Goal: Task Accomplishment & Management: Manage account settings

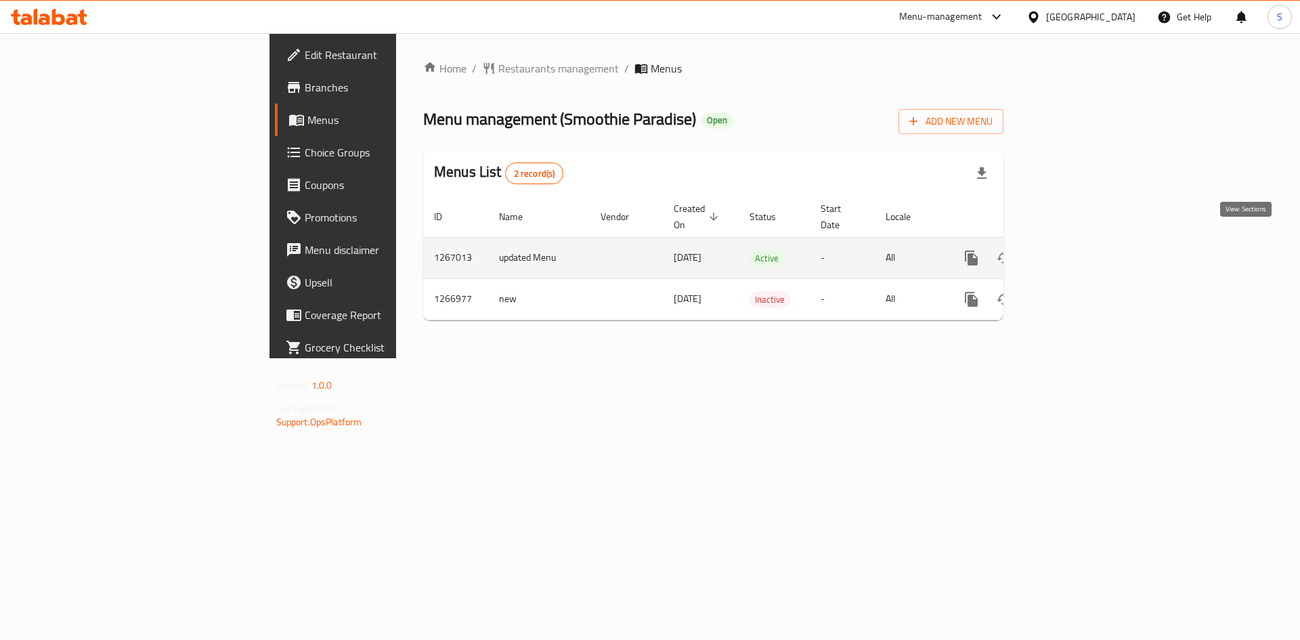
click at [1077, 250] on icon "enhanced table" at bounding box center [1069, 258] width 16 height 16
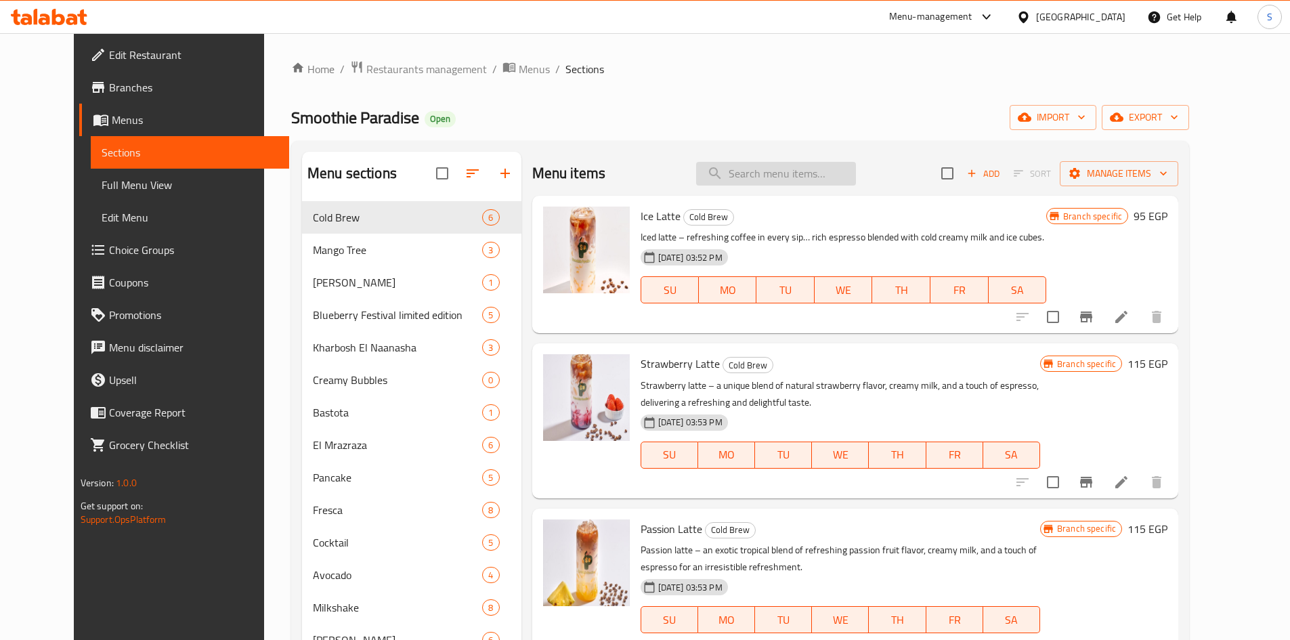
click at [828, 175] on input "search" at bounding box center [776, 174] width 160 height 24
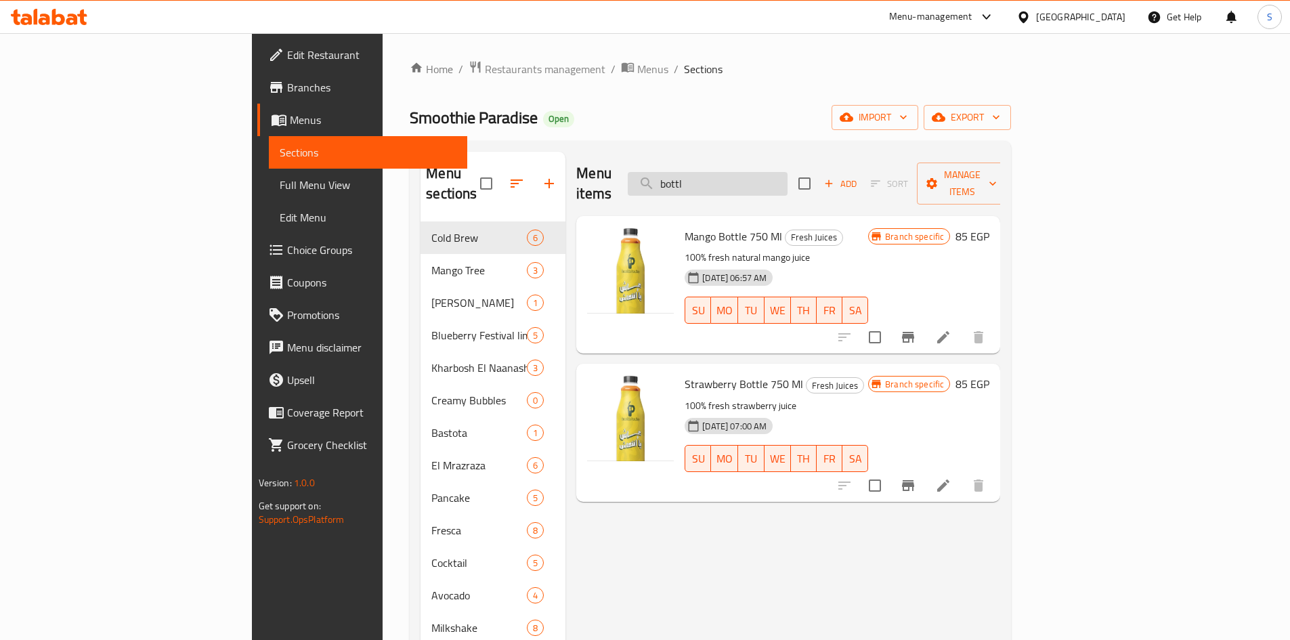
click at [788, 175] on input "bottl" at bounding box center [708, 184] width 160 height 24
paste input "4 freska dark or white choclete"
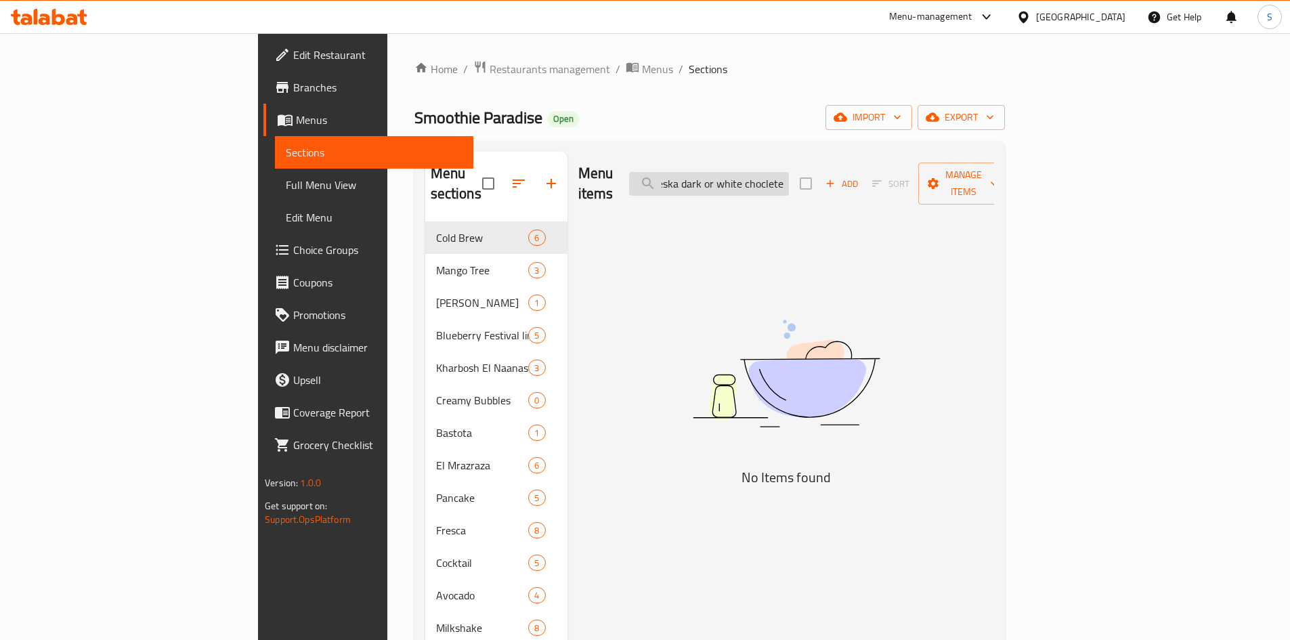
click at [789, 173] on input "4 freska dark or white choclete" at bounding box center [709, 184] width 160 height 24
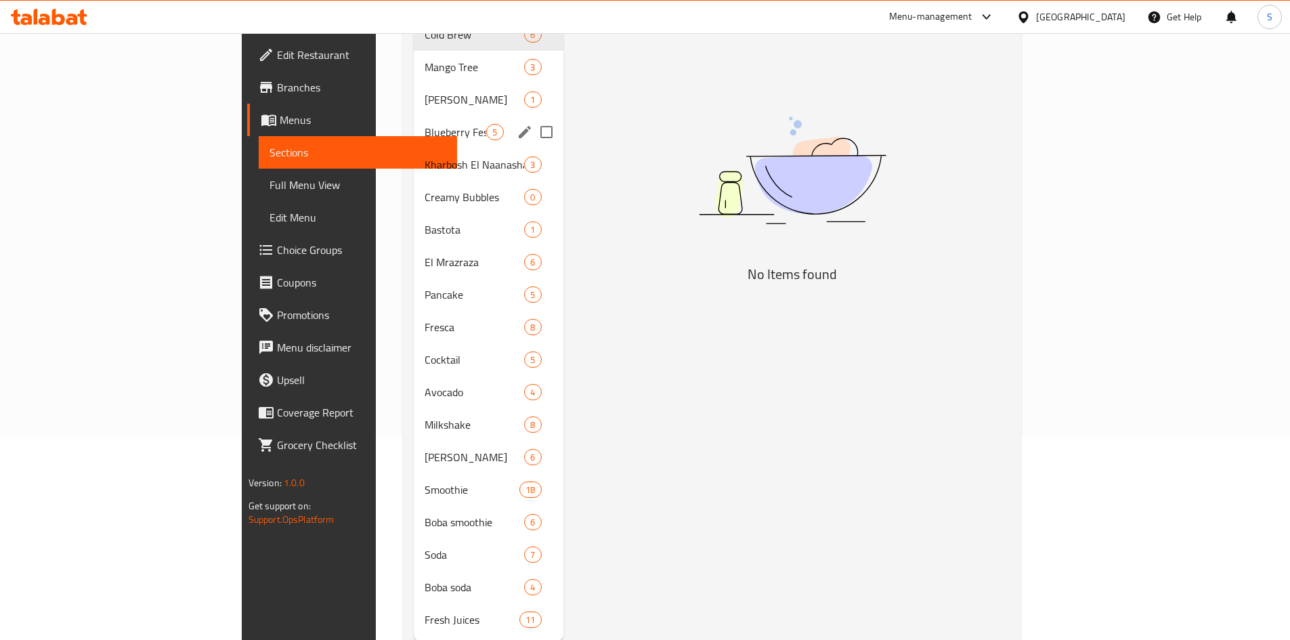
scroll to position [222, 0]
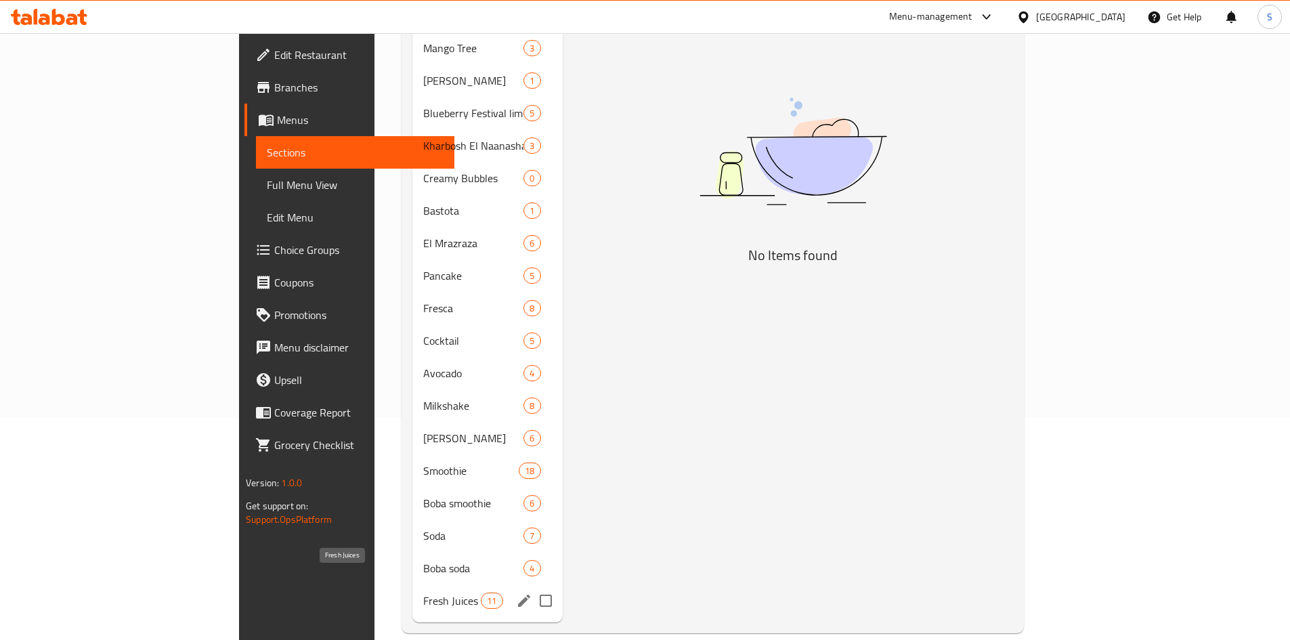
type input "fresk"
click at [423, 593] on span "Fresh Juices" at bounding box center [452, 601] width 58 height 16
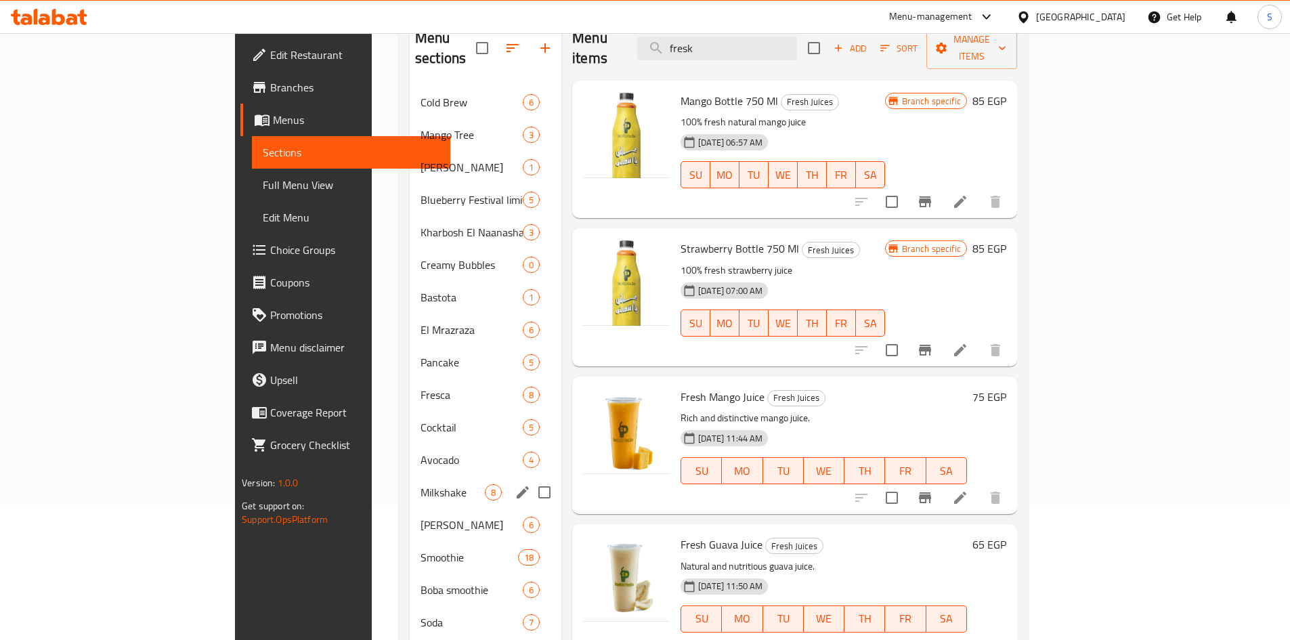
scroll to position [203, 0]
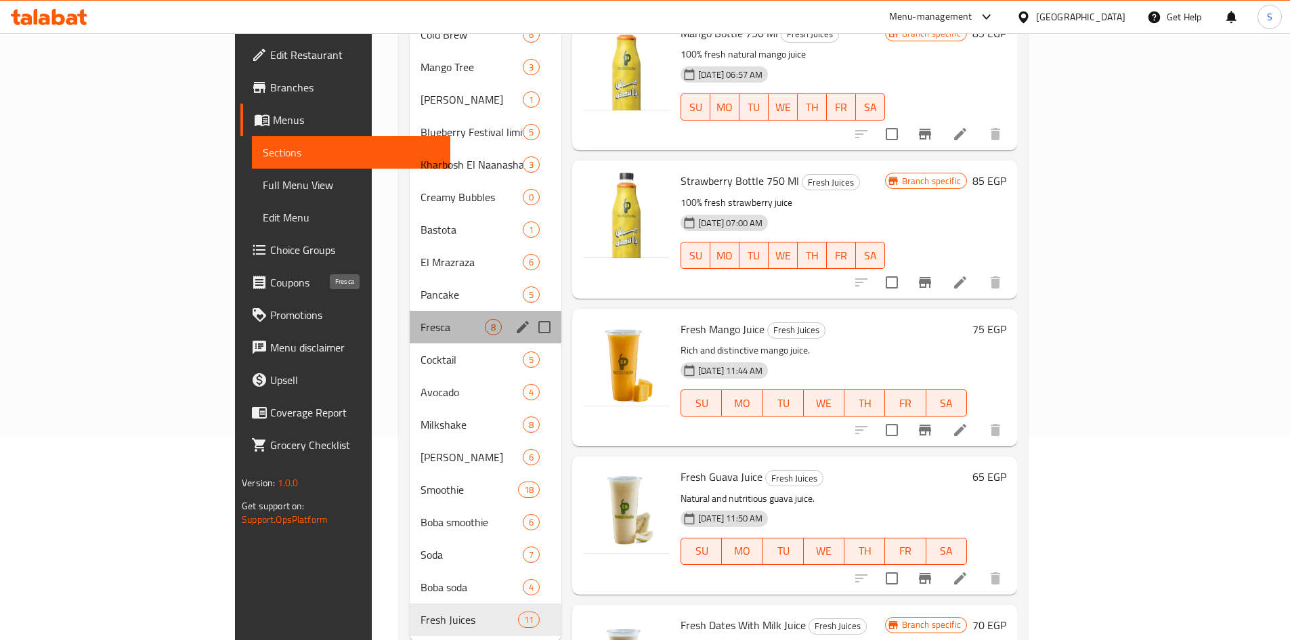
click at [421, 319] on span "Fresca" at bounding box center [453, 327] width 64 height 16
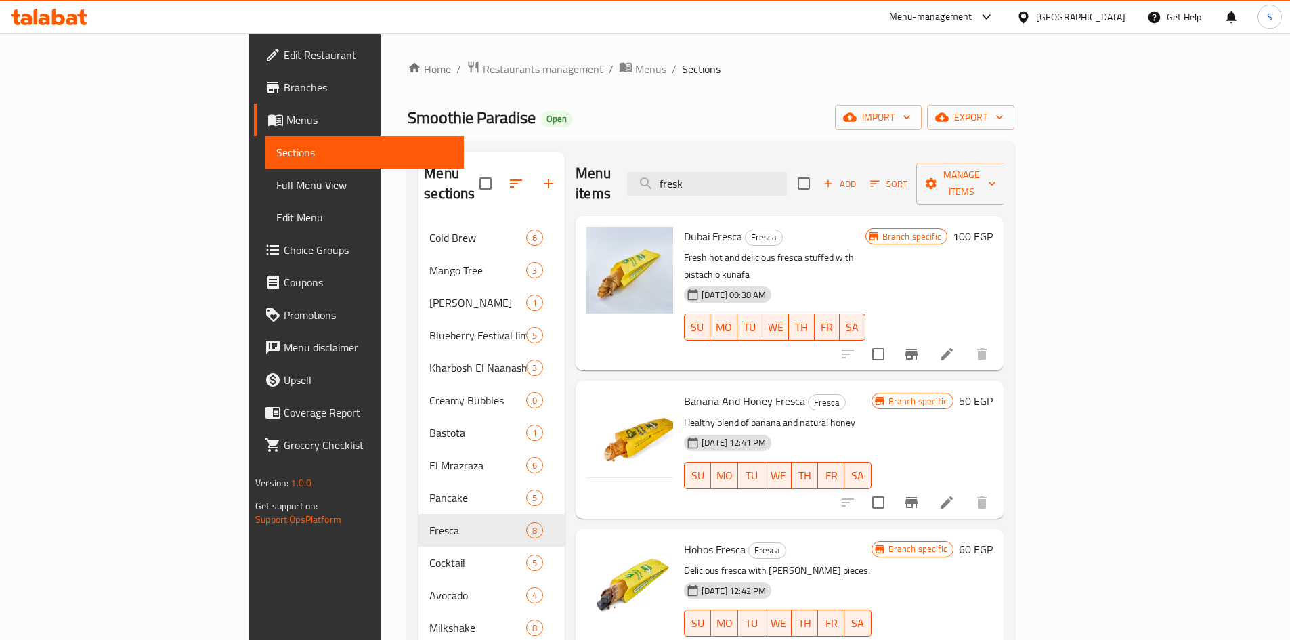
click at [858, 176] on span "Add" at bounding box center [839, 184] width 37 height 16
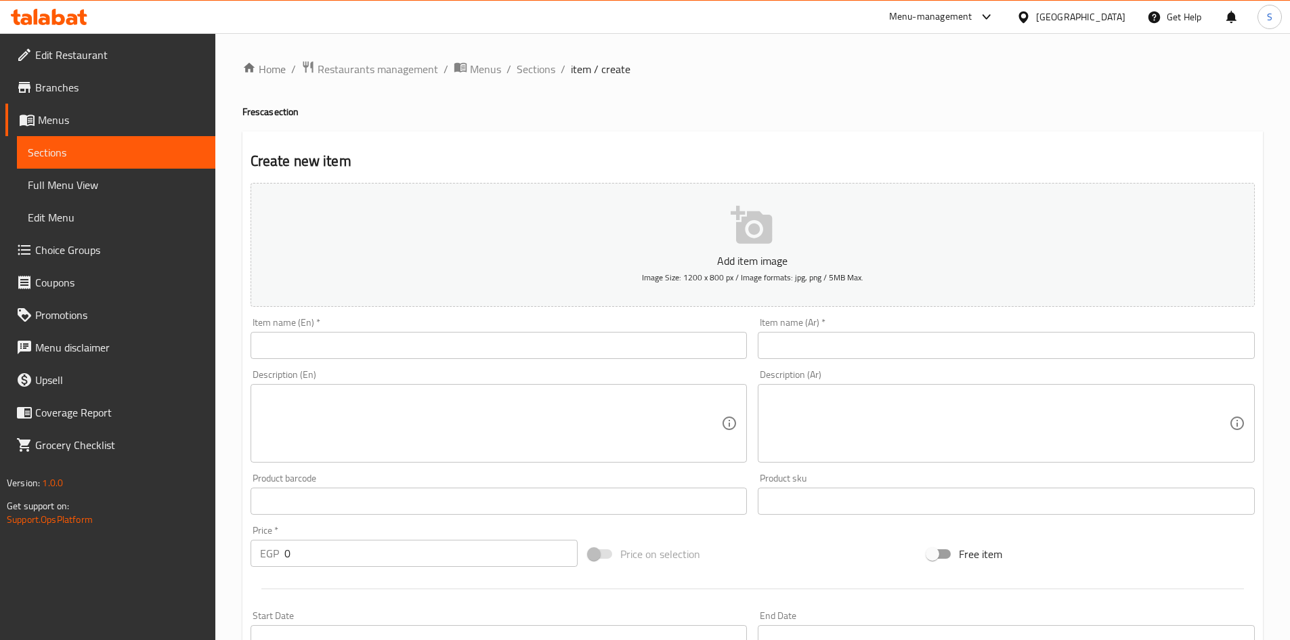
click at [597, 360] on div "Item name (En)   * Item name (En) *" at bounding box center [499, 338] width 508 height 52
click at [595, 347] on input "text" at bounding box center [499, 345] width 497 height 27
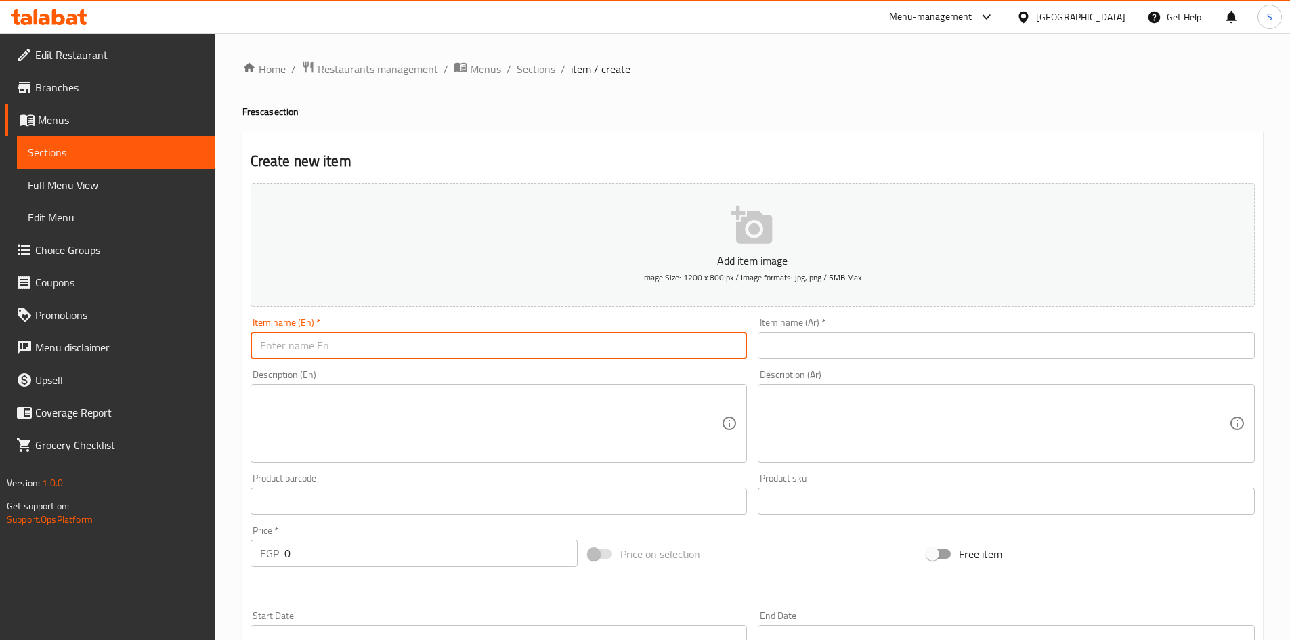
paste input "4 freska dark or white choclete"
drag, startPoint x: 315, startPoint y: 347, endPoint x: 415, endPoint y: 344, distance: 100.3
click at [415, 344] on input "4 freska dark or white choclete" at bounding box center [499, 345] width 497 height 27
click at [865, 344] on input "text" at bounding box center [1006, 345] width 497 height 27
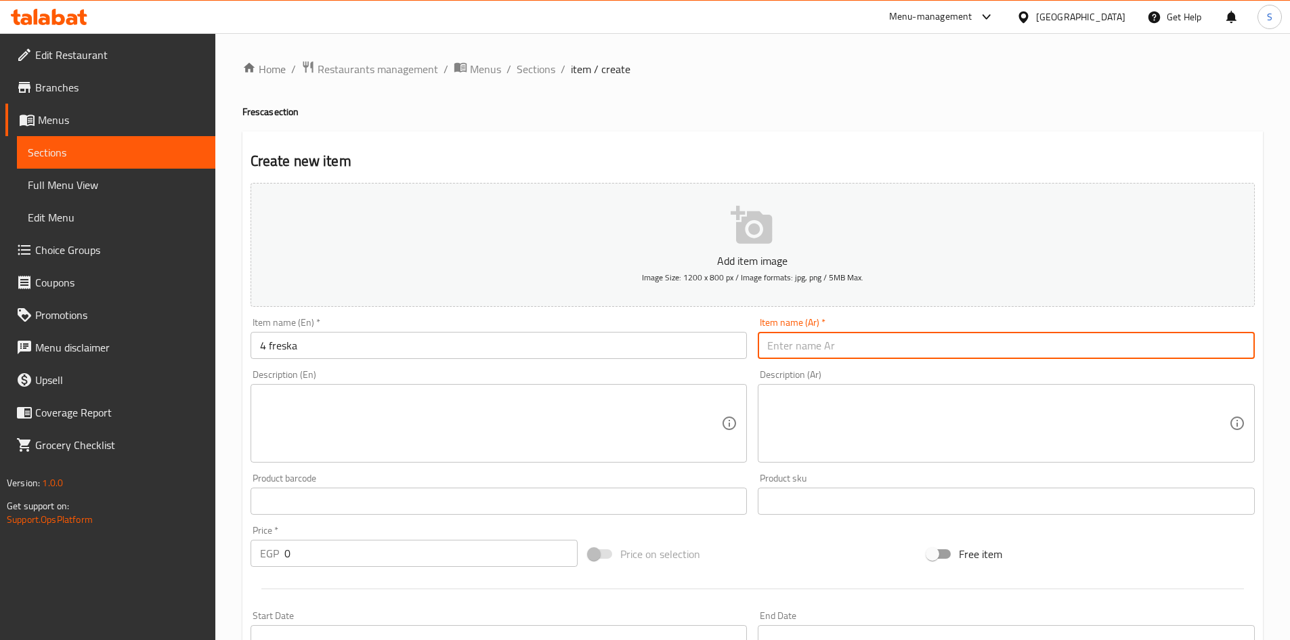
click at [484, 340] on input "4 freska" at bounding box center [499, 345] width 497 height 27
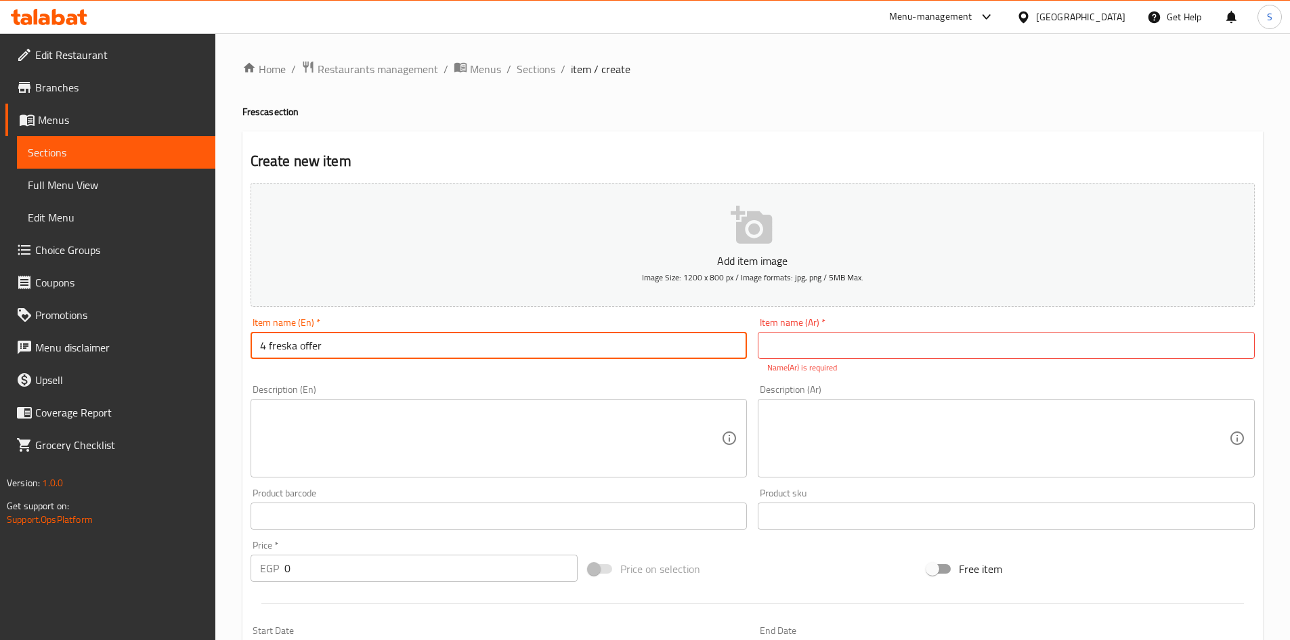
click at [484, 340] on input "4 freska offer" at bounding box center [499, 345] width 497 height 27
type input "4 Freska Offer"
click at [879, 343] on input "text" at bounding box center [1006, 345] width 497 height 27
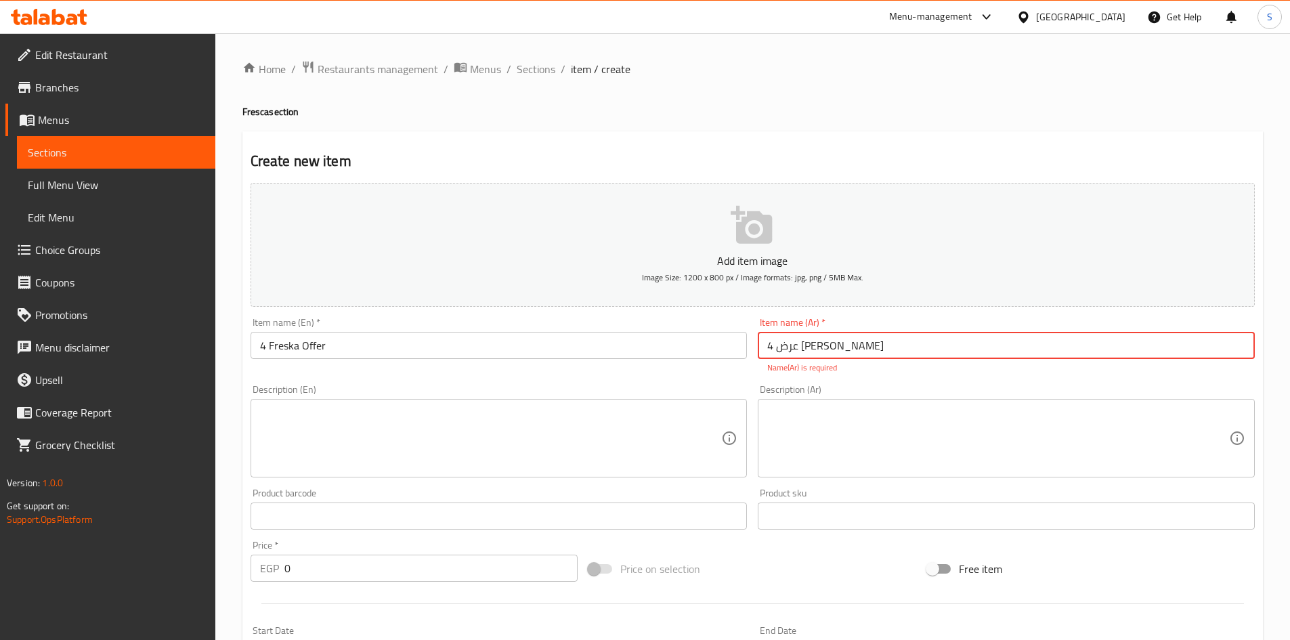
type input "عرض 4 فريسكا"
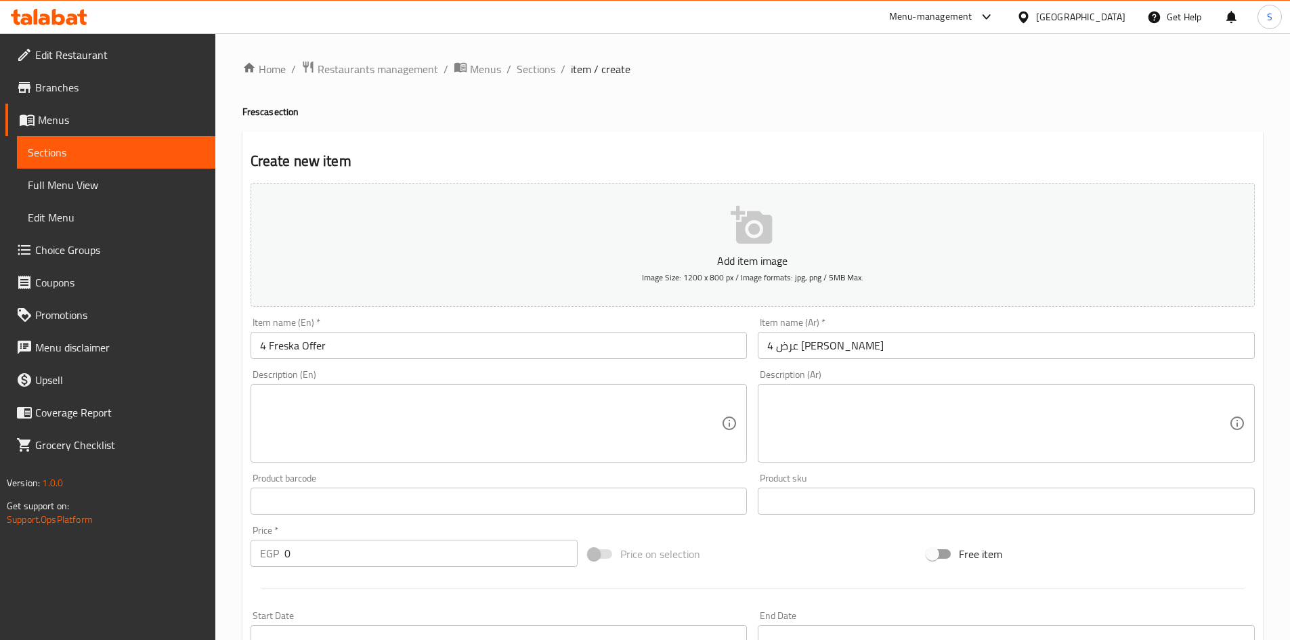
click at [887, 385] on div "Description (Ar) Description (Ar)" at bounding box center [1006, 416] width 497 height 93
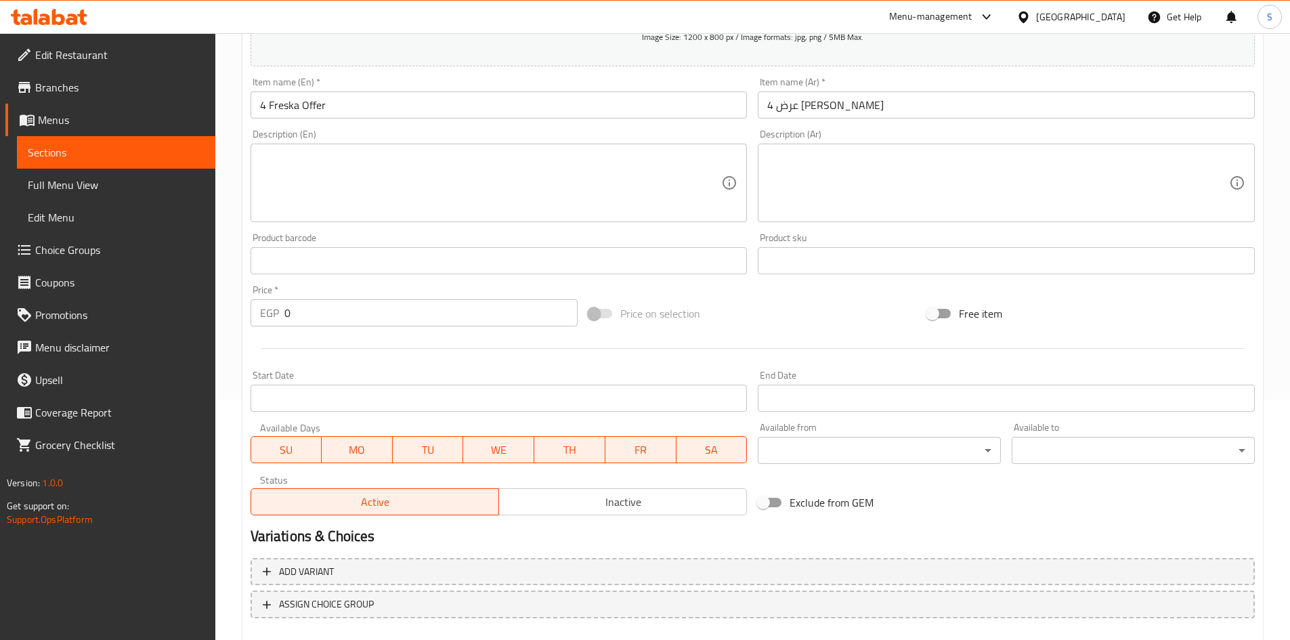
scroll to position [317, 0]
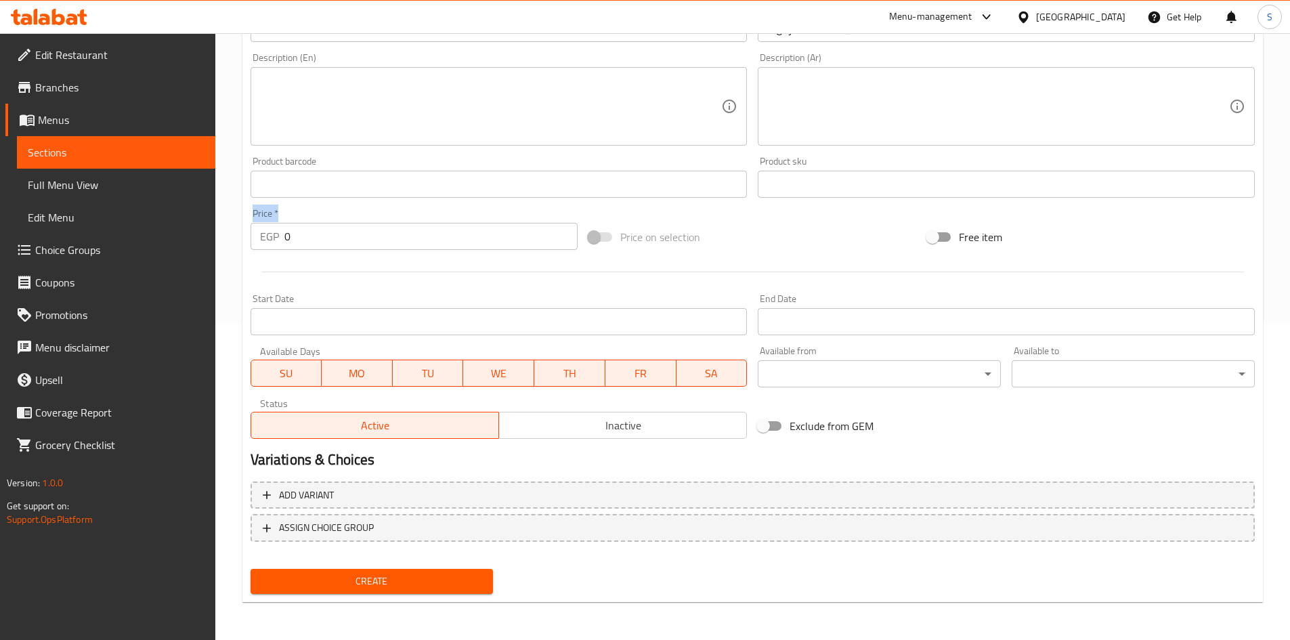
drag, startPoint x: 324, startPoint y: 218, endPoint x: 219, endPoint y: 234, distance: 106.2
click at [219, 234] on div "Home / Restaurants management / Menus / Sections / item / create Fresca section…" at bounding box center [752, 178] width 1075 height 924
drag, startPoint x: 315, startPoint y: 230, endPoint x: 257, endPoint y: 229, distance: 58.2
click at [257, 229] on div "EGP 0 Price *" at bounding box center [415, 236] width 328 height 27
type input "220"
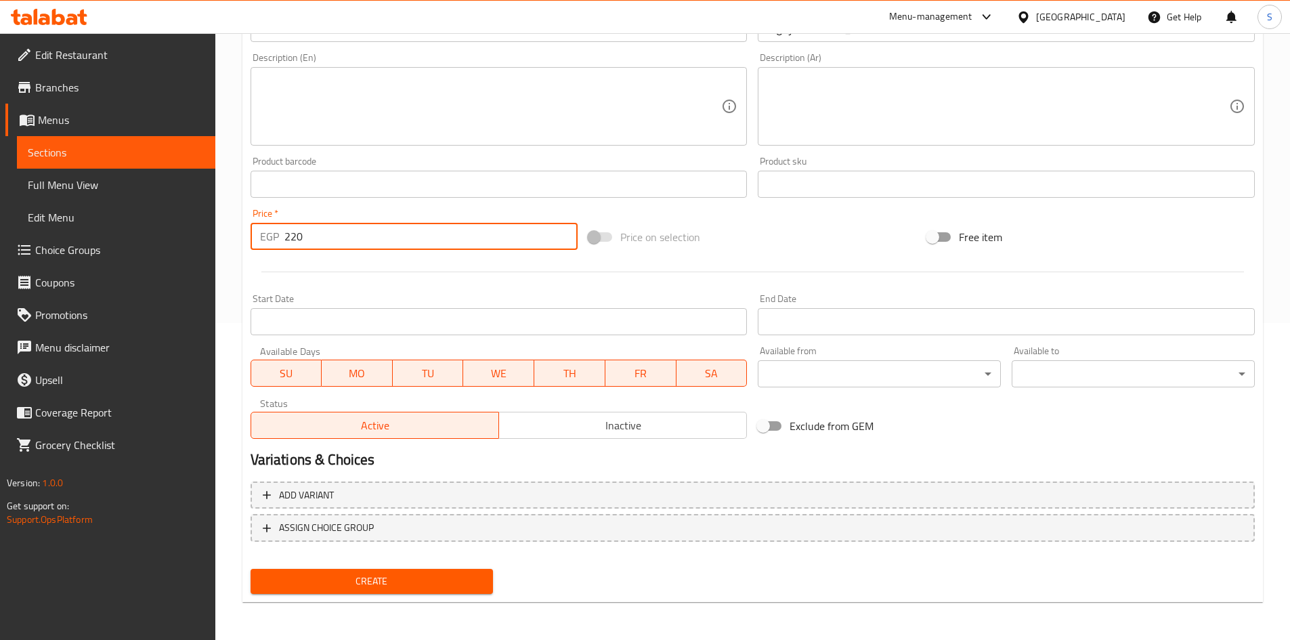
click at [777, 251] on div "Price on selection" at bounding box center [752, 237] width 339 height 37
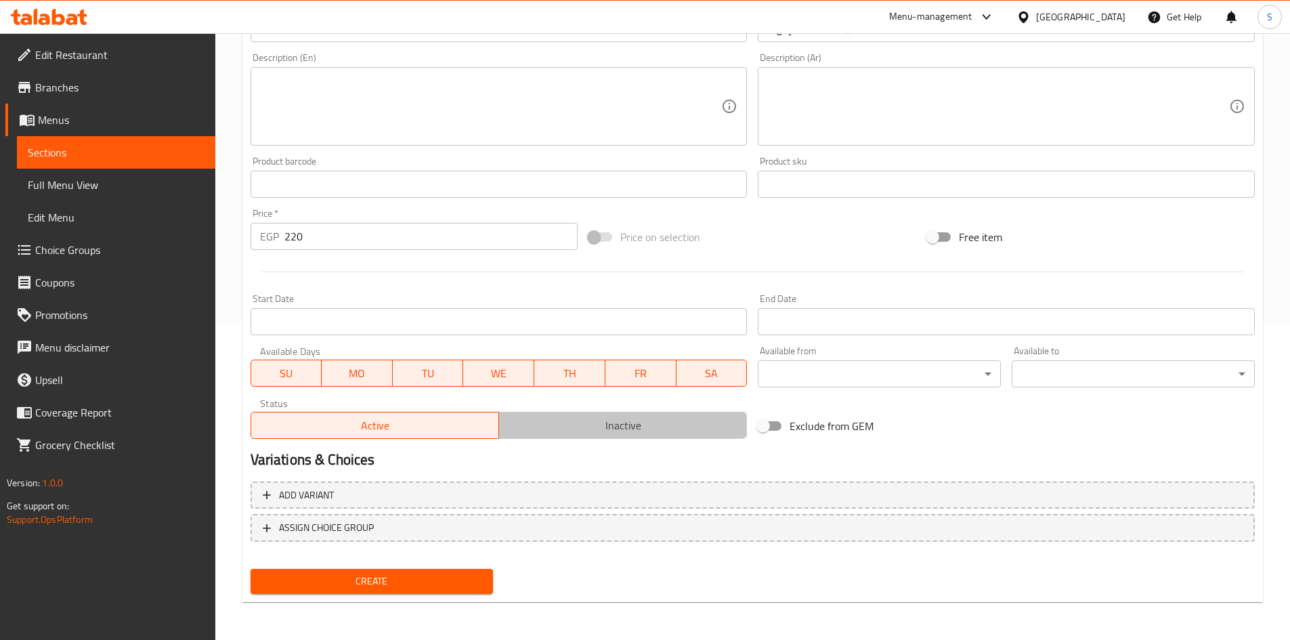
click at [621, 422] on span "Inactive" at bounding box center [623, 426] width 237 height 20
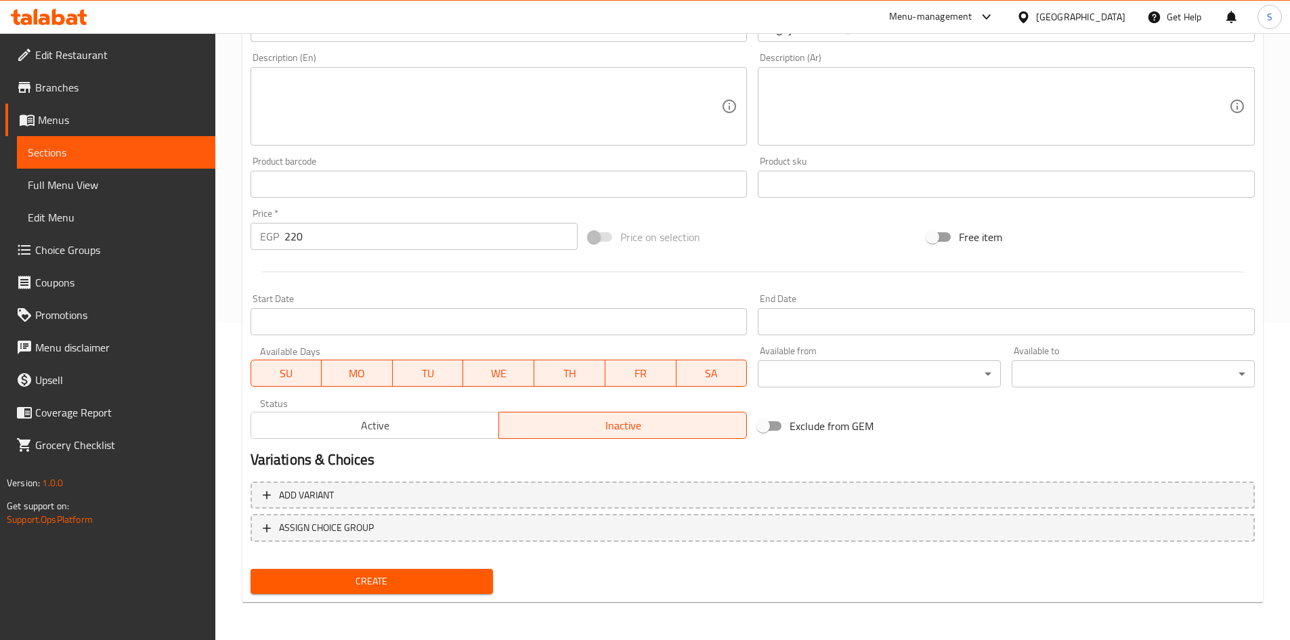
click at [689, 326] on input "Start Date" at bounding box center [499, 321] width 497 height 27
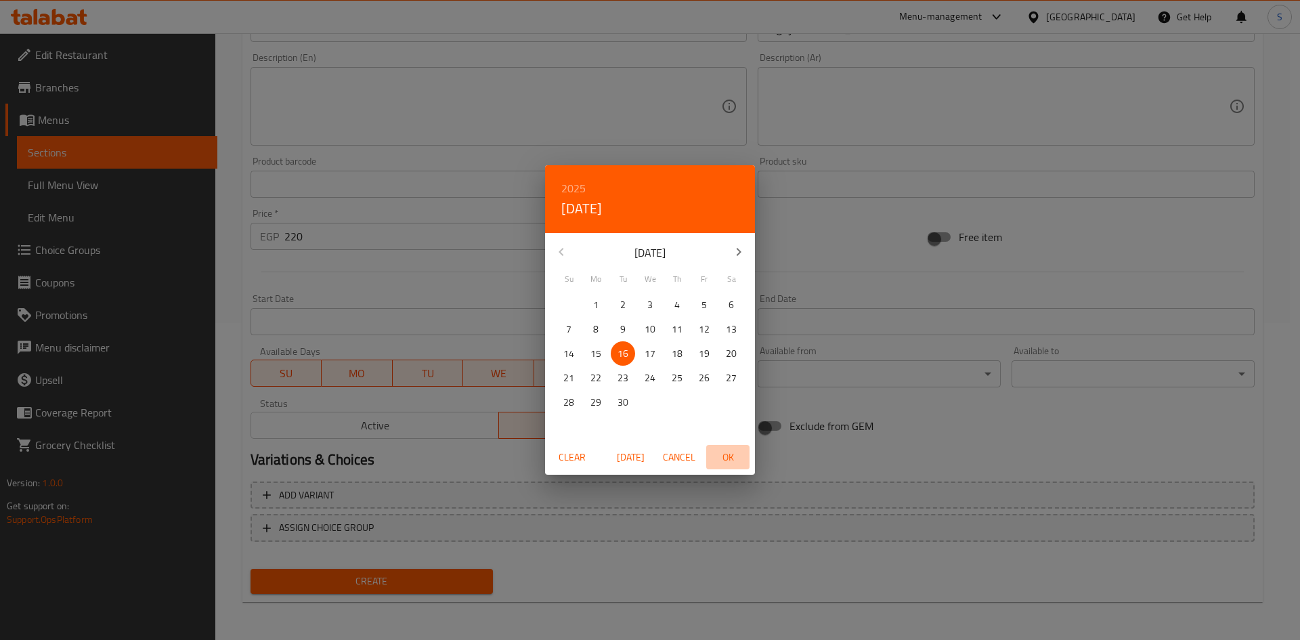
click at [734, 448] on button "OK" at bounding box center [727, 457] width 43 height 25
type input "16-09-2025"
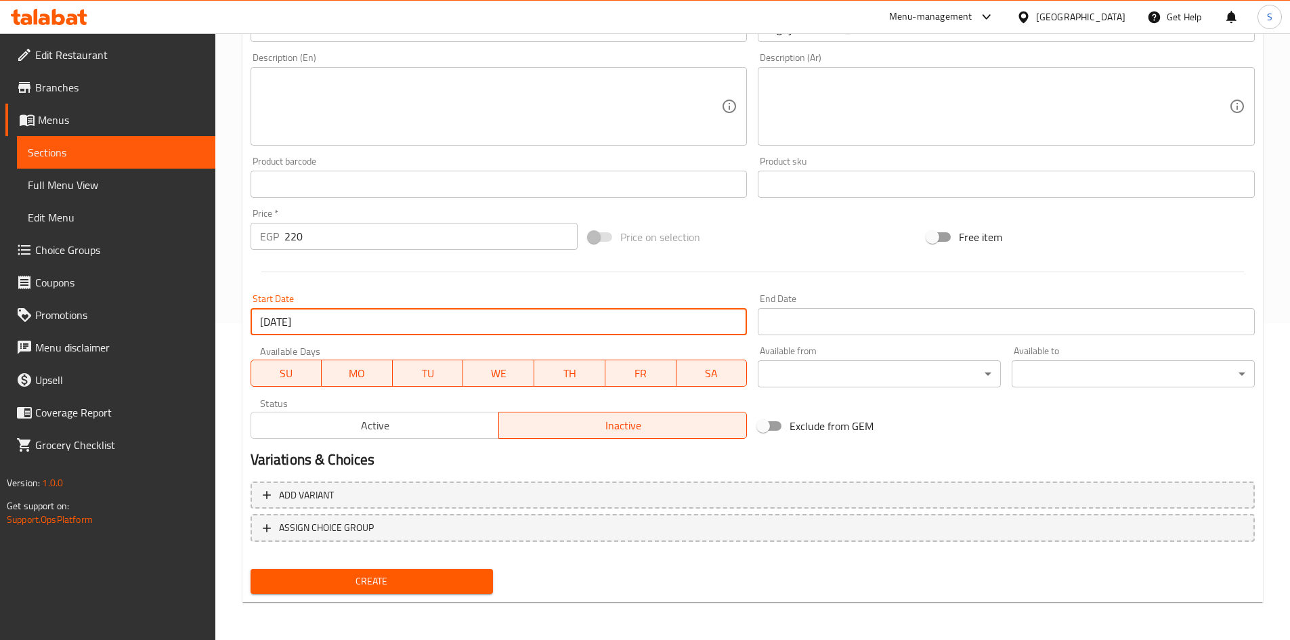
click at [877, 336] on div "End Date End Date" at bounding box center [1006, 314] width 508 height 52
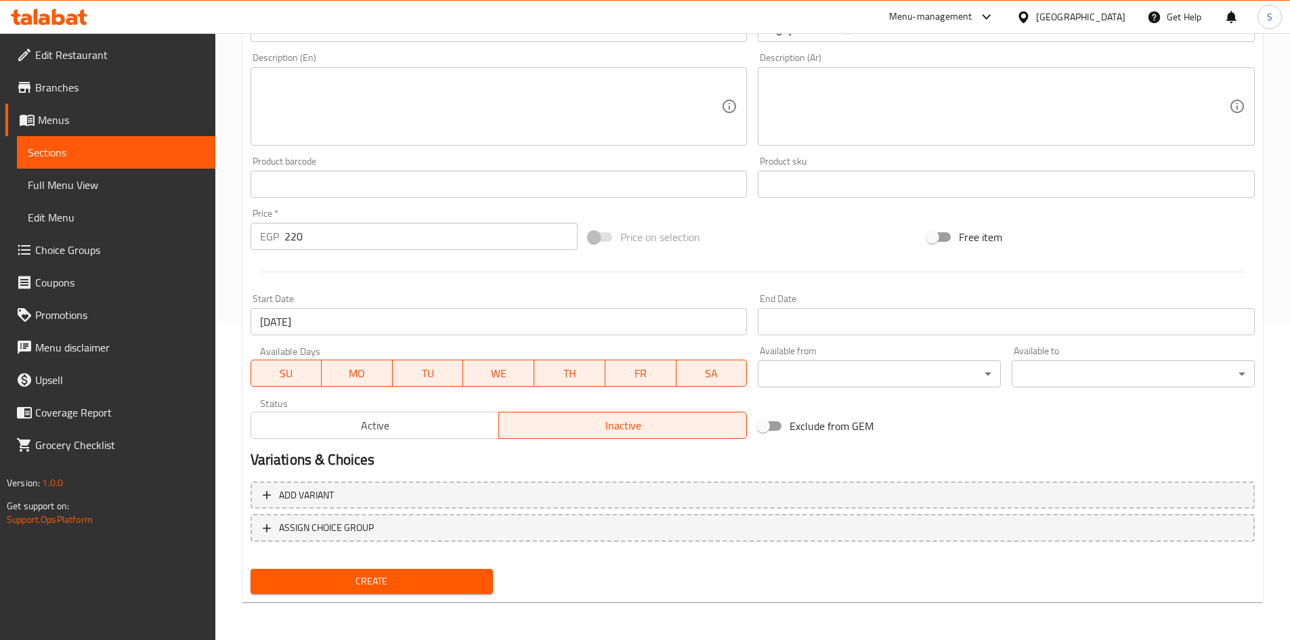
click at [876, 322] on input "Start Date" at bounding box center [1006, 321] width 497 height 27
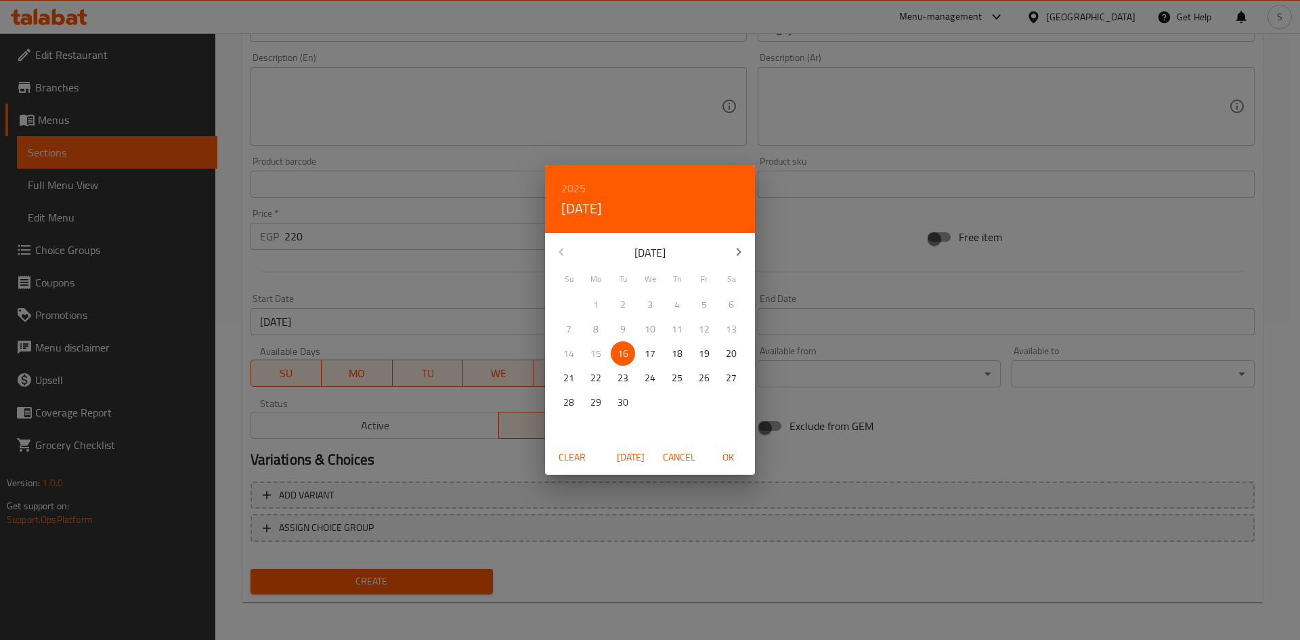
click at [745, 242] on button "button" at bounding box center [739, 252] width 33 height 33
click at [745, 241] on button "button" at bounding box center [739, 252] width 33 height 33
click at [649, 401] on p "31" at bounding box center [650, 402] width 11 height 17
click at [733, 456] on span "OK" at bounding box center [728, 457] width 33 height 17
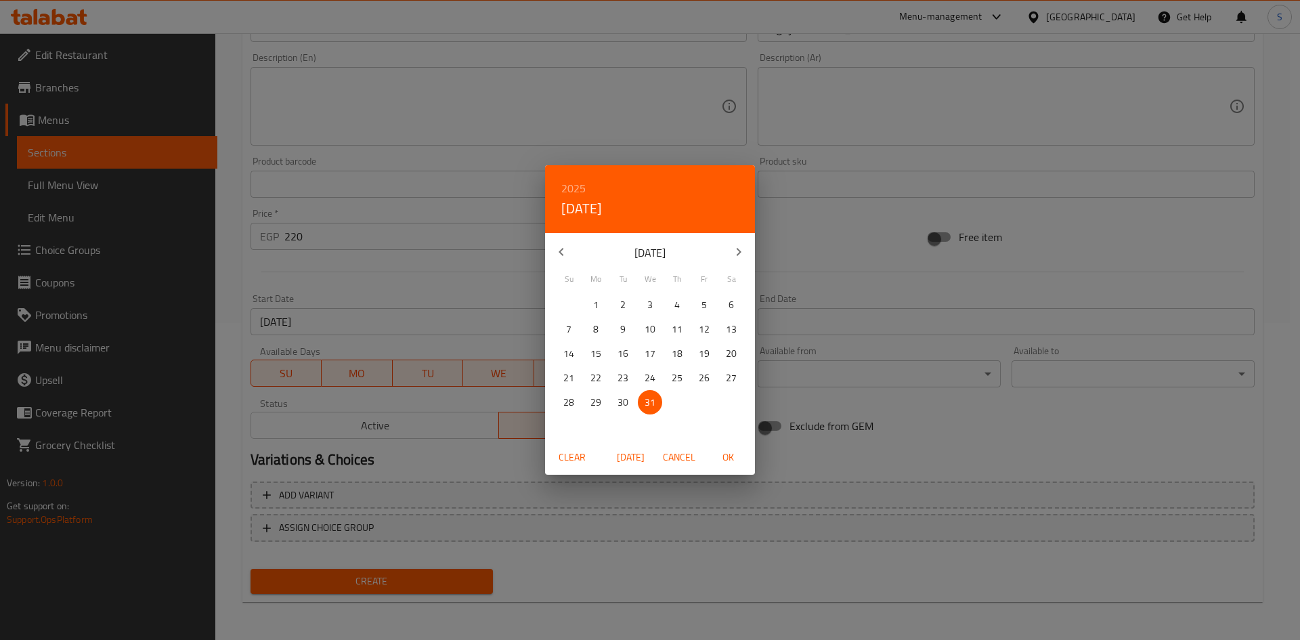
type input "31-12-2025"
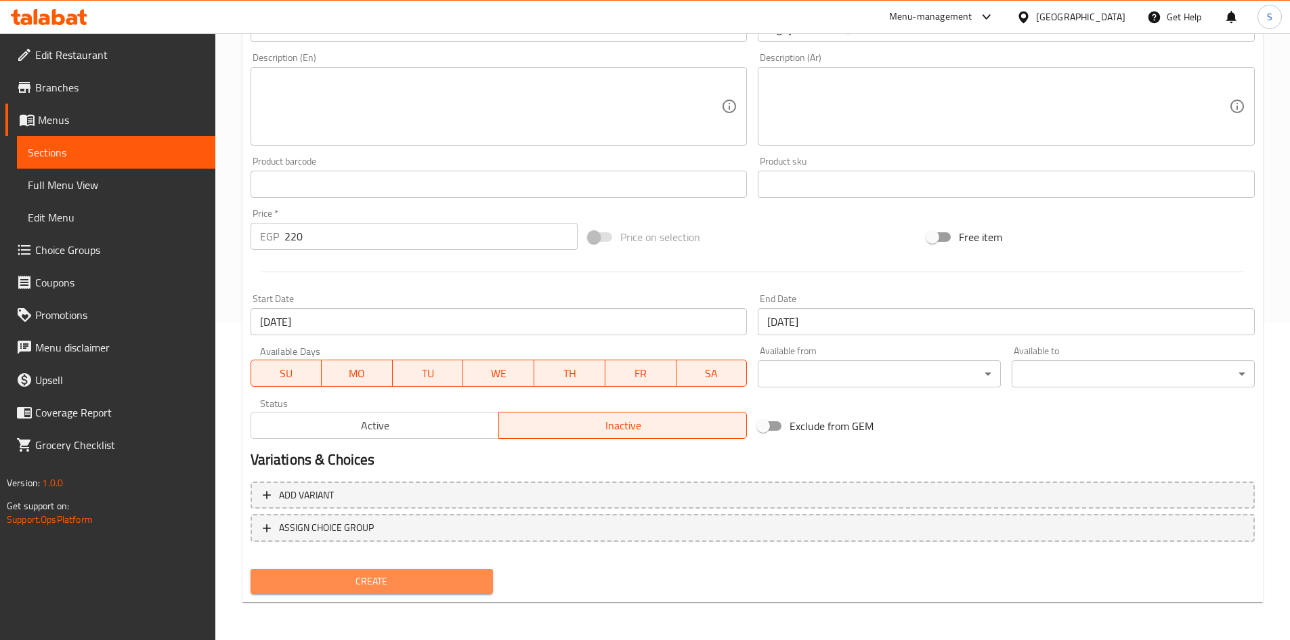
click at [429, 584] on span "Create" at bounding box center [371, 581] width 221 height 17
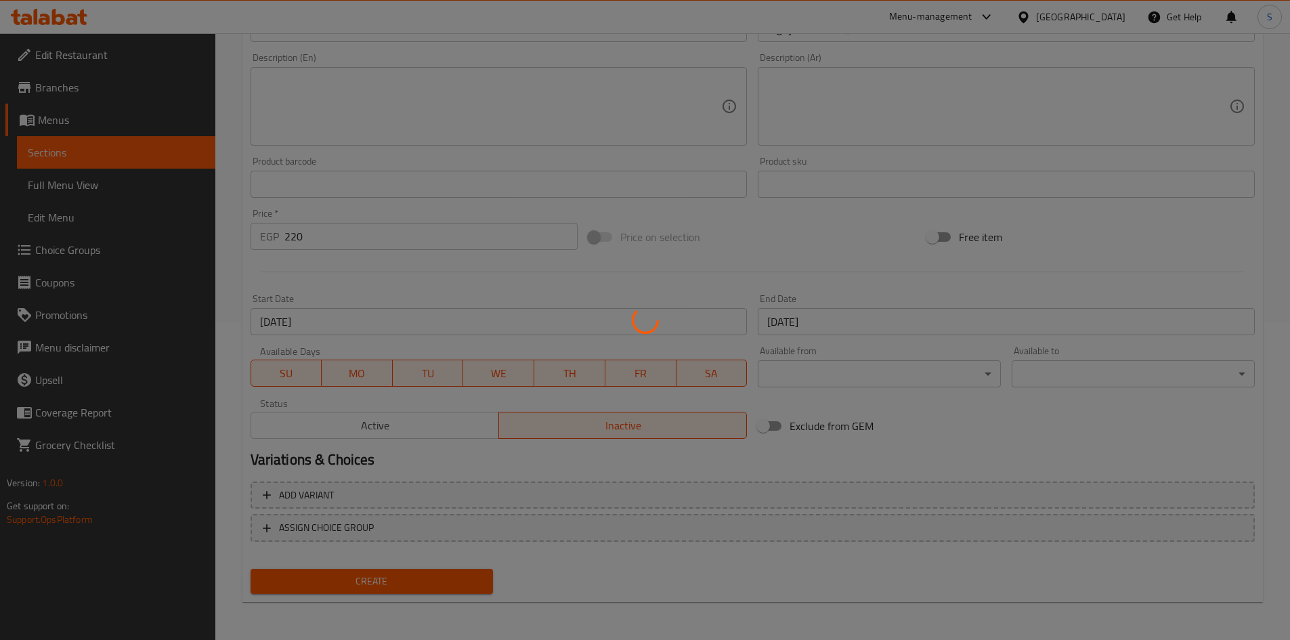
type input "0"
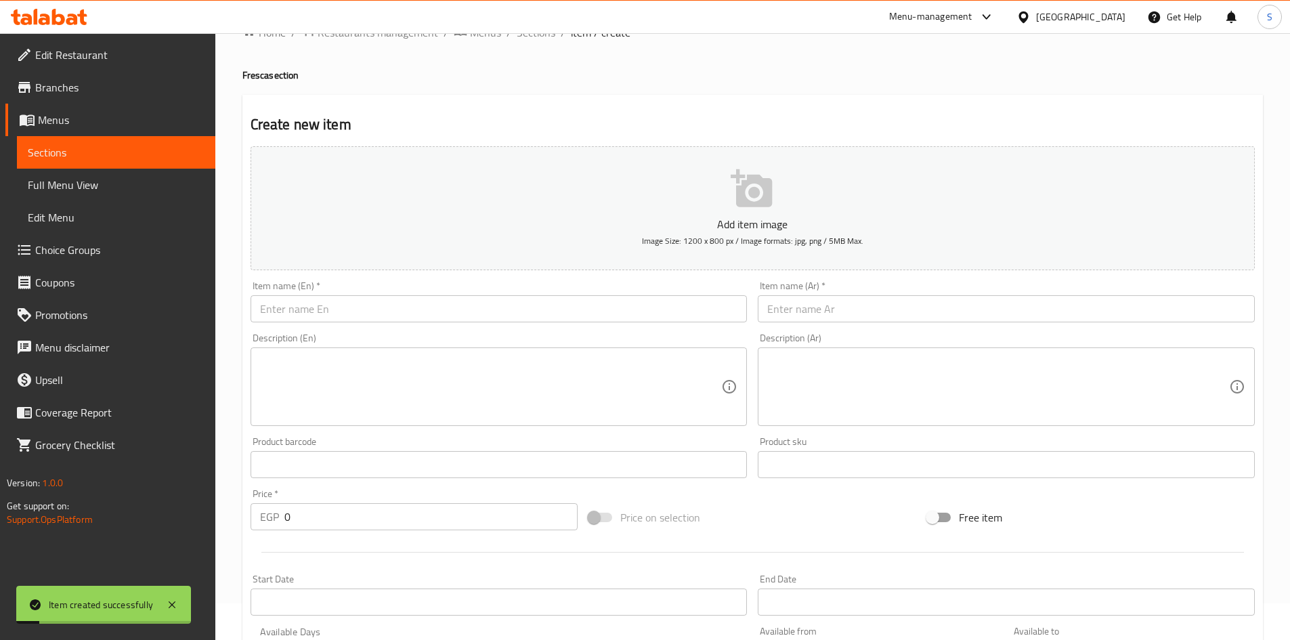
scroll to position [0, 0]
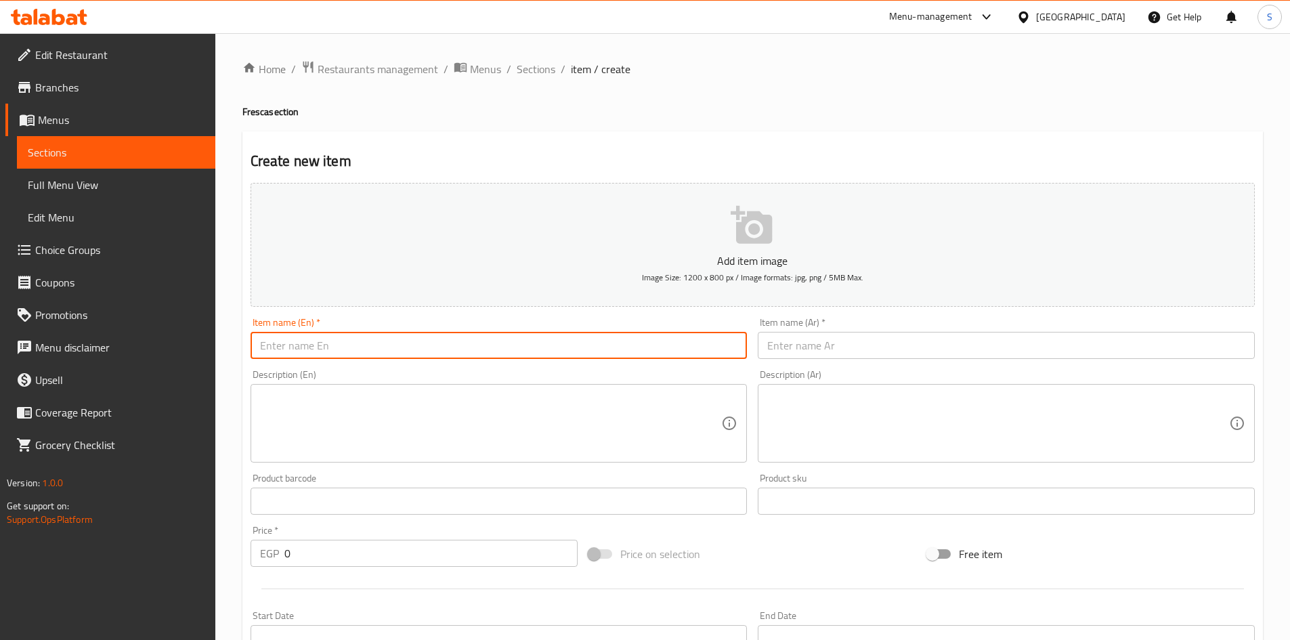
click at [488, 346] on input "text" at bounding box center [499, 345] width 497 height 27
paste input "2 pancakes + 2 bastota mango 350 279"
drag, startPoint x: 399, startPoint y: 348, endPoint x: 519, endPoint y: 347, distance: 120.6
click at [519, 347] on input "2 pancakes + 2 bastota mango 350 279" at bounding box center [499, 345] width 497 height 27
click at [318, 349] on input "2 pancakes + 2 bastota mango" at bounding box center [499, 345] width 497 height 27
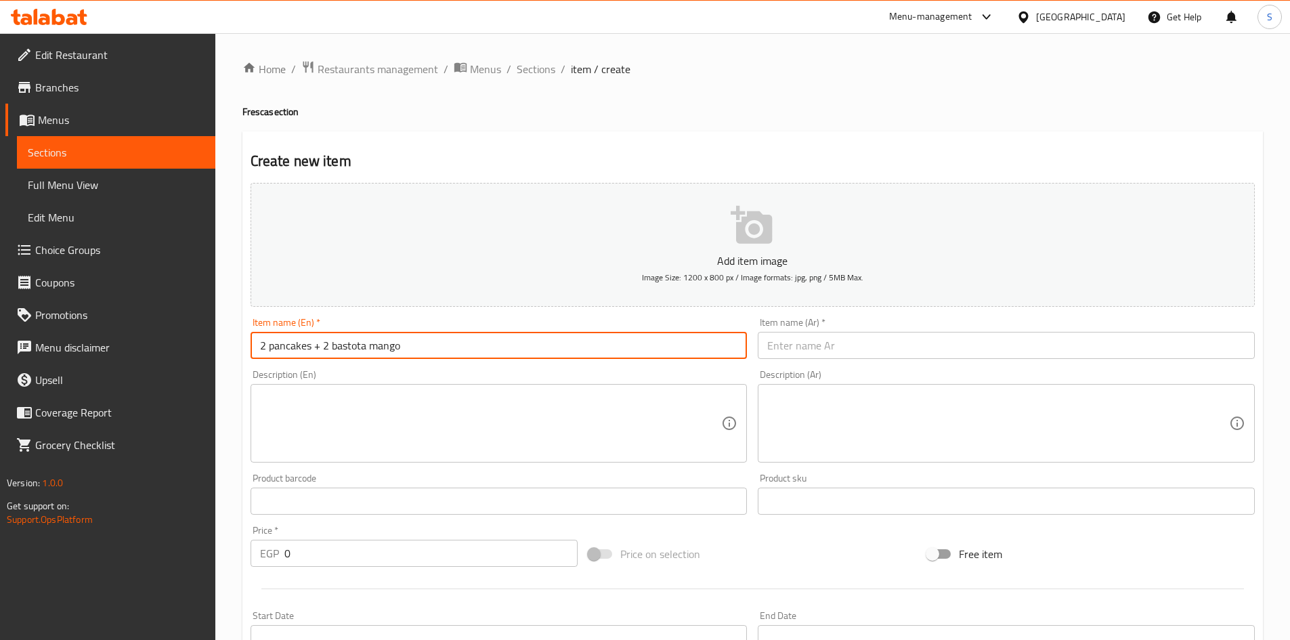
type input "2 pancakes + 2 bastota mango"
click at [863, 339] on input "text" at bounding box center [1006, 345] width 497 height 27
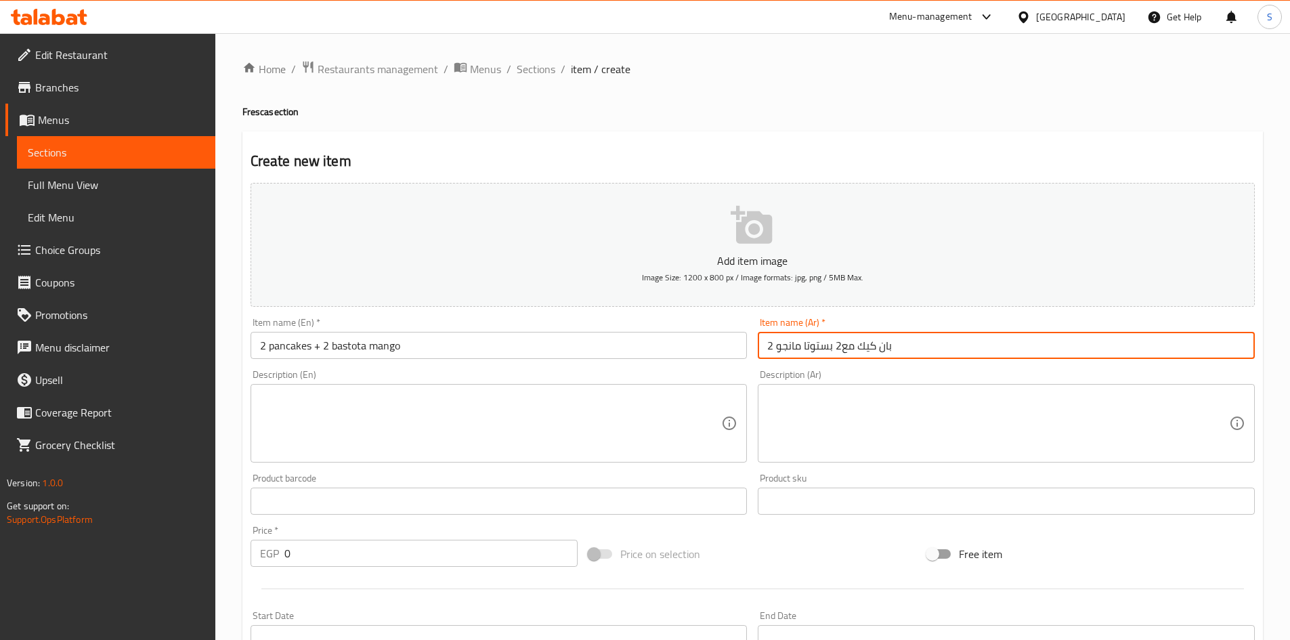
click at [840, 347] on input "2 بان كيك مع2 بستوتا مانجو" at bounding box center [1006, 345] width 497 height 27
click at [952, 332] on input "2 بان كيك مع2 بستوتا مانجو" at bounding box center [1006, 345] width 497 height 27
click at [952, 346] on input "2 بان كيك مع2 بستوتا مانجو" at bounding box center [1006, 345] width 497 height 27
click at [1188, 349] on input "2 بان كيك مع2 بستوتا مانجو" at bounding box center [1006, 345] width 497 height 27
type input "2 بان كيك مع 2 بستوتا مانجو"
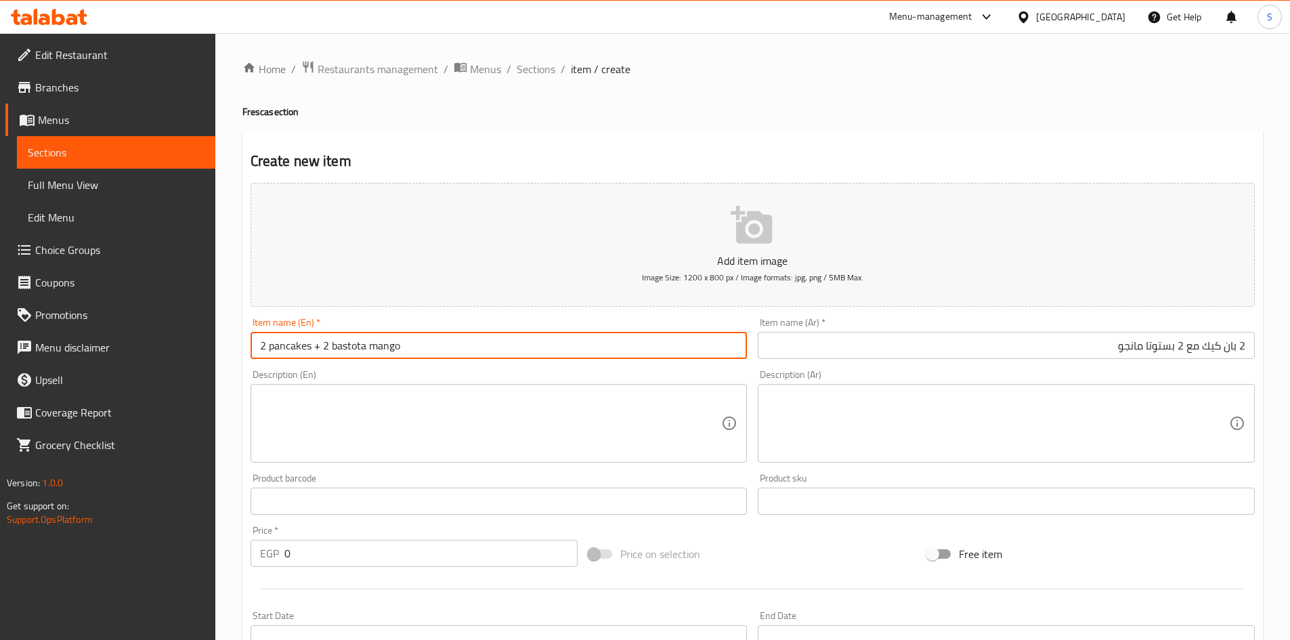
click at [313, 349] on input "2 pancakes + 2 bastota mango" at bounding box center [499, 345] width 497 height 27
click at [305, 347] on input "2 pancakes and 2 bastota mango" at bounding box center [499, 345] width 497 height 27
click at [305, 348] on input "2 pancakes and 2 bastota mango" at bounding box center [499, 345] width 497 height 27
click at [498, 350] on input "2 Pancakes and 2 Bastota Mango" at bounding box center [499, 345] width 497 height 27
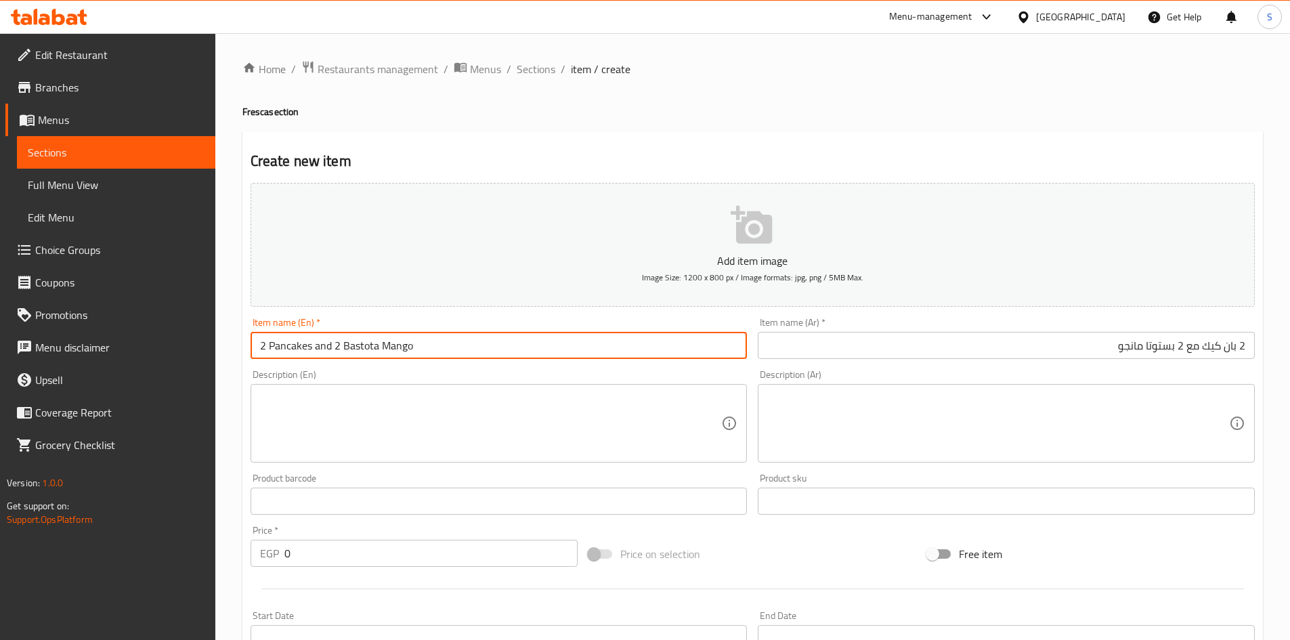
scroll to position [68, 0]
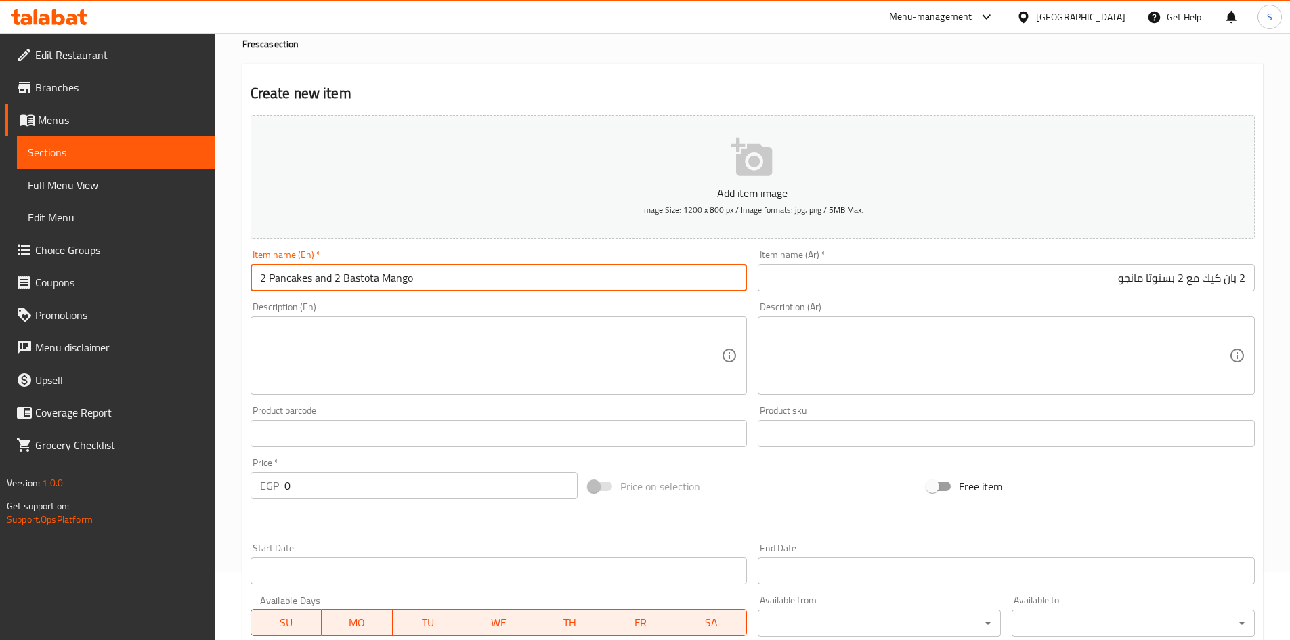
type input "2 Pancakes and 2 Bastota Mango"
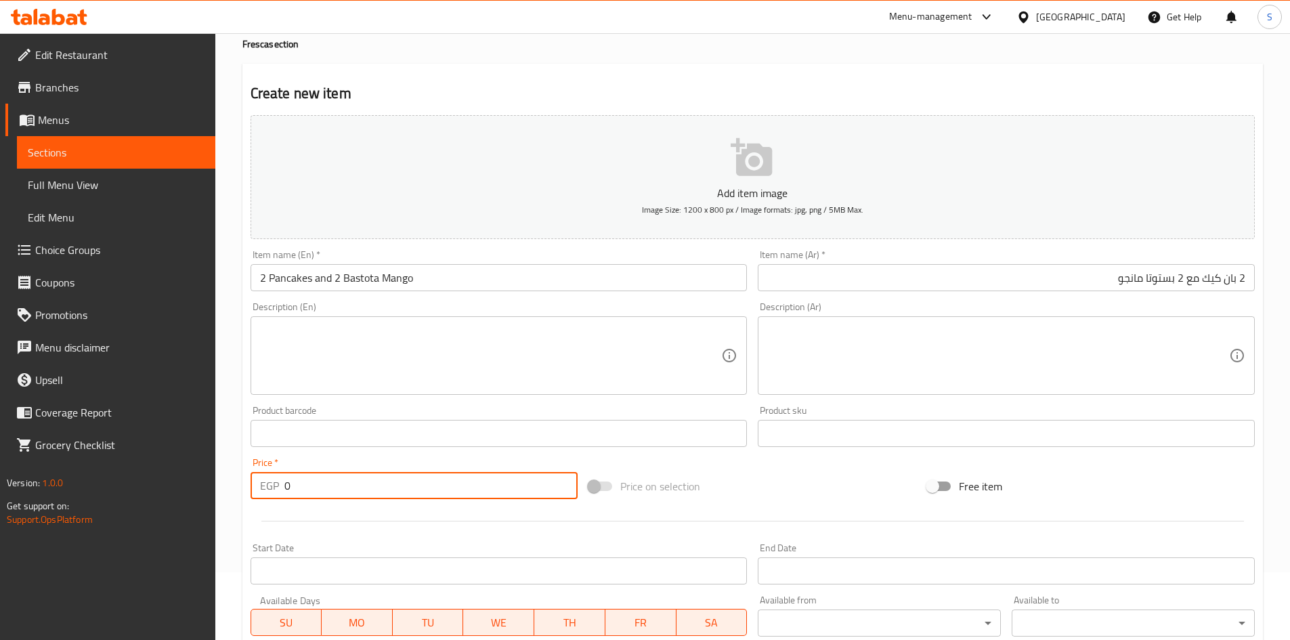
drag, startPoint x: 329, startPoint y: 478, endPoint x: 207, endPoint y: 475, distance: 122.6
click at [207, 475] on div "Edit Restaurant Branches Menus Sections Full Menu View Edit Menu Choice Groups …" at bounding box center [645, 427] width 1290 height 924
type input "350"
click at [802, 470] on div "Price on selection" at bounding box center [752, 486] width 339 height 37
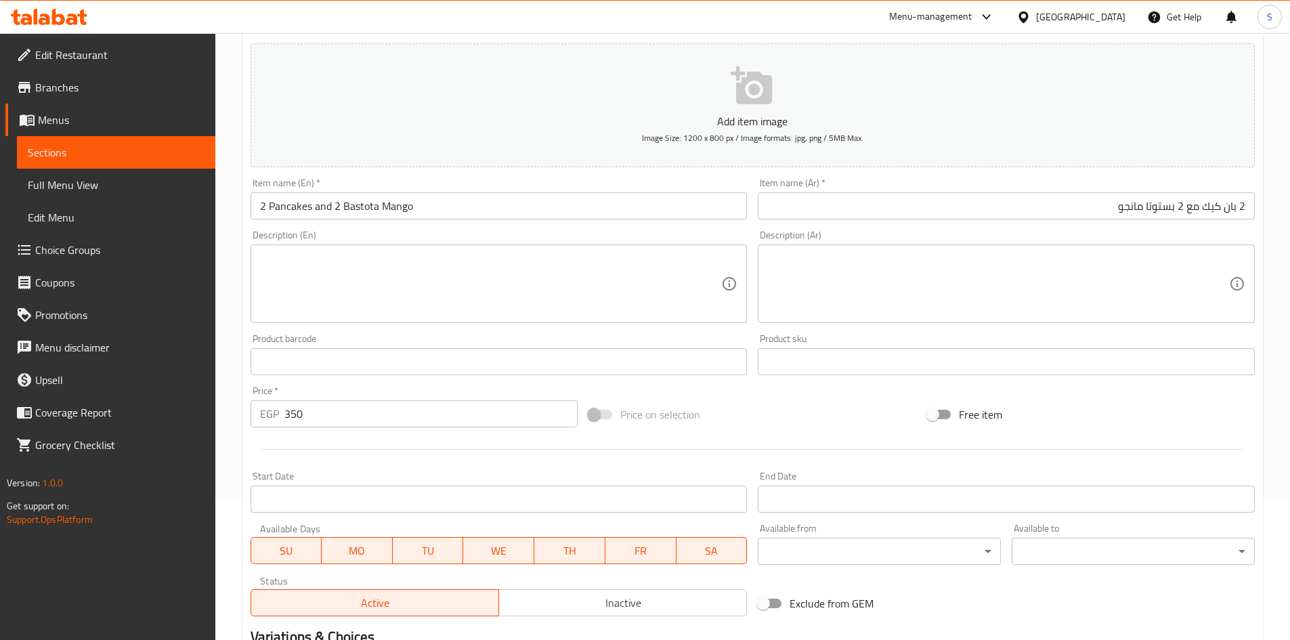
scroll to position [317, 0]
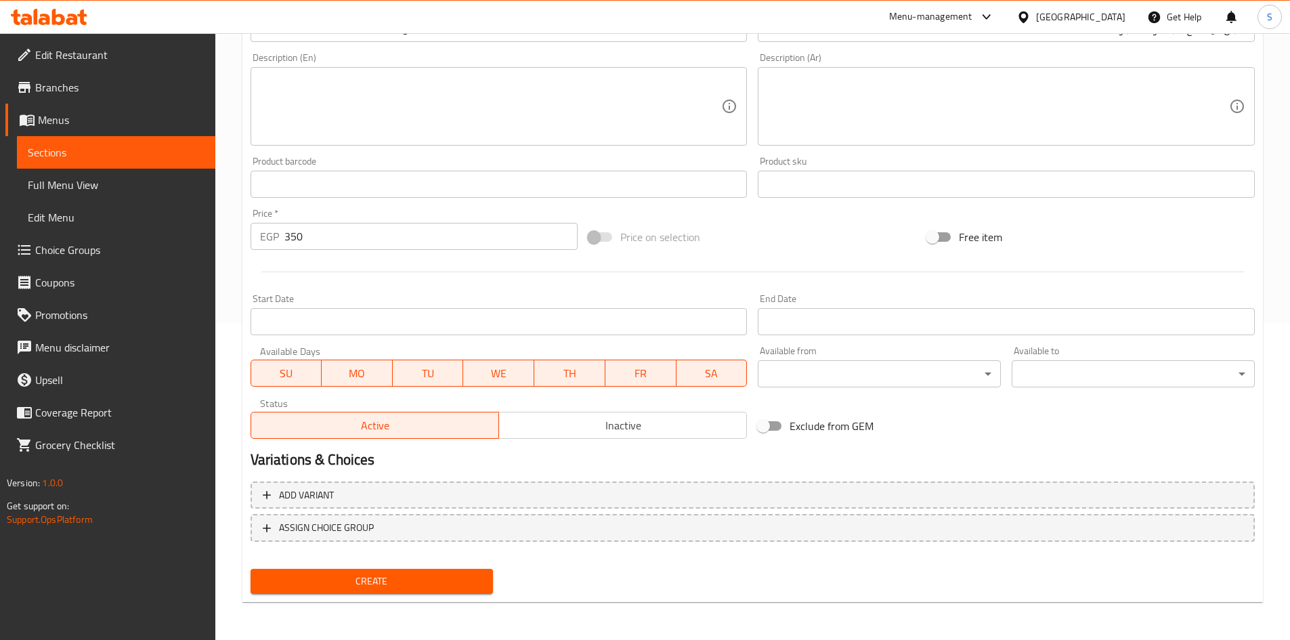
click at [515, 319] on input "Start Date" at bounding box center [499, 321] width 497 height 27
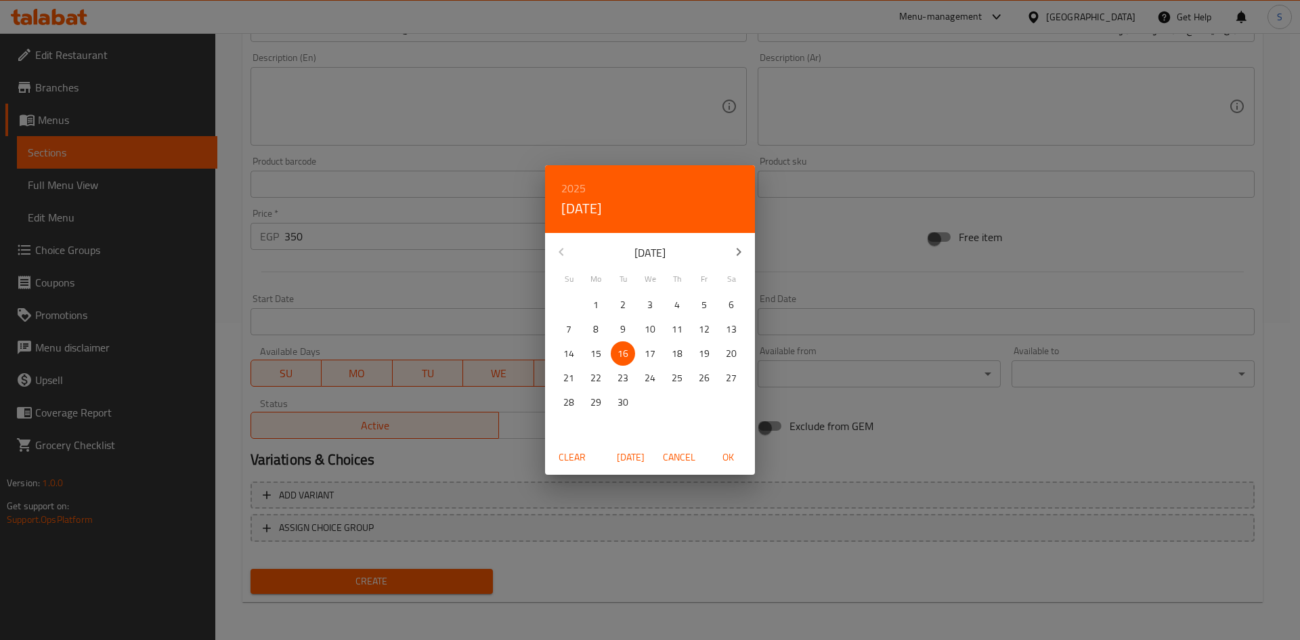
click at [723, 458] on span "OK" at bounding box center [728, 457] width 33 height 17
type input "16-09-2025"
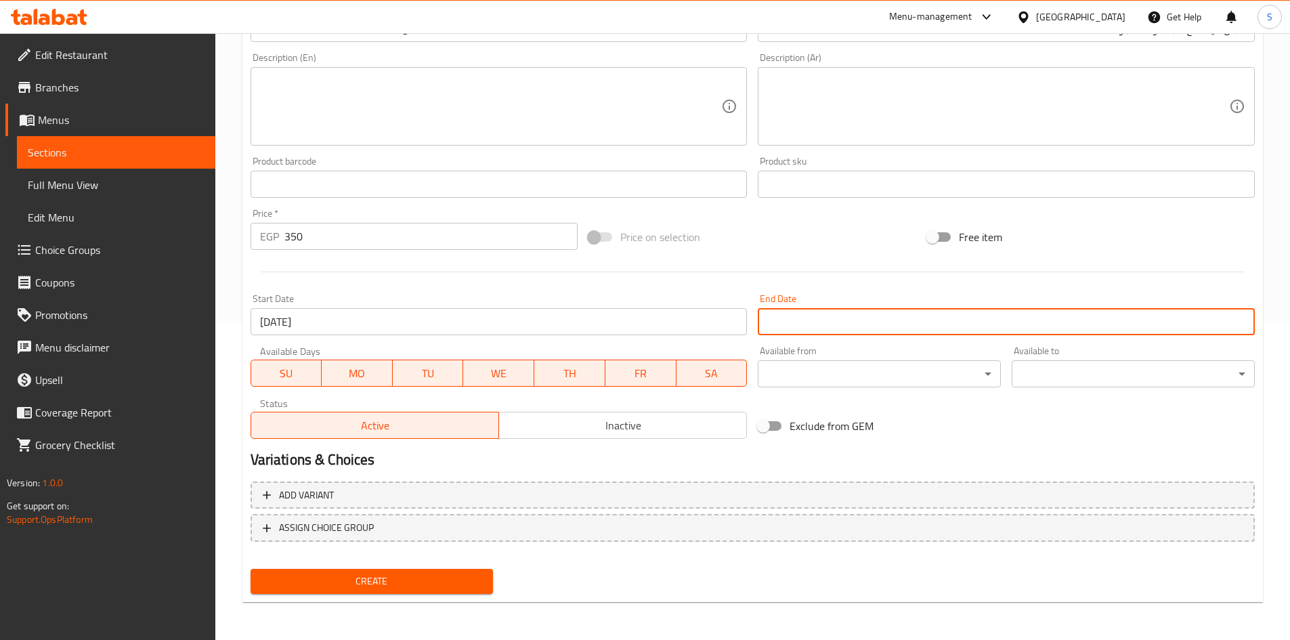
click at [882, 329] on input "Start Date" at bounding box center [1006, 321] width 497 height 27
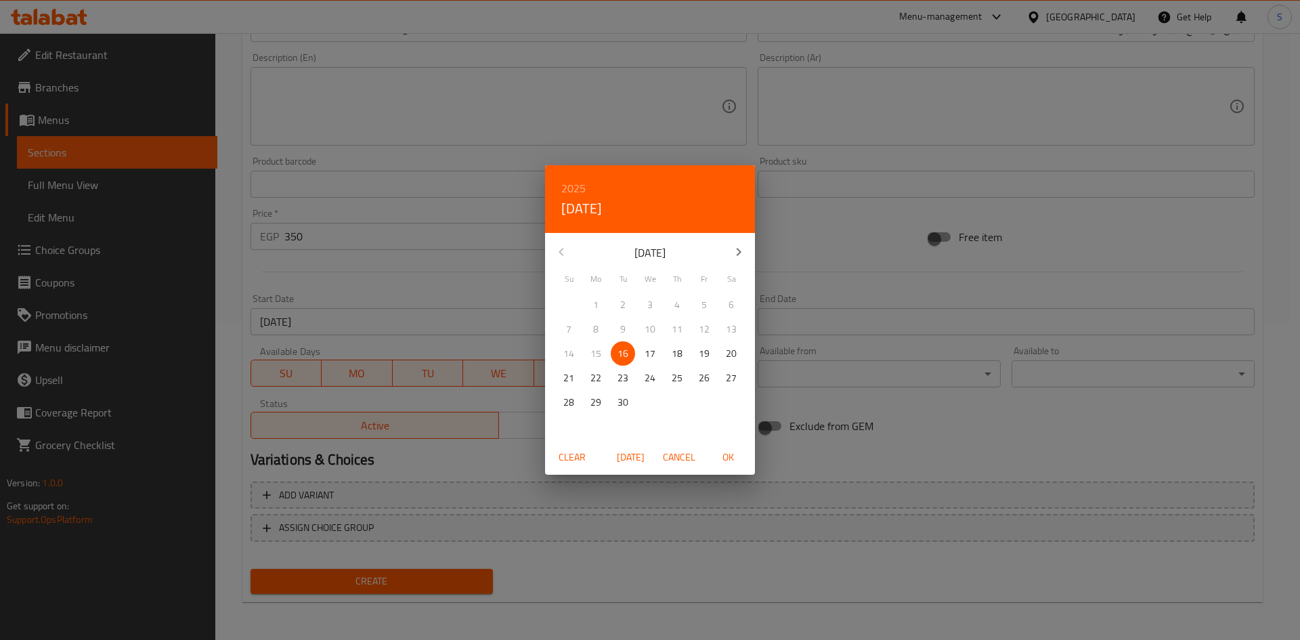
click at [734, 263] on button "button" at bounding box center [739, 252] width 33 height 33
click at [734, 251] on icon "button" at bounding box center [739, 252] width 16 height 16
click at [734, 250] on icon "button" at bounding box center [739, 252] width 16 height 16
click at [651, 397] on p "31" at bounding box center [650, 402] width 11 height 17
click at [723, 441] on div "Clear Today Cancel OK" at bounding box center [650, 458] width 210 height 36
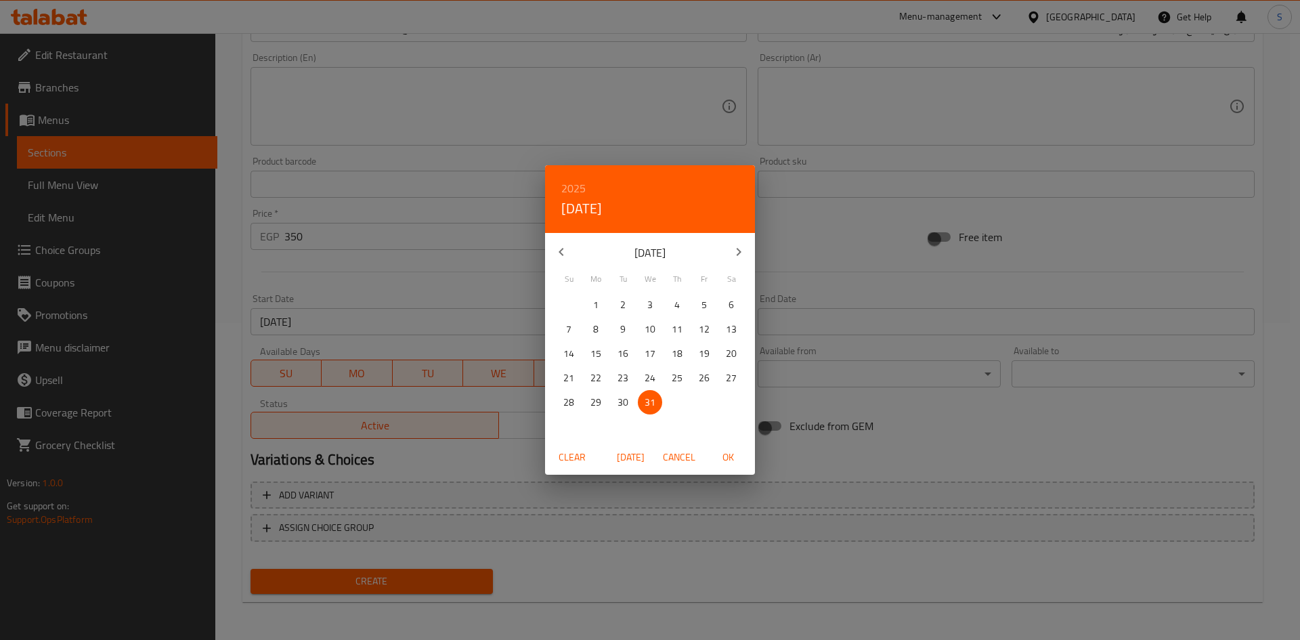
click at [727, 450] on span "OK" at bounding box center [728, 457] width 33 height 17
type input "31-12-2025"
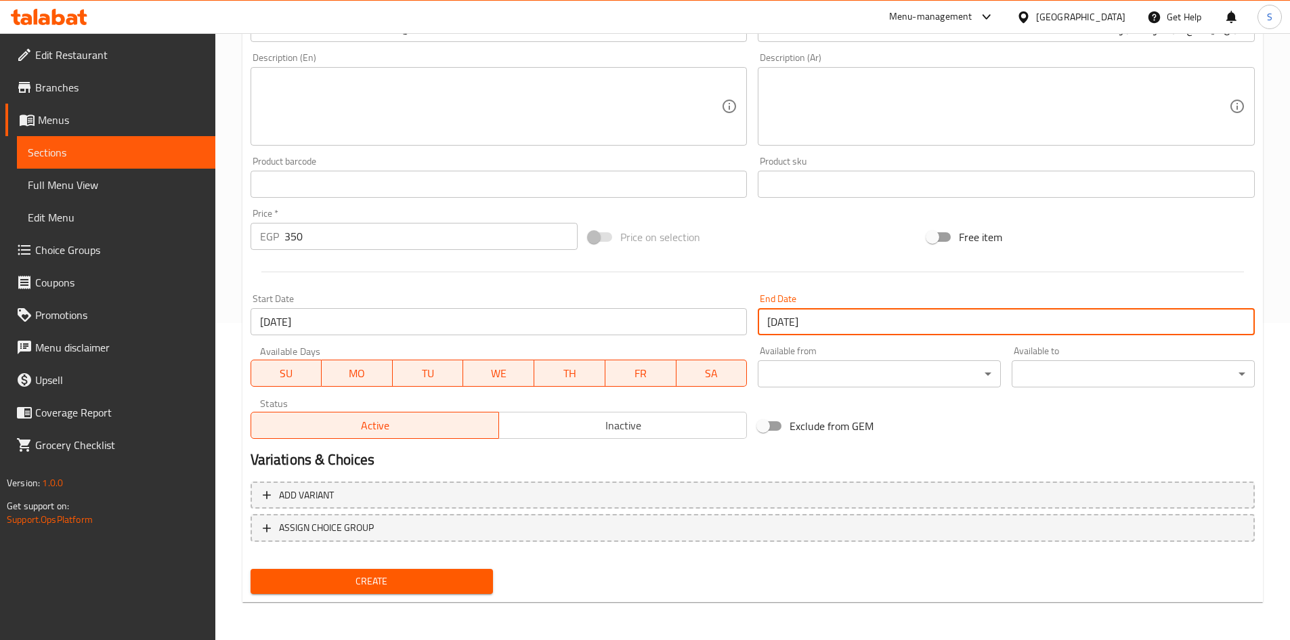
click at [628, 425] on span "Inactive" at bounding box center [623, 426] width 237 height 20
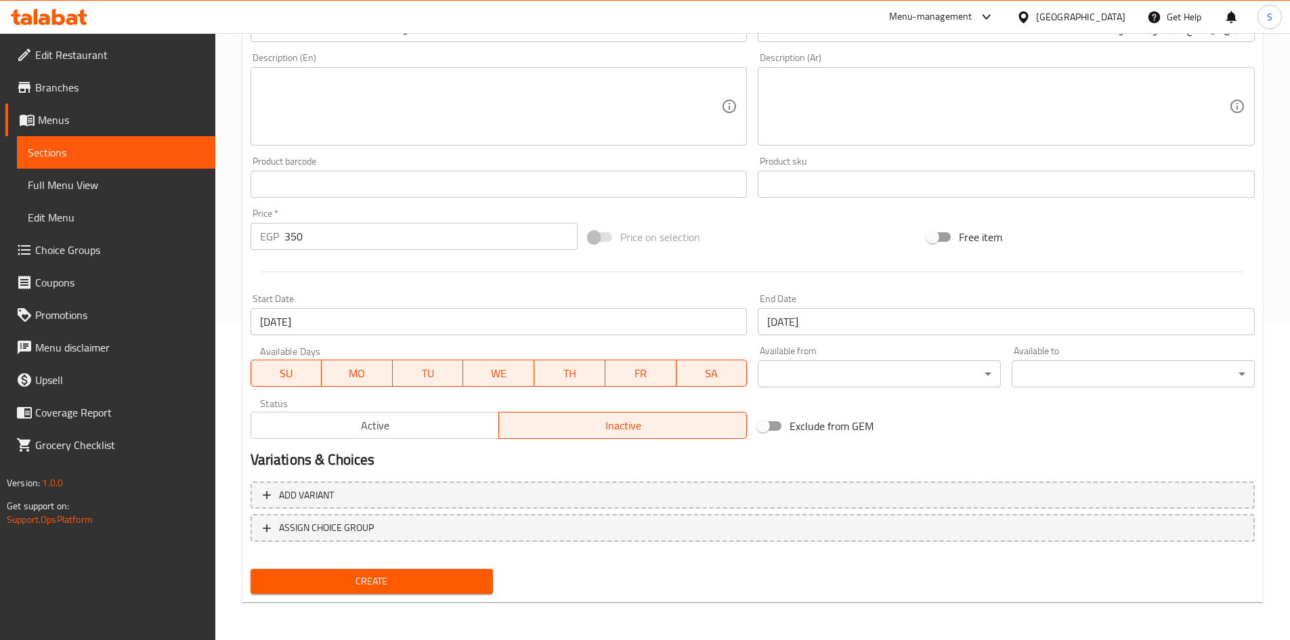
click at [412, 580] on span "Create" at bounding box center [371, 581] width 221 height 17
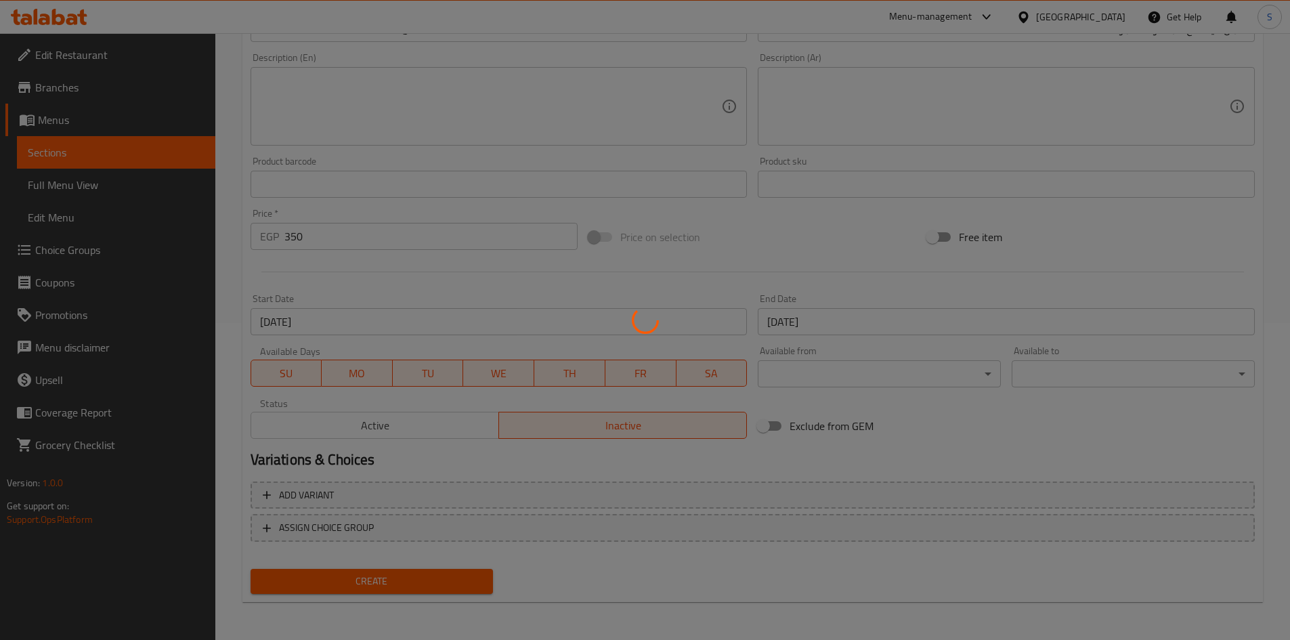
type input "0"
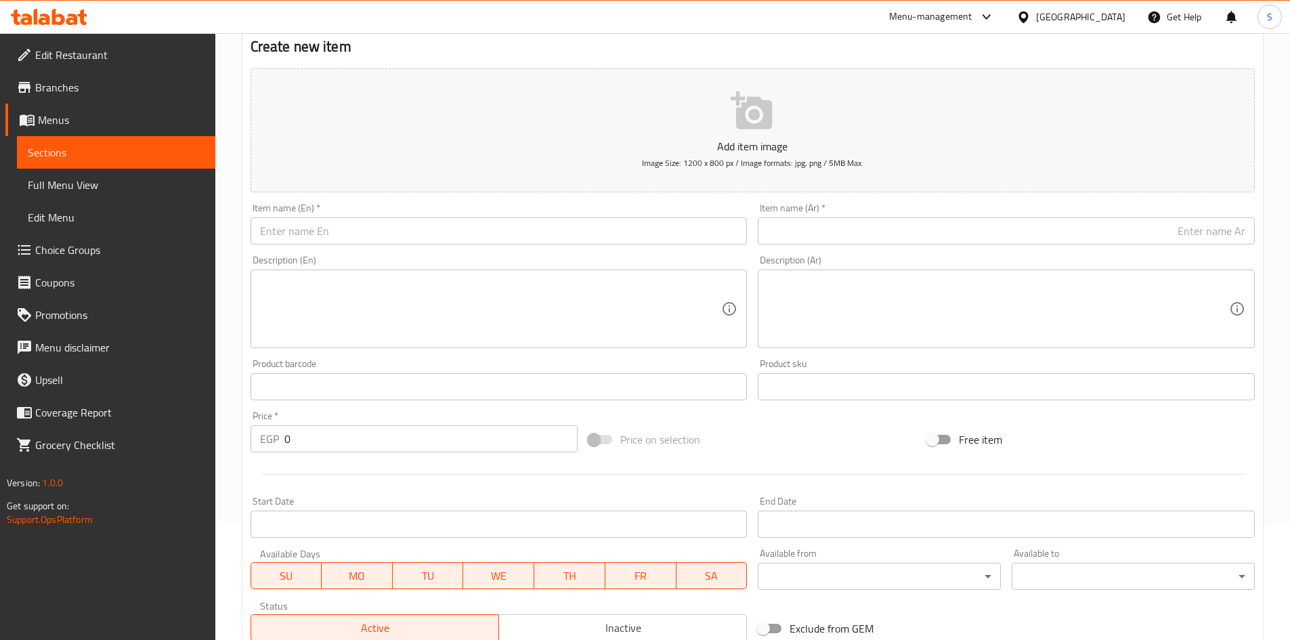
scroll to position [114, 0]
click at [431, 218] on input "text" at bounding box center [499, 231] width 497 height 27
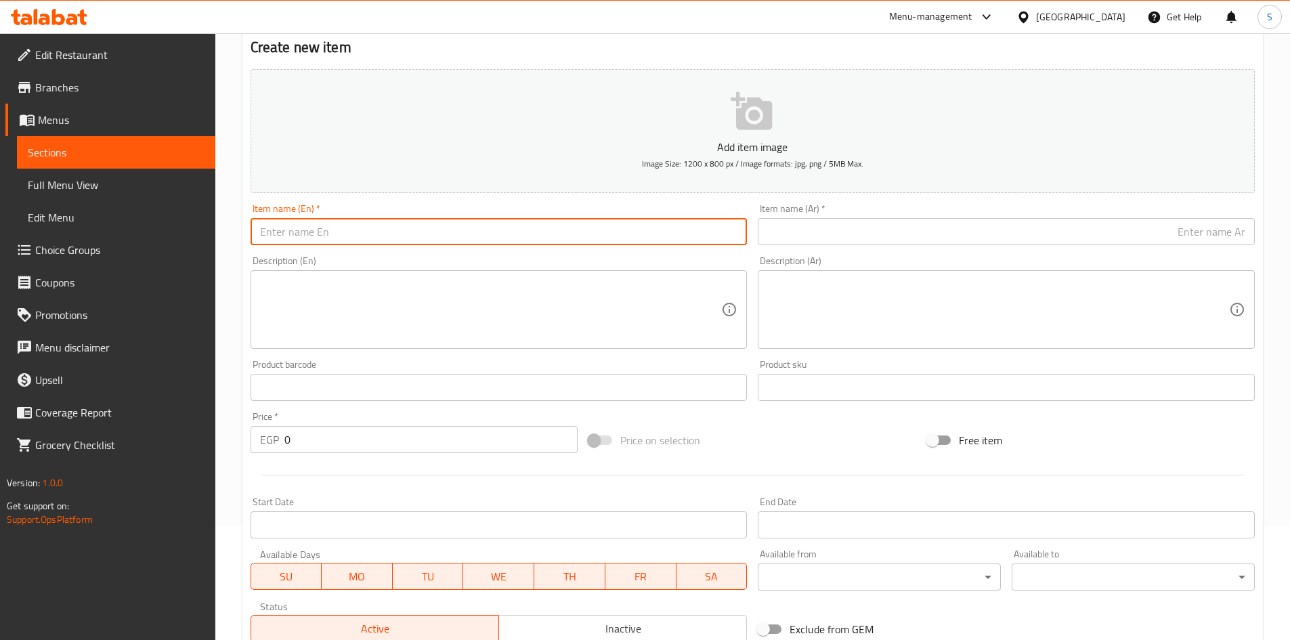
paste input "4 smoothies " watermelon or lemon mint " + 2 avocado milk honey 390 310"
click at [324, 231] on input "4 smoothies " watermelon or lemon mint " + 2 avocado milk honey 390 310" at bounding box center [499, 231] width 497 height 27
click at [447, 232] on input "4 smoothies watermelon or lemon mint " + 2 avocado milk honey 390 310" at bounding box center [499, 231] width 497 height 27
drag, startPoint x: 554, startPoint y: 230, endPoint x: 641, endPoint y: 239, distance: 87.9
click at [641, 239] on input "4 smoothies watermelon or lemon mint + 2 avocado milk honey 390 310" at bounding box center [499, 231] width 497 height 27
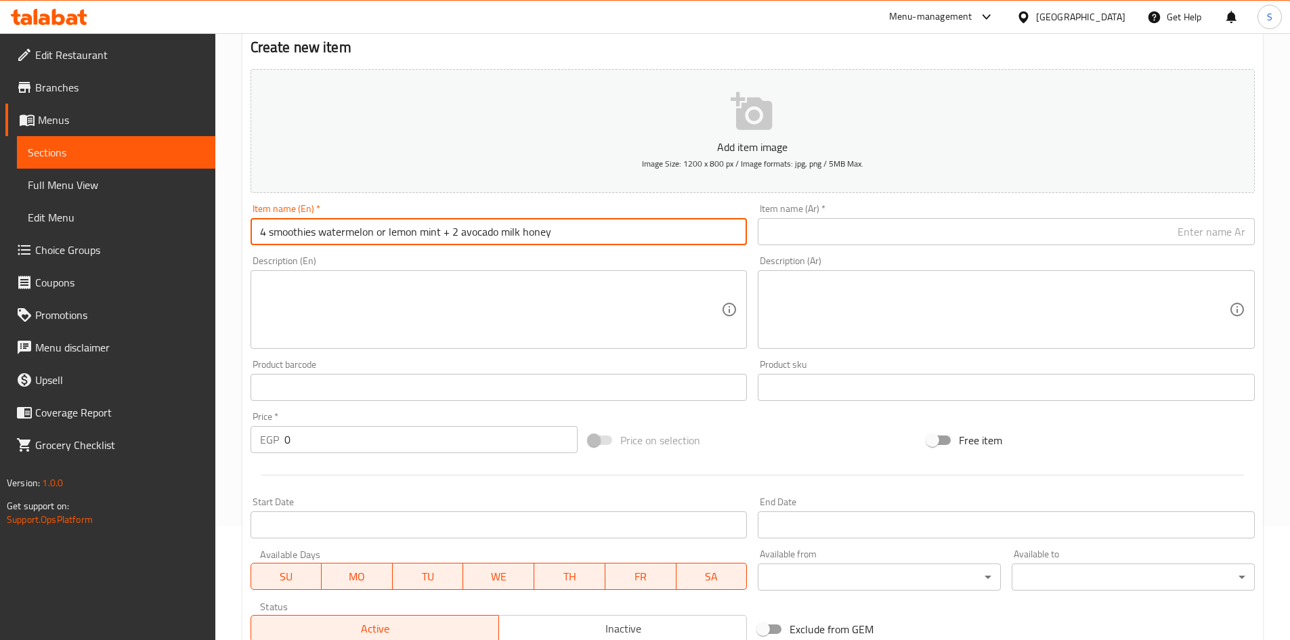
drag, startPoint x: 440, startPoint y: 234, endPoint x: 320, endPoint y: 232, distance: 119.2
click at [320, 232] on input "4 smoothies watermelon or lemon mint + 2 avocado milk honey" at bounding box center [499, 231] width 497 height 27
click at [479, 235] on input "4 smoothies + 2 avocado milk honey" at bounding box center [499, 231] width 497 height 27
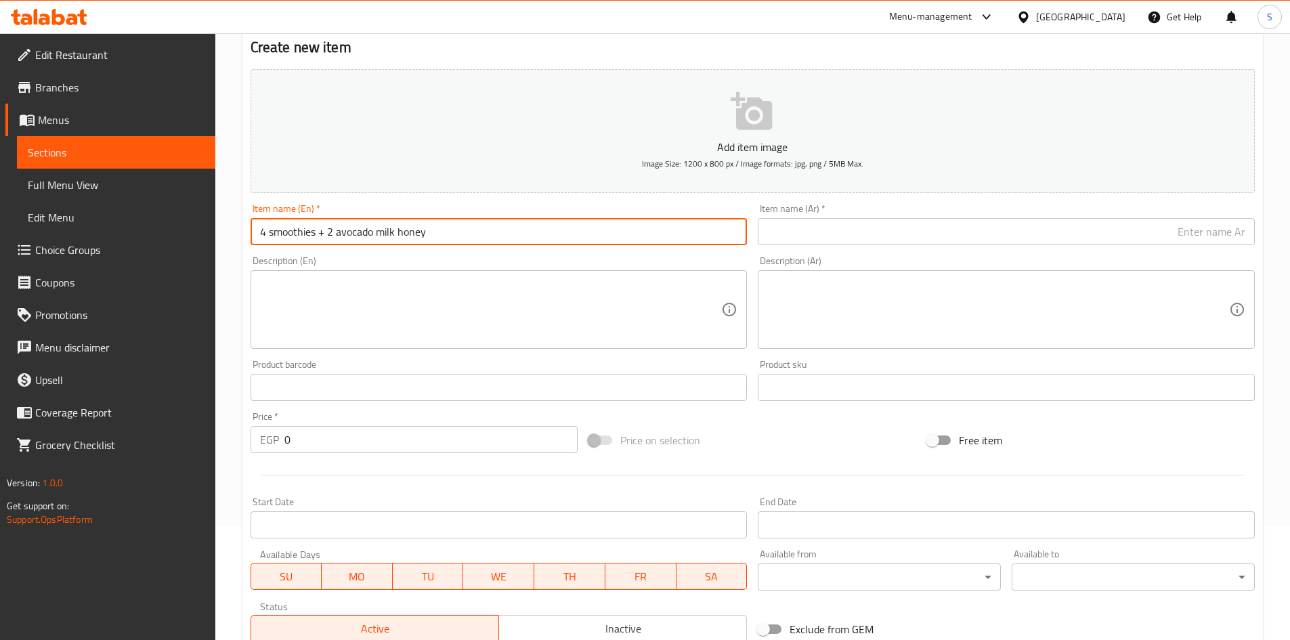
type input "4 smoothies + 2 avocado milk honey"
click at [898, 242] on input "text" at bounding box center [1006, 231] width 497 height 27
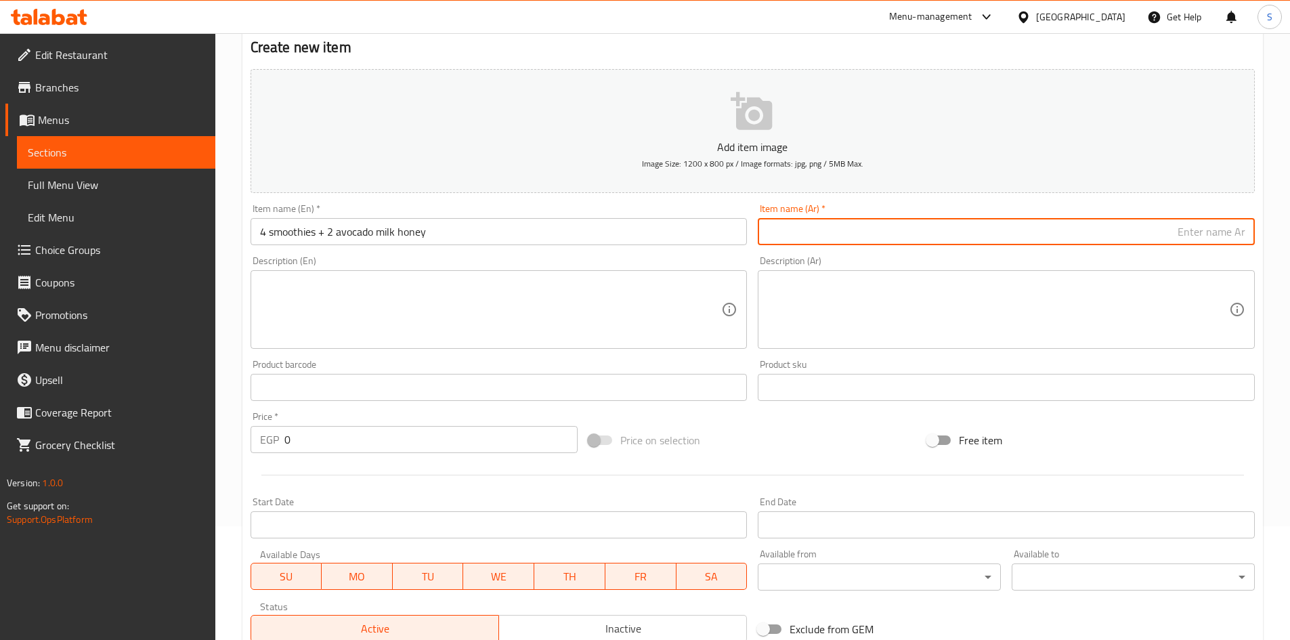
paste input "4 عصائر سموثي + 2 أفوكادو بالحليب والعسل"
click at [1210, 238] on input "4 عصائر سموثي + 2 أفوكادو بالحليب والعسل" at bounding box center [1006, 231] width 497 height 27
click at [1210, 234] on input "4 سموثي + 2 أفوكادو بالحليب والعسل" at bounding box center [1006, 231] width 497 height 27
type input "4 سموزي + 2 أفوكادو بالحليب والعسل"
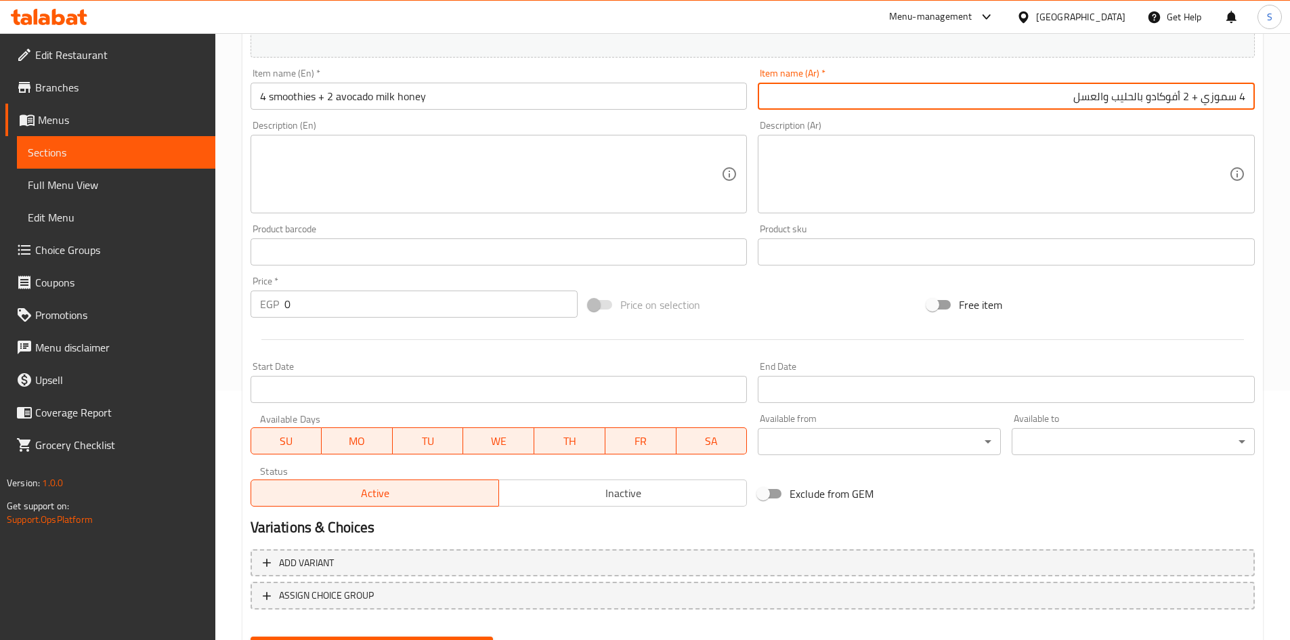
scroll to position [317, 0]
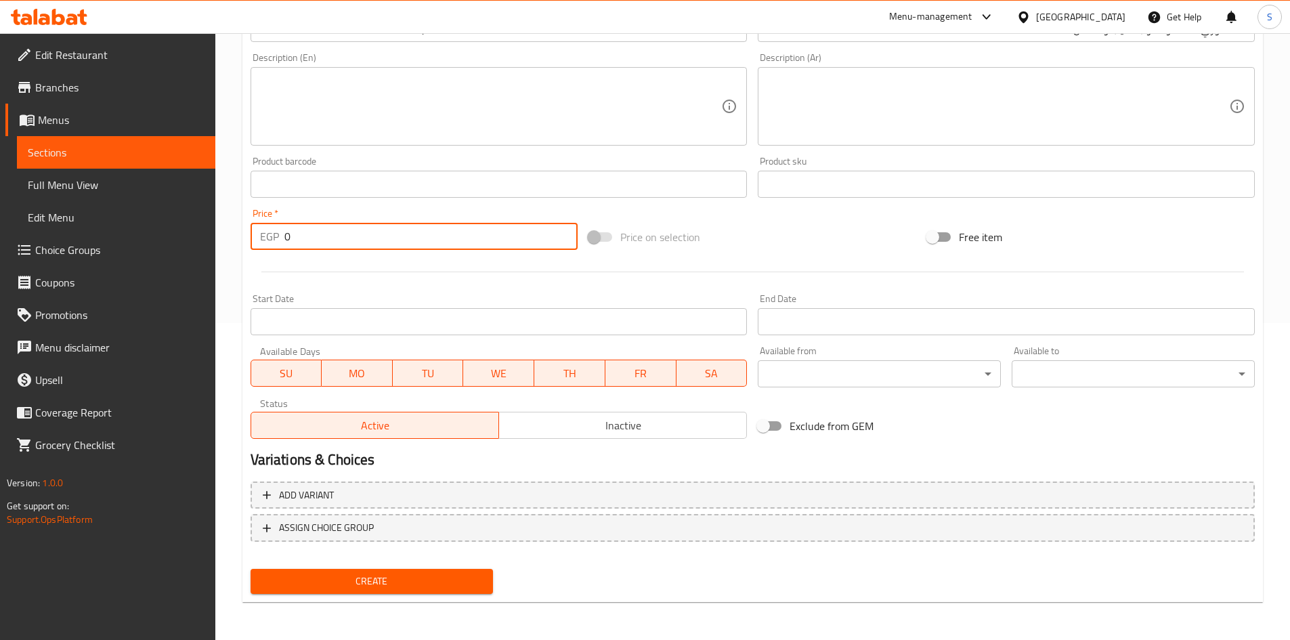
drag, startPoint x: 322, startPoint y: 232, endPoint x: 122, endPoint y: 207, distance: 201.3
click at [122, 207] on div "Edit Restaurant Branches Menus Sections Full Menu View Edit Menu Choice Groups …" at bounding box center [645, 178] width 1290 height 924
type input "390"
click at [408, 324] on input "Start Date" at bounding box center [499, 321] width 497 height 27
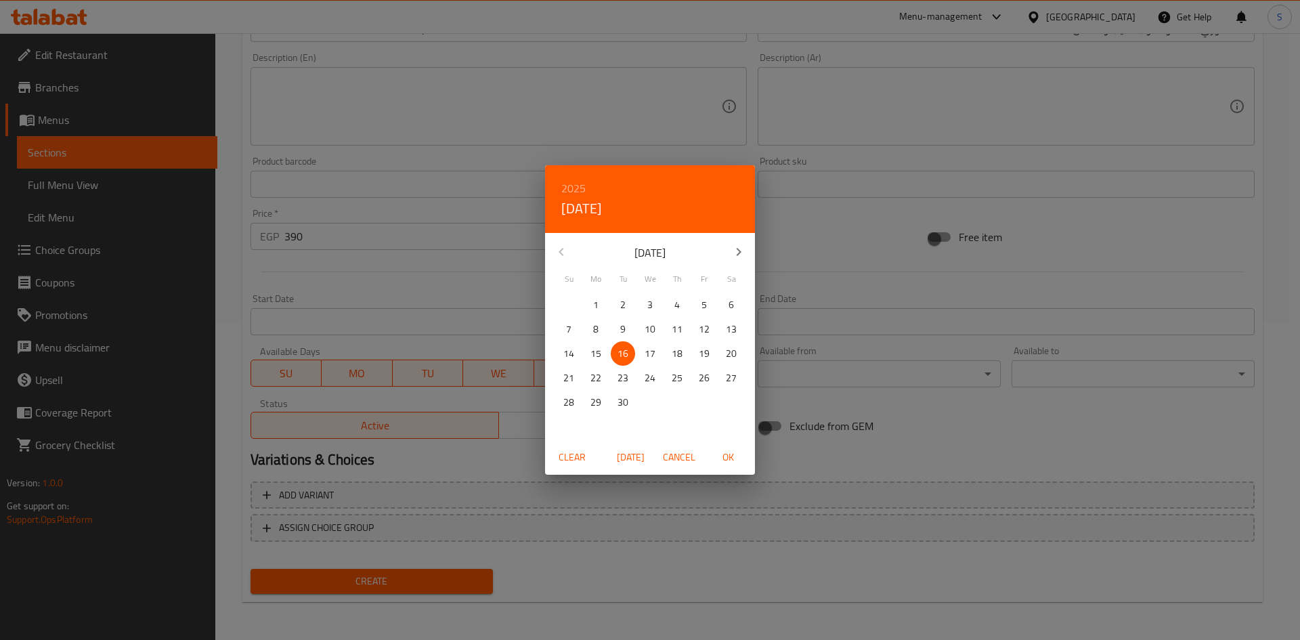
click at [733, 459] on span "OK" at bounding box center [728, 457] width 33 height 17
type input "16-09-2025"
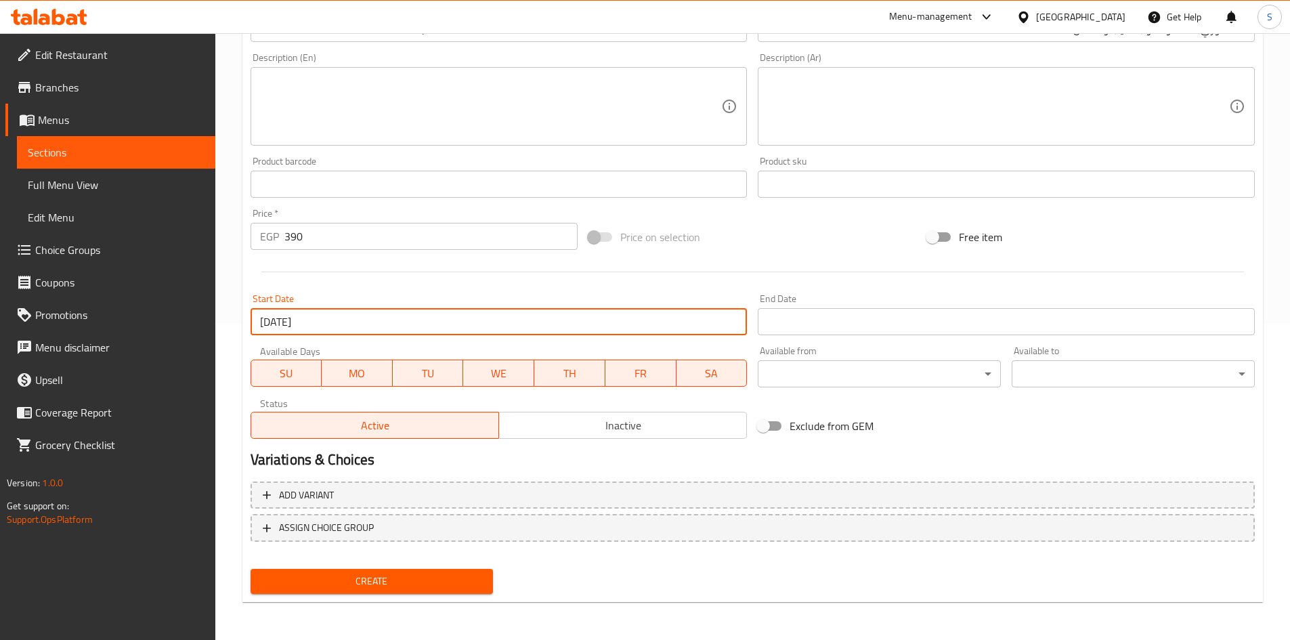
click at [827, 326] on input "Start Date" at bounding box center [1006, 321] width 497 height 27
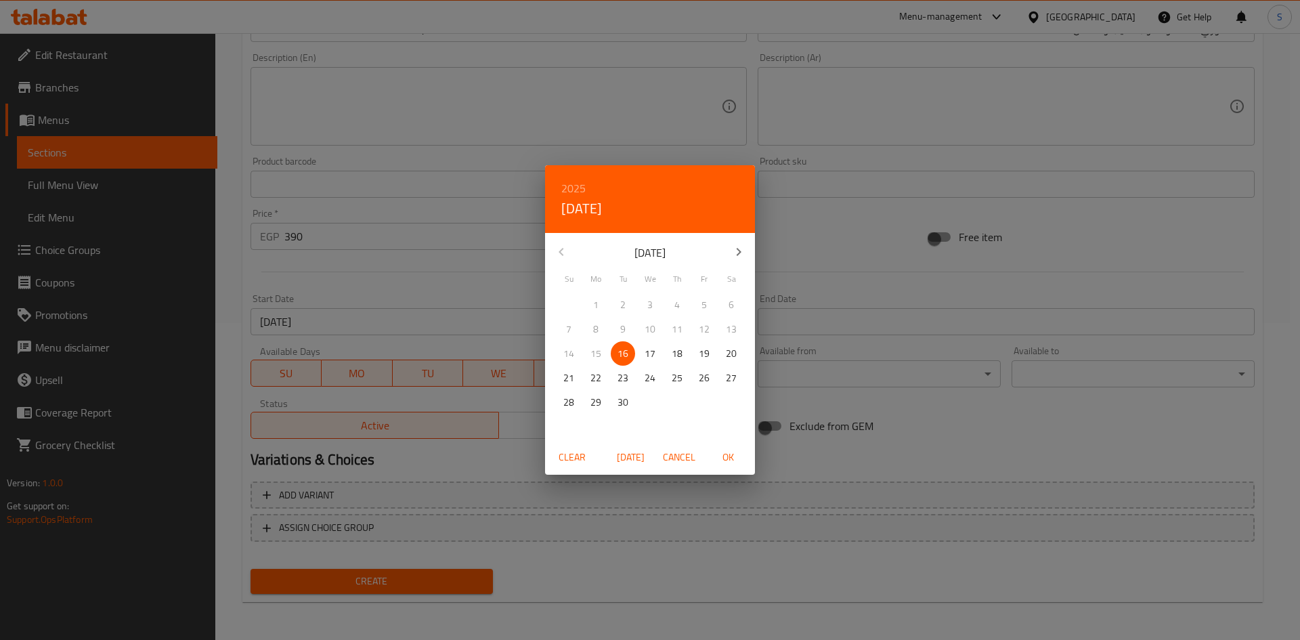
click at [746, 241] on button "button" at bounding box center [739, 252] width 33 height 33
click at [654, 407] on p "31" at bounding box center [650, 402] width 11 height 17
click at [740, 463] on span "OK" at bounding box center [728, 457] width 33 height 17
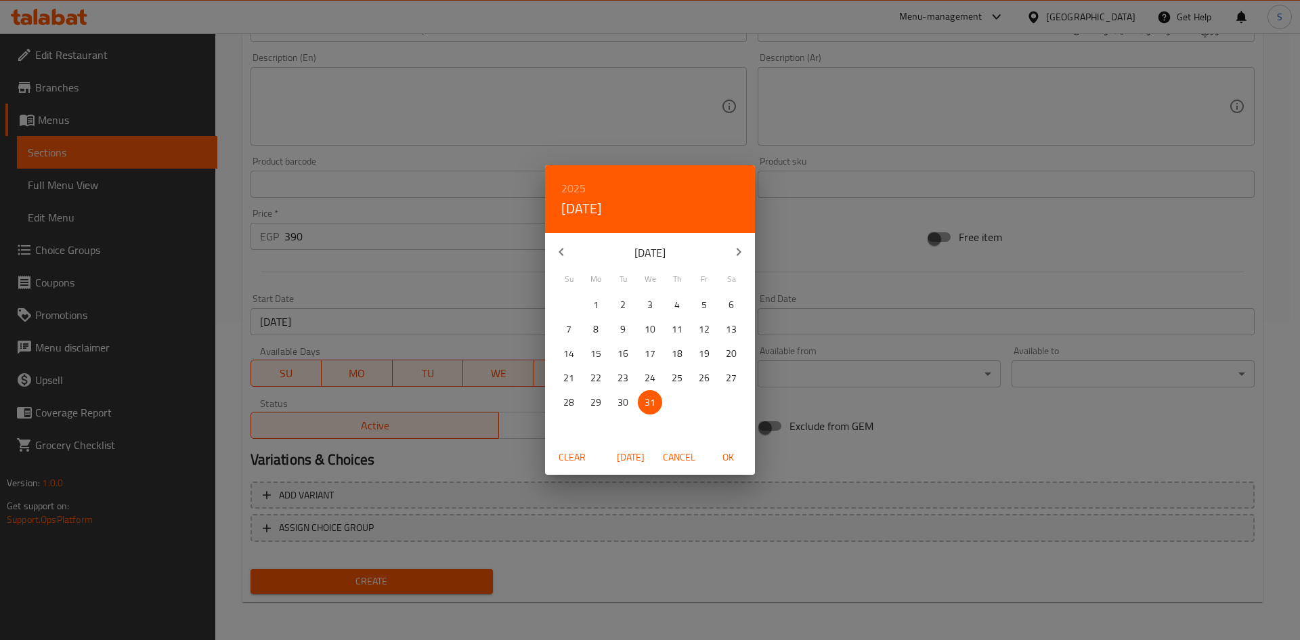
type input "31-12-2025"
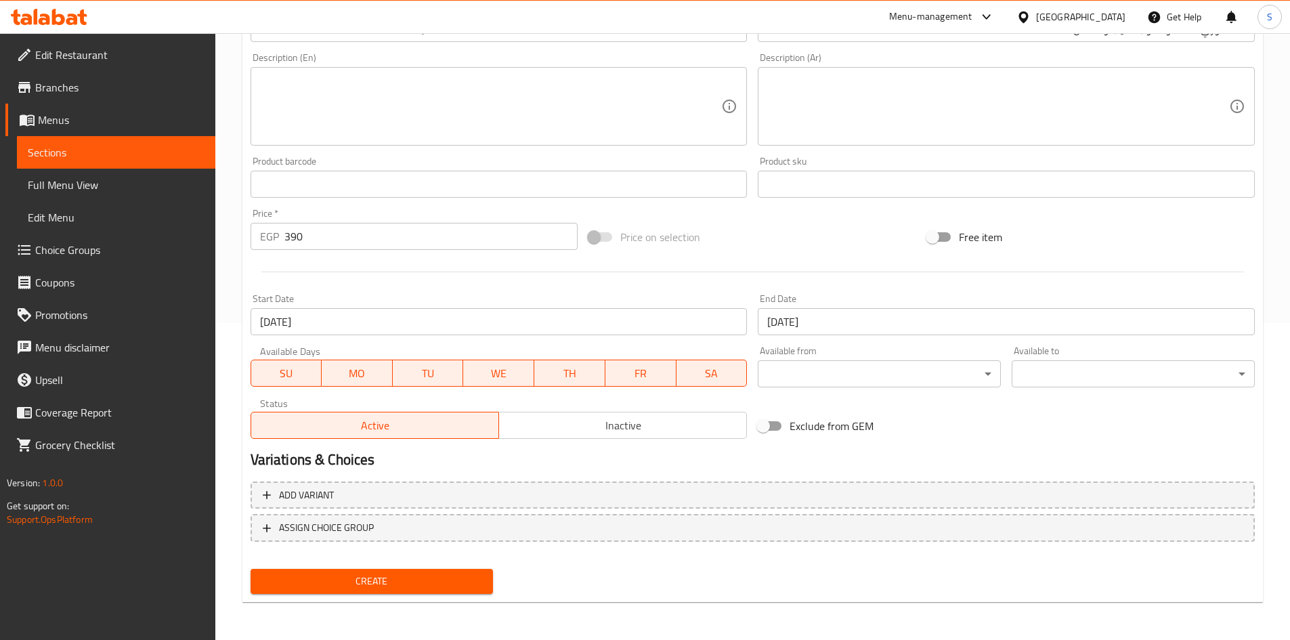
drag, startPoint x: 427, startPoint y: 578, endPoint x: 605, endPoint y: 426, distance: 234.5
click at [605, 426] on div "Add item image Image Size: 1200 x 800 px / Image formats: jpg, png / 5MB Max. I…" at bounding box center [752, 229] width 1015 height 739
click at [605, 426] on span "Inactive" at bounding box center [623, 426] width 237 height 20
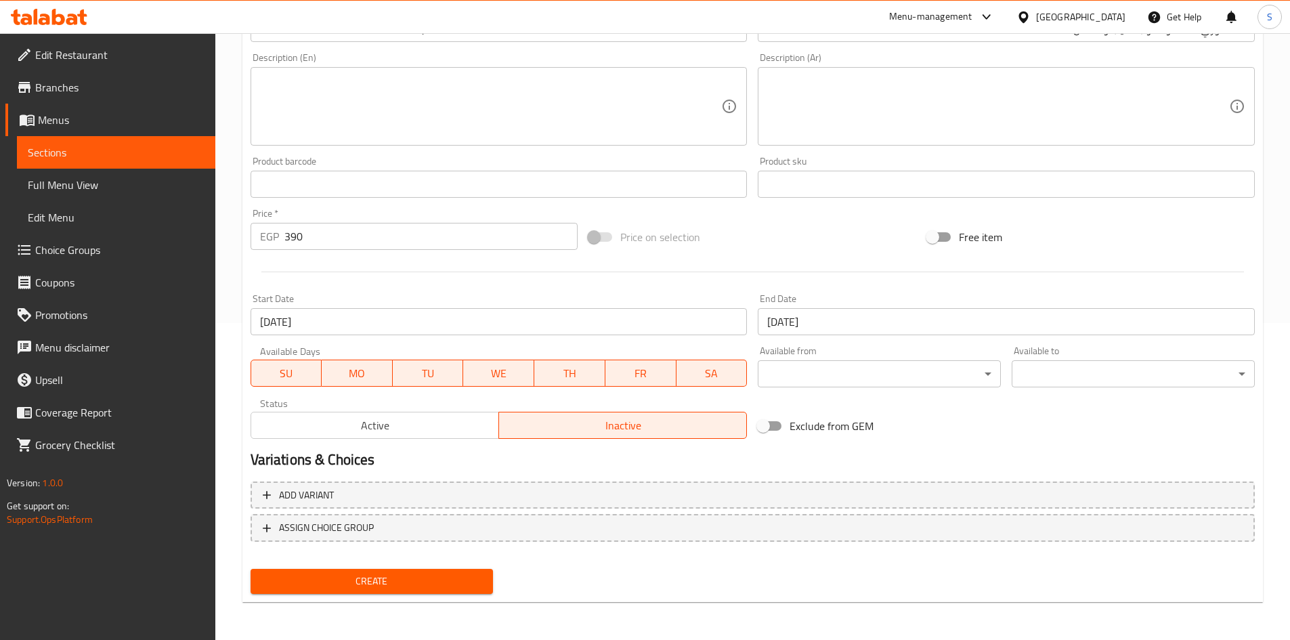
click at [442, 583] on span "Create" at bounding box center [371, 581] width 221 height 17
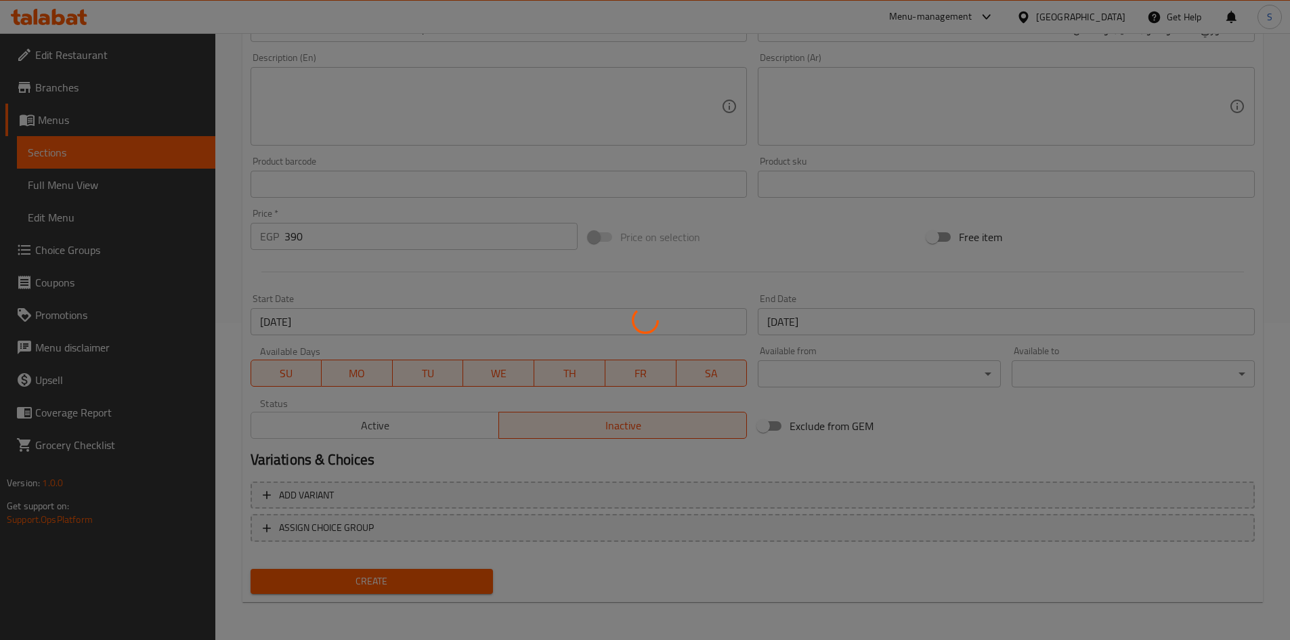
type input "0"
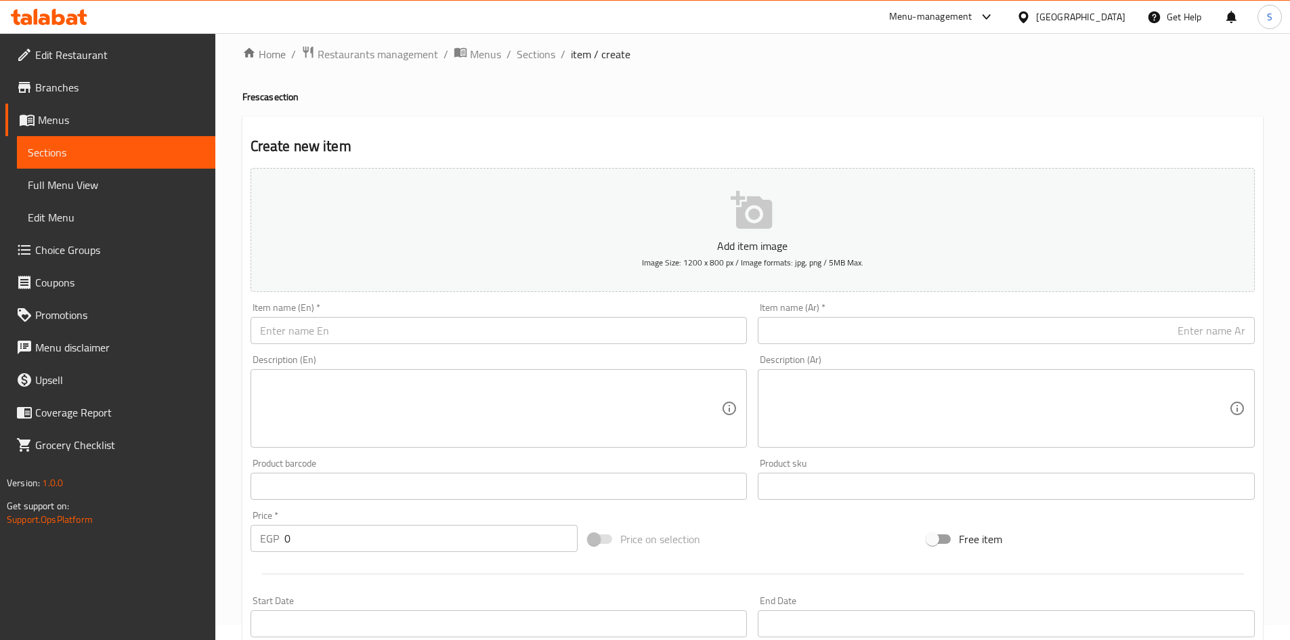
scroll to position [0, 0]
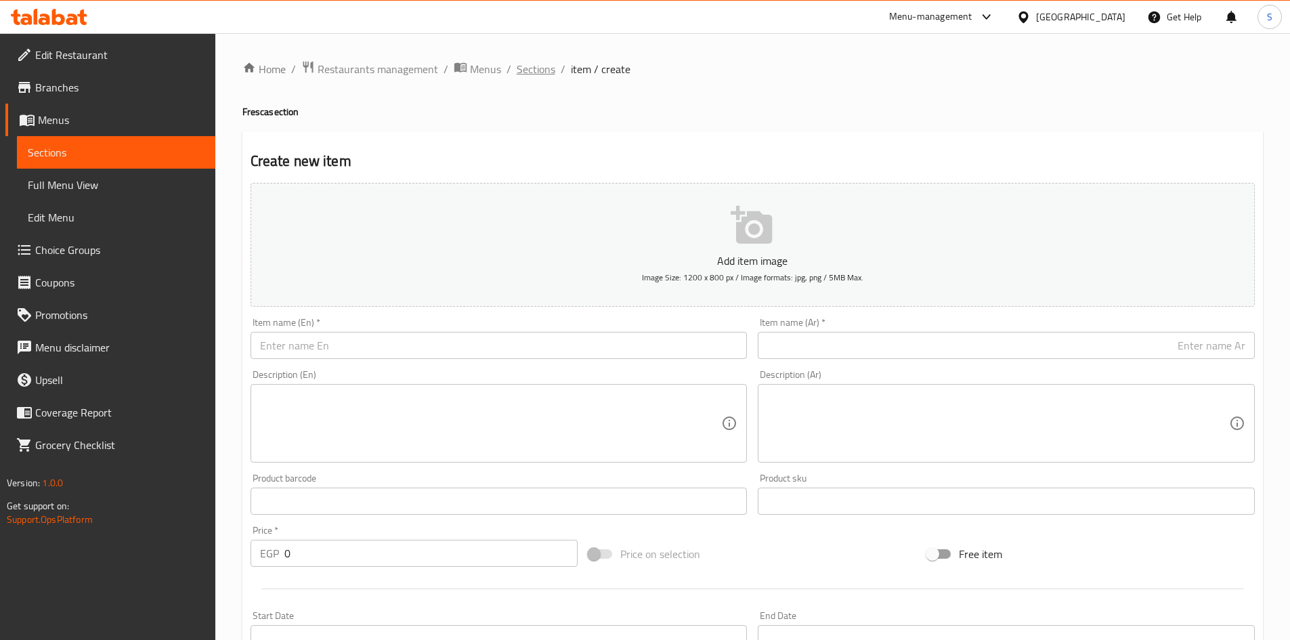
click at [532, 71] on span "Sections" at bounding box center [536, 69] width 39 height 16
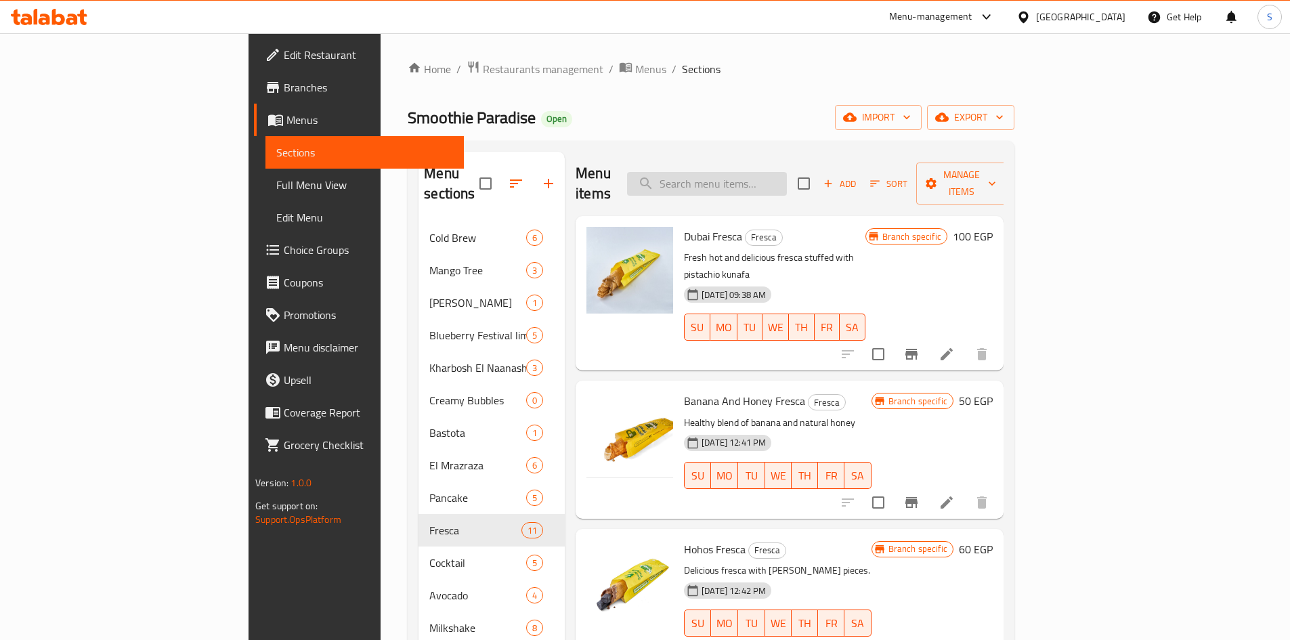
click at [787, 177] on input "search" at bounding box center [707, 184] width 160 height 24
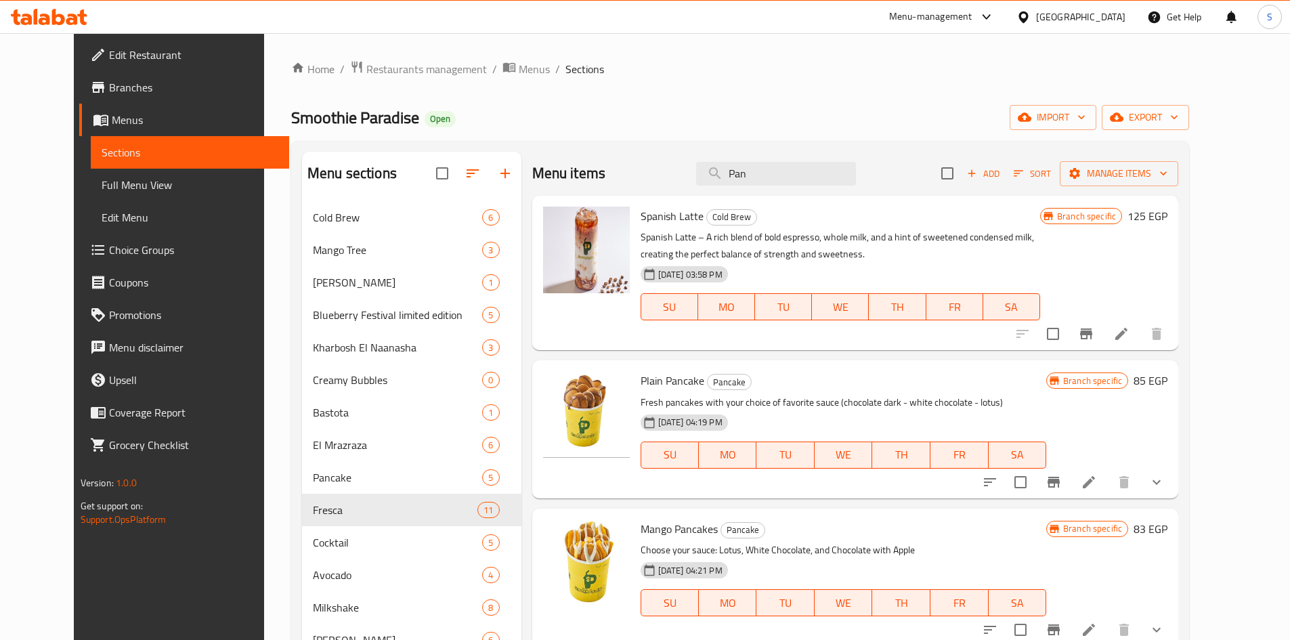
type input "Pan"
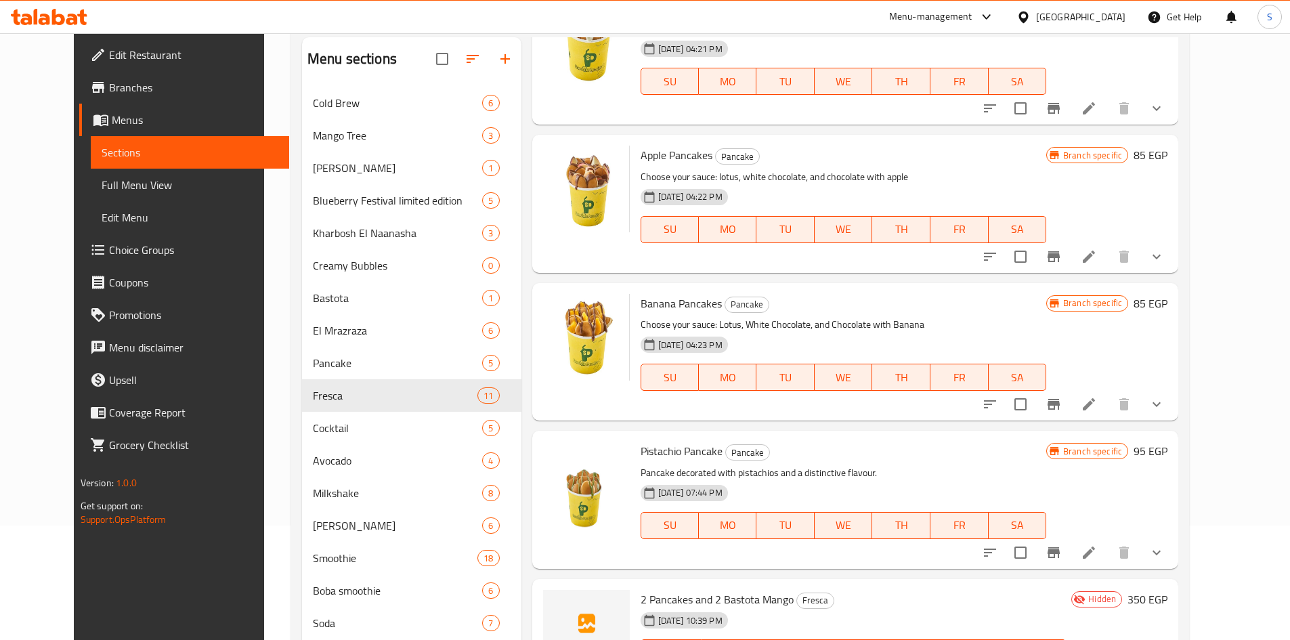
scroll to position [222, 0]
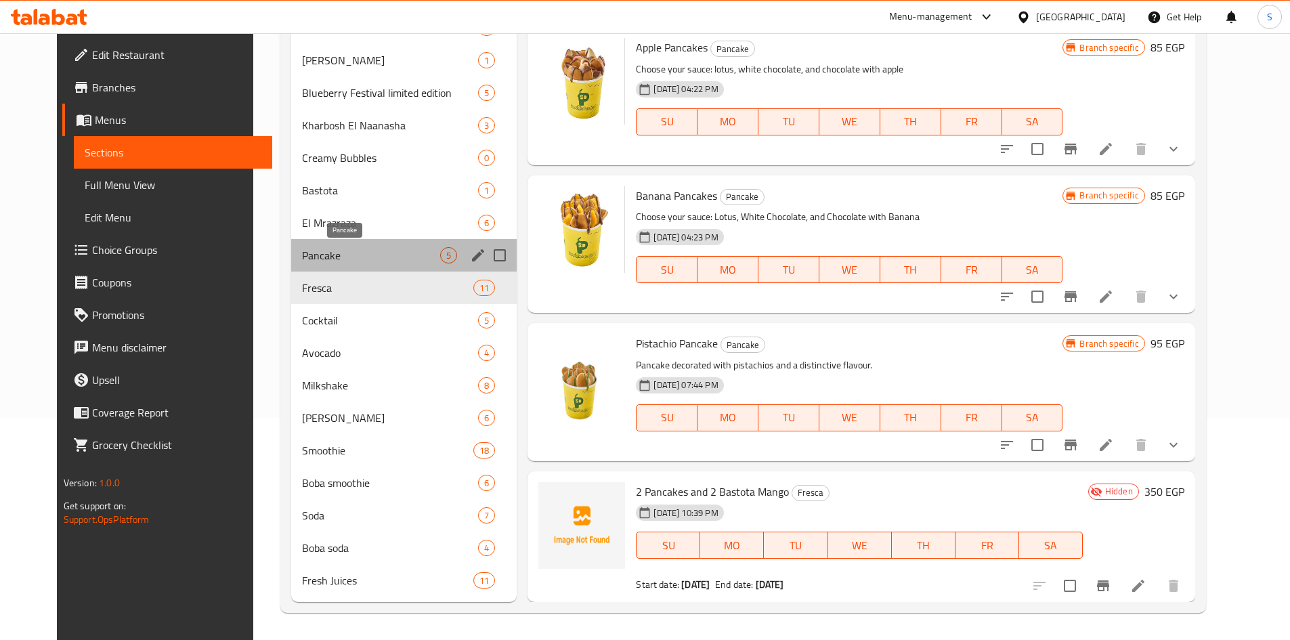
click at [319, 252] on span "Pancake" at bounding box center [371, 255] width 139 height 16
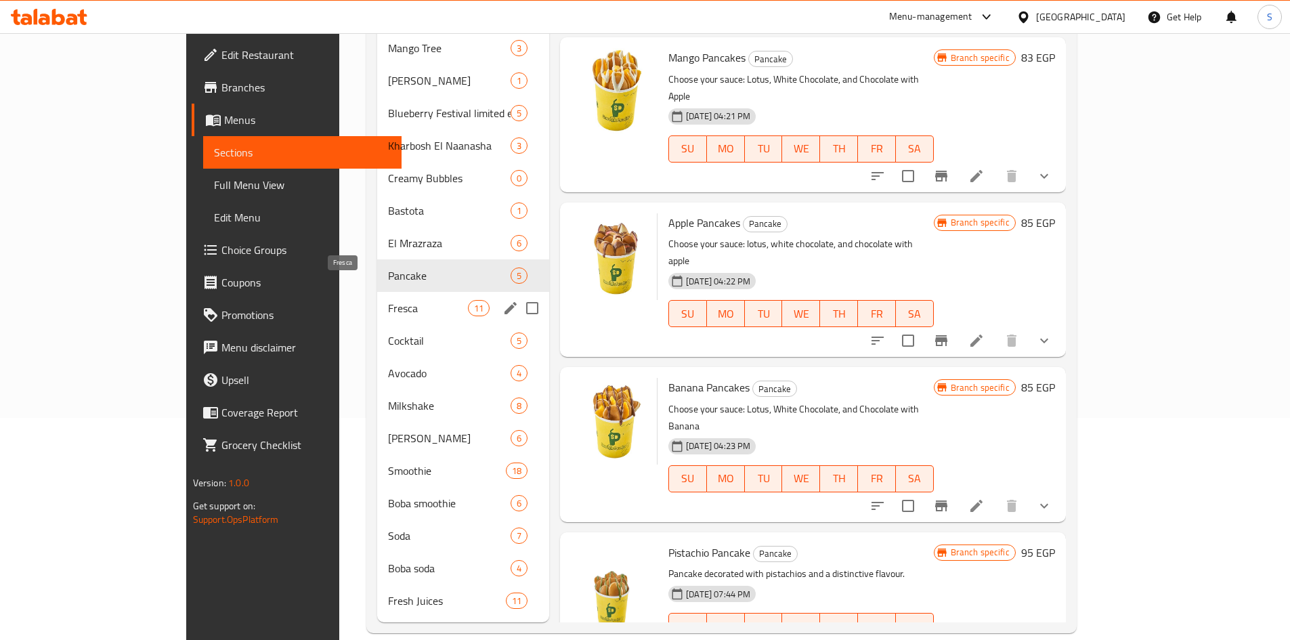
click at [388, 300] on span "Fresca" at bounding box center [428, 308] width 80 height 16
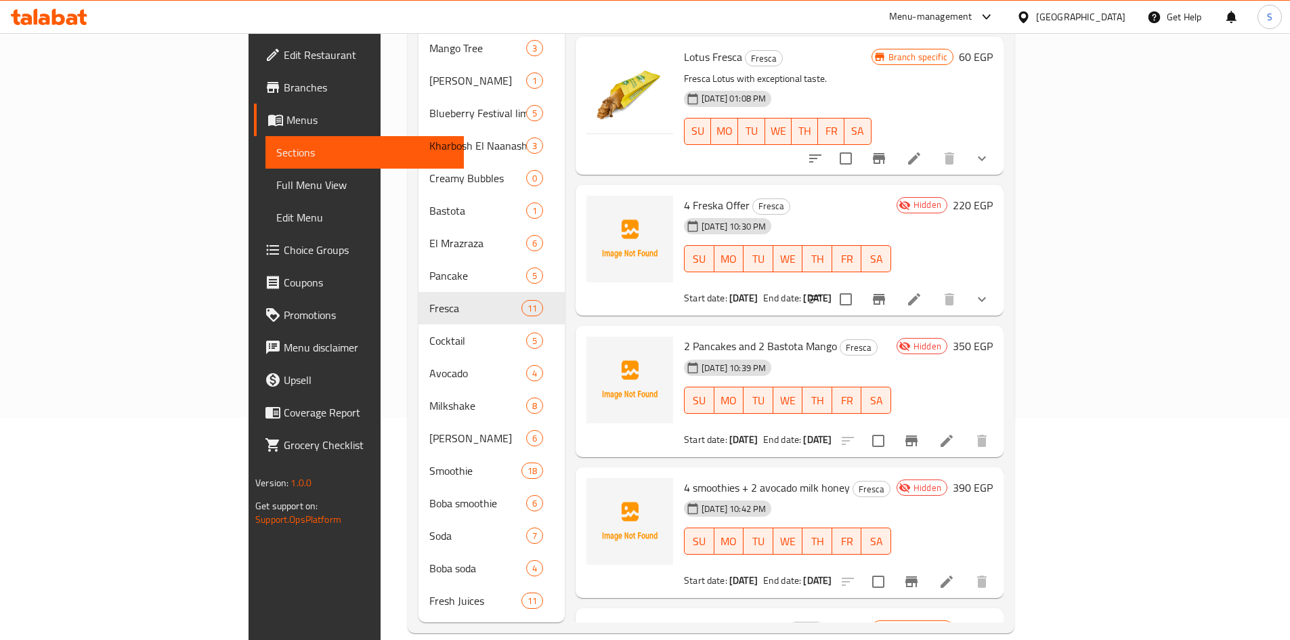
scroll to position [778, 0]
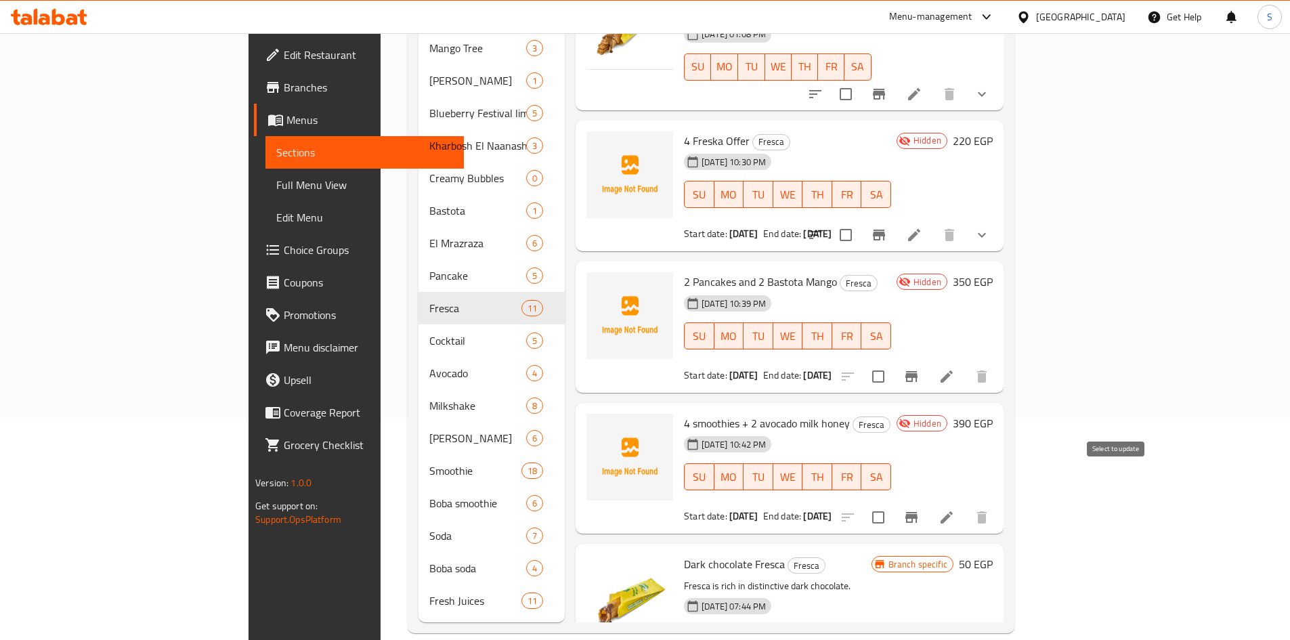
click at [893, 503] on input "checkbox" at bounding box center [878, 517] width 28 height 28
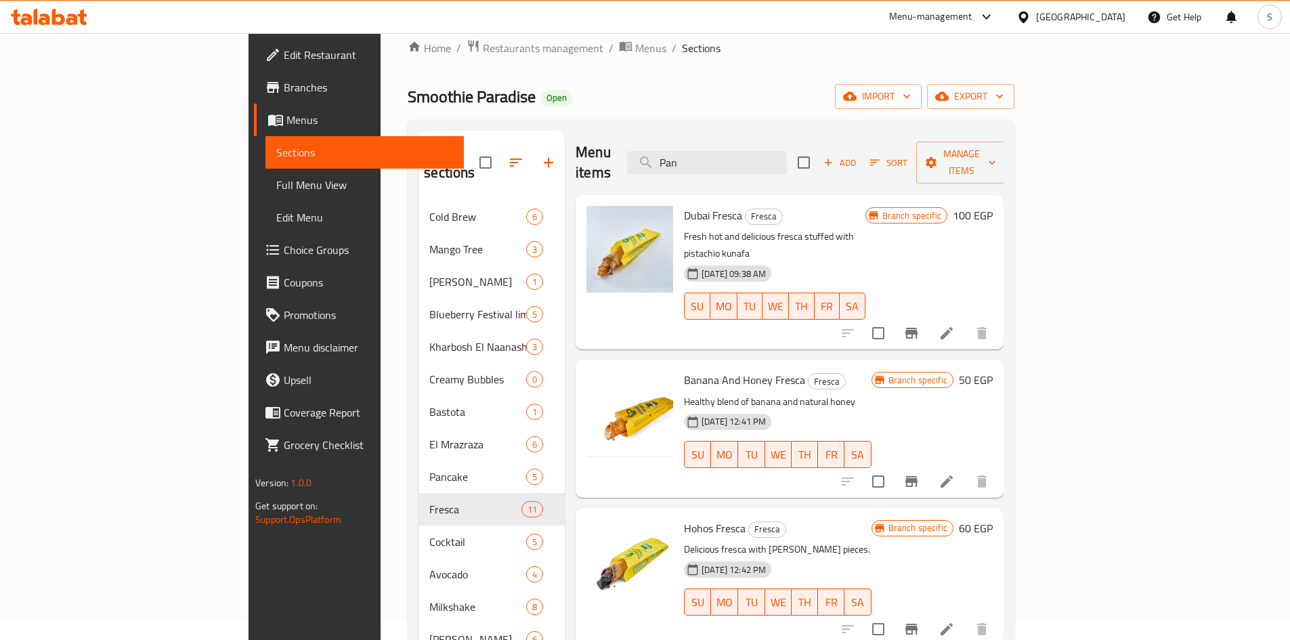
scroll to position [0, 0]
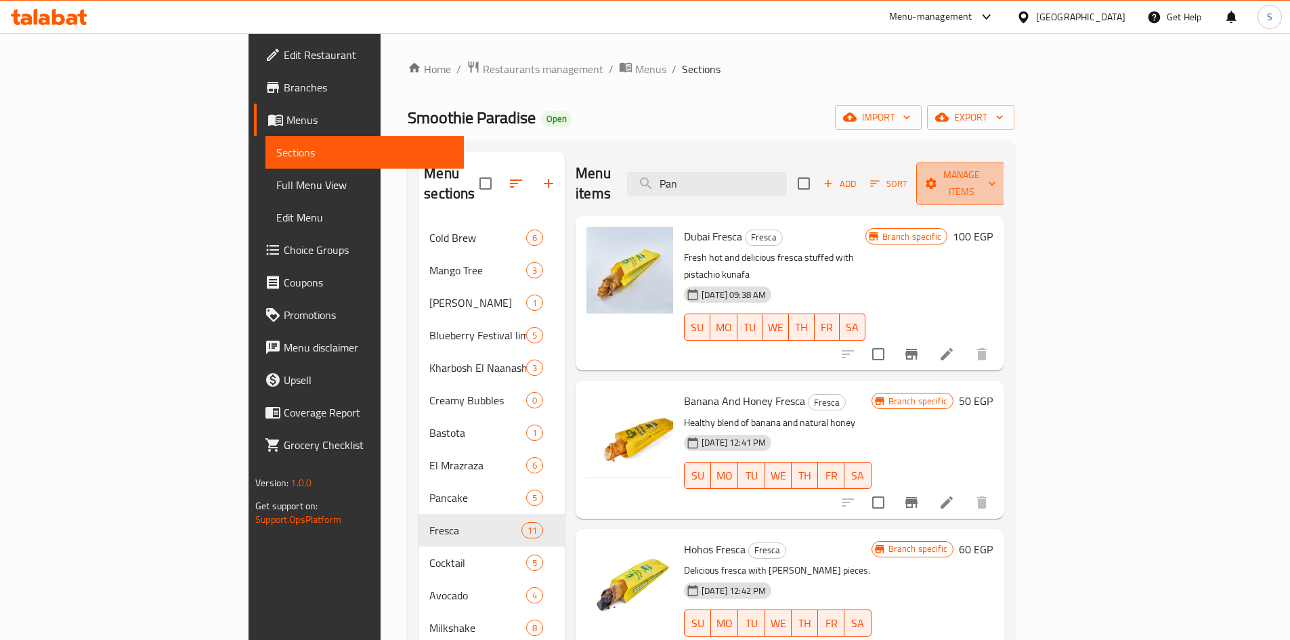
click at [996, 177] on span "Manage items" at bounding box center [961, 184] width 69 height 34
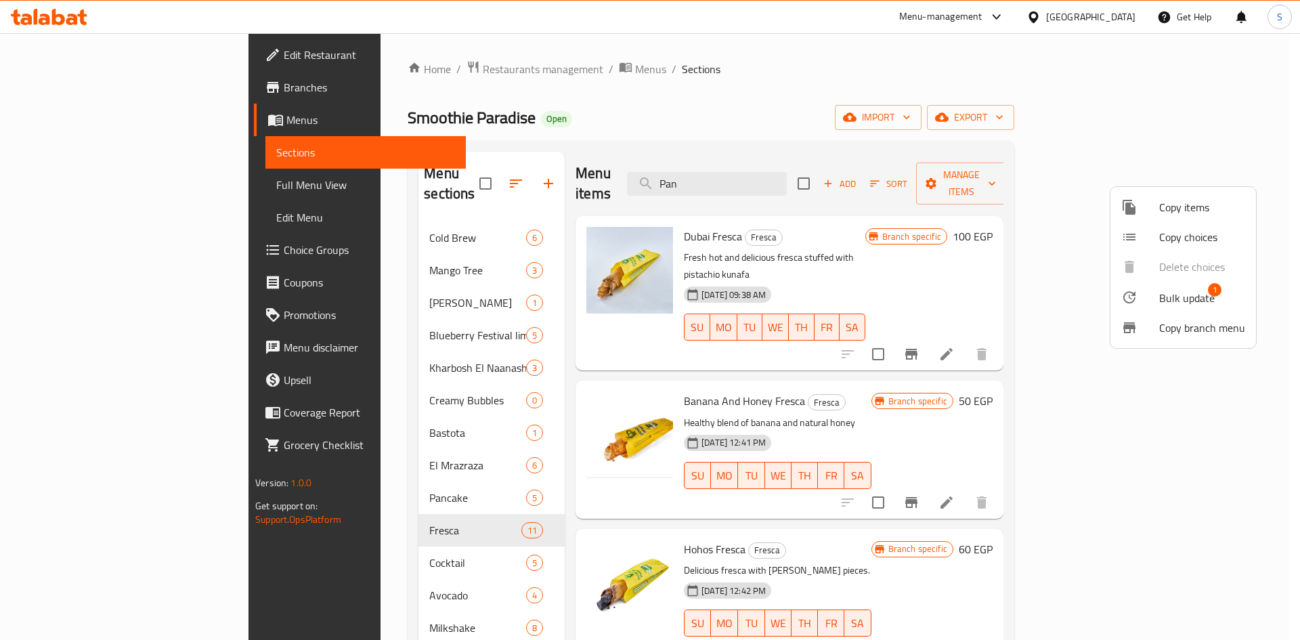
click at [1187, 297] on span "Bulk update" at bounding box center [1187, 298] width 56 height 16
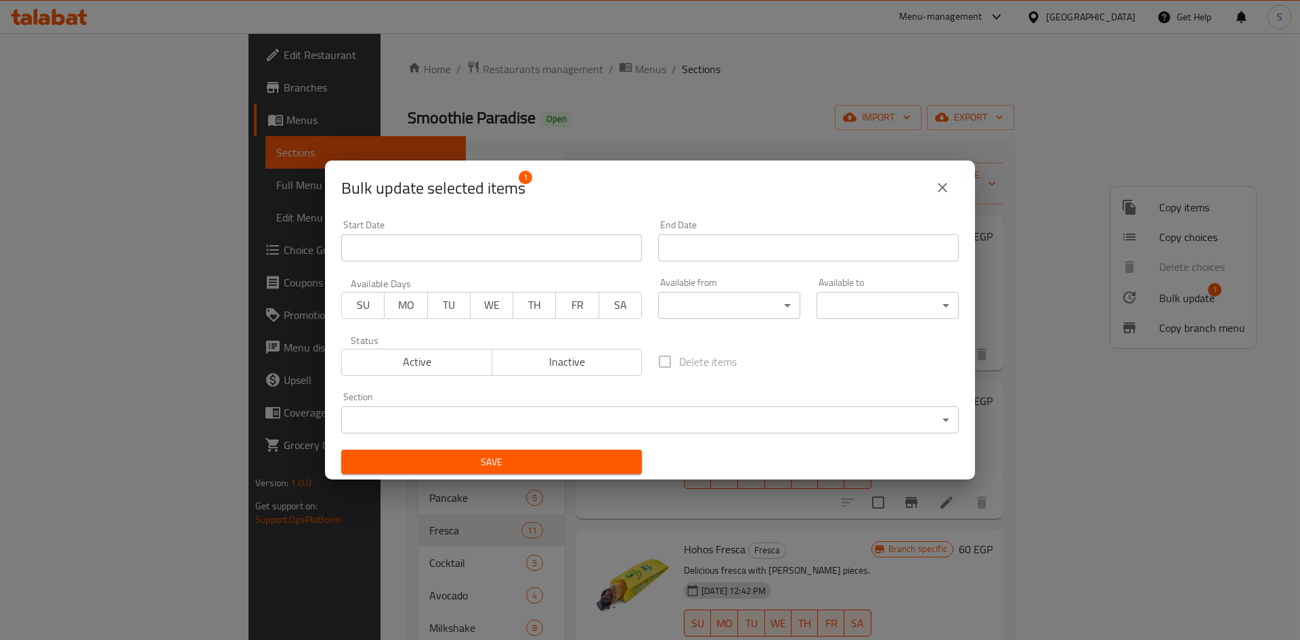
click at [540, 415] on body "​ Menu-management Egypt Get Help S Edit Restaurant Branches Menus Sections Full…" at bounding box center [650, 336] width 1300 height 607
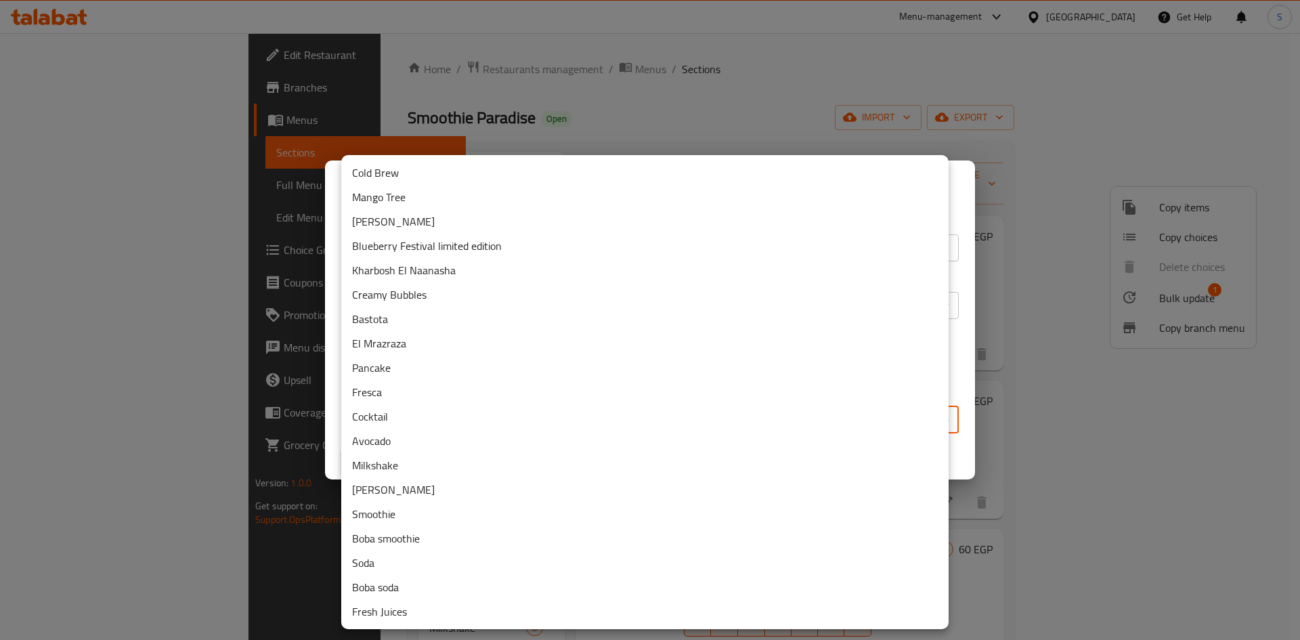
click at [397, 519] on li "Smoothie" at bounding box center [644, 514] width 607 height 24
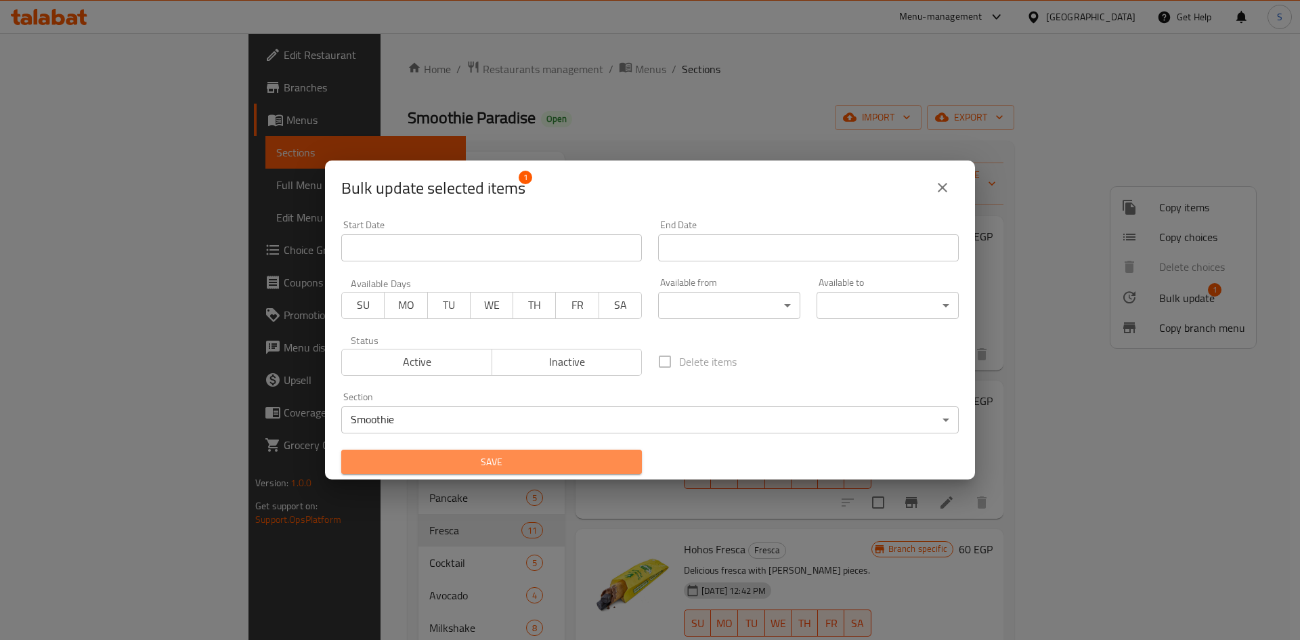
click at [522, 469] on span "Save" at bounding box center [491, 462] width 279 height 17
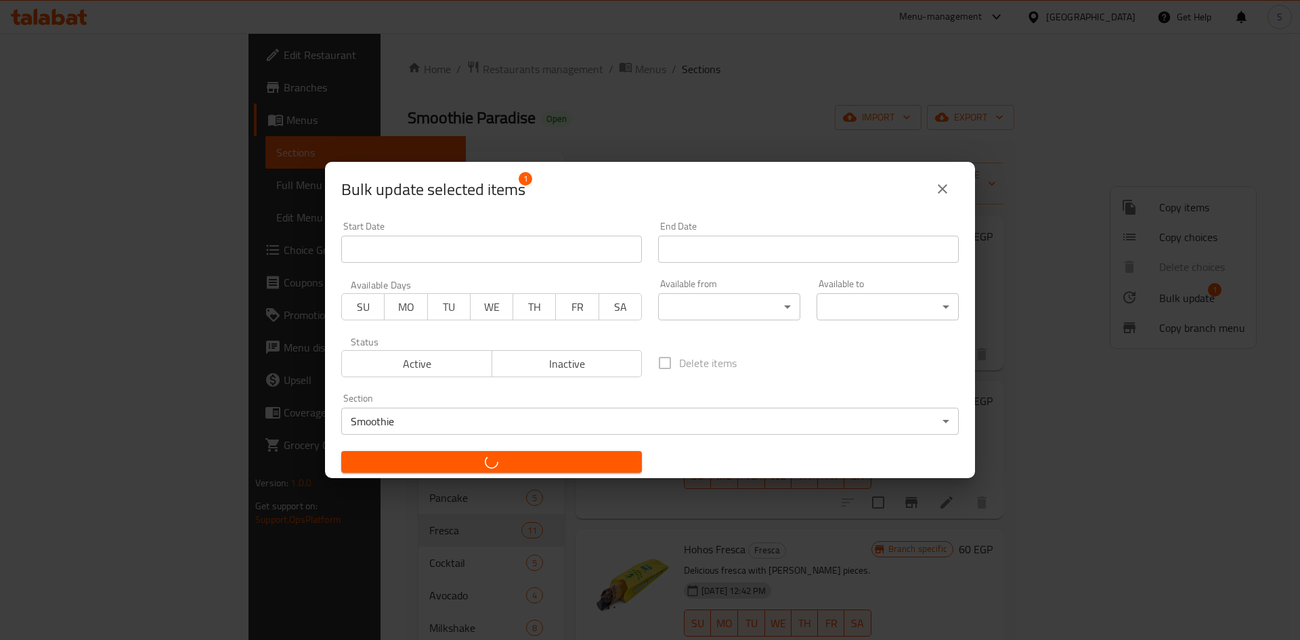
checkbox input "false"
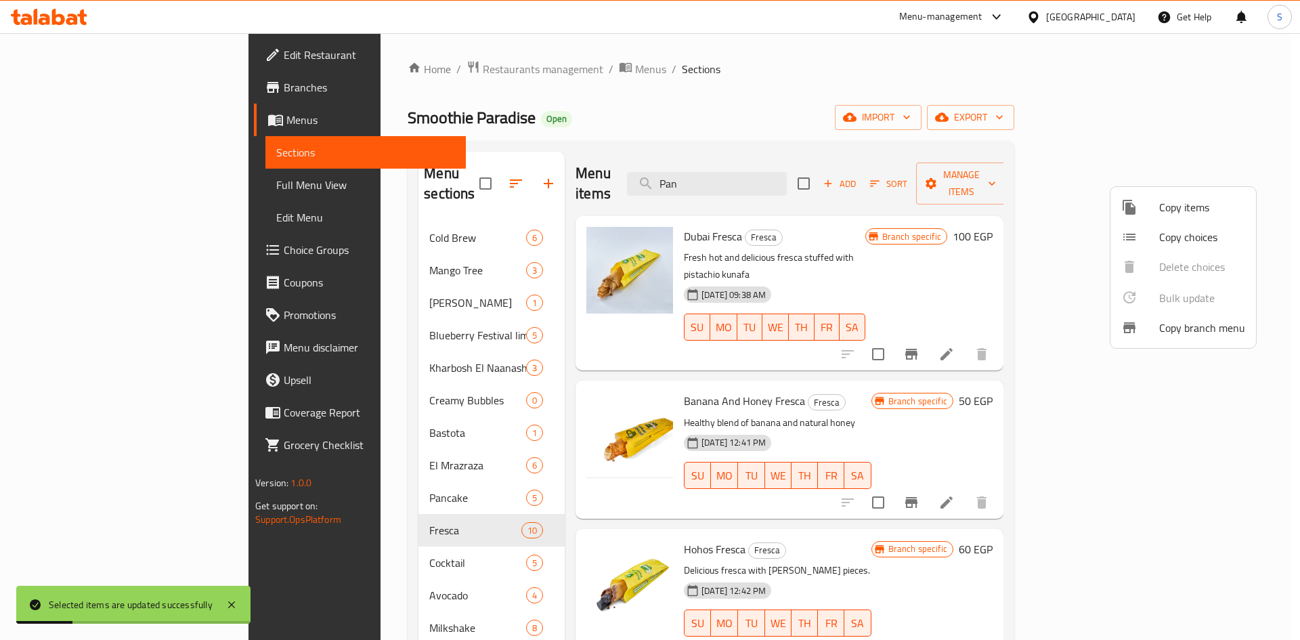
click at [818, 502] on div at bounding box center [650, 320] width 1300 height 640
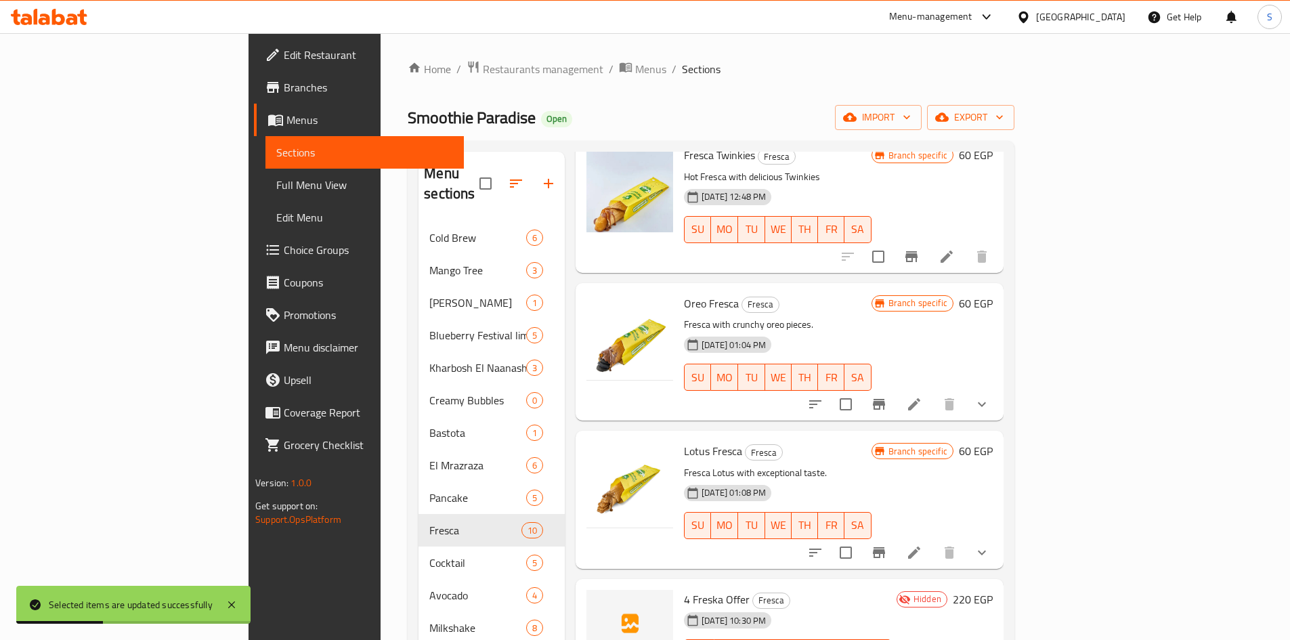
scroll to position [828, 0]
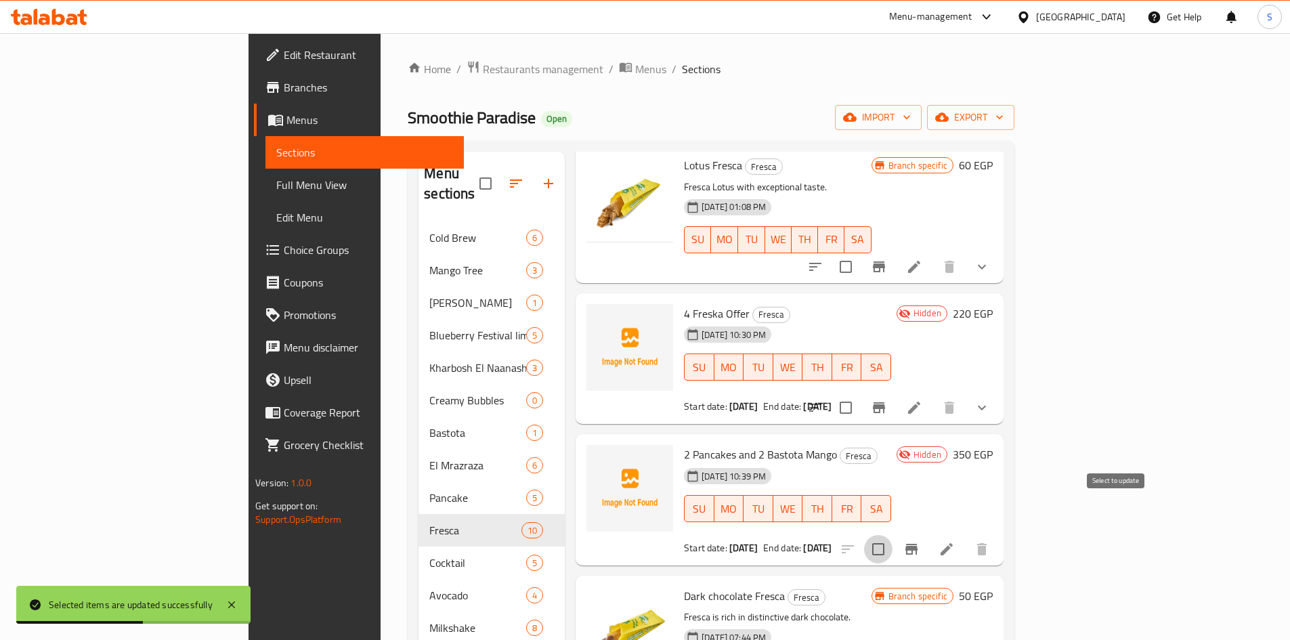
click at [893, 535] on input "checkbox" at bounding box center [878, 549] width 28 height 28
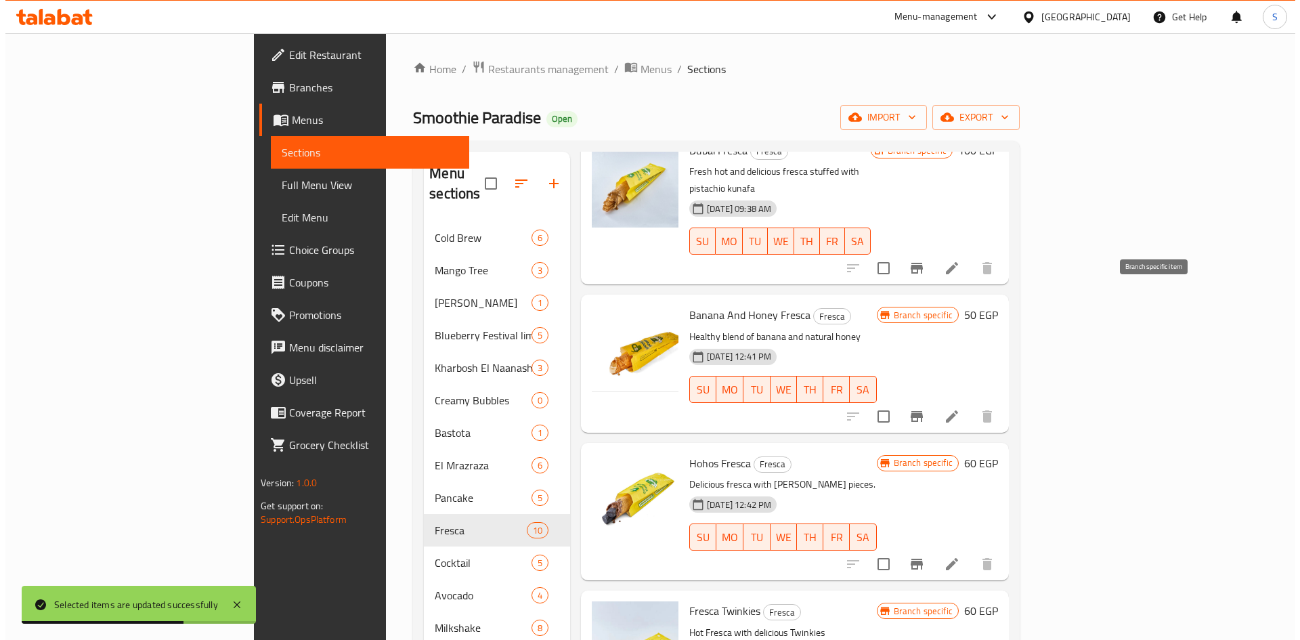
scroll to position [0, 0]
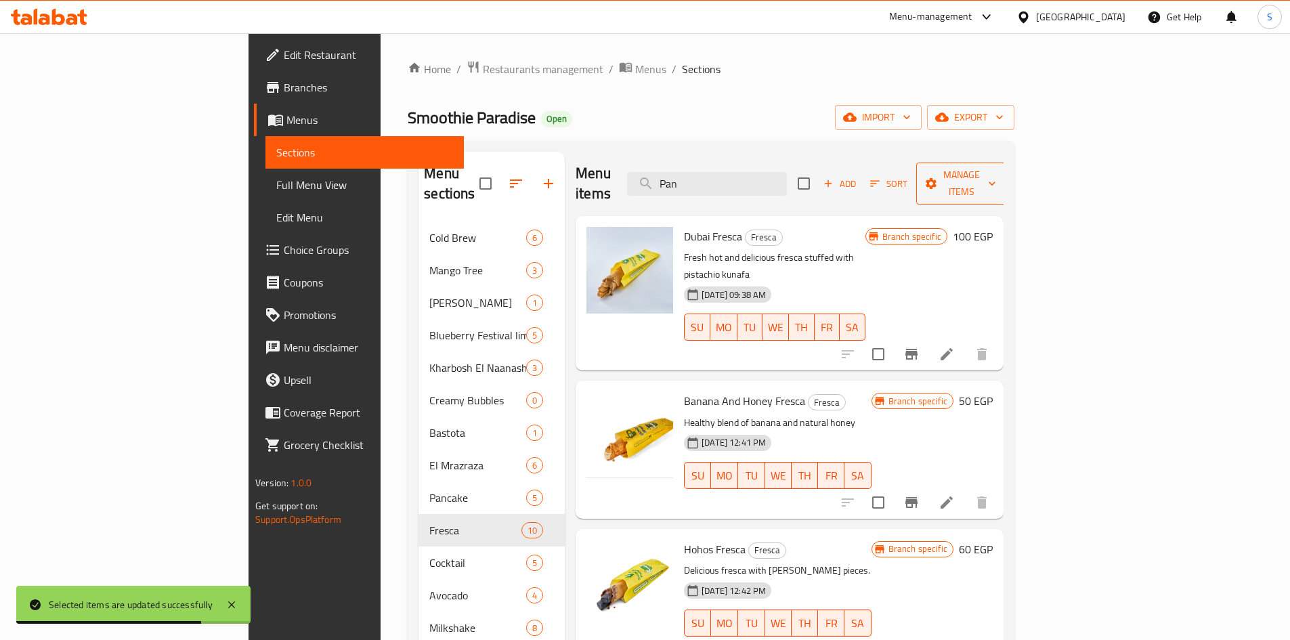
click at [996, 180] on span "Manage items" at bounding box center [961, 184] width 69 height 34
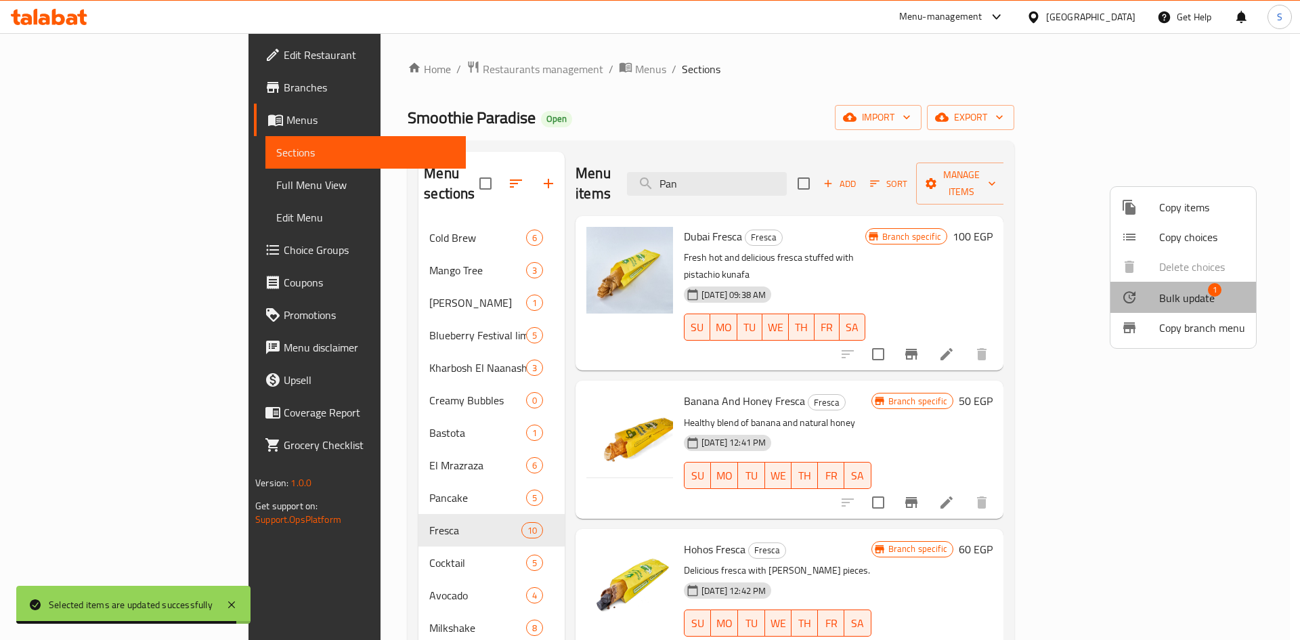
click at [1185, 305] on span "Bulk update" at bounding box center [1187, 298] width 56 height 16
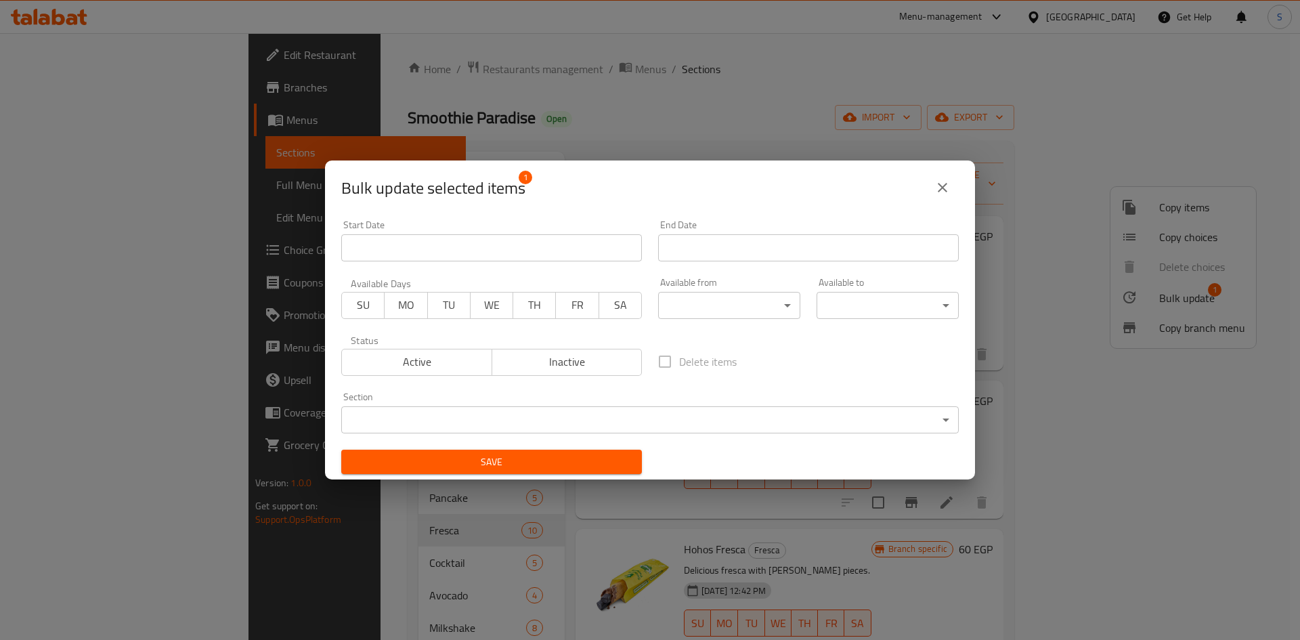
click at [539, 418] on body "​ Menu-management Egypt Get Help S Edit Restaurant Branches Menus Sections Full…" at bounding box center [650, 336] width 1300 height 607
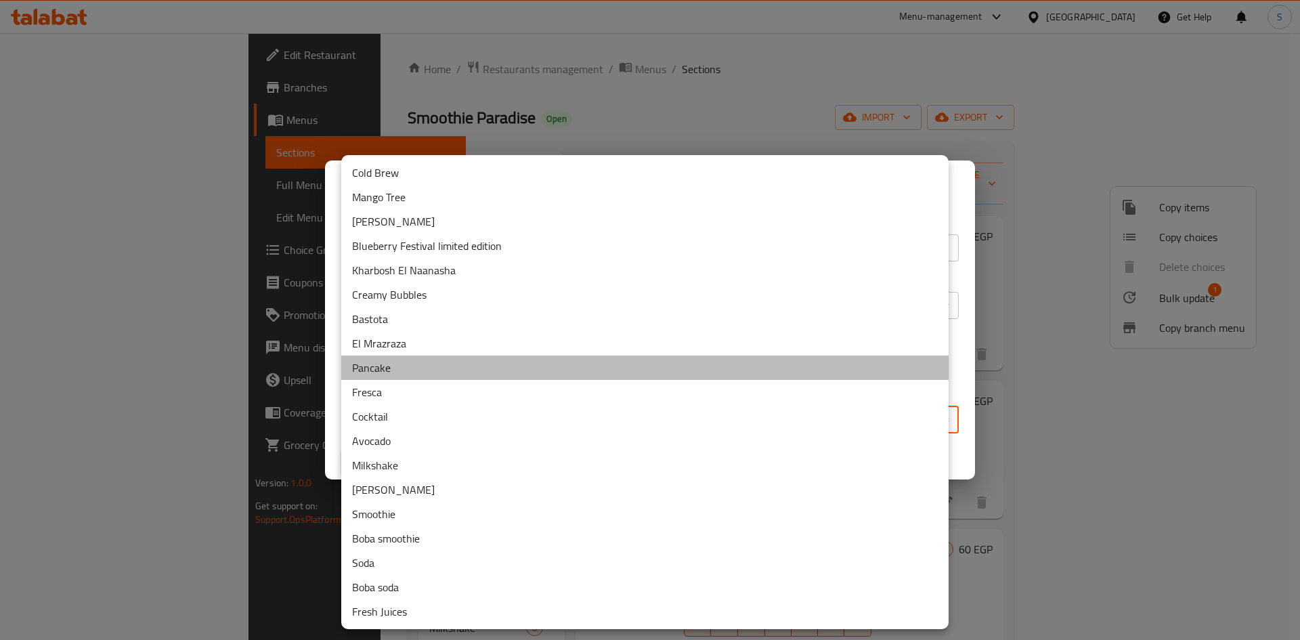
click at [427, 370] on li "Pancake" at bounding box center [644, 368] width 607 height 24
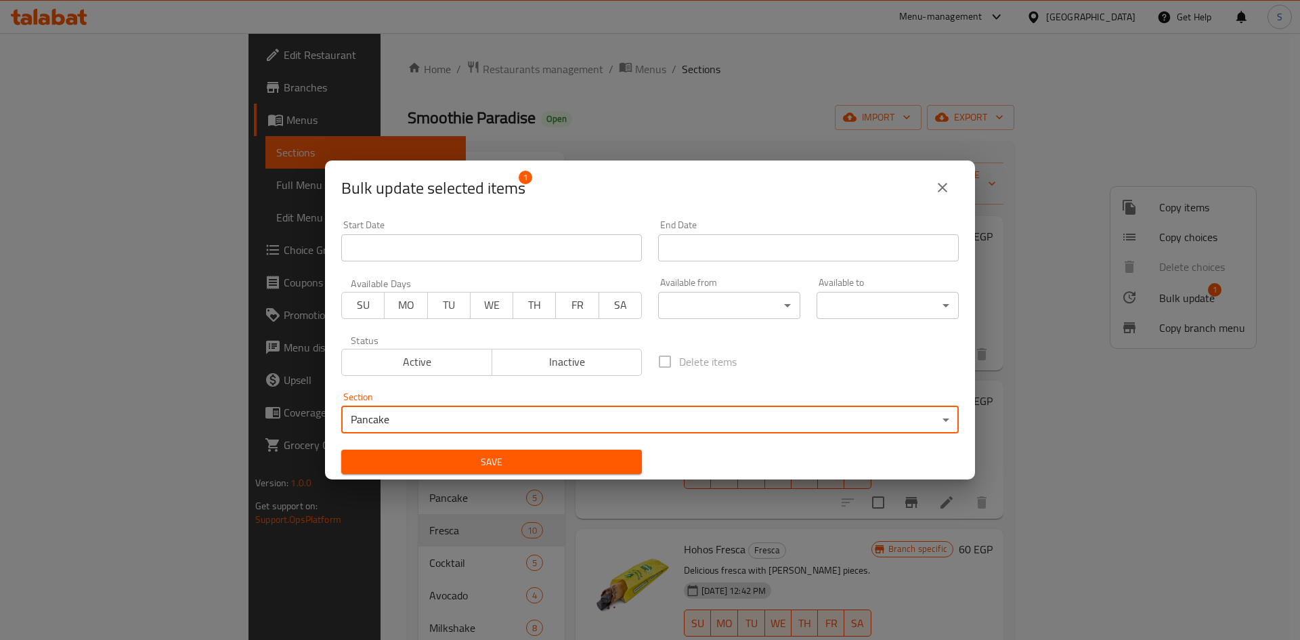
click at [604, 469] on span "Save" at bounding box center [491, 462] width 279 height 17
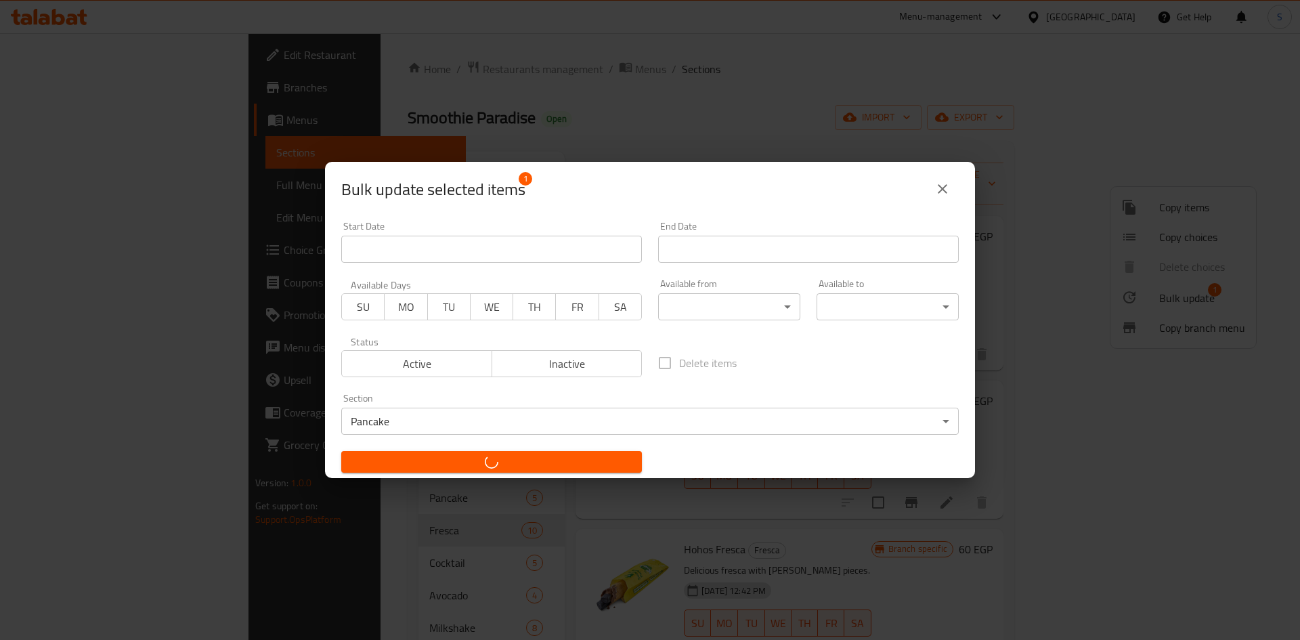
checkbox input "false"
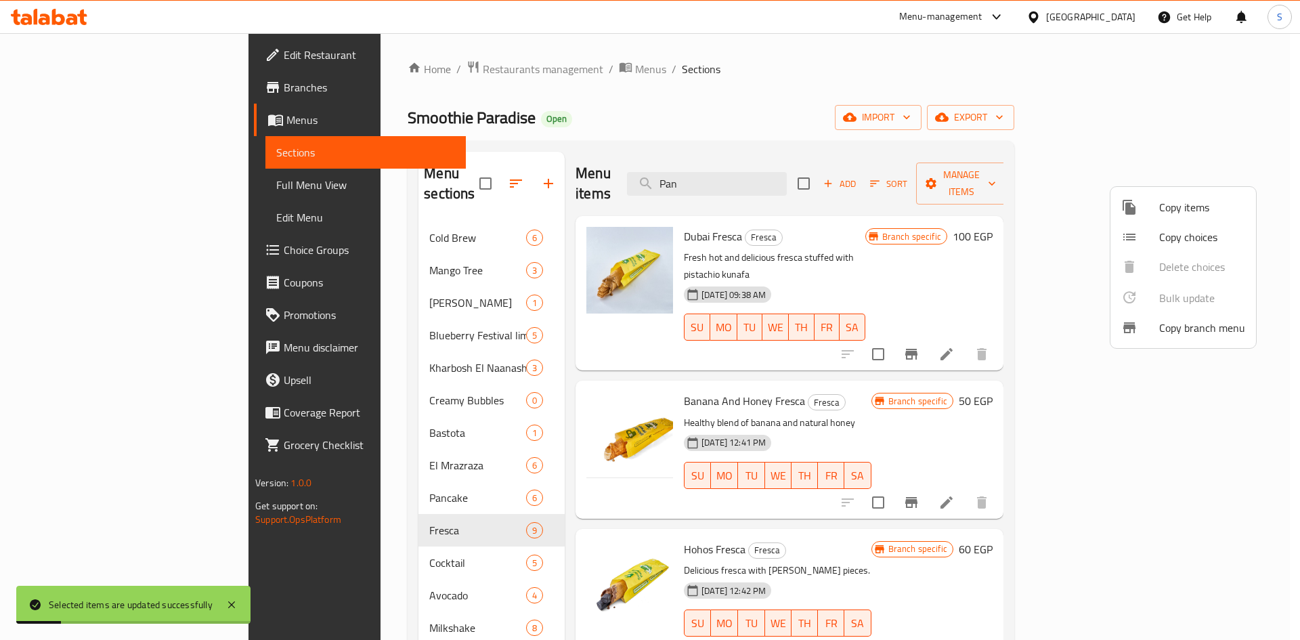
click at [1214, 131] on div at bounding box center [650, 320] width 1300 height 640
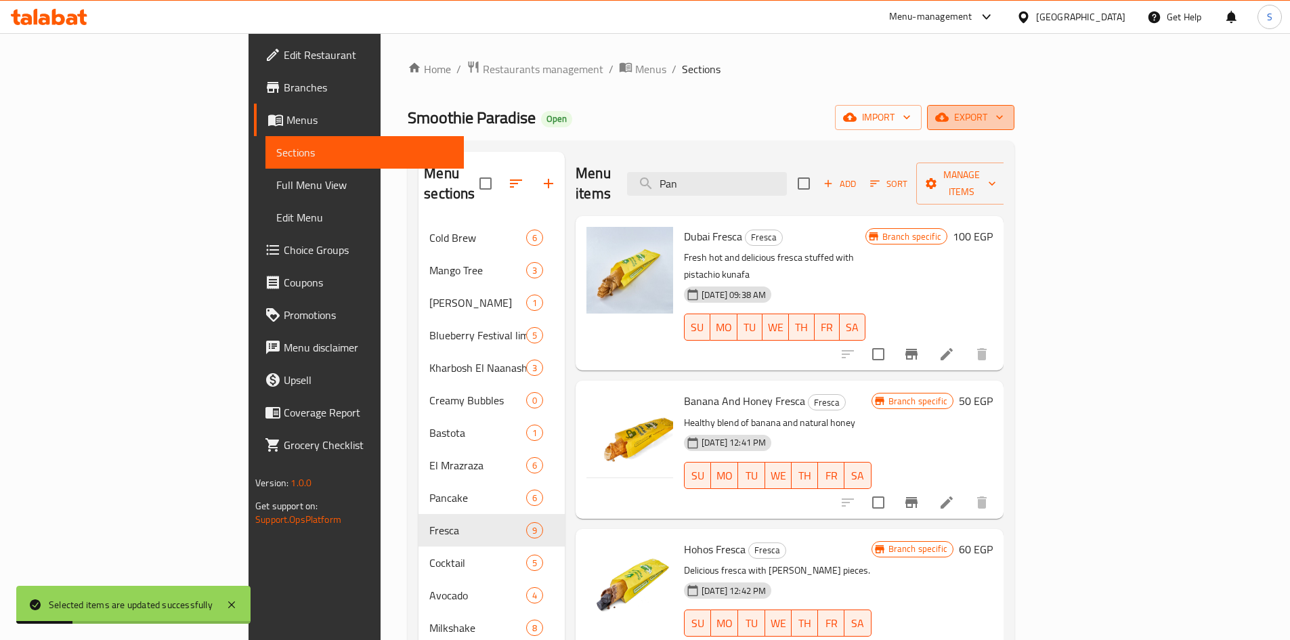
click at [1004, 125] on span "export" at bounding box center [971, 117] width 66 height 17
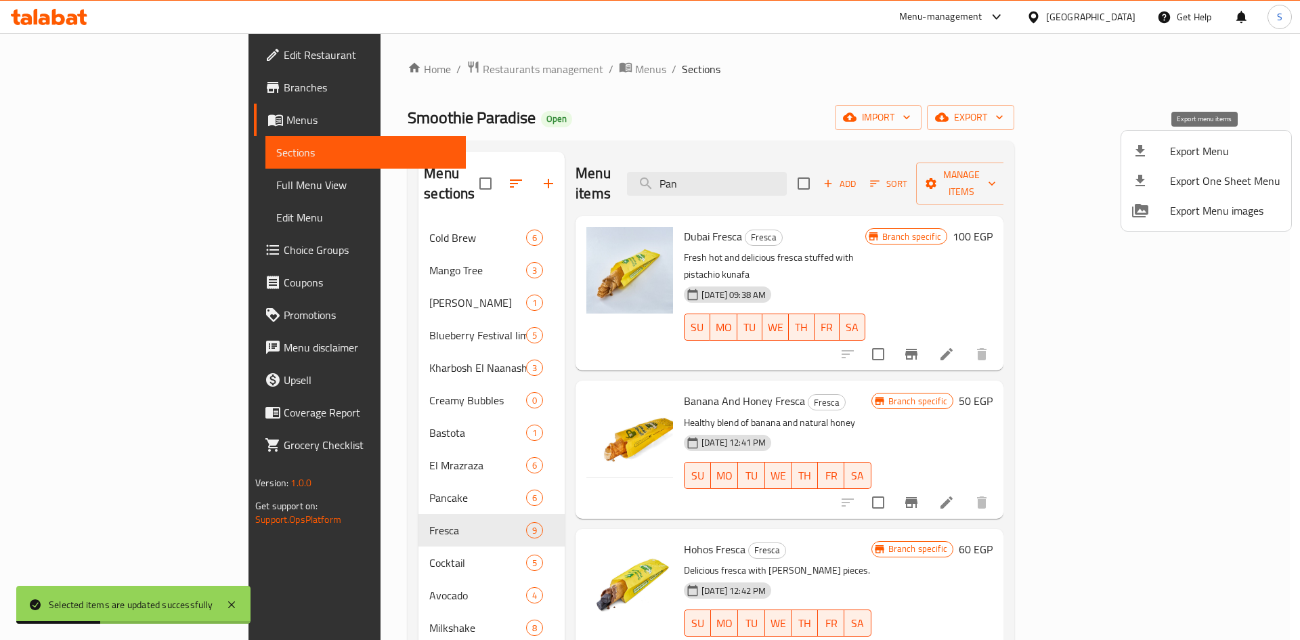
click at [1193, 152] on span "Export Menu" at bounding box center [1225, 151] width 110 height 16
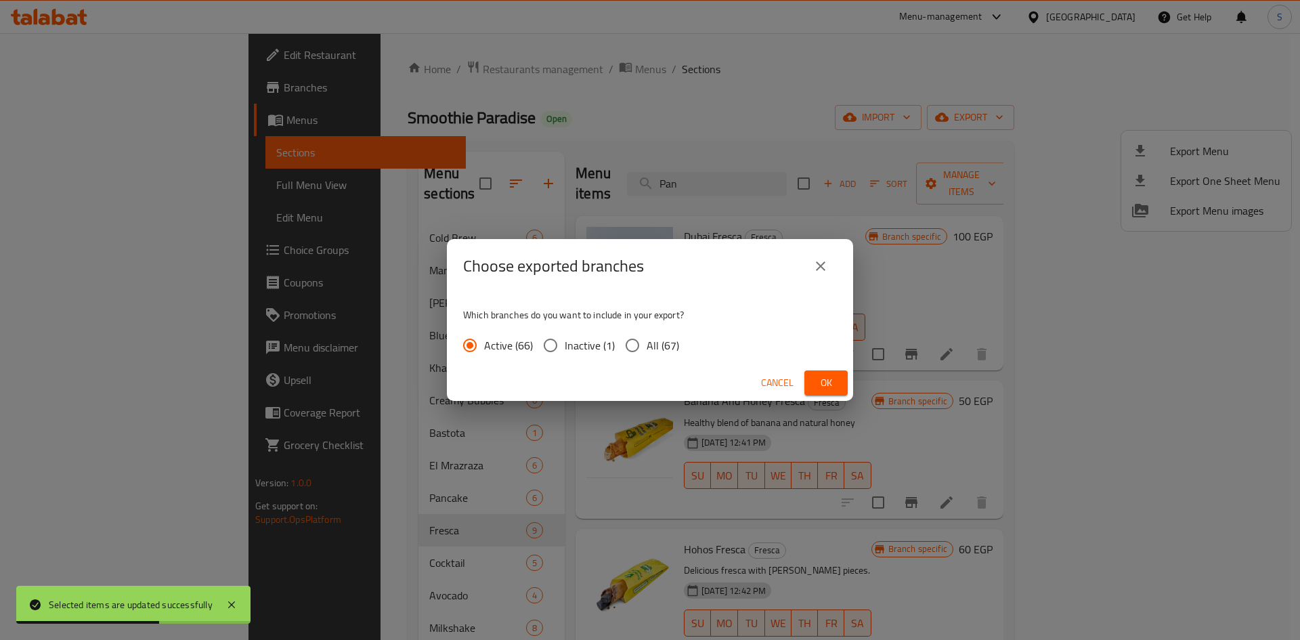
click at [626, 348] on input "All (67)" at bounding box center [632, 345] width 28 height 28
radio input "true"
click at [817, 377] on span "Ok" at bounding box center [826, 383] width 22 height 17
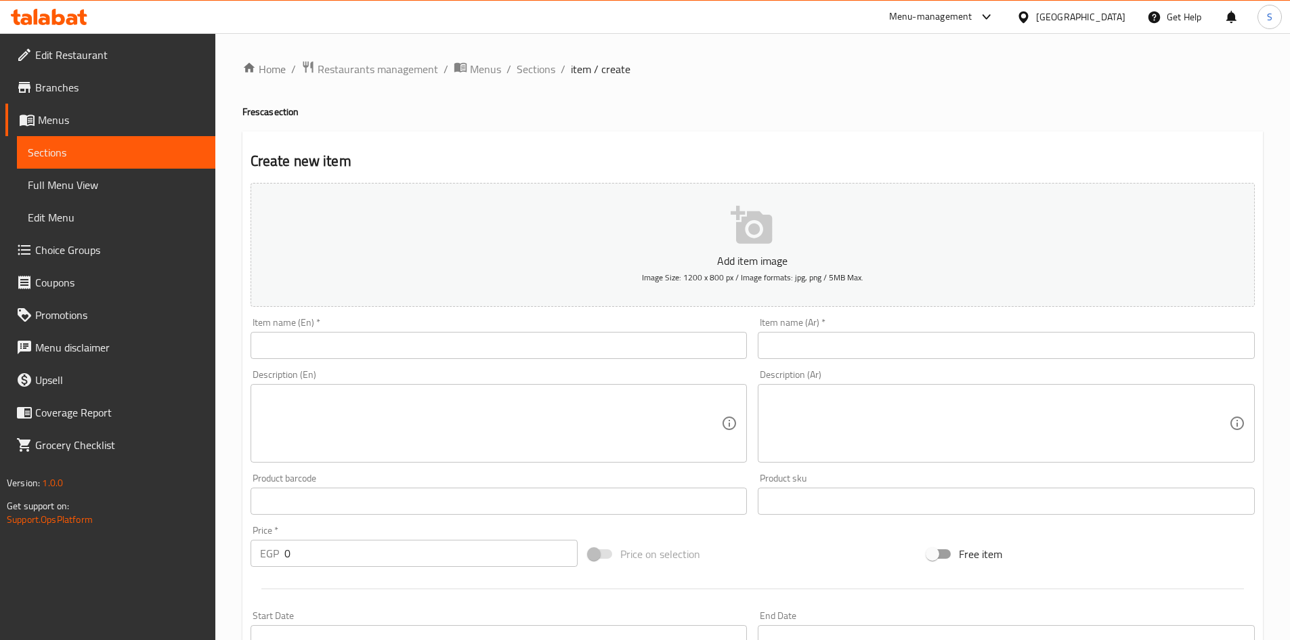
click at [108, 242] on span "Choice Groups" at bounding box center [119, 250] width 169 height 16
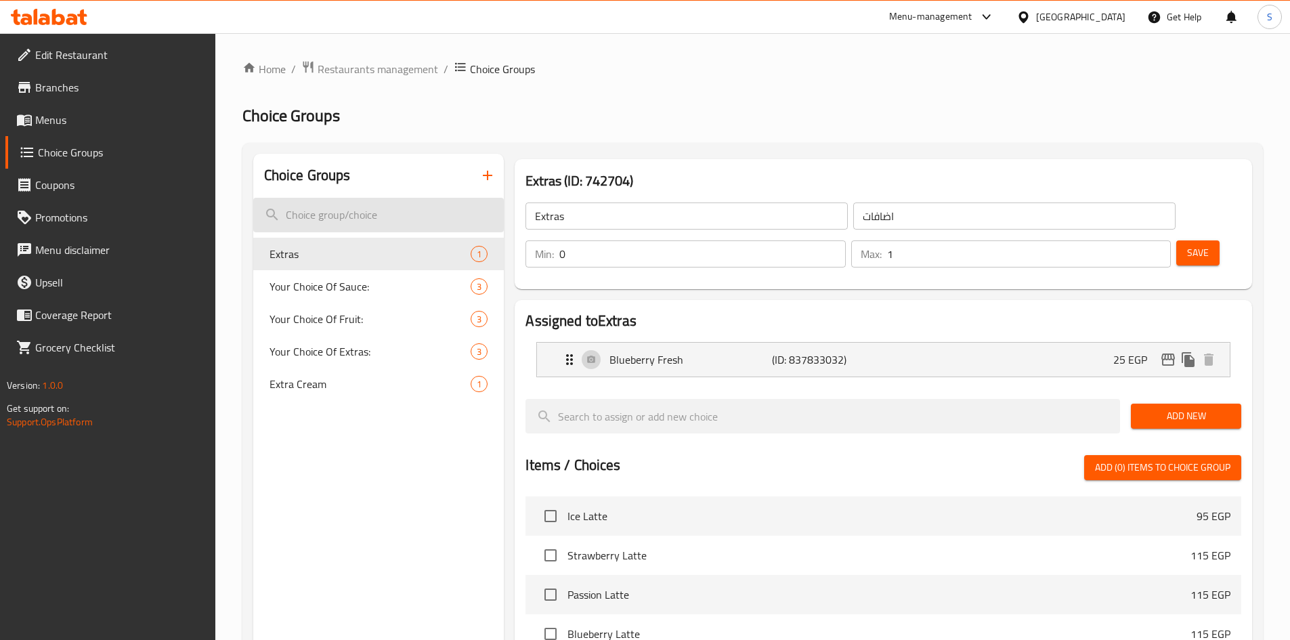
click at [383, 219] on input "search" at bounding box center [378, 215] width 251 height 35
click at [496, 172] on button "button" at bounding box center [487, 175] width 33 height 33
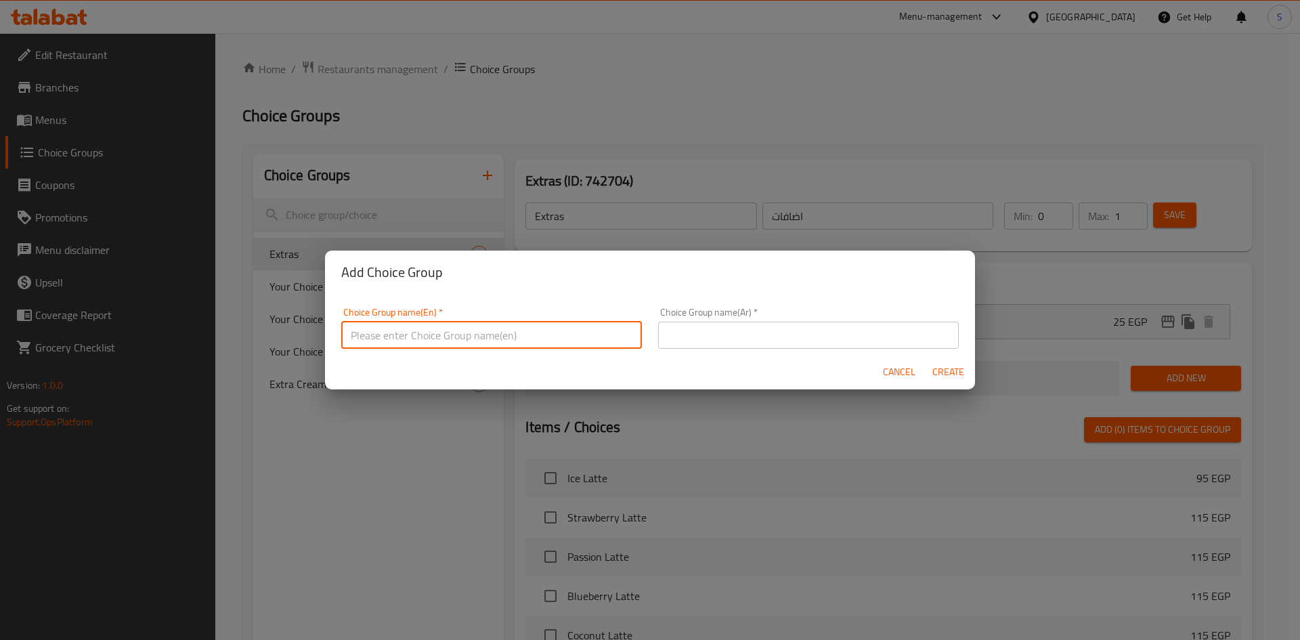
click at [463, 345] on input "text" at bounding box center [491, 335] width 301 height 27
drag, startPoint x: 414, startPoint y: 333, endPoint x: 513, endPoint y: 338, distance: 98.3
click at [513, 338] on input "Your choice of first two types" at bounding box center [491, 335] width 301 height 27
type input "Your choice of"
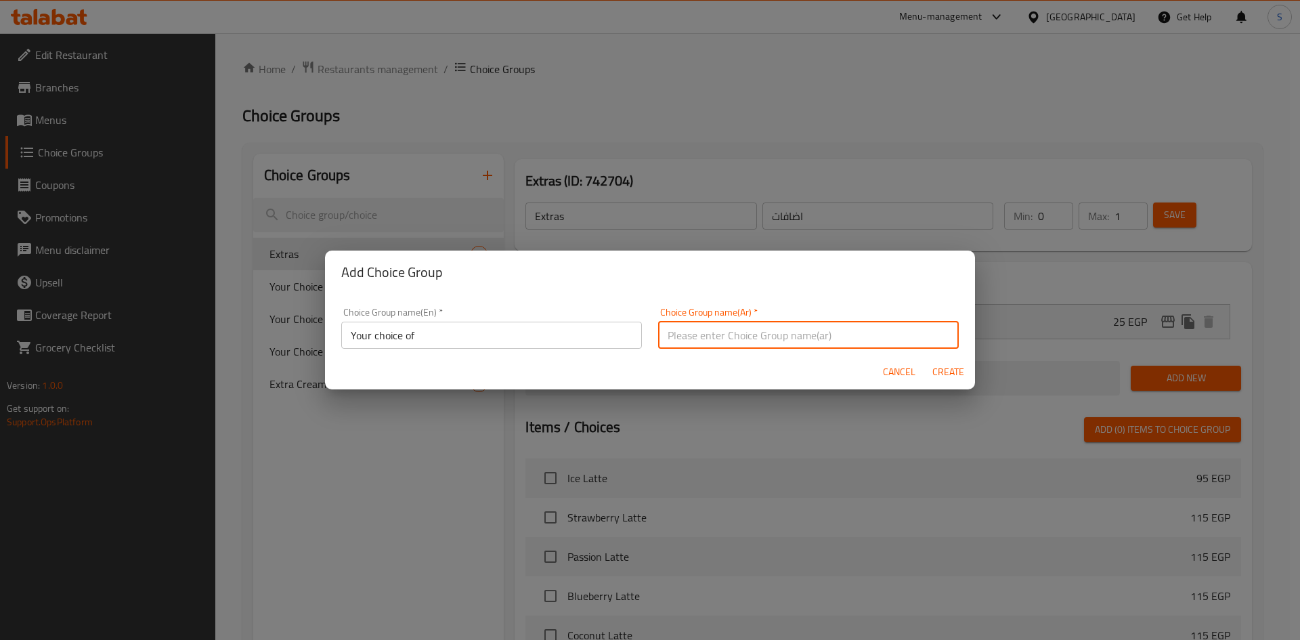
click at [707, 325] on input "text" at bounding box center [808, 335] width 301 height 27
drag, startPoint x: 710, startPoint y: 340, endPoint x: 635, endPoint y: 335, distance: 75.4
click at [635, 335] on div "Choice Group name(En)   * Your choice of Choice Group name(En) * Choice Group n…" at bounding box center [650, 328] width 634 height 58
type input "اختيارك من"
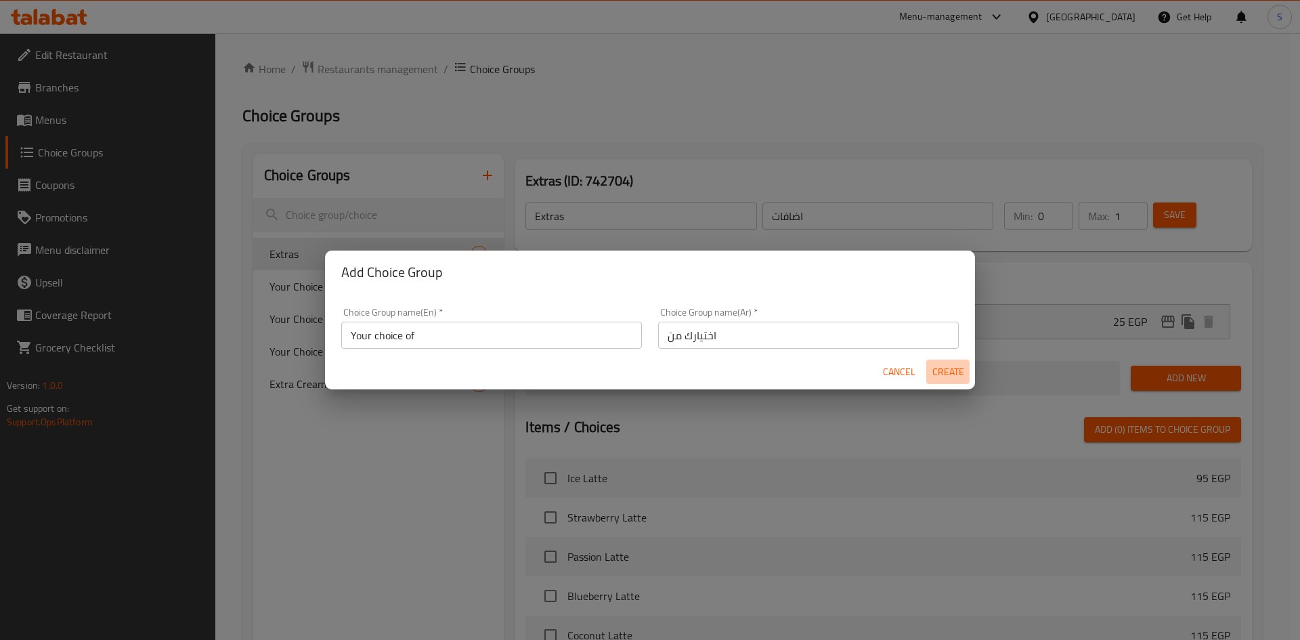
click at [954, 379] on span "Create" at bounding box center [948, 372] width 33 height 17
type input "Your choice of"
type input "اختيارك من"
type input "0"
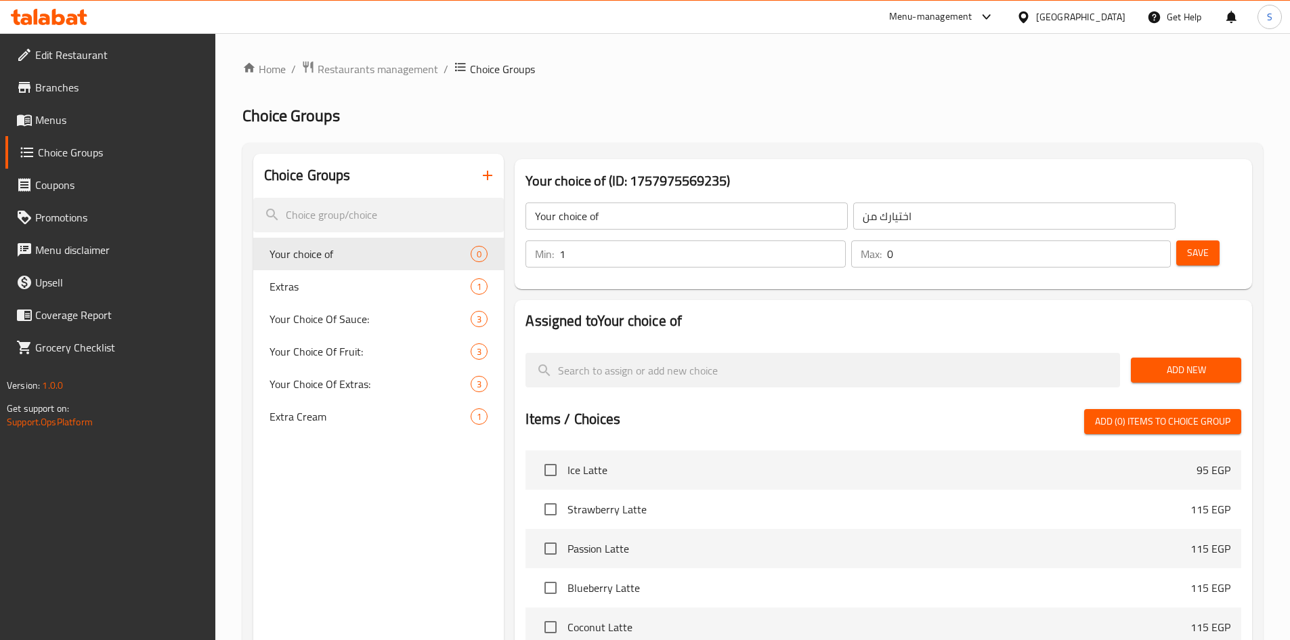
type input "1"
click at [845, 240] on input "1" at bounding box center [702, 253] width 286 height 27
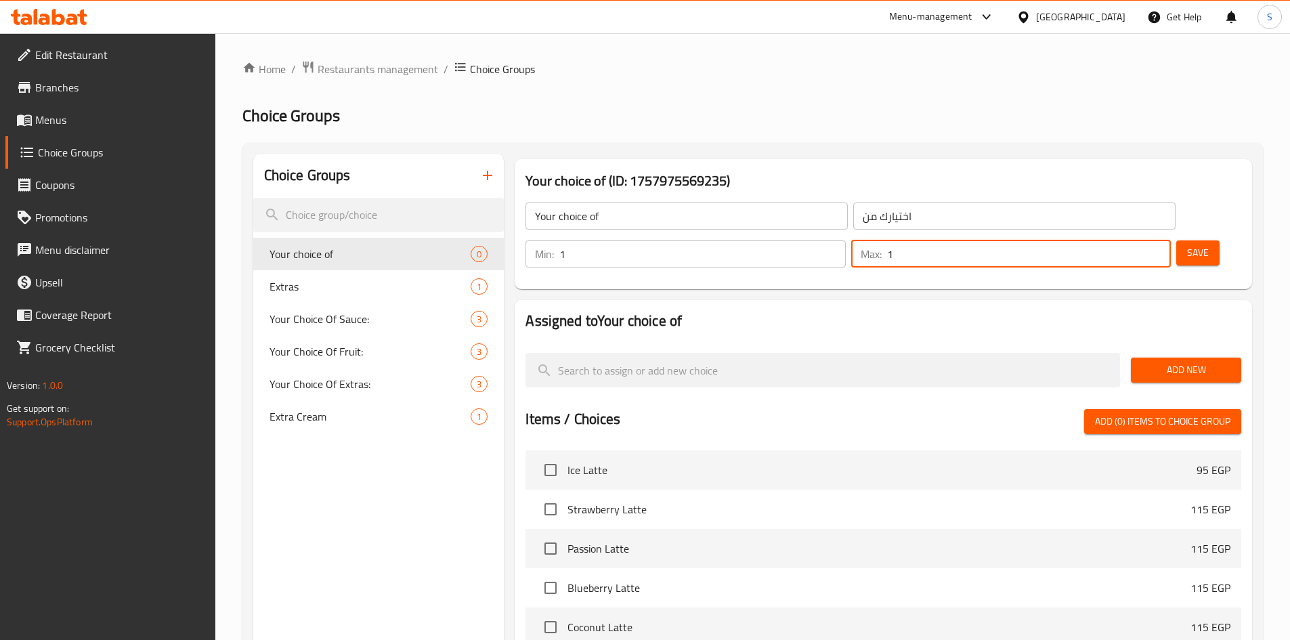
type input "1"
click at [1130, 240] on input "1" at bounding box center [1029, 253] width 284 height 27
click at [1164, 362] on span "Add New" at bounding box center [1186, 370] width 89 height 17
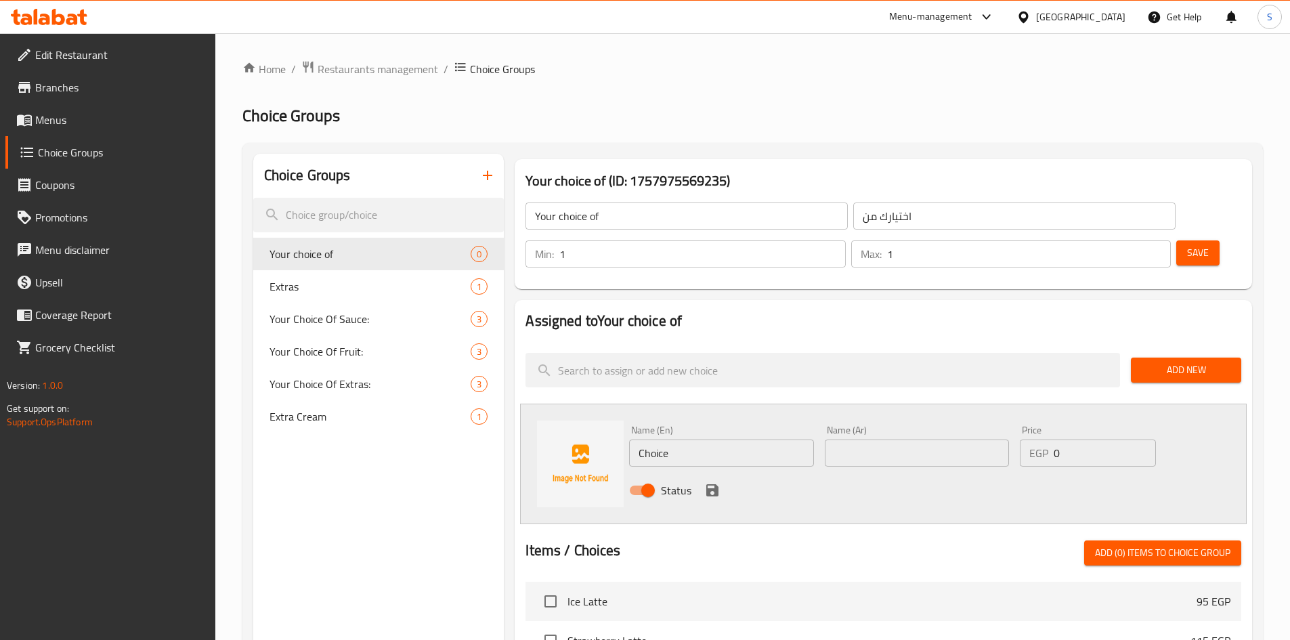
click at [733, 440] on input "Choice" at bounding box center [721, 453] width 184 height 27
type input "ي"
type input "Dark Chocolate"
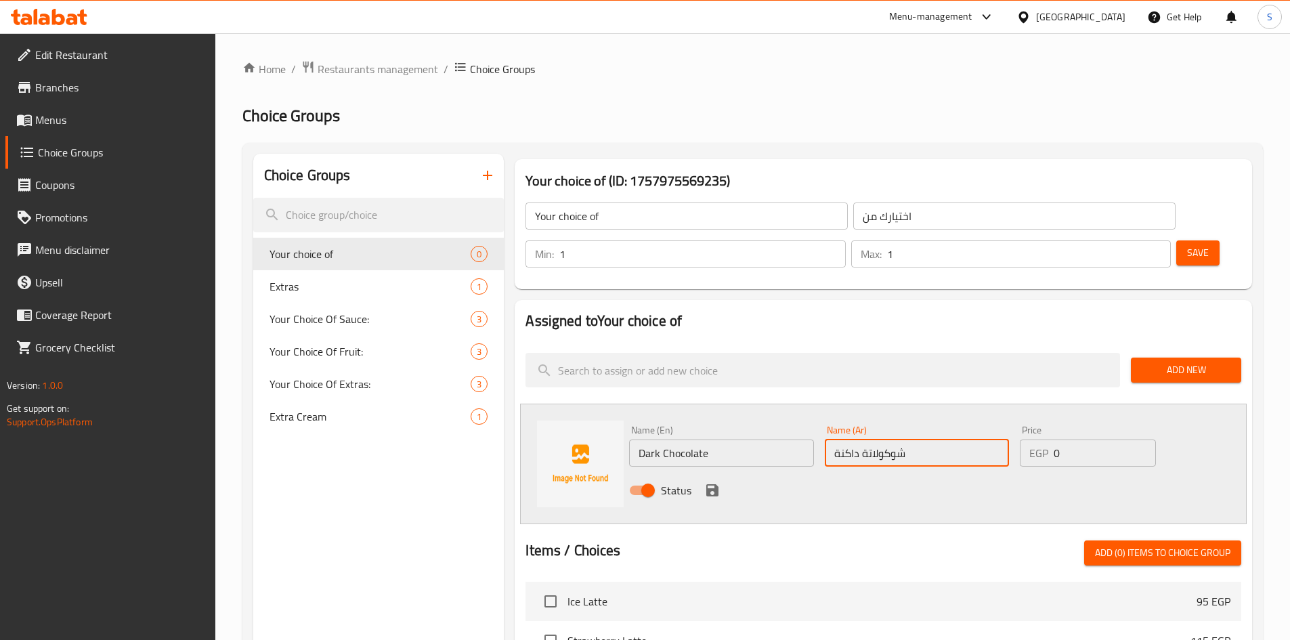
type input "شوكولاتة داكنة"
click at [714, 482] on icon "save" at bounding box center [712, 490] width 16 height 16
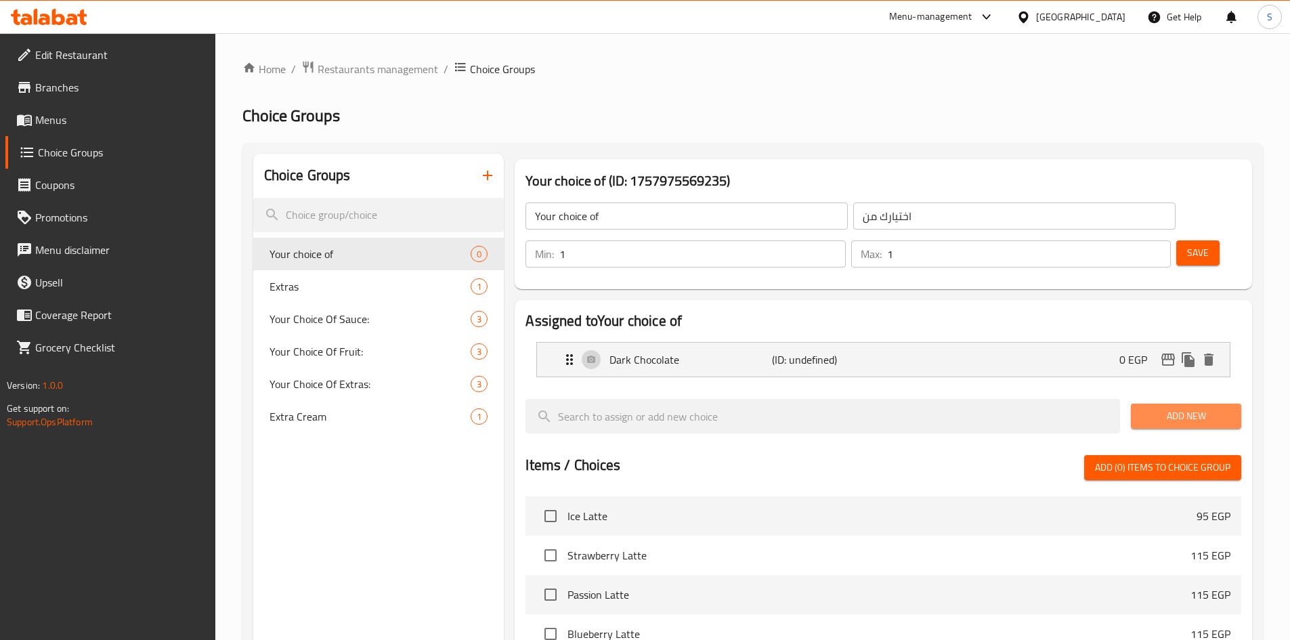
click at [1191, 408] on span "Add New" at bounding box center [1186, 416] width 89 height 17
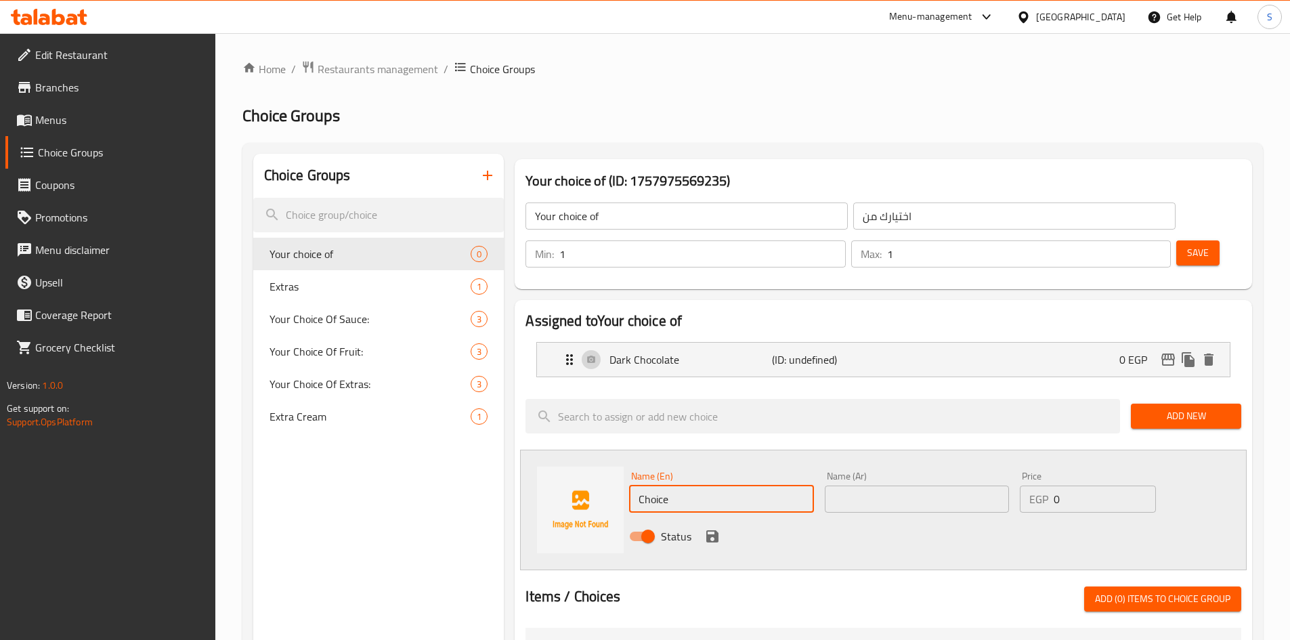
click at [752, 486] on input "Choice" at bounding box center [721, 499] width 184 height 27
type input "White Chocolate"
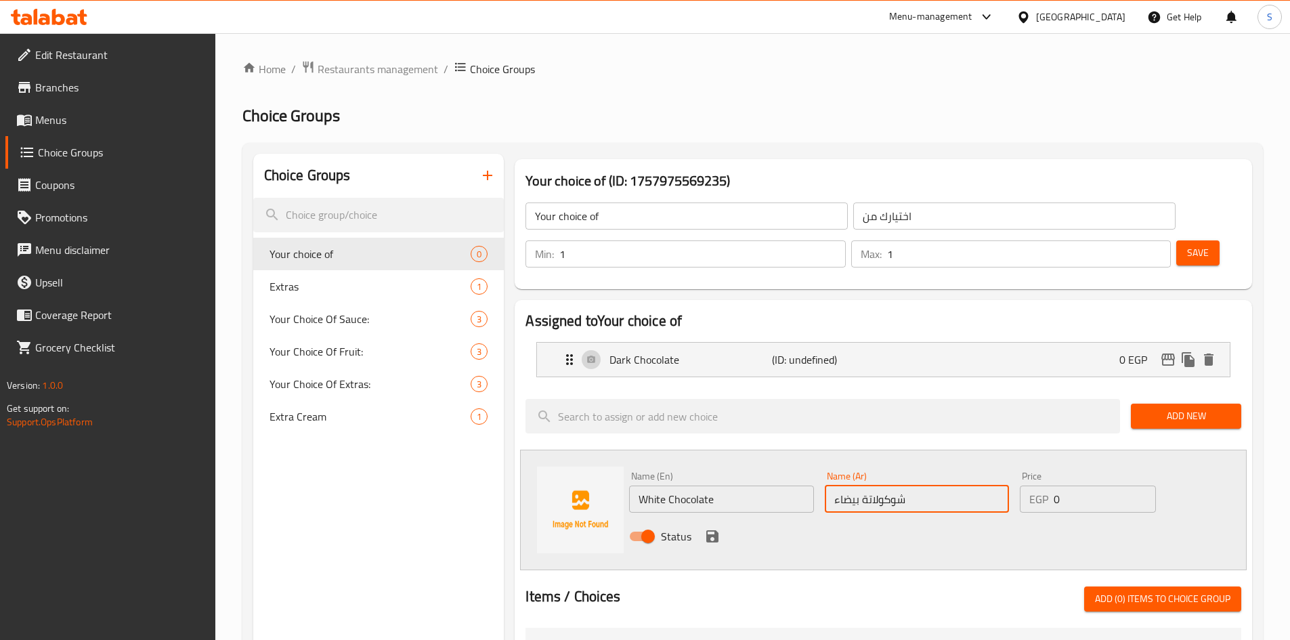
type input "شوكولاتة بيضاء"
click at [715, 530] on icon "save" at bounding box center [712, 536] width 12 height 12
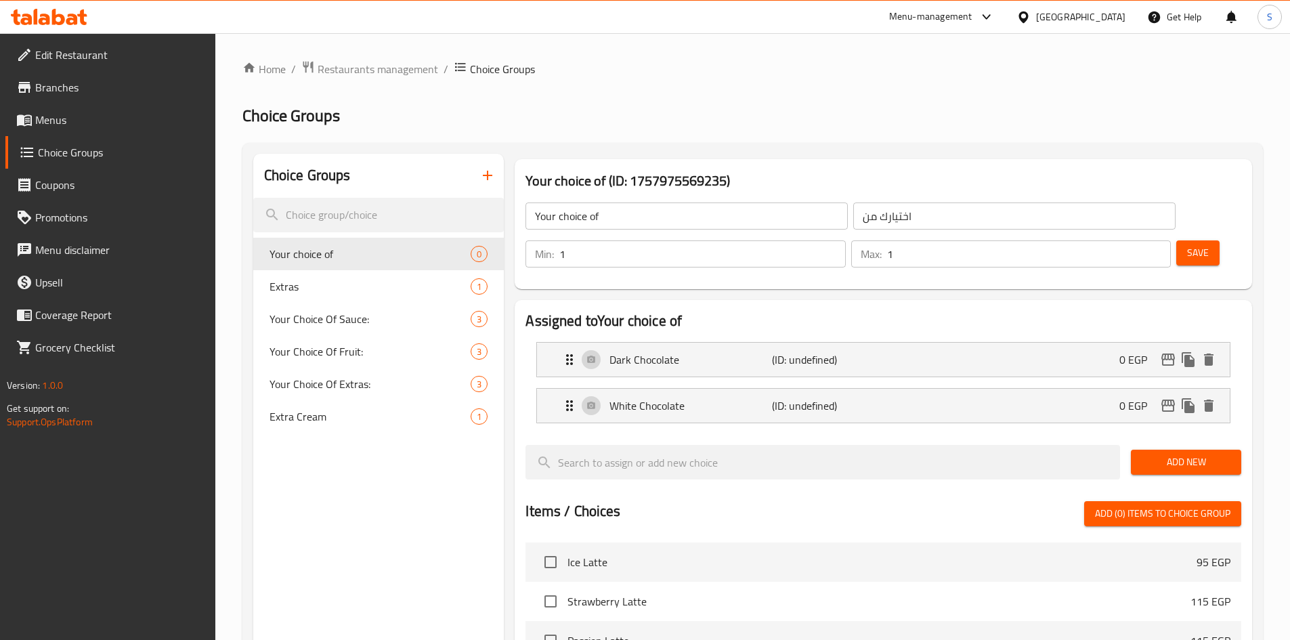
click at [1180, 240] on button "Save" at bounding box center [1197, 252] width 43 height 25
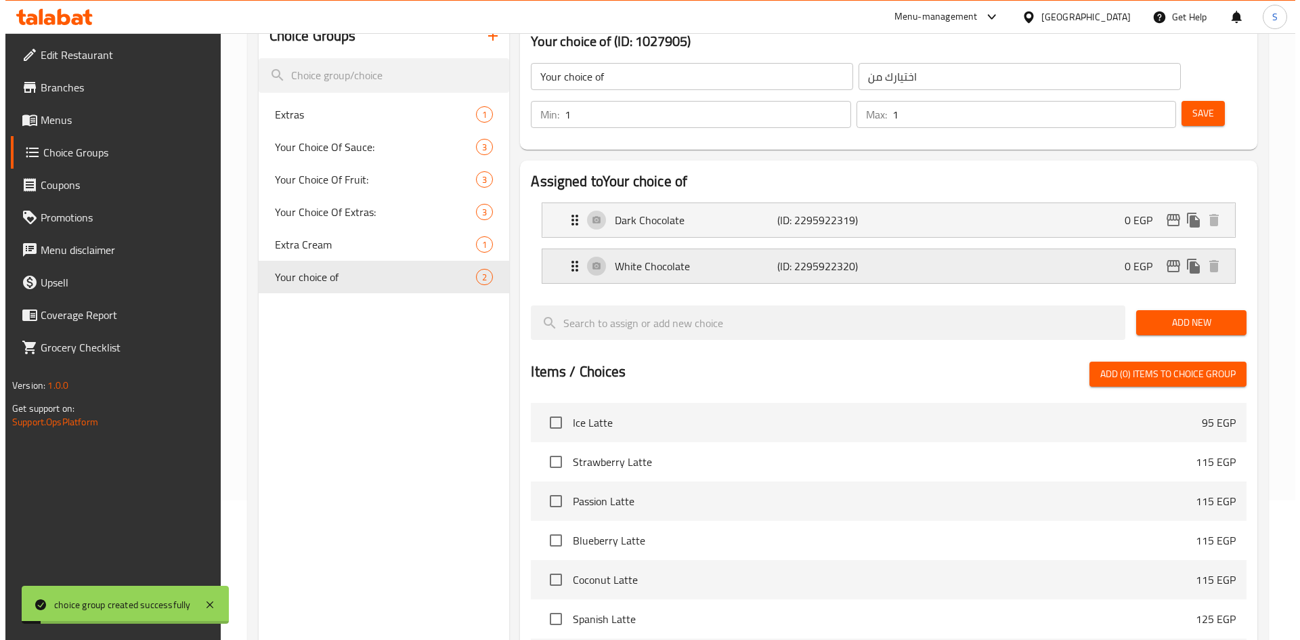
scroll to position [68, 0]
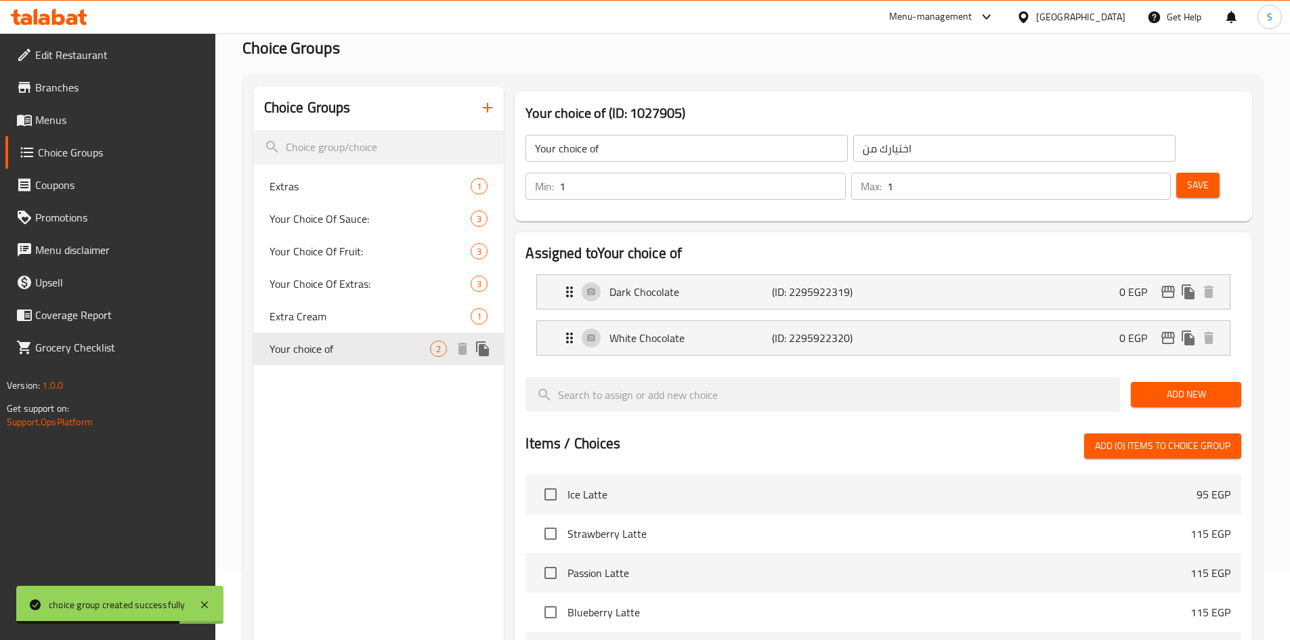
click at [488, 350] on icon "duplicate" at bounding box center [482, 348] width 13 height 15
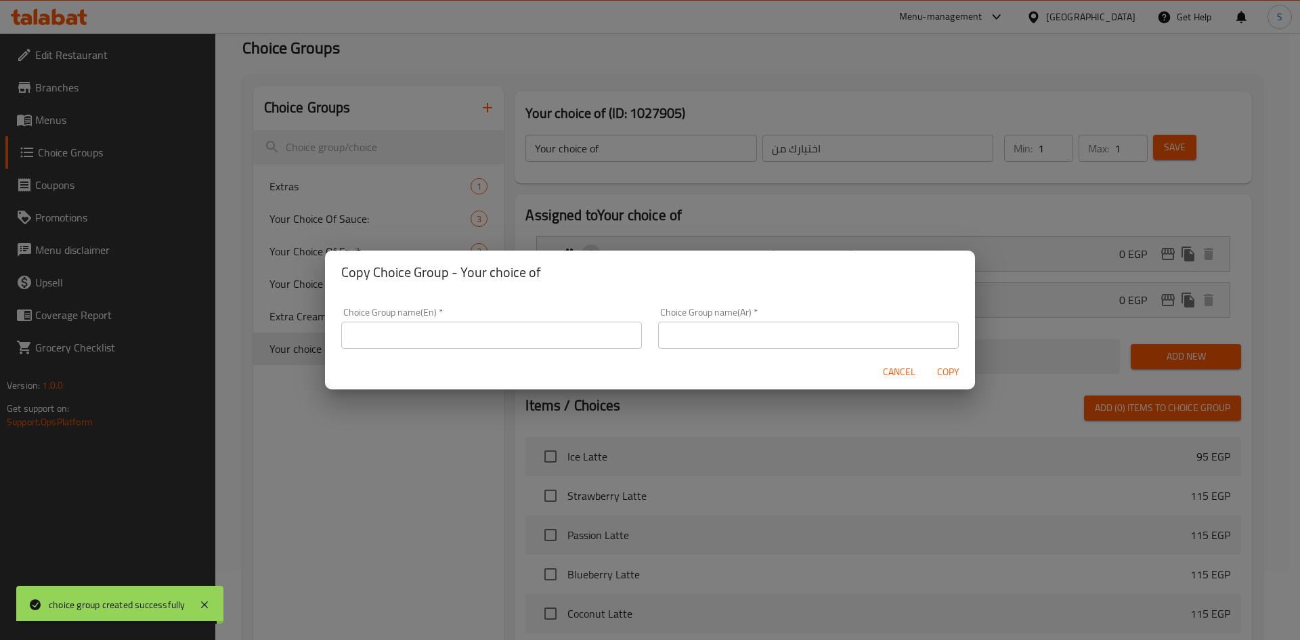
click at [582, 328] on input "text" at bounding box center [491, 335] width 301 height 27
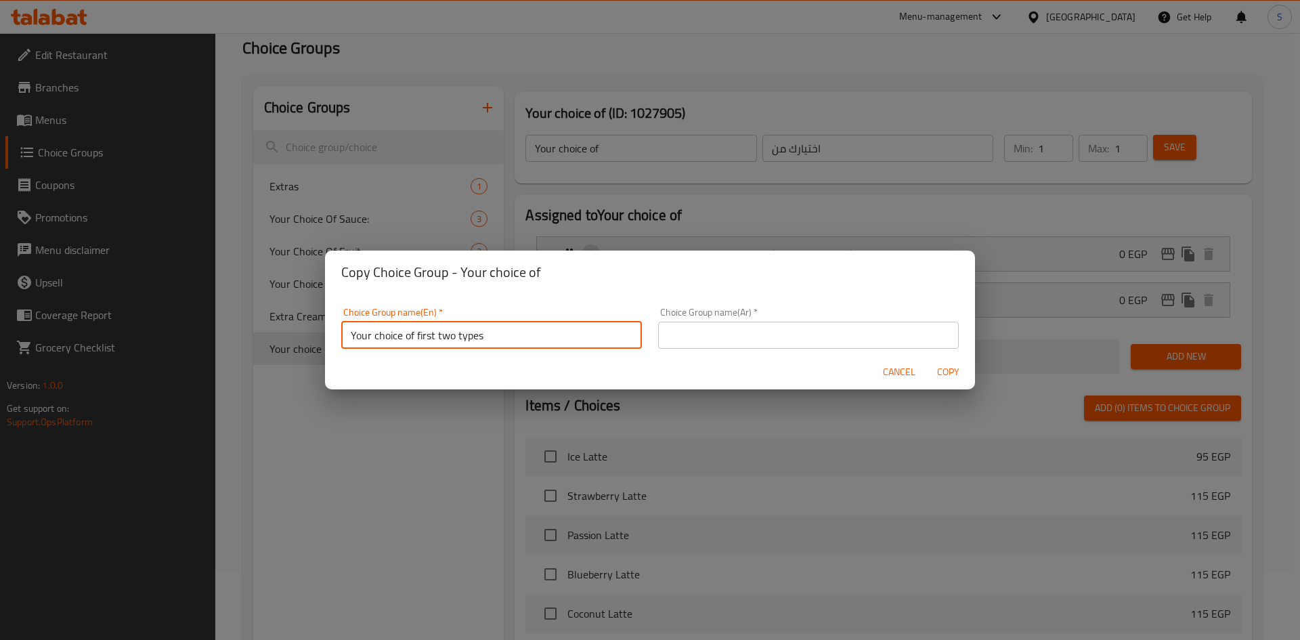
drag, startPoint x: 417, startPoint y: 334, endPoint x: 511, endPoint y: 334, distance: 94.1
click at [511, 334] on input "Your choice of first two types" at bounding box center [491, 335] width 301 height 27
click at [375, 337] on input "Your choice of" at bounding box center [491, 335] width 301 height 27
type input "Your 2nd choice of"
click at [954, 370] on span "Copy" at bounding box center [948, 372] width 33 height 17
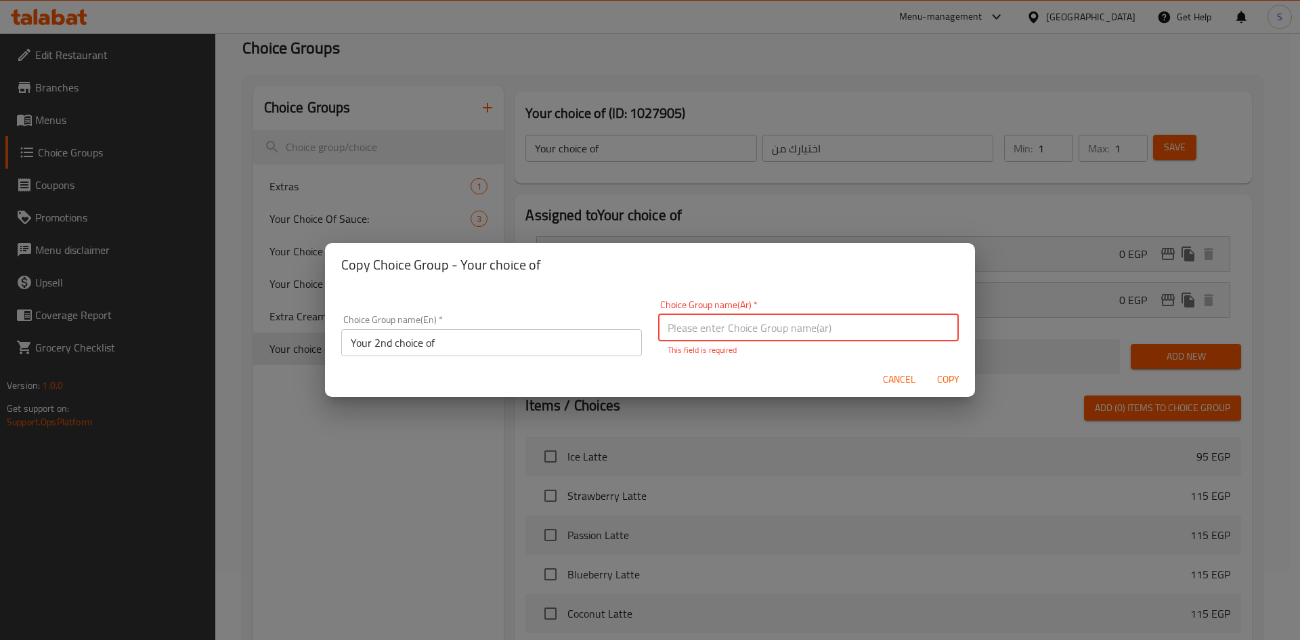
click at [815, 330] on input "text" at bounding box center [808, 327] width 301 height 27
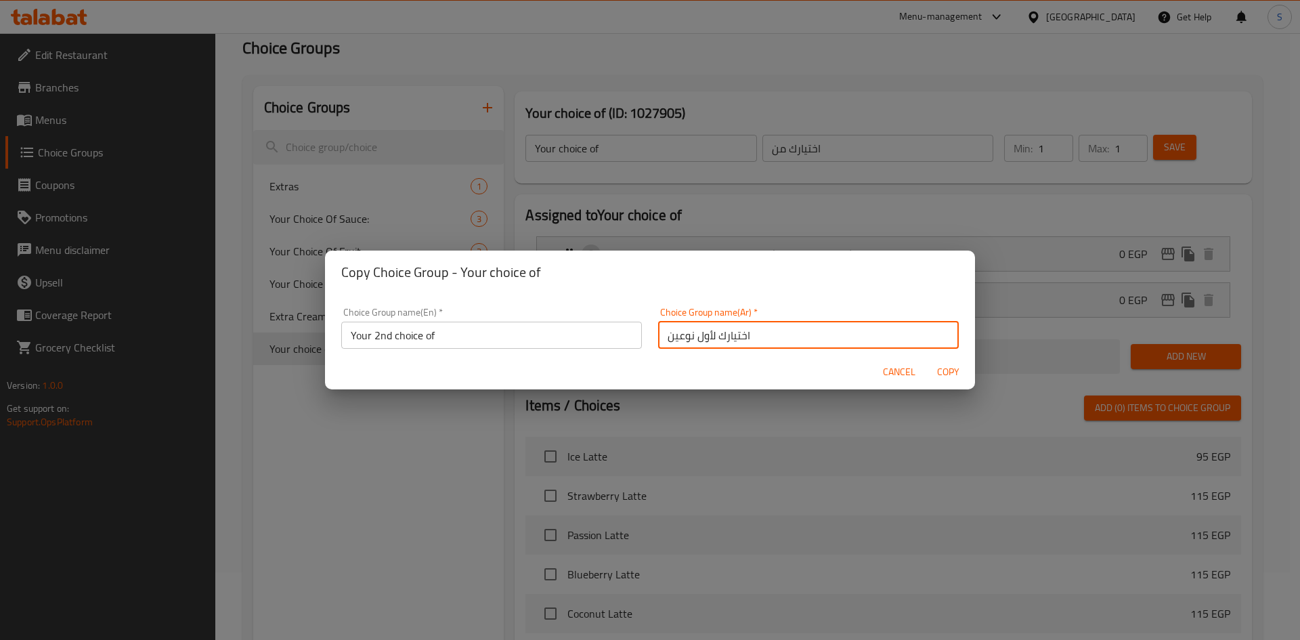
drag, startPoint x: 709, startPoint y: 336, endPoint x: 614, endPoint y: 337, distance: 94.8
click at [614, 337] on div "Choice Group name(En)   * Your 2nd choice of Choice Group name(En) * Choice Gro…" at bounding box center [650, 328] width 634 height 58
type input "اختيارك الثاني من"
click at [937, 366] on span "Copy" at bounding box center [948, 372] width 33 height 17
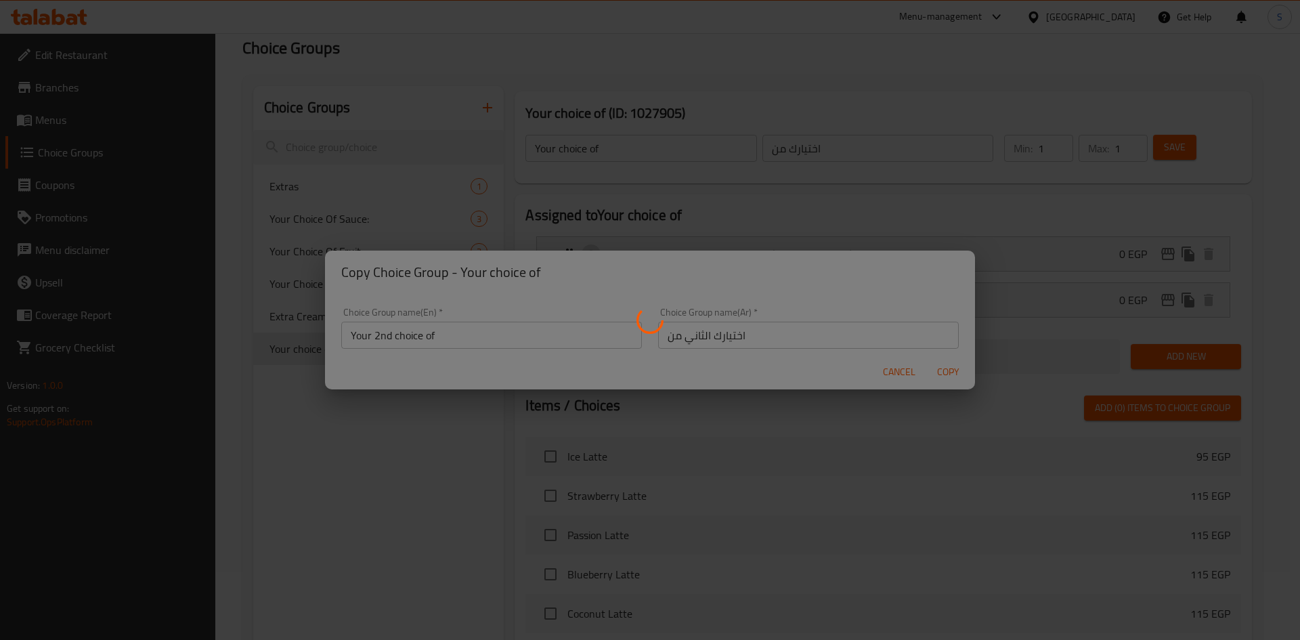
type input "Your 2nd choice of"
type input "اختيارك الثاني من"
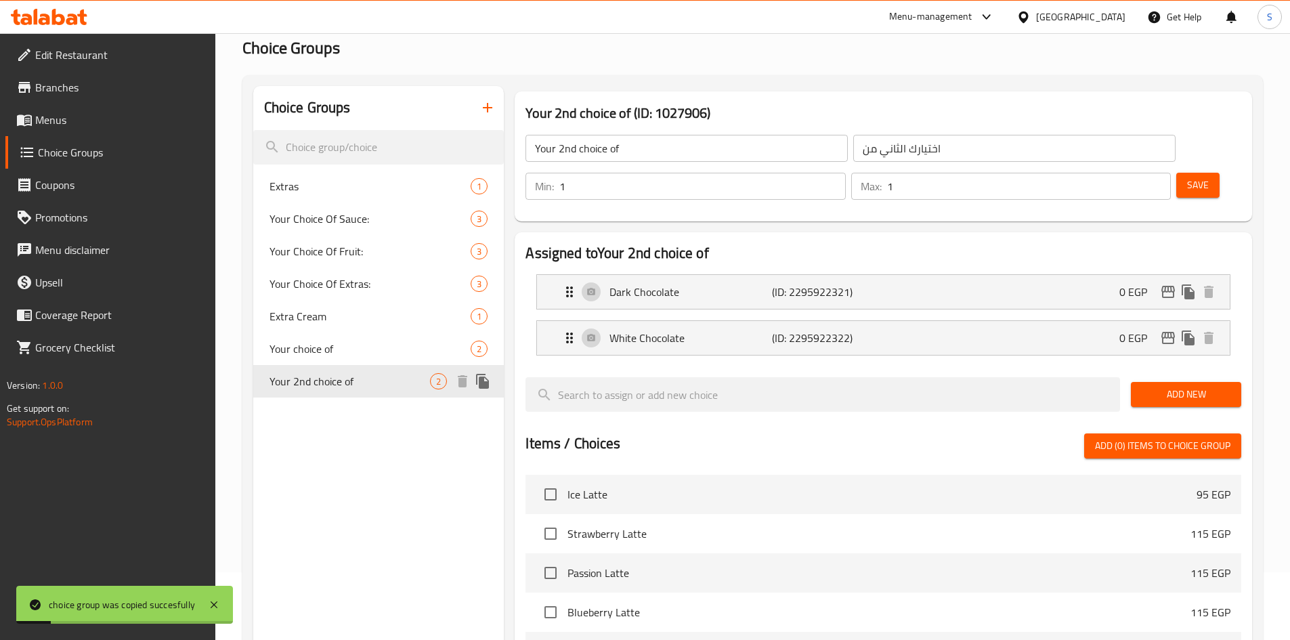
click at [481, 383] on icon "duplicate" at bounding box center [482, 381] width 13 height 15
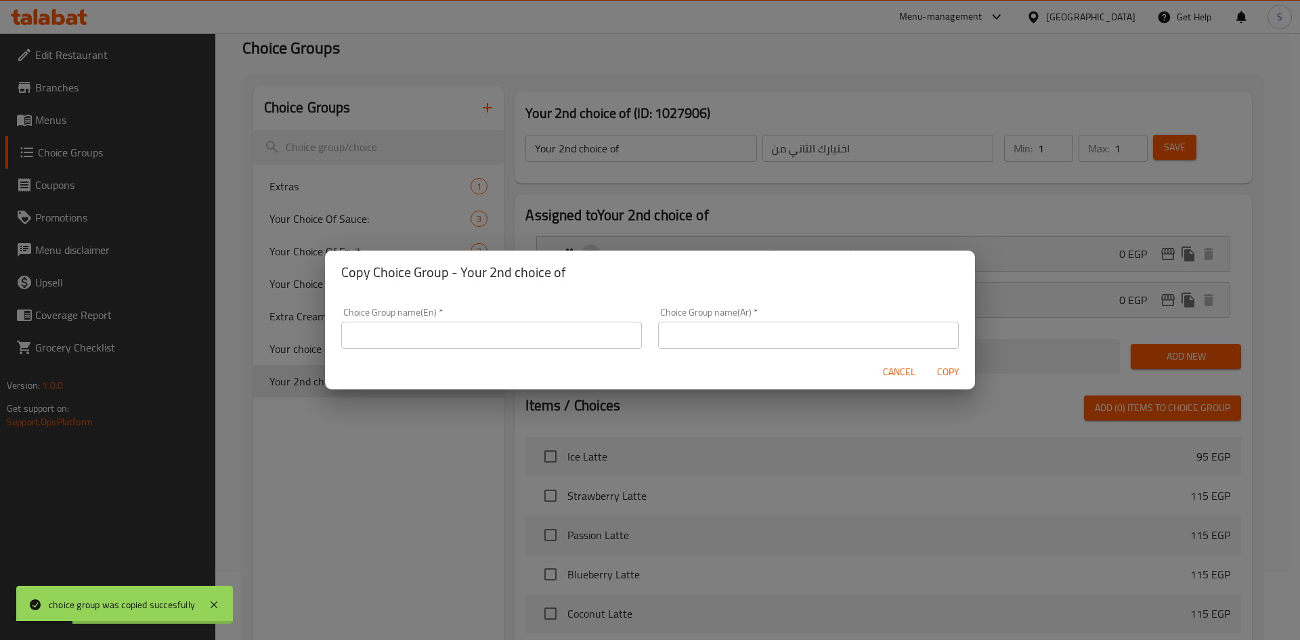
click at [495, 348] on input "text" at bounding box center [491, 335] width 301 height 27
drag, startPoint x: 372, startPoint y: 330, endPoint x: 397, endPoint y: 379, distance: 54.5
click at [372, 331] on input "Your choice of first two types" at bounding box center [491, 335] width 301 height 27
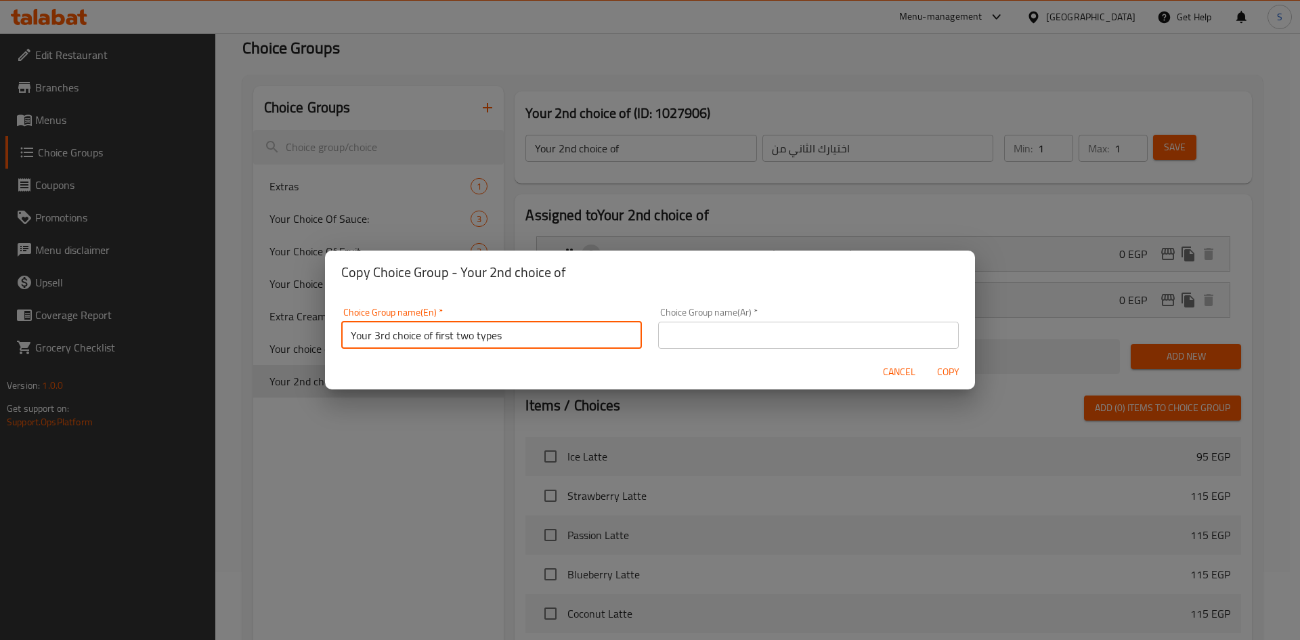
drag, startPoint x: 433, startPoint y: 335, endPoint x: 576, endPoint y: 334, distance: 142.2
click at [576, 334] on input "Your 3rd choice of first two types" at bounding box center [491, 335] width 301 height 27
type input "Your 3rd choice of"
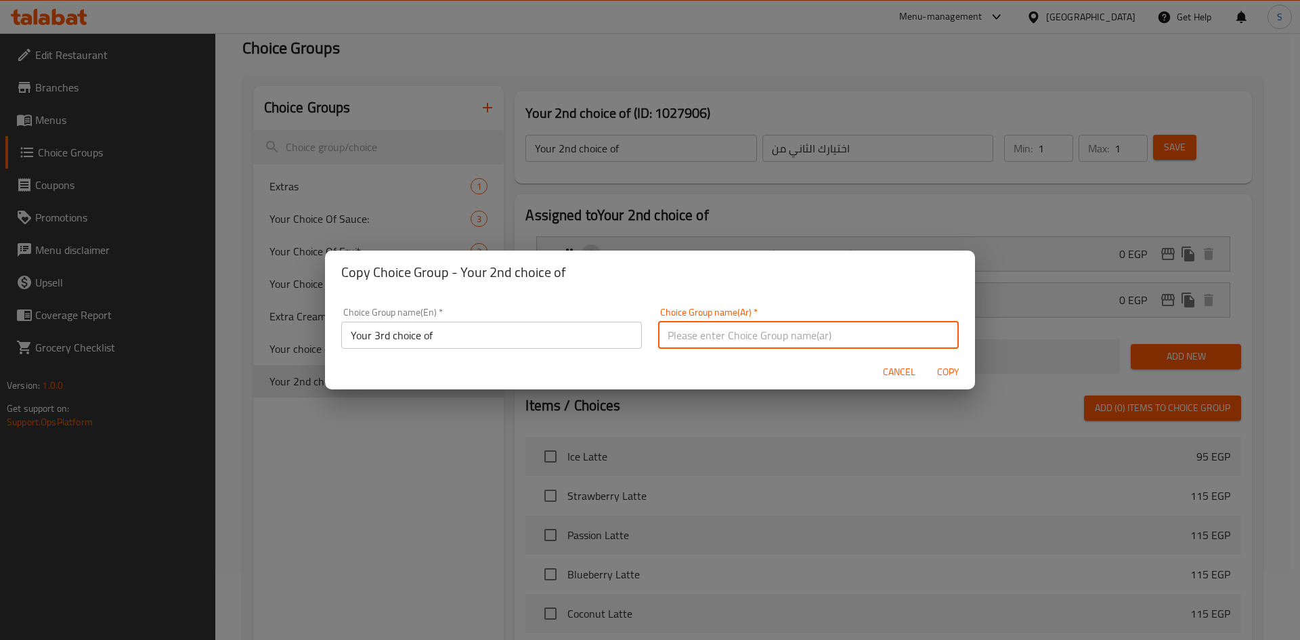
click at [821, 336] on input "text" at bounding box center [808, 335] width 301 height 27
drag, startPoint x: 710, startPoint y: 336, endPoint x: 628, endPoint y: 337, distance: 82.0
click at [628, 337] on div "Choice Group name(En)   * Your 3rd choice of Choice Group name(En) * Choice Gro…" at bounding box center [650, 324] width 634 height 58
type input "اختيارك الثالث من"
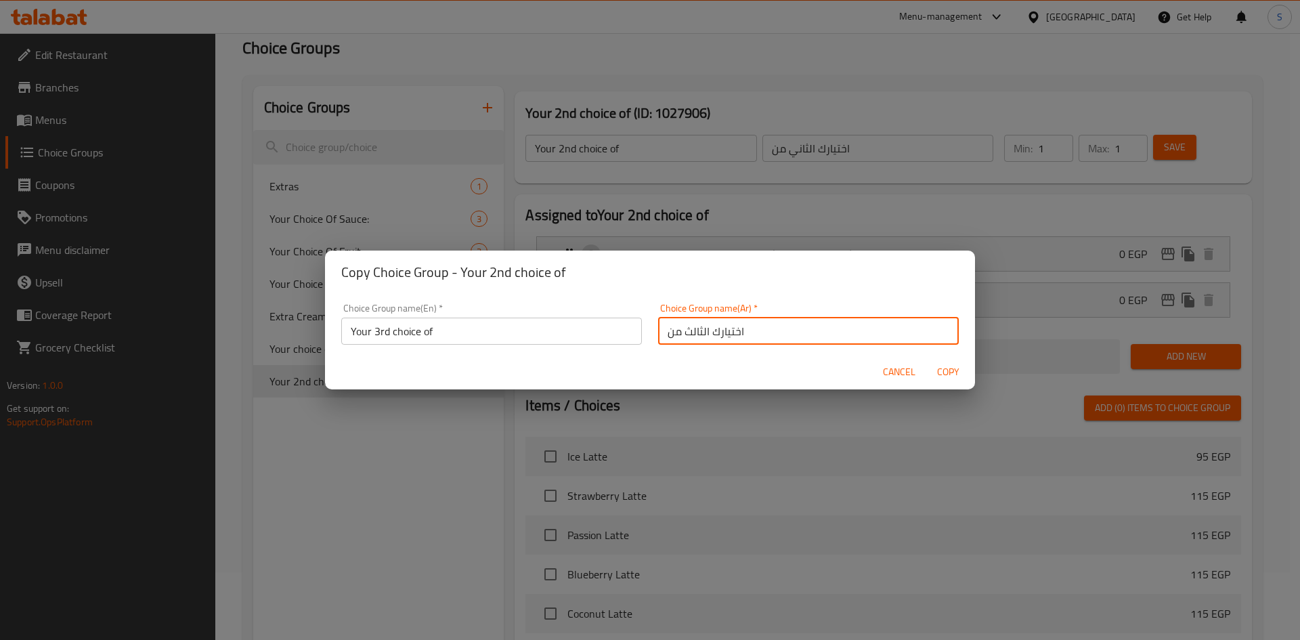
click at [956, 368] on span "Copy" at bounding box center [948, 372] width 33 height 17
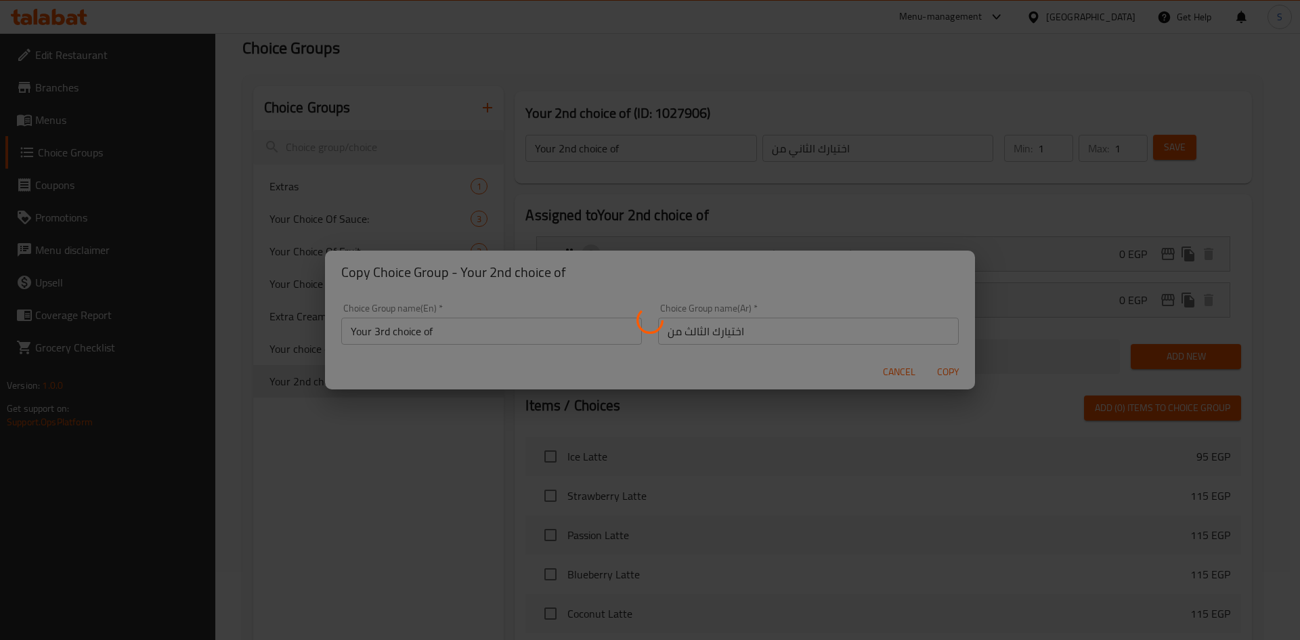
type input "Your 3rd choice of"
type input "اختيارك الثالث من"
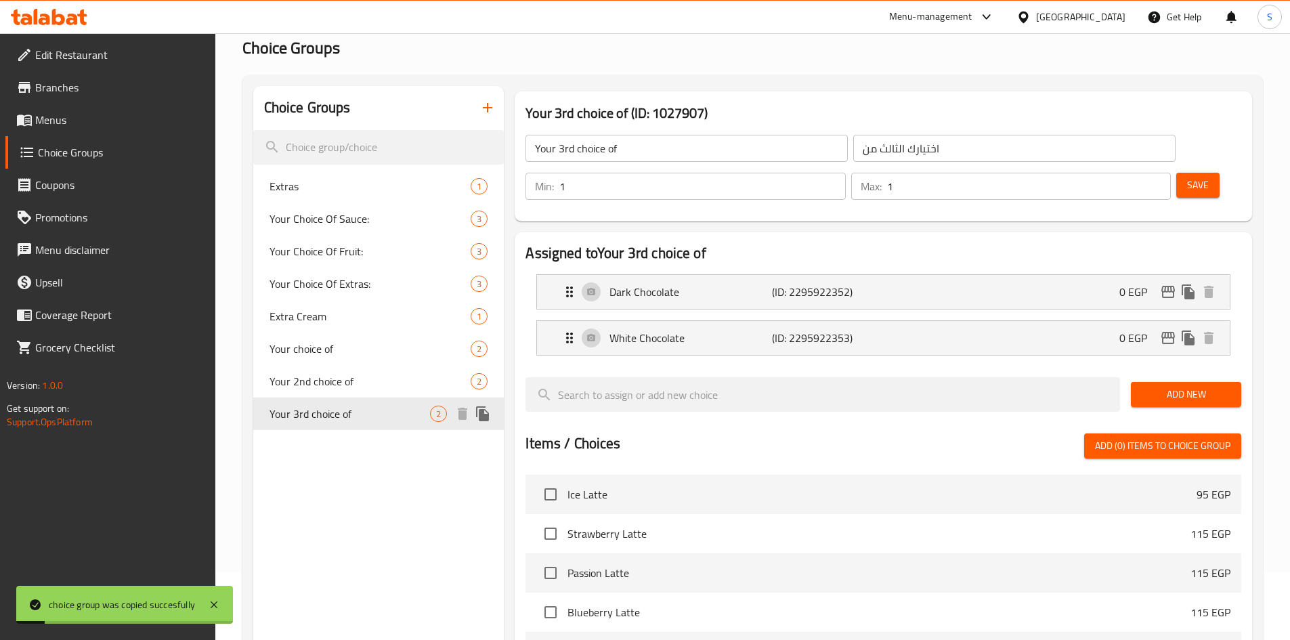
click at [483, 408] on icon "duplicate" at bounding box center [483, 414] width 16 height 16
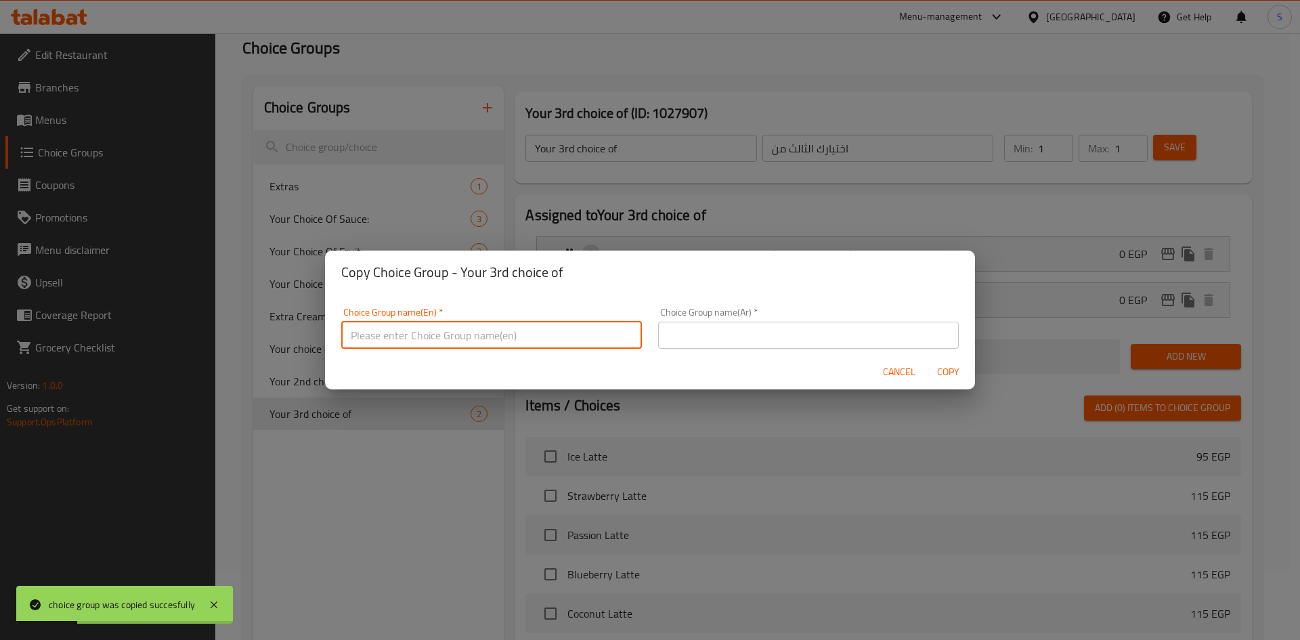
click at [555, 338] on input "text" at bounding box center [491, 335] width 301 height 27
drag, startPoint x: 416, startPoint y: 338, endPoint x: 543, endPoint y: 351, distance: 128.0
click at [543, 351] on div "Choice Group name(En)   * Your choice of first two types Choice Group name(En) *" at bounding box center [491, 324] width 317 height 58
click at [374, 333] on input "Your choice of" at bounding box center [491, 331] width 301 height 27
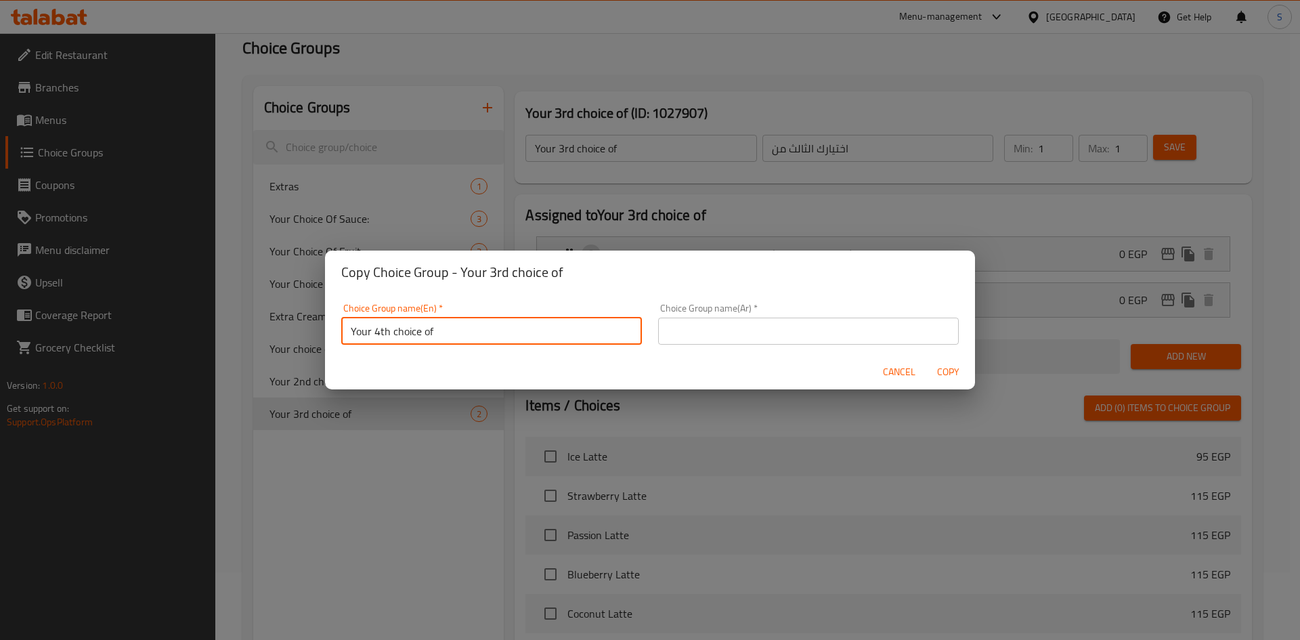
type input "Your 4th choice of"
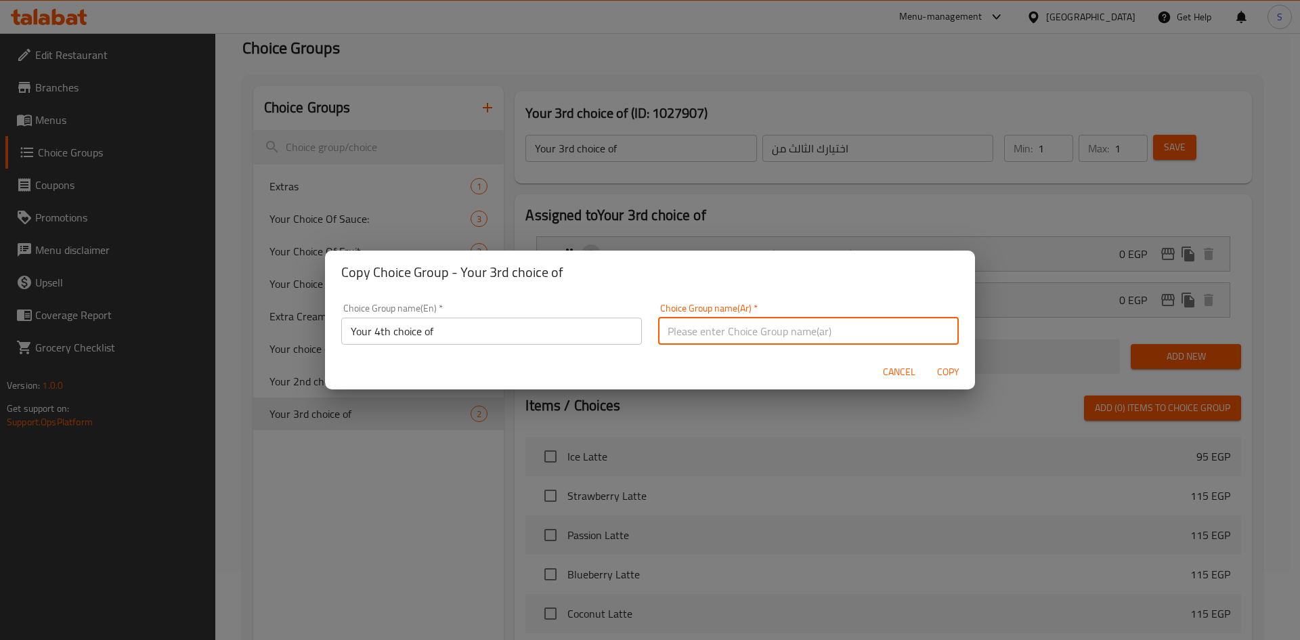
click at [760, 328] on input "text" at bounding box center [808, 331] width 301 height 27
drag, startPoint x: 709, startPoint y: 335, endPoint x: 618, endPoint y: 339, distance: 91.5
click at [618, 339] on div "Choice Group name(En)   * Your 4th choice of Choice Group name(En) * Choice Gro…" at bounding box center [650, 324] width 634 height 58
type input "اختيارك الرابع من"
click at [942, 366] on span "Copy" at bounding box center [948, 372] width 33 height 17
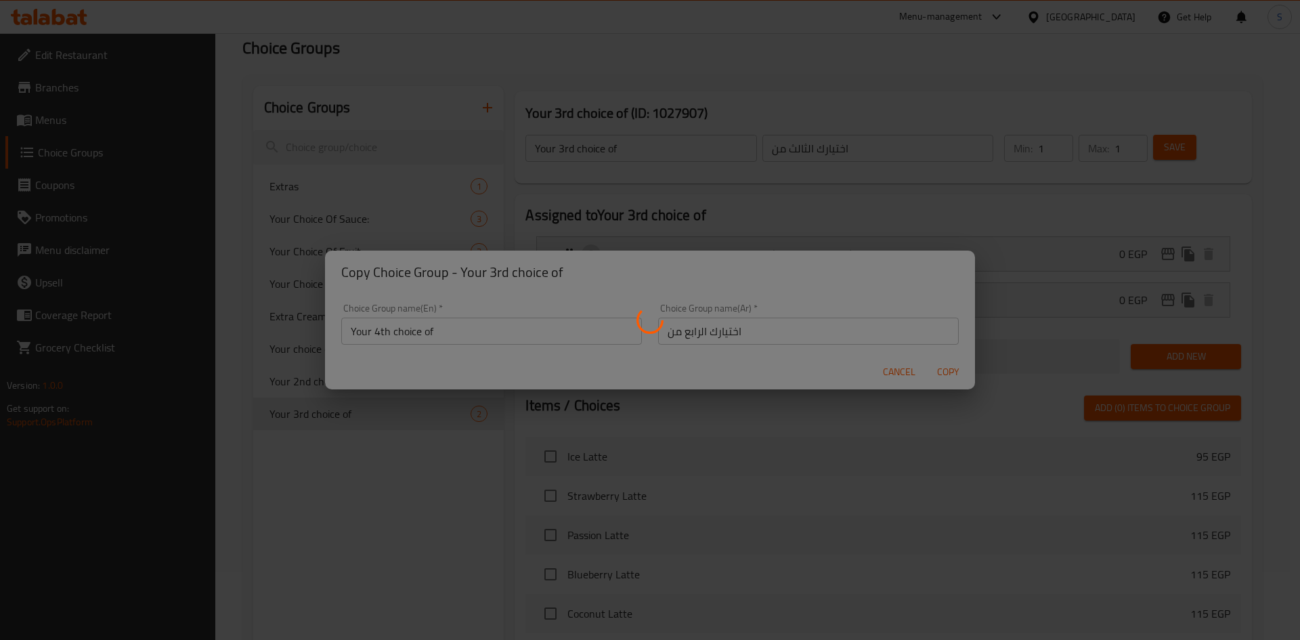
type input "Your 4th choice of"
type input "اختيارك الرابع من"
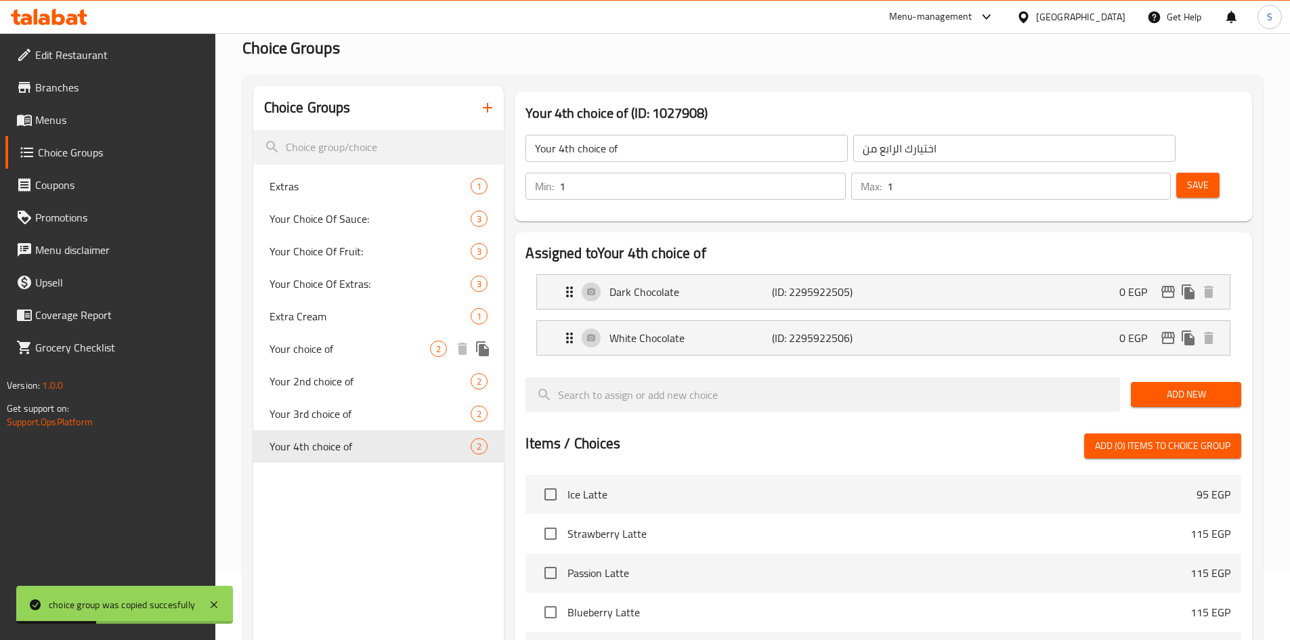
click at [358, 353] on span "Your choice of" at bounding box center [350, 349] width 161 height 16
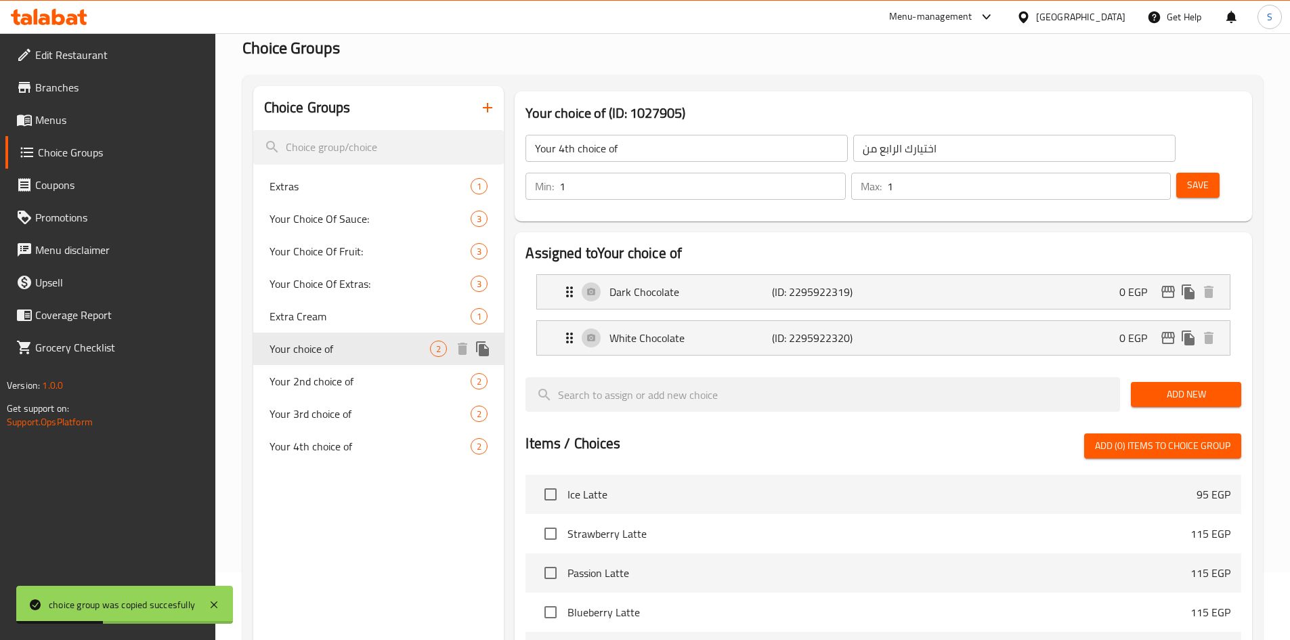
type input "Your choice of"
type input "اختيارك من"
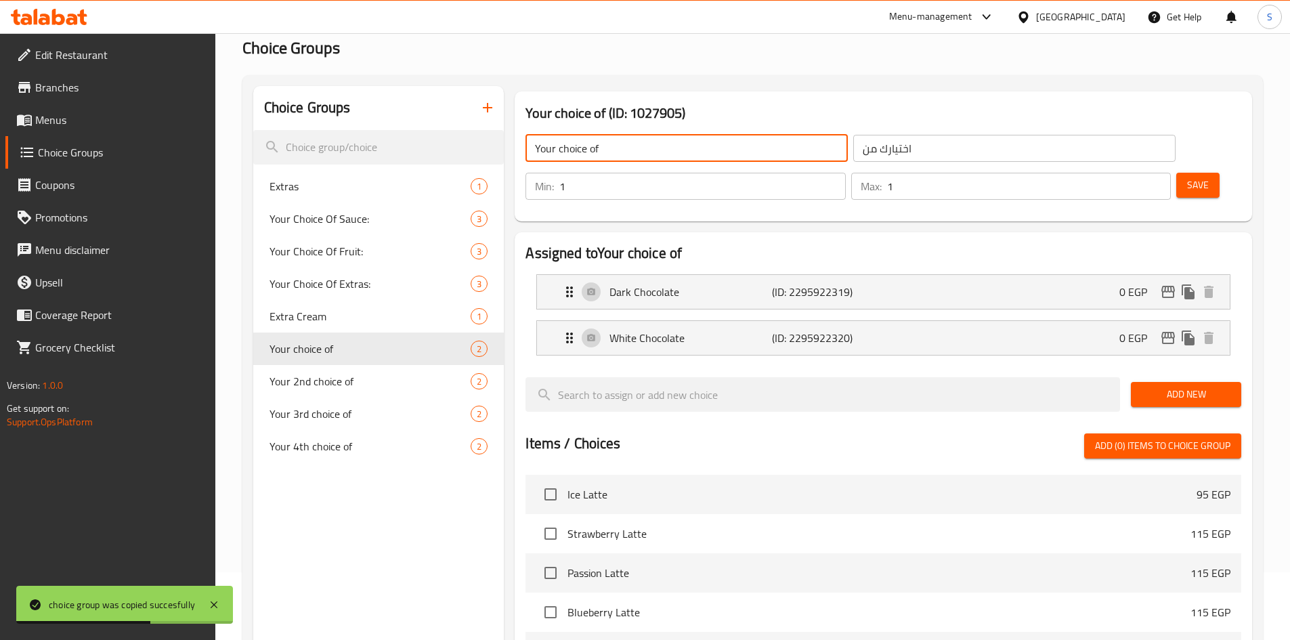
click at [557, 149] on input "Your choice of" at bounding box center [687, 148] width 322 height 27
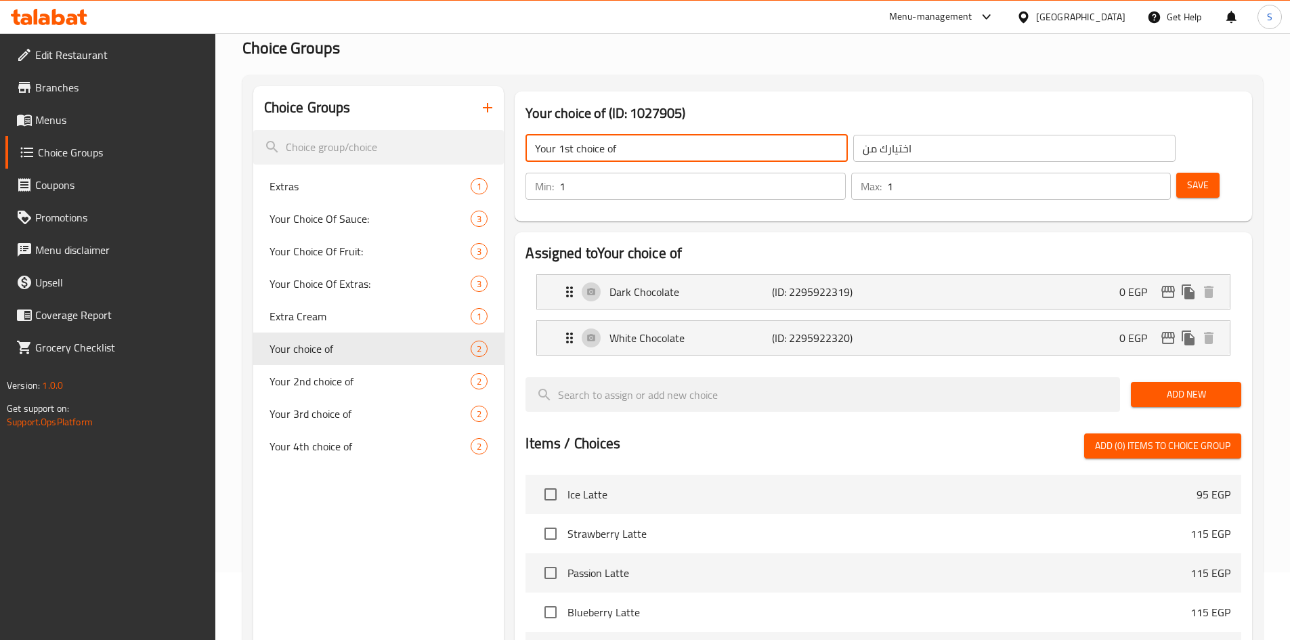
type input "Your 1st choice of"
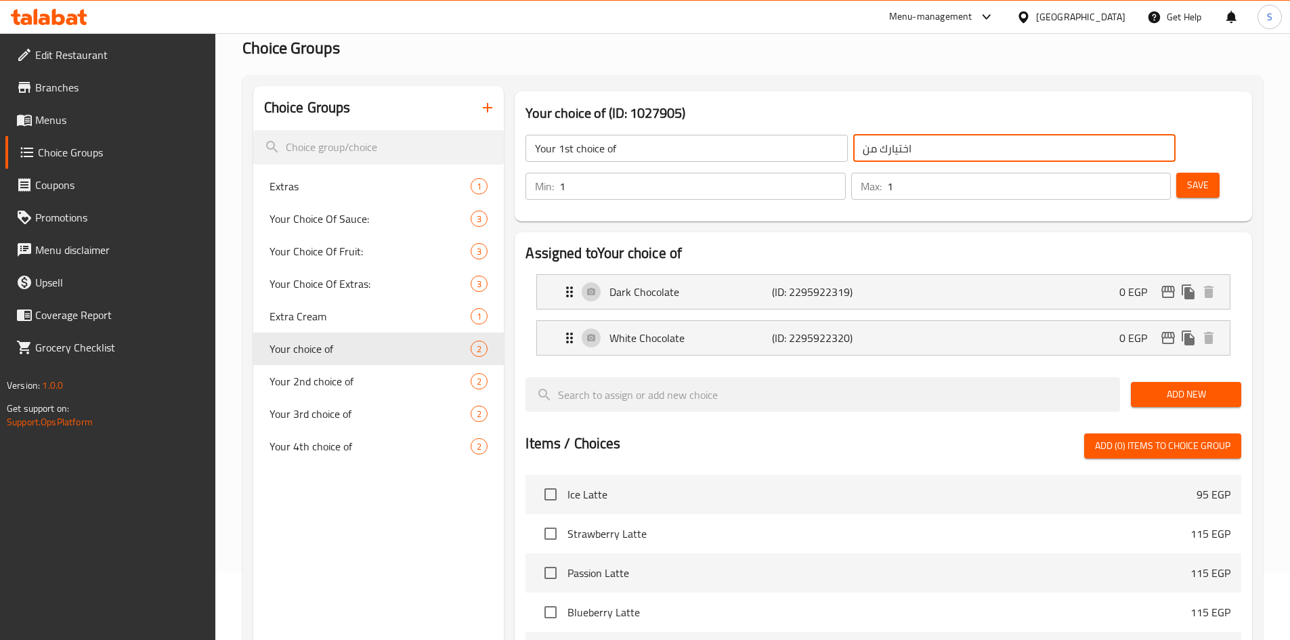
drag, startPoint x: 790, startPoint y: 148, endPoint x: 824, endPoint y: 190, distance: 54.9
click at [853, 148] on input "اختيارك من" at bounding box center [1014, 148] width 322 height 27
type input "اختيارك الاول من"
click at [1176, 173] on button "Save" at bounding box center [1197, 185] width 43 height 25
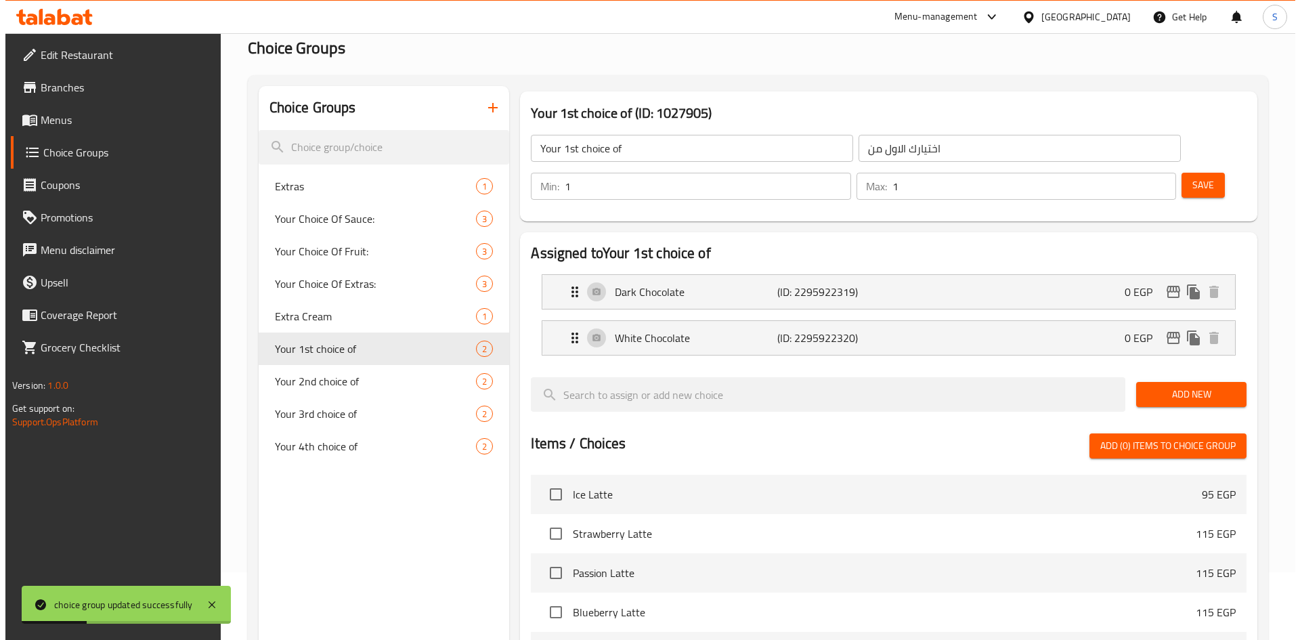
scroll to position [392, 0]
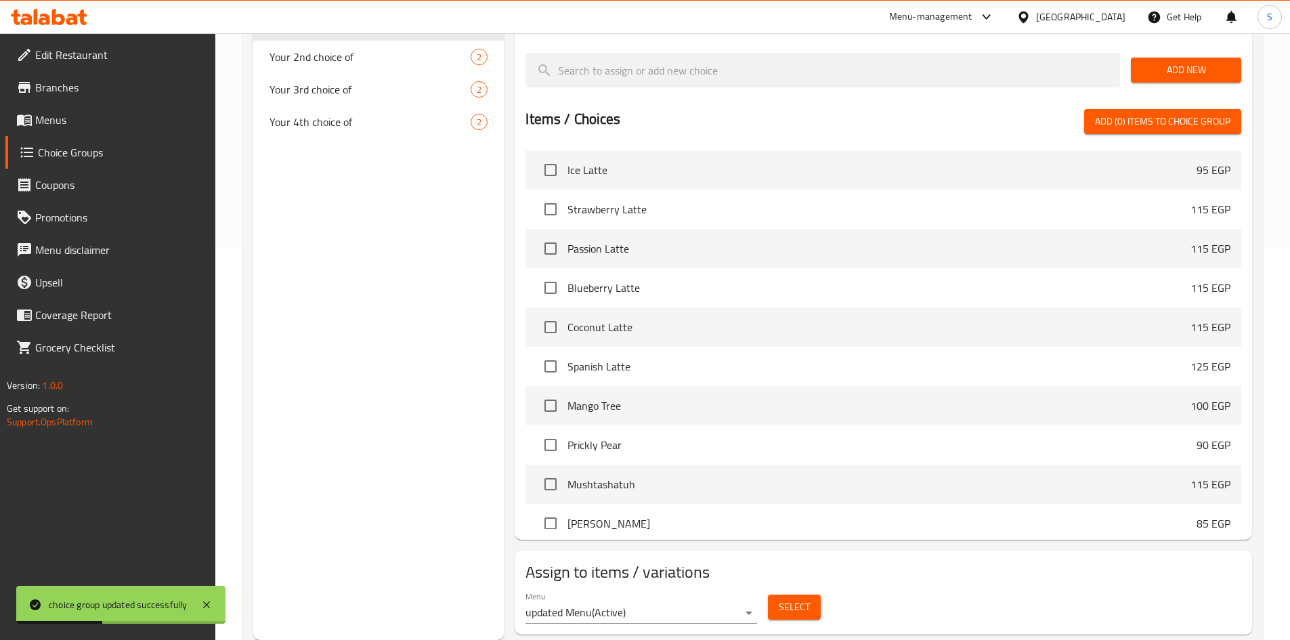
click at [797, 599] on span "Select" at bounding box center [794, 607] width 31 height 17
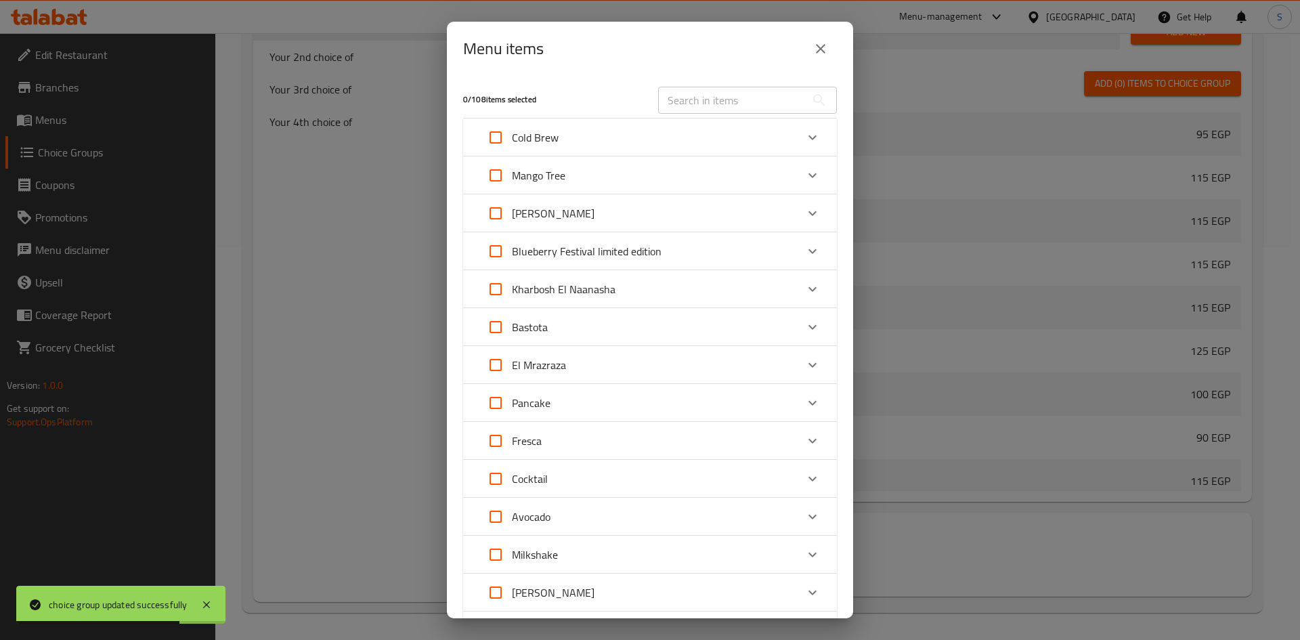
drag, startPoint x: 599, startPoint y: 401, endPoint x: 592, endPoint y: 436, distance: 36.0
click at [592, 436] on div "0 / 108 items selected ​ Cold Brew Ice Latte 95 EGP Strawberry Latte 115 EGP Pa…" at bounding box center [650, 347] width 406 height 542
click at [591, 437] on div "Fresca" at bounding box center [637, 441] width 317 height 33
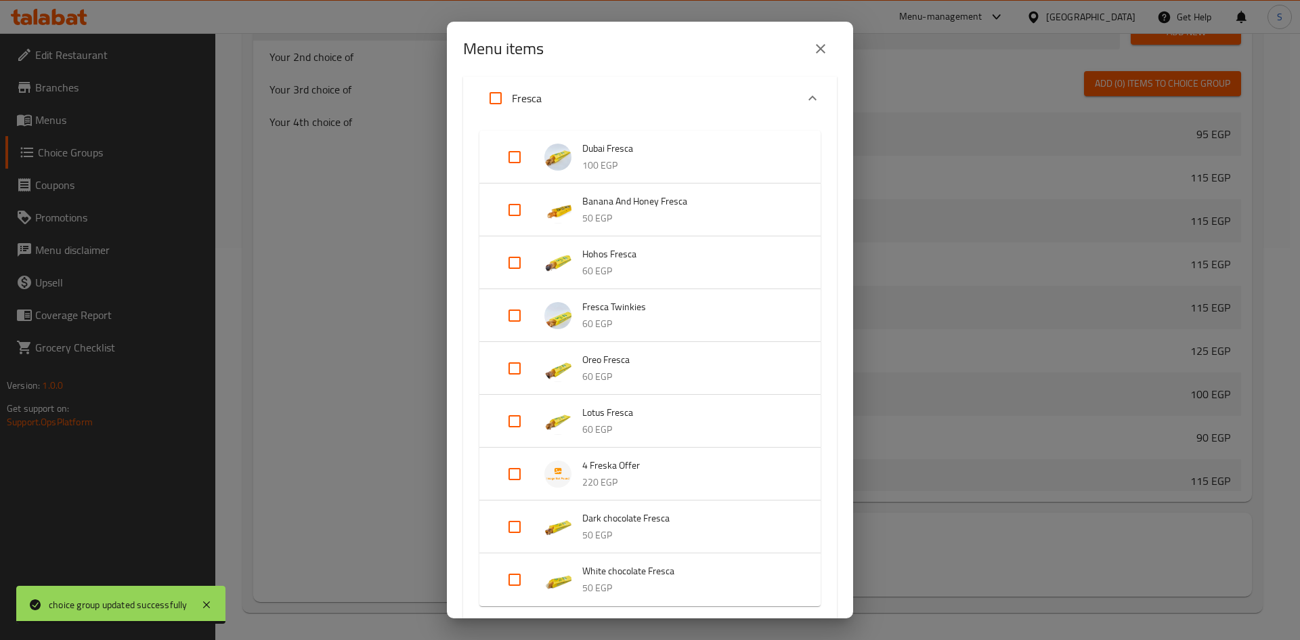
scroll to position [474, 0]
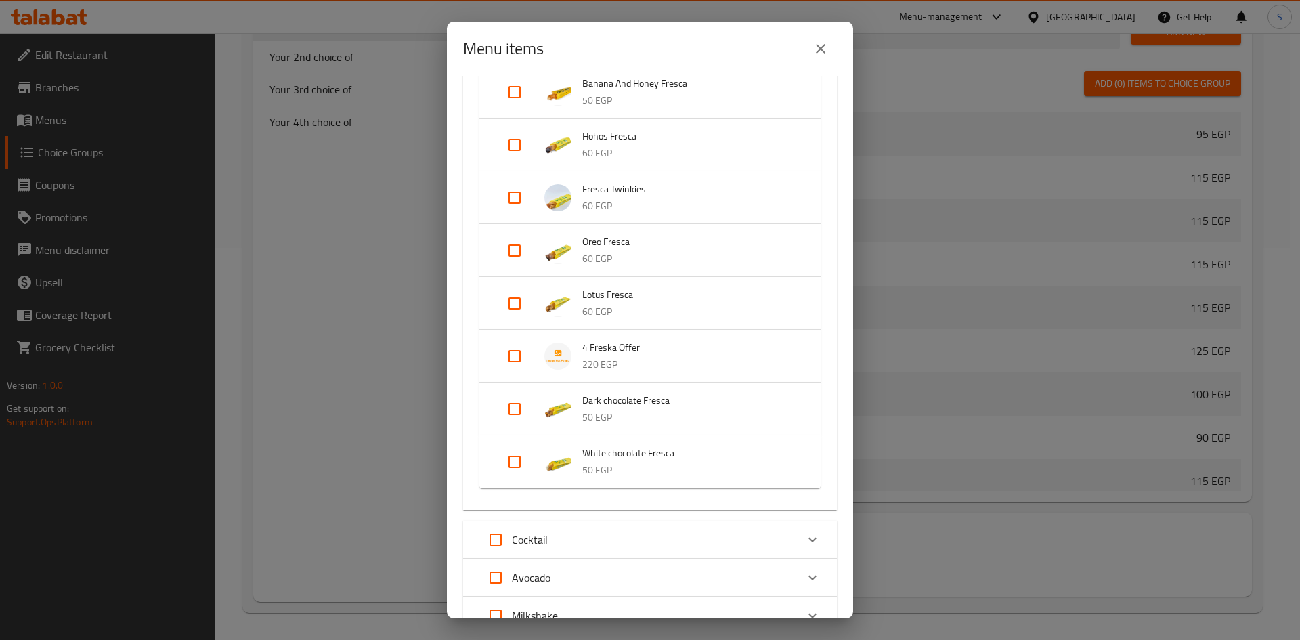
click at [499, 358] on input "Expand" at bounding box center [514, 356] width 33 height 33
checkbox input "true"
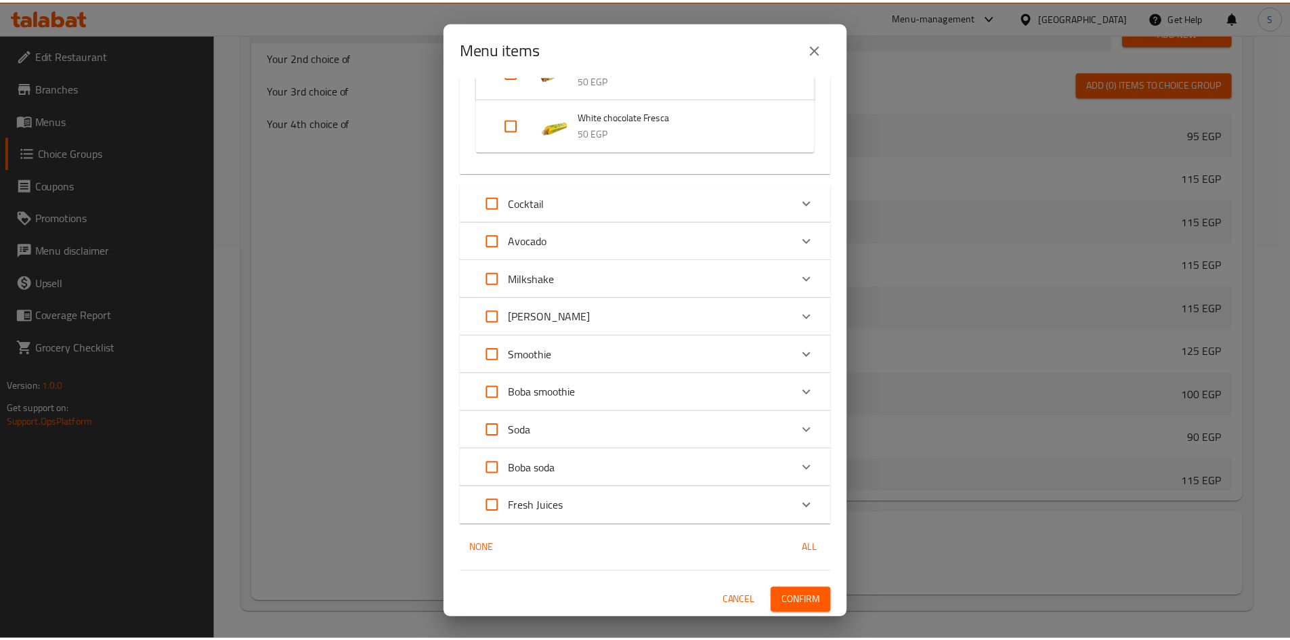
scroll to position [834, 0]
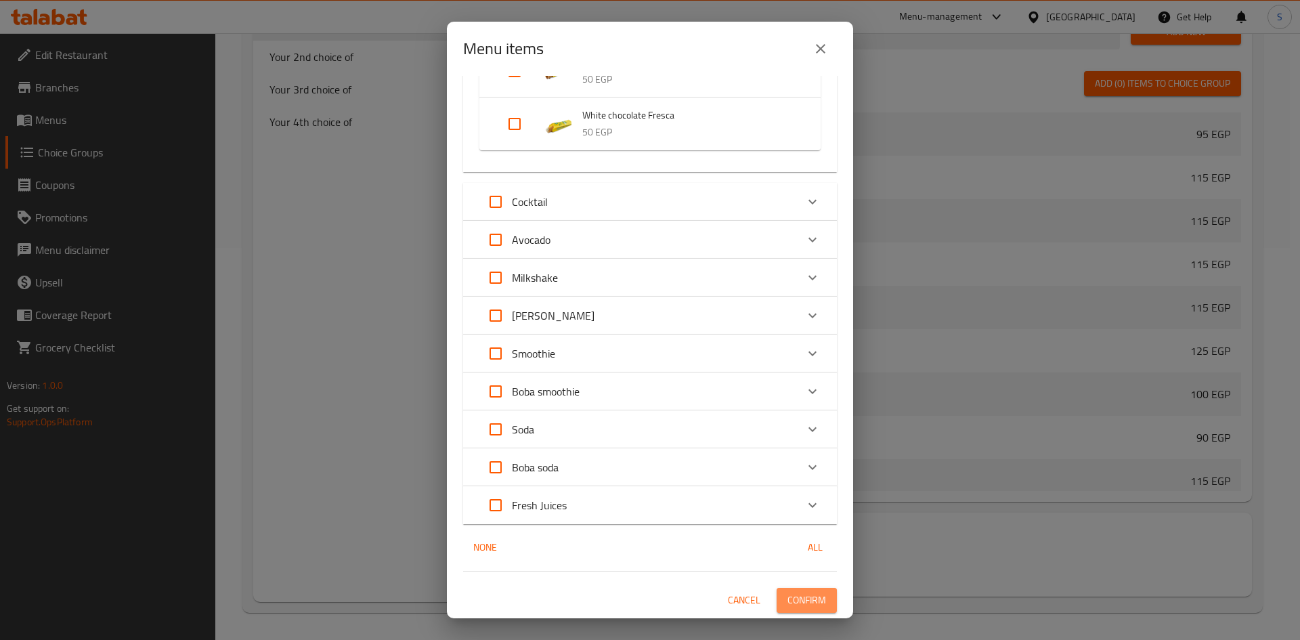
click at [815, 592] on span "Confirm" at bounding box center [807, 600] width 39 height 17
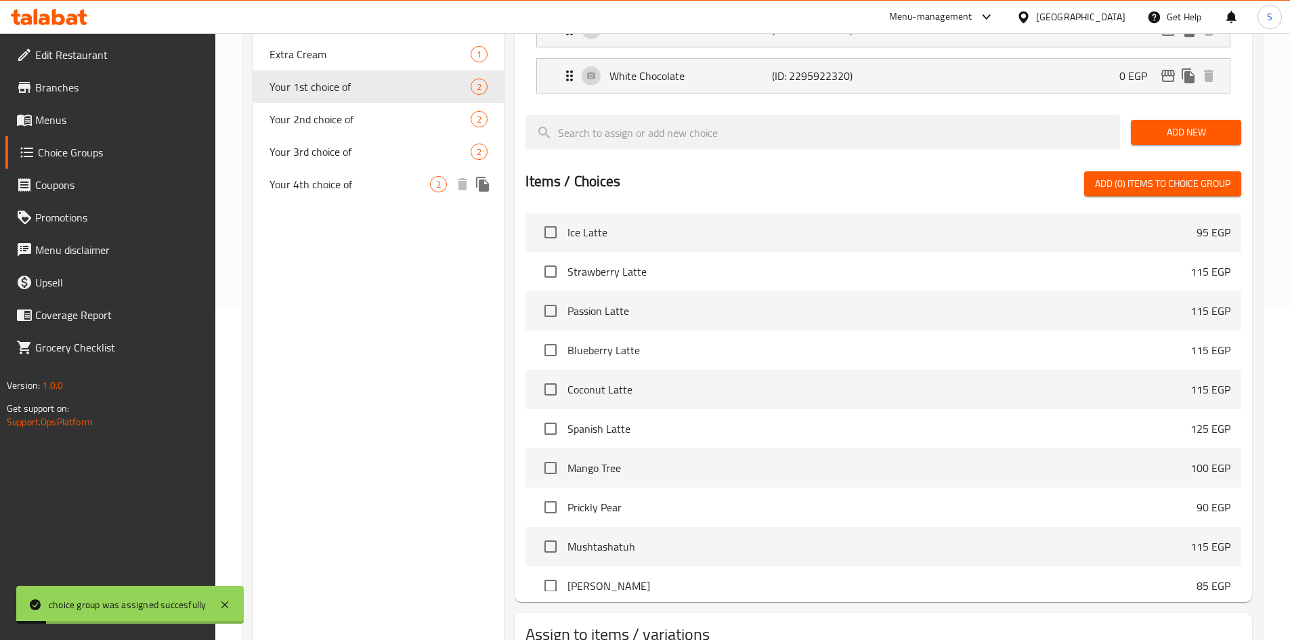
scroll to position [257, 0]
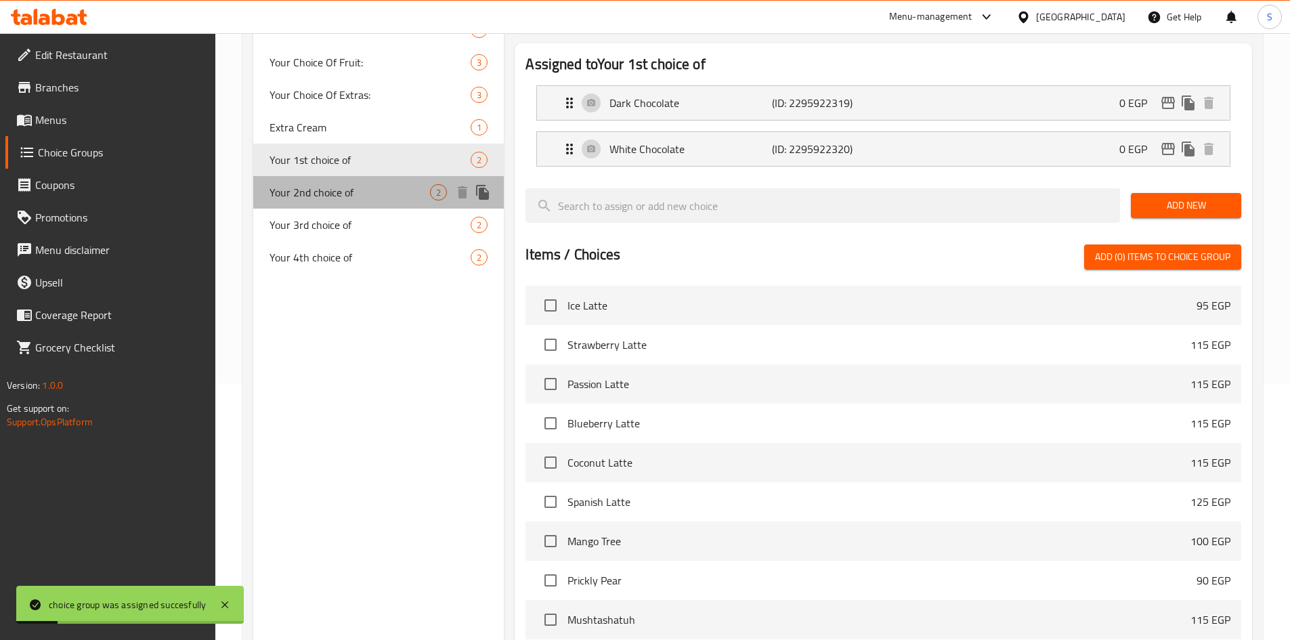
click at [337, 186] on span "Your 2nd choice of" at bounding box center [350, 192] width 161 height 16
type input "Your 2nd choice of"
type input "اختيارك الثاني من"
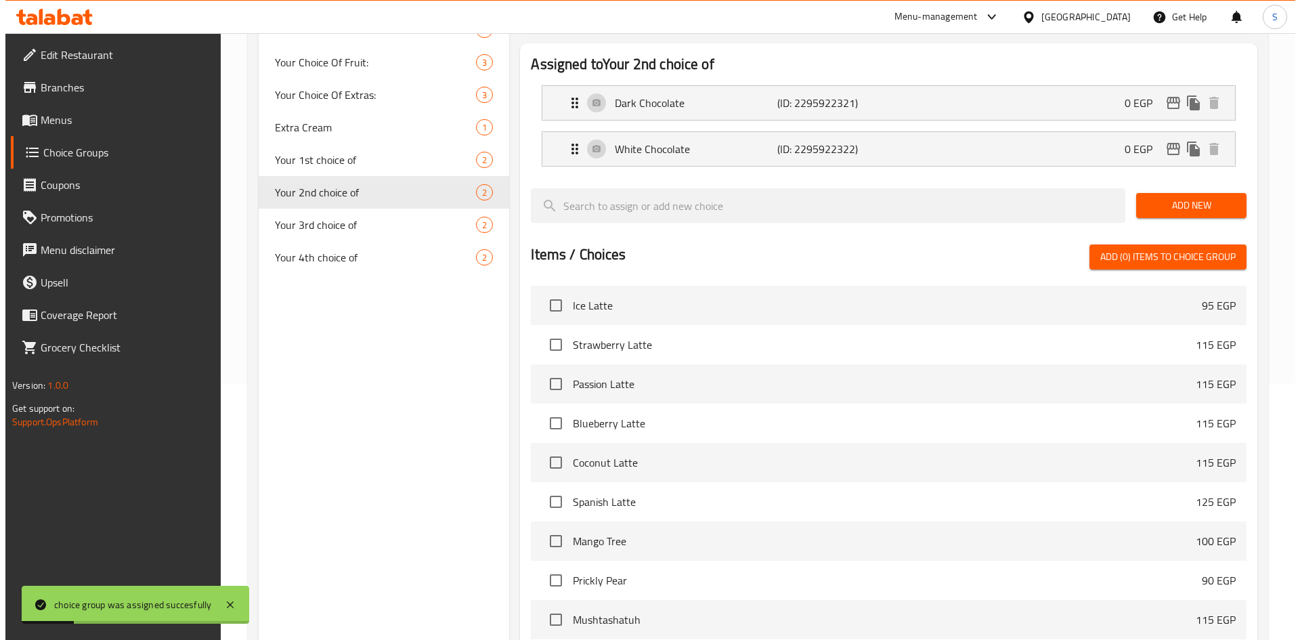
scroll to position [392, 0]
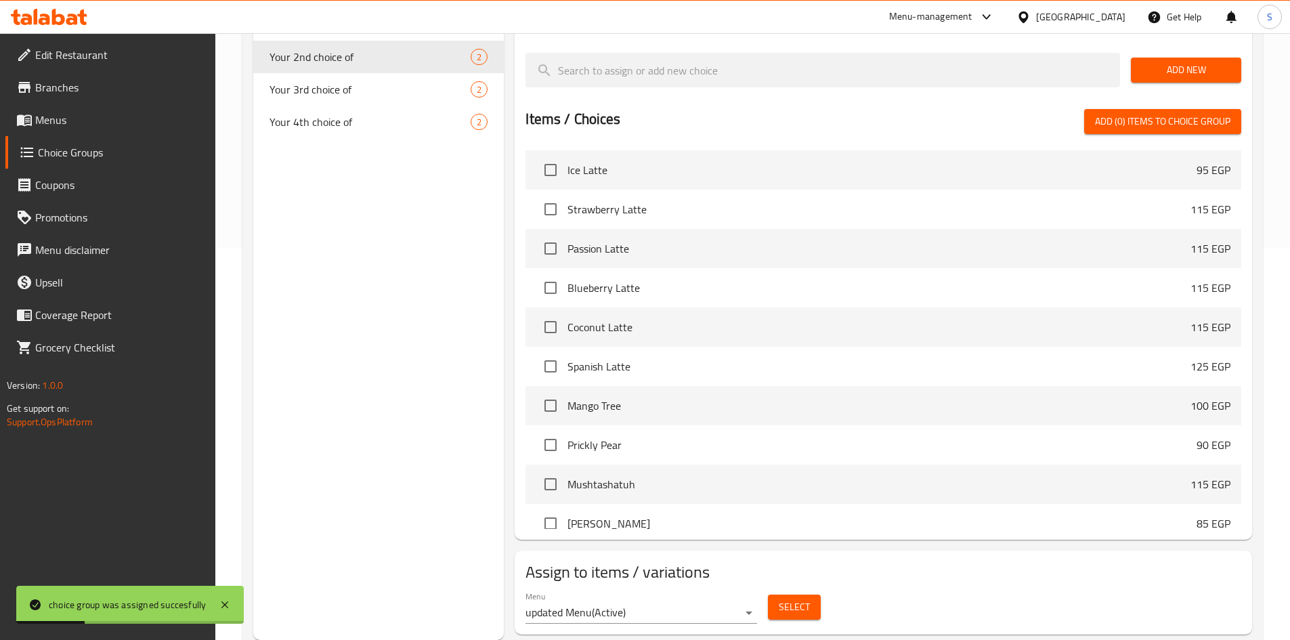
click at [807, 599] on span "Select" at bounding box center [794, 607] width 31 height 17
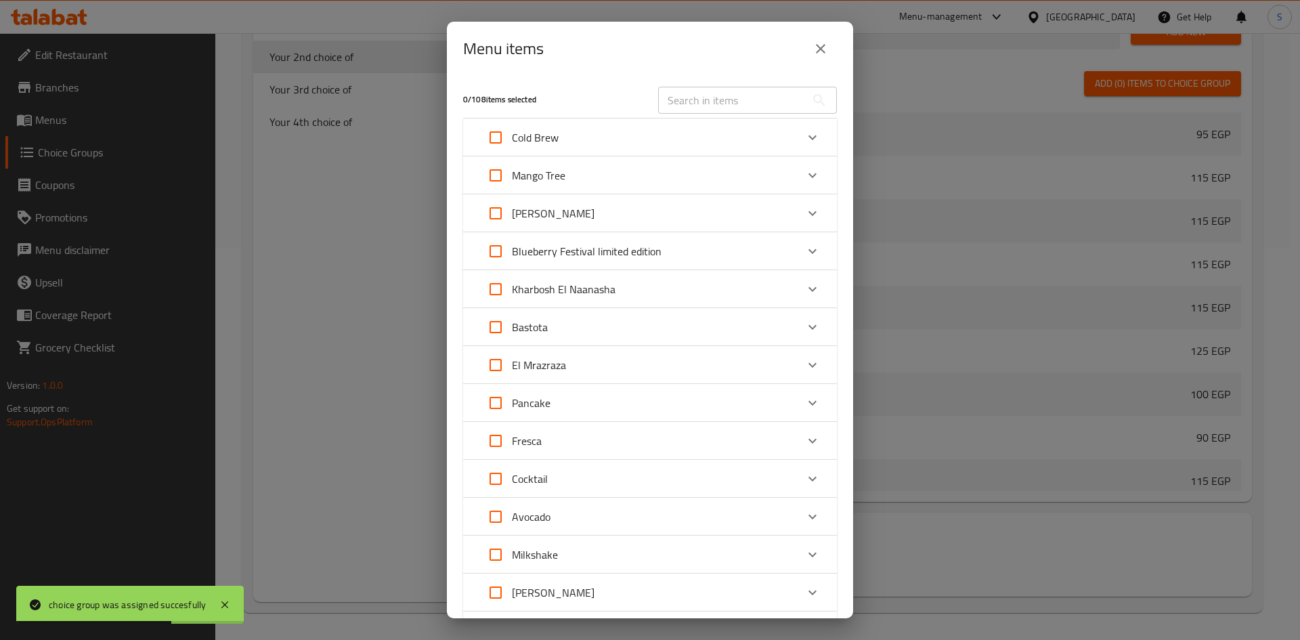
click at [595, 447] on div "Fresca" at bounding box center [637, 441] width 317 height 33
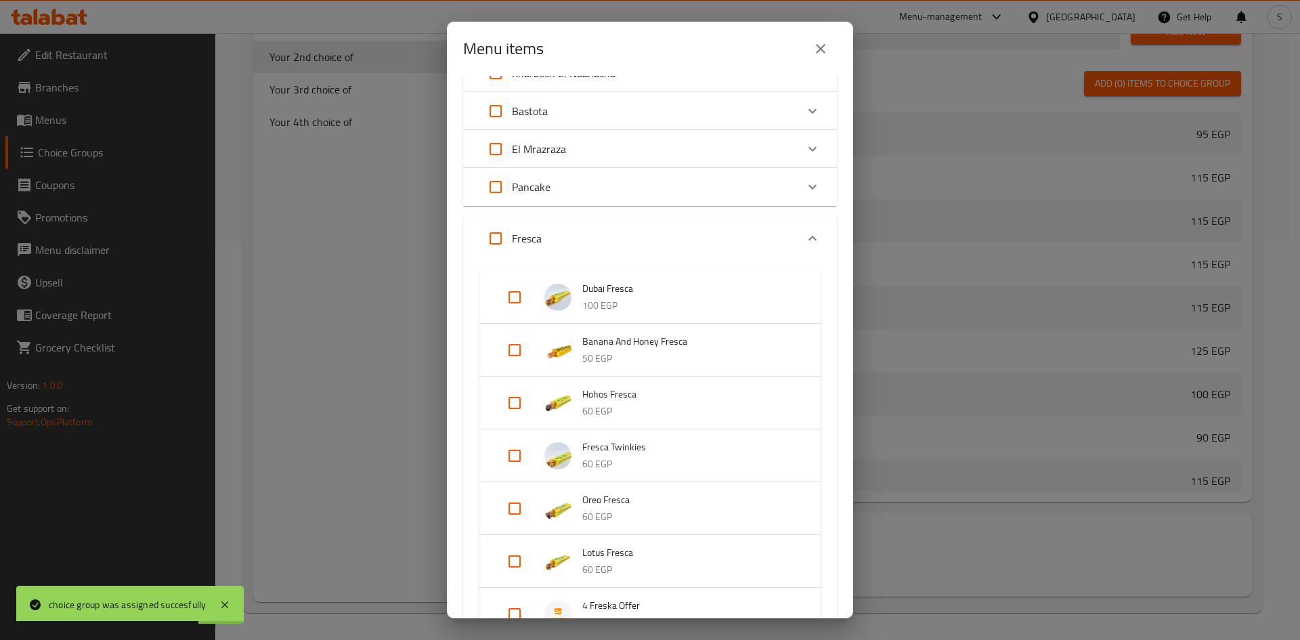
scroll to position [339, 0]
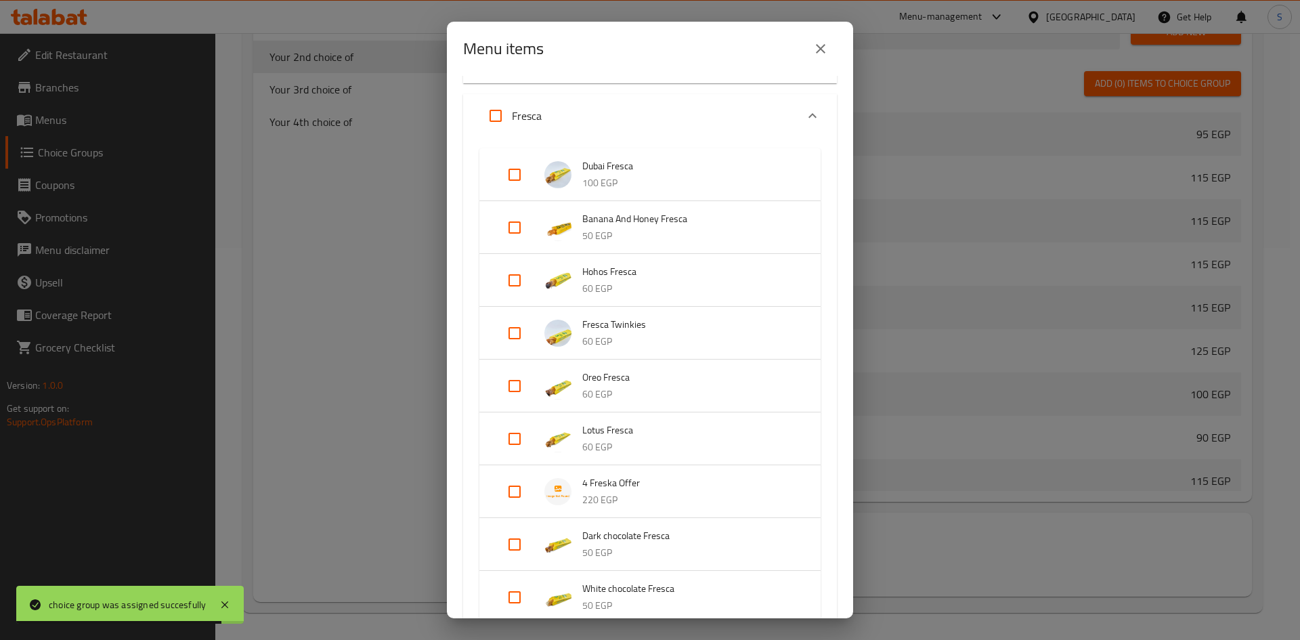
click at [511, 494] on input "Expand" at bounding box center [514, 491] width 33 height 33
checkbox input "true"
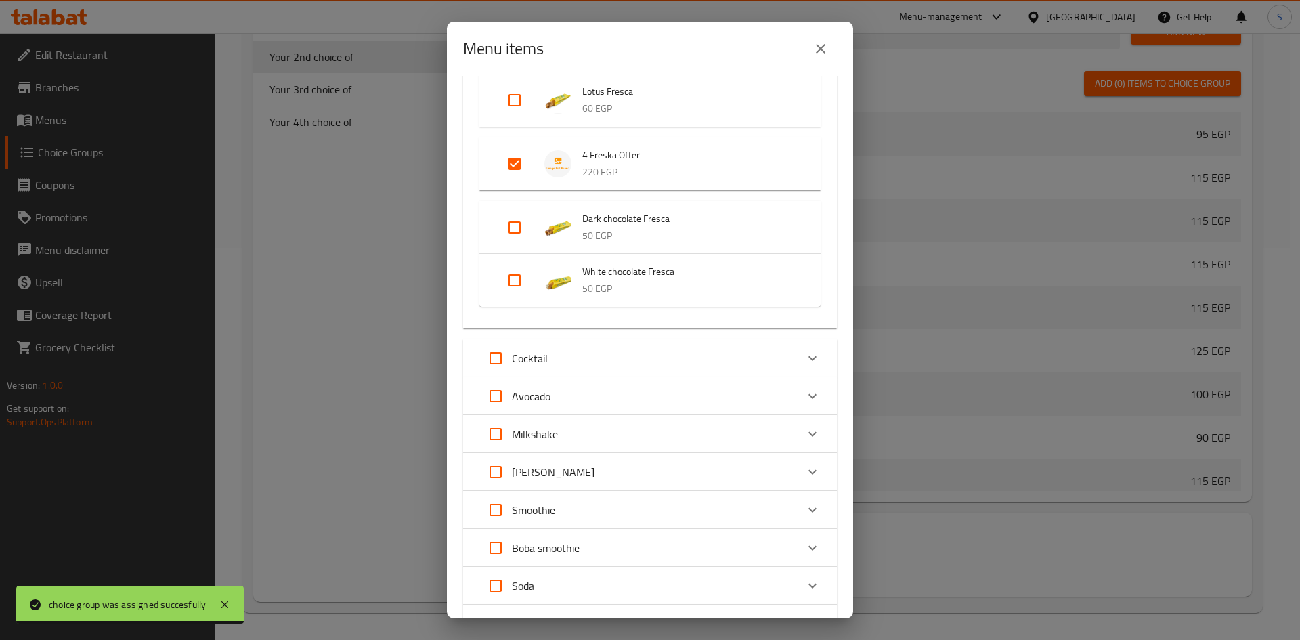
scroll to position [834, 0]
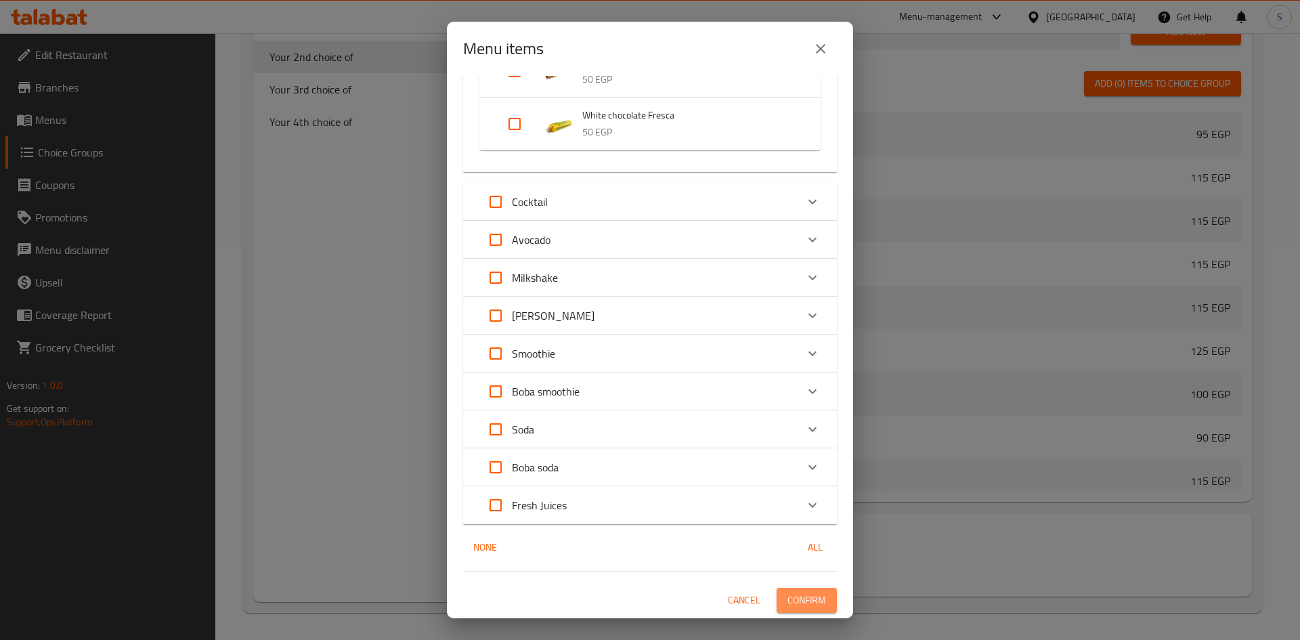
click at [798, 594] on span "Confirm" at bounding box center [807, 600] width 39 height 17
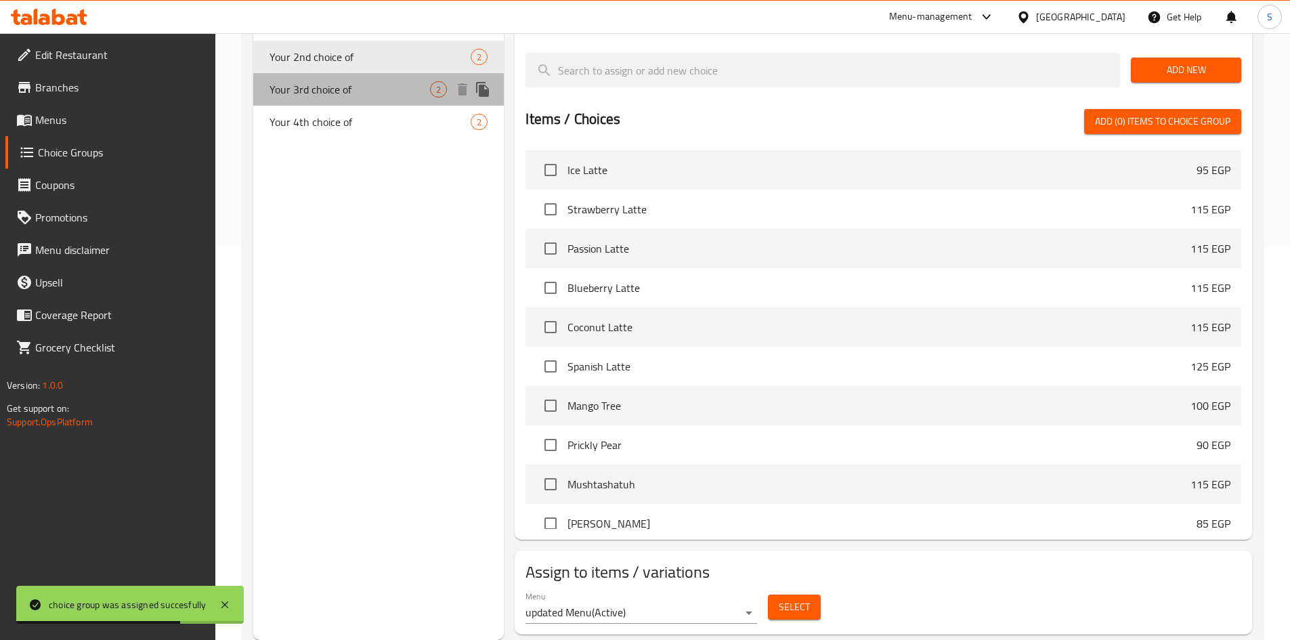
click at [295, 87] on span "Your 3rd choice of" at bounding box center [350, 89] width 161 height 16
type input "Your 3rd choice of"
type input "اختيارك الثالث من"
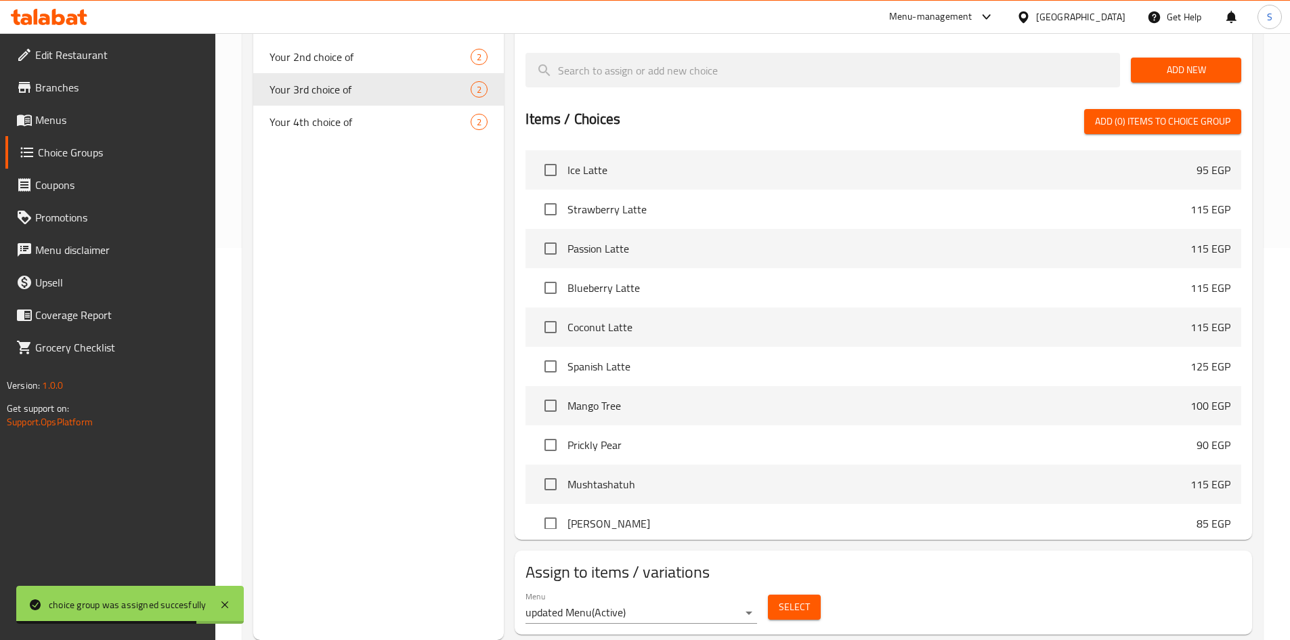
click at [790, 599] on span "Select" at bounding box center [794, 607] width 31 height 17
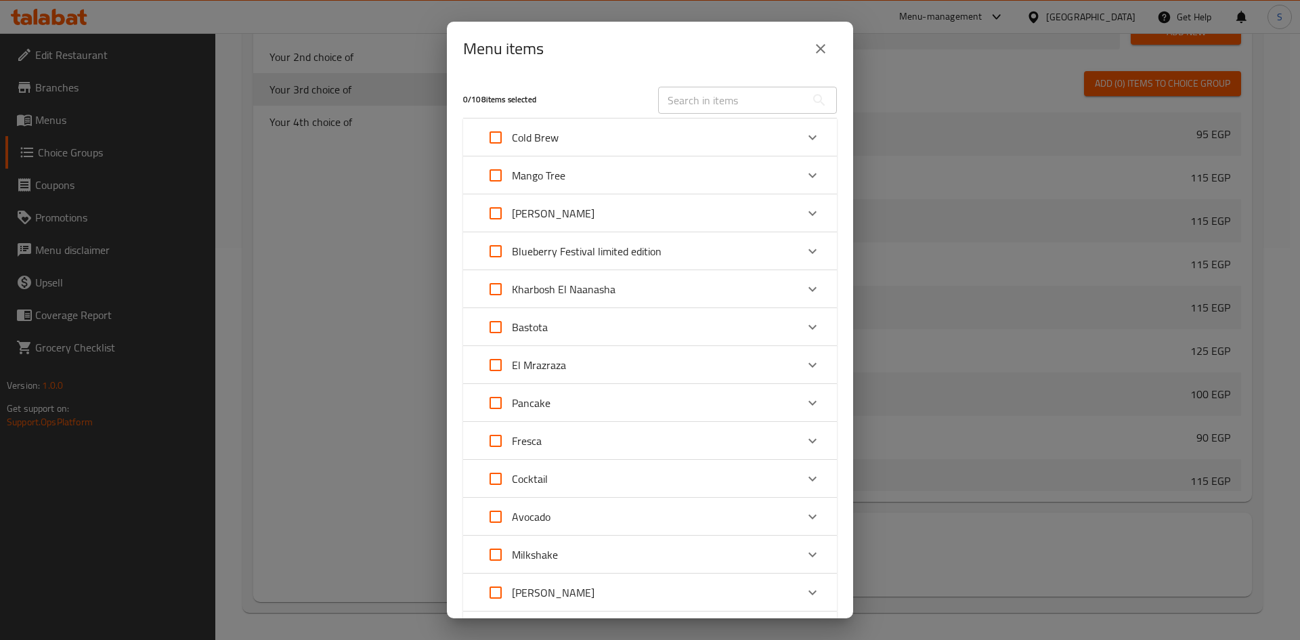
click at [578, 447] on div "Fresca" at bounding box center [637, 441] width 317 height 33
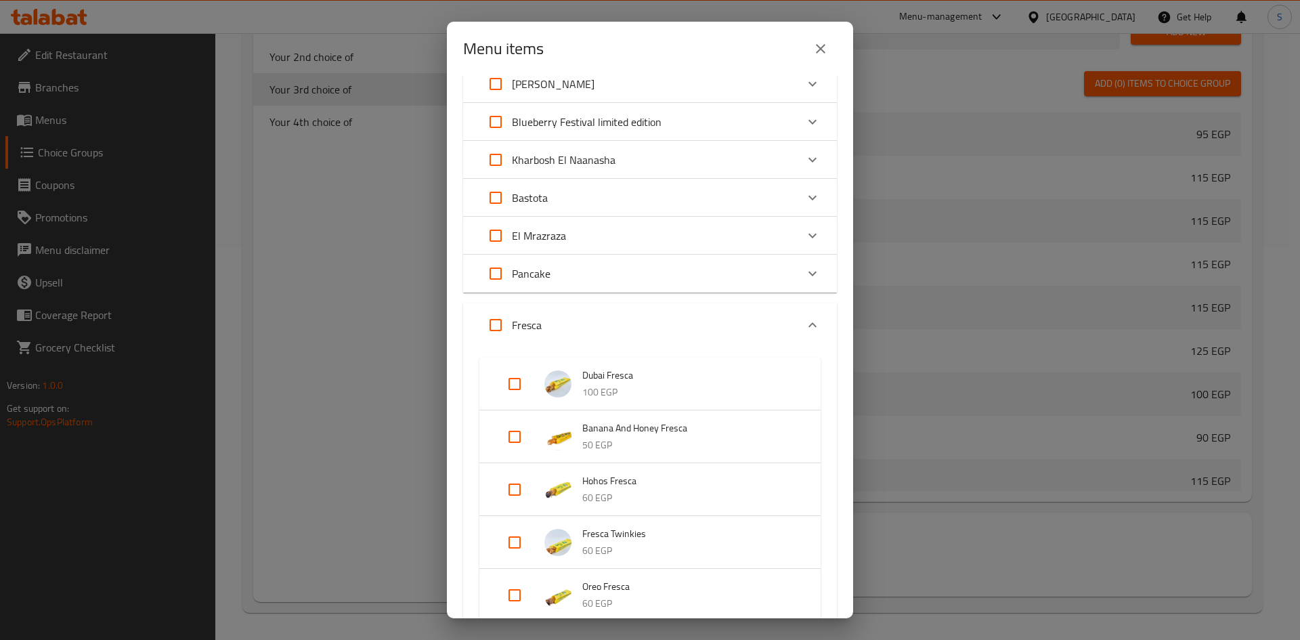
scroll to position [271, 0]
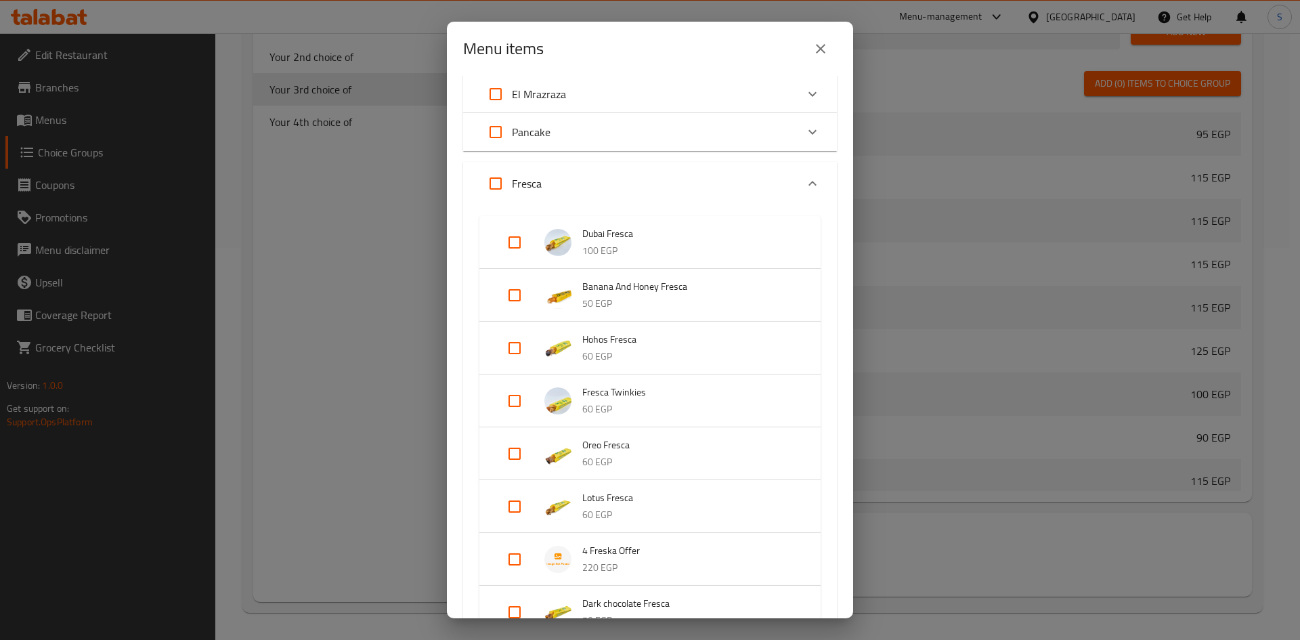
click at [509, 556] on input "Expand" at bounding box center [514, 559] width 33 height 33
checkbox input "true"
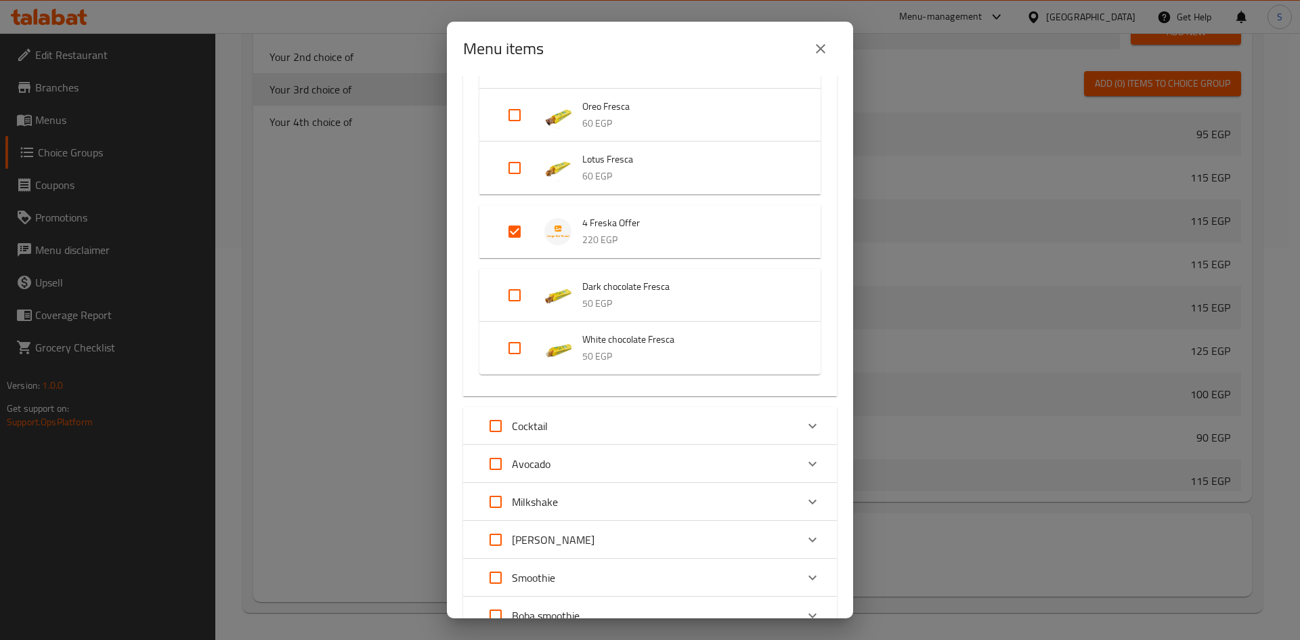
scroll to position [834, 0]
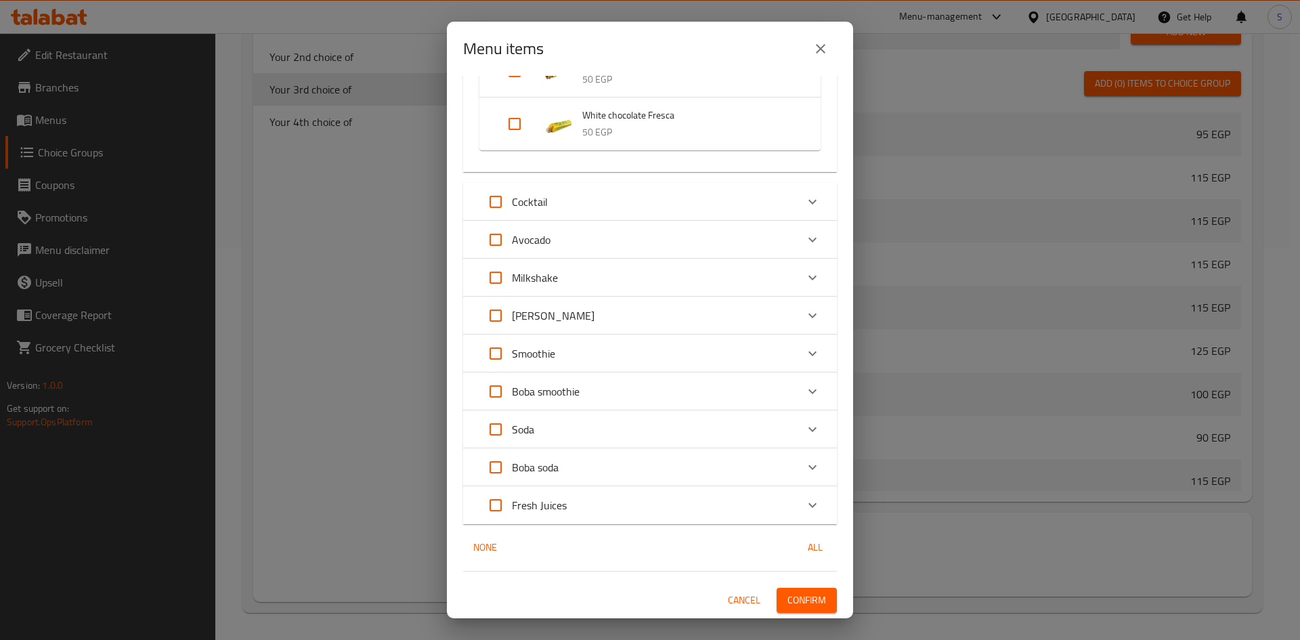
click at [803, 598] on span "Confirm" at bounding box center [807, 600] width 39 height 17
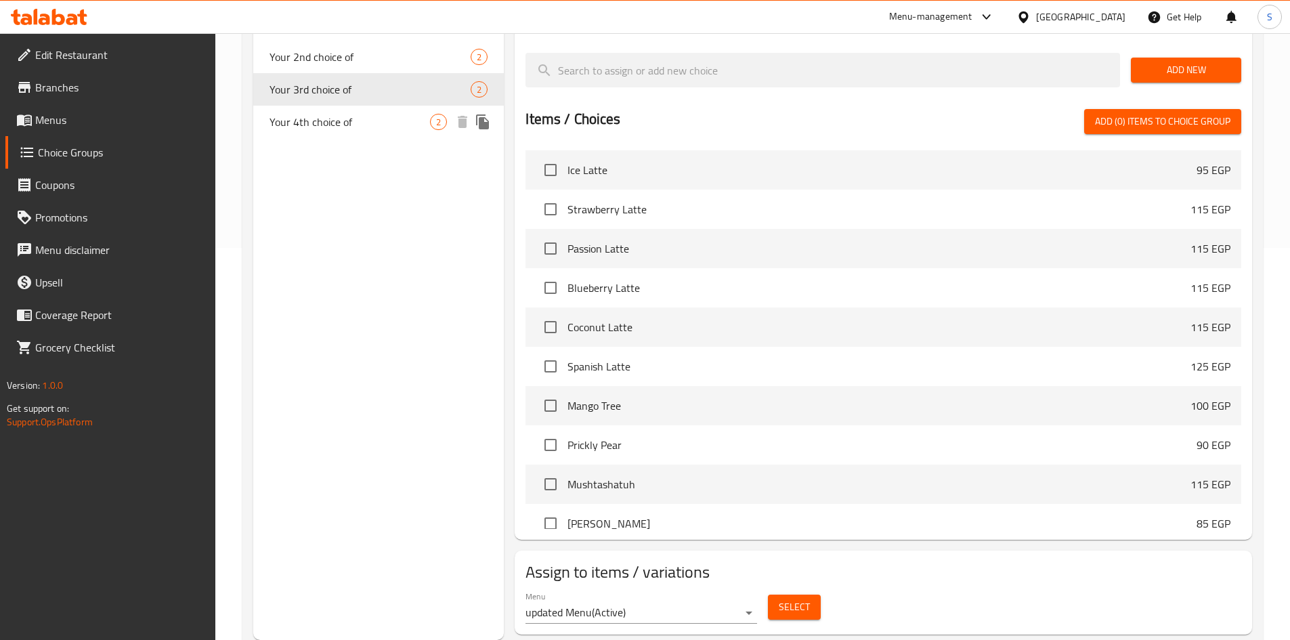
click at [322, 123] on span "Your 4th choice of" at bounding box center [350, 122] width 161 height 16
type input "Your 4th choice of"
type input "اختيارك الرابع من"
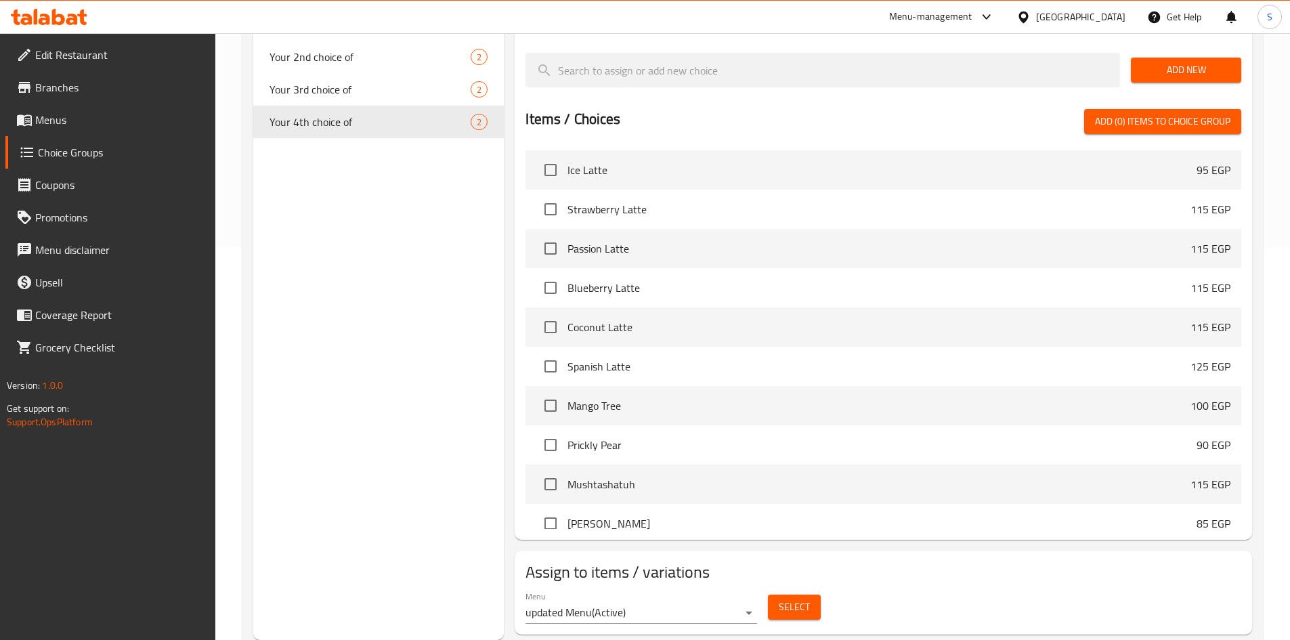
click at [800, 595] on button "Select" at bounding box center [794, 607] width 53 height 25
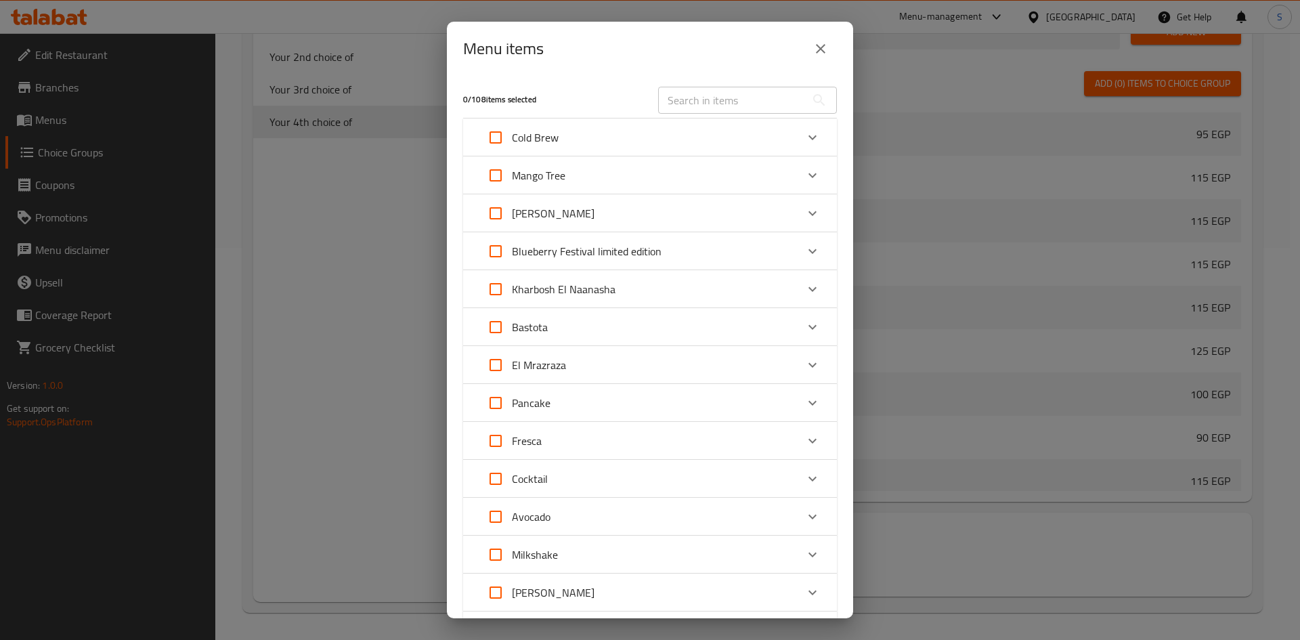
click at [592, 450] on div "Fresca" at bounding box center [637, 441] width 317 height 33
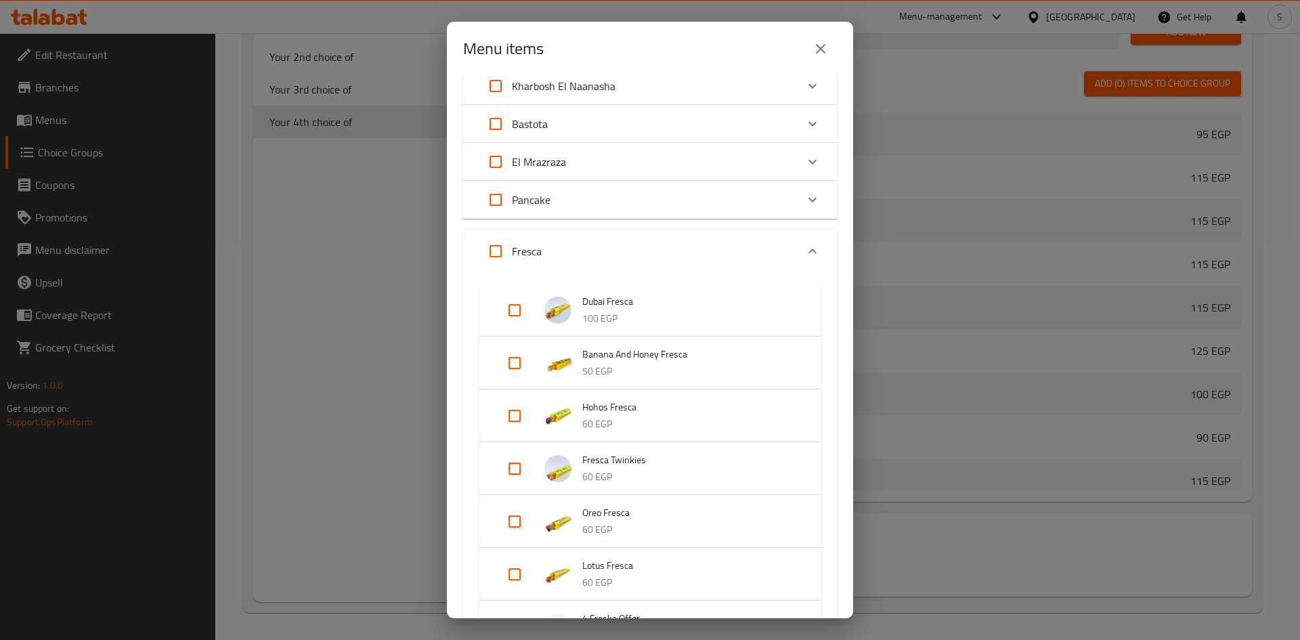
scroll to position [406, 0]
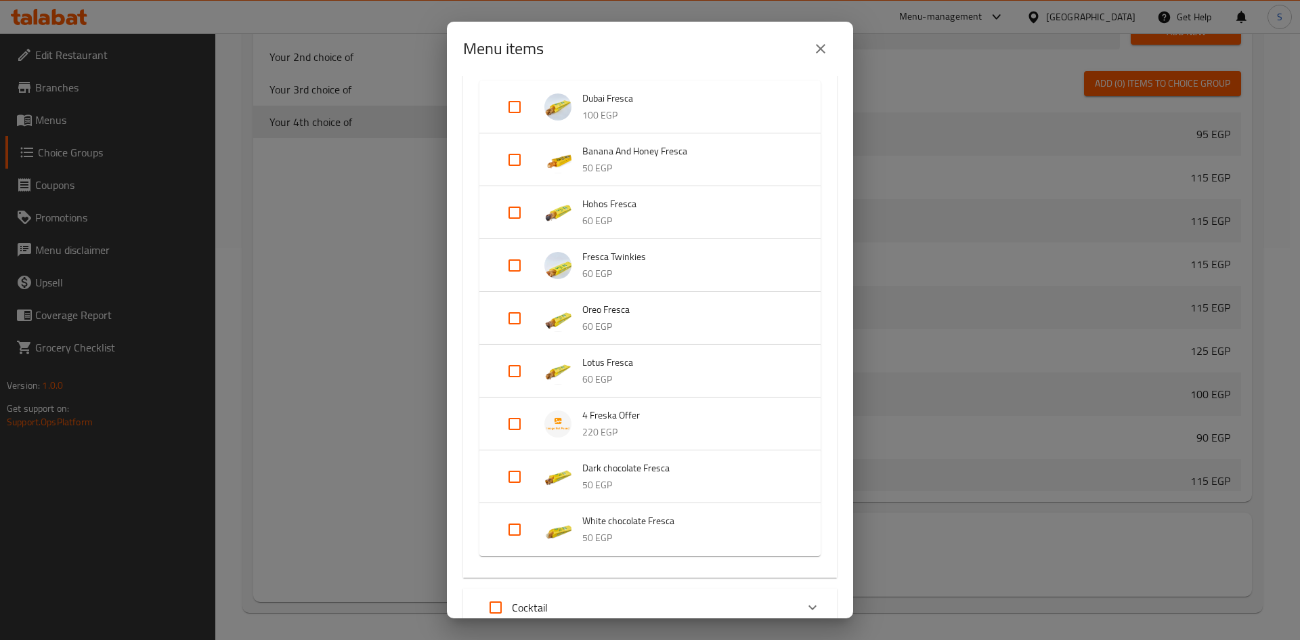
click at [515, 421] on input "Expand" at bounding box center [514, 424] width 33 height 33
checkbox input "true"
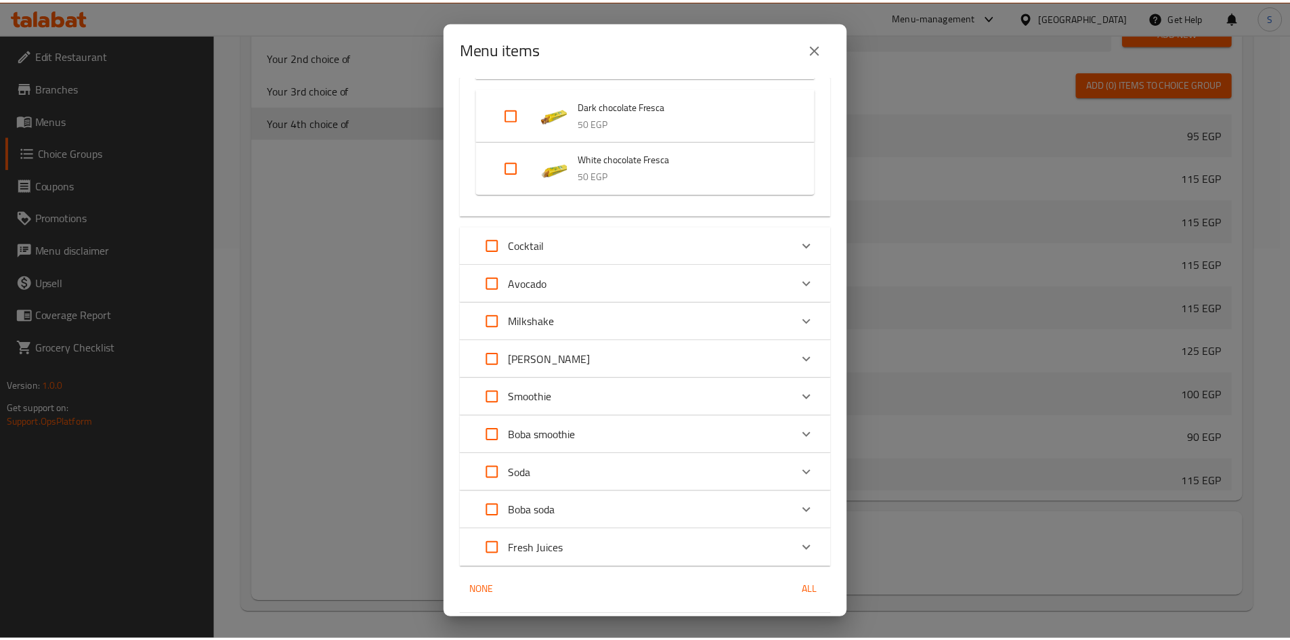
scroll to position [834, 0]
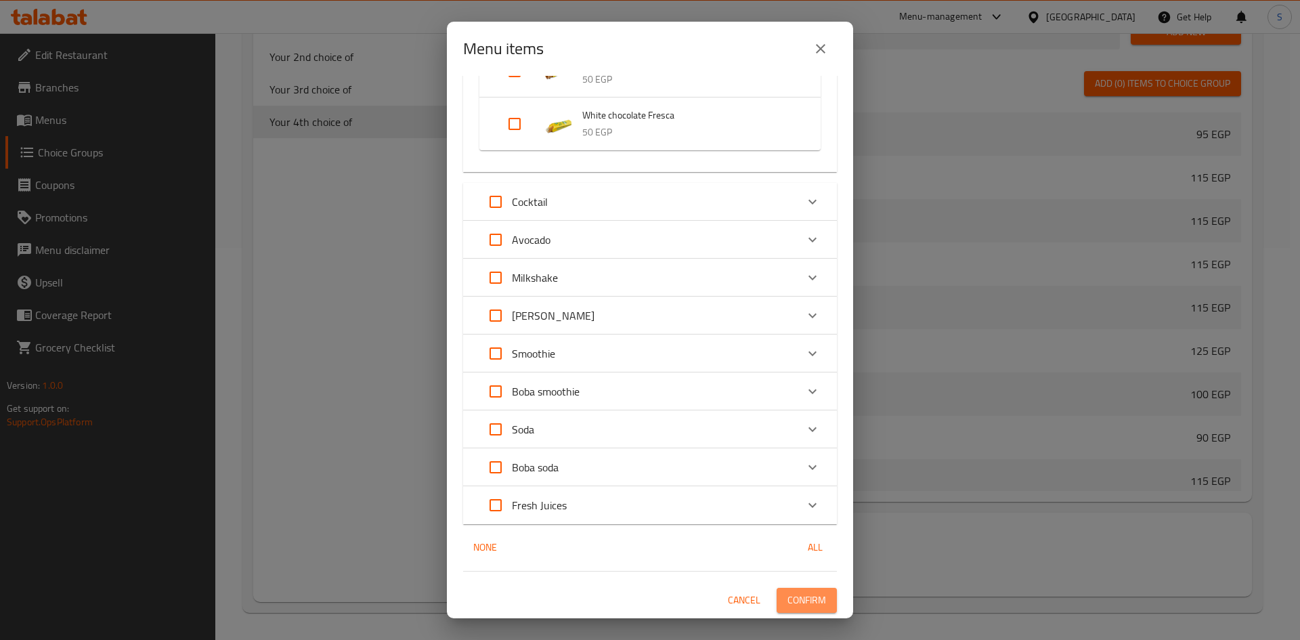
click at [799, 598] on span "Confirm" at bounding box center [807, 600] width 39 height 17
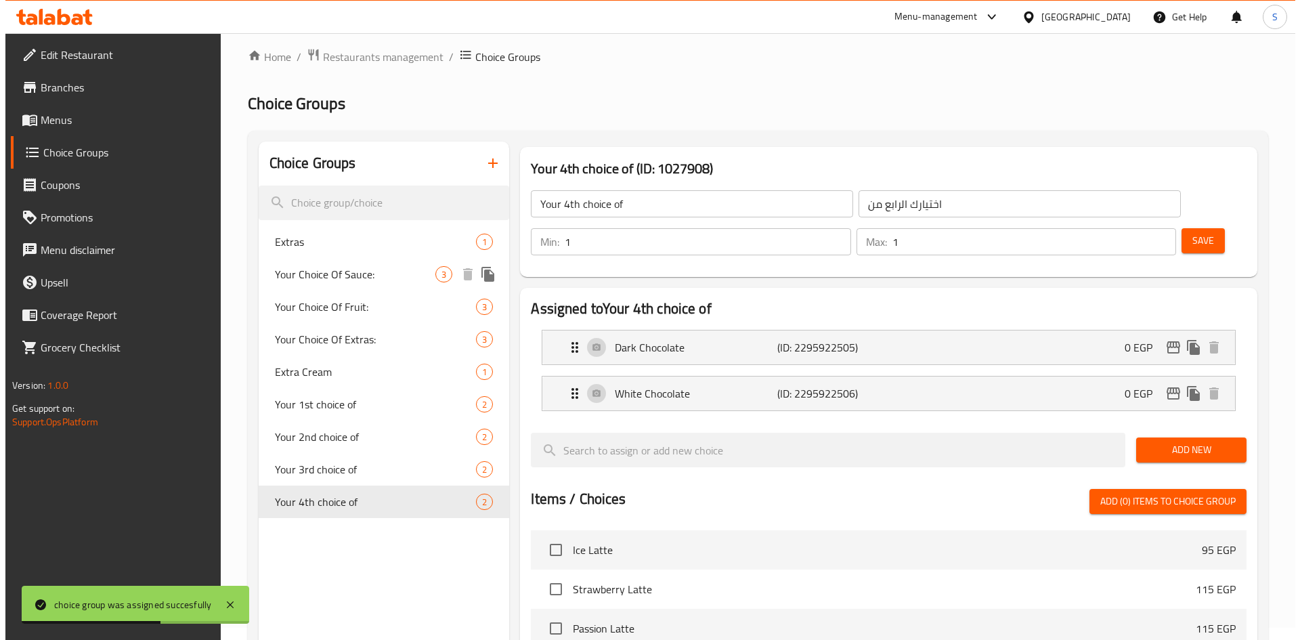
scroll to position [0, 0]
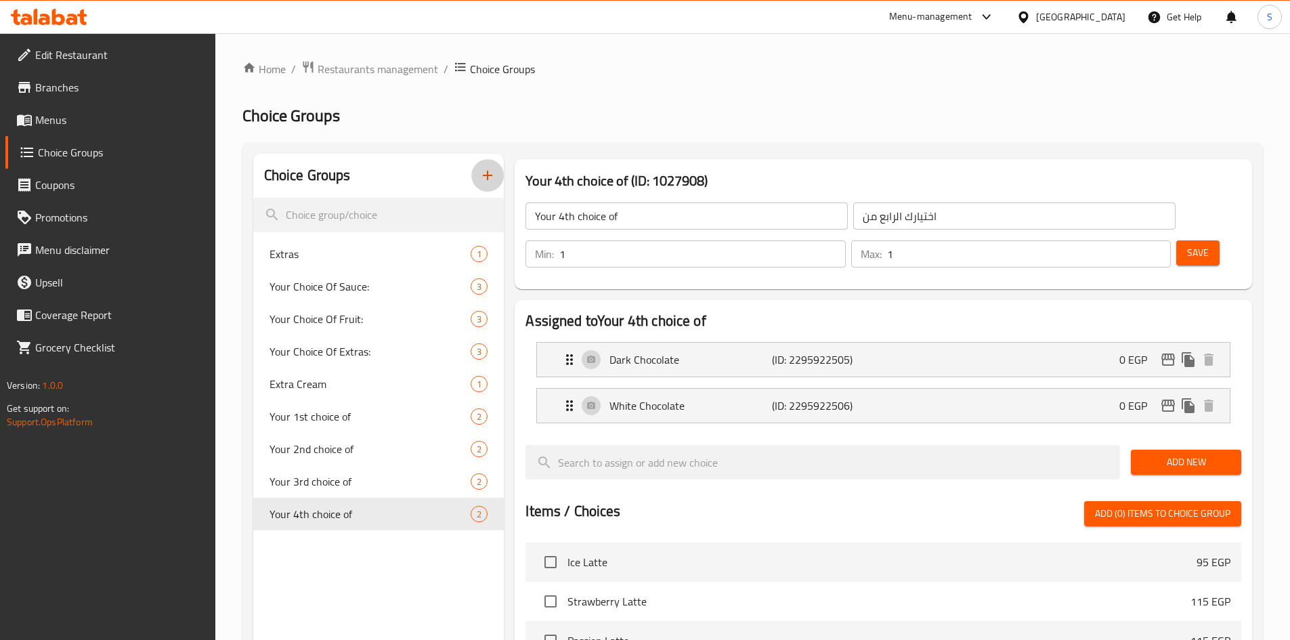
click at [479, 182] on icon "button" at bounding box center [487, 175] width 16 height 16
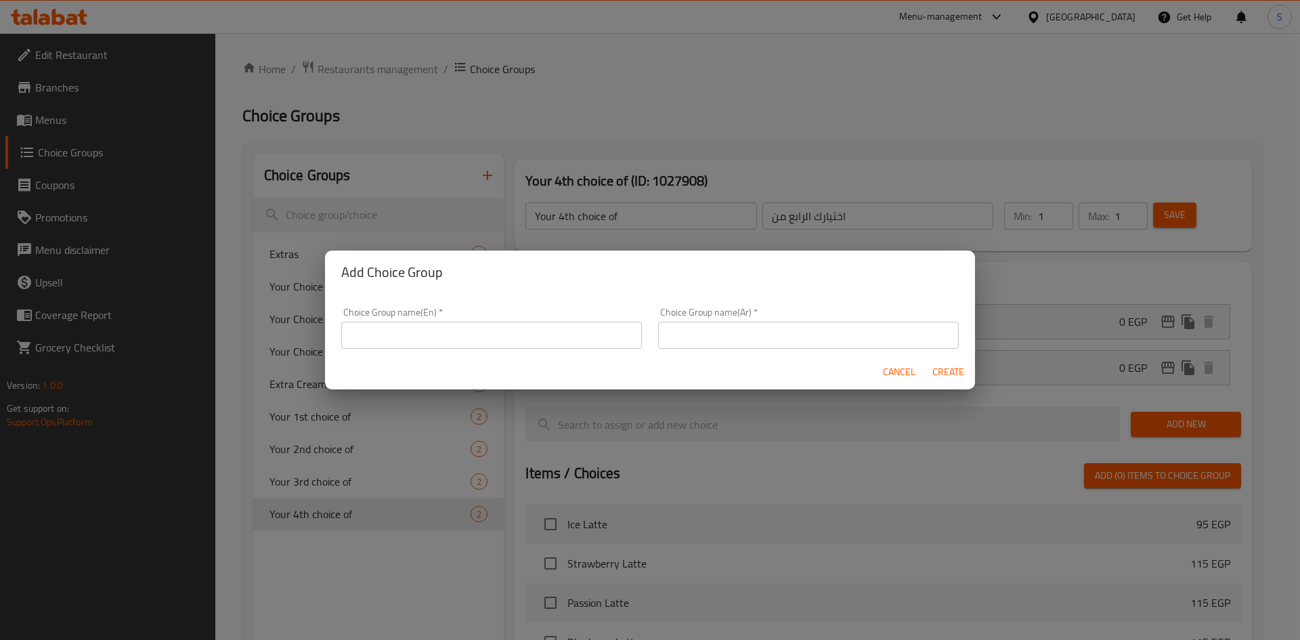
click at [899, 371] on span "Cancel" at bounding box center [899, 372] width 33 height 17
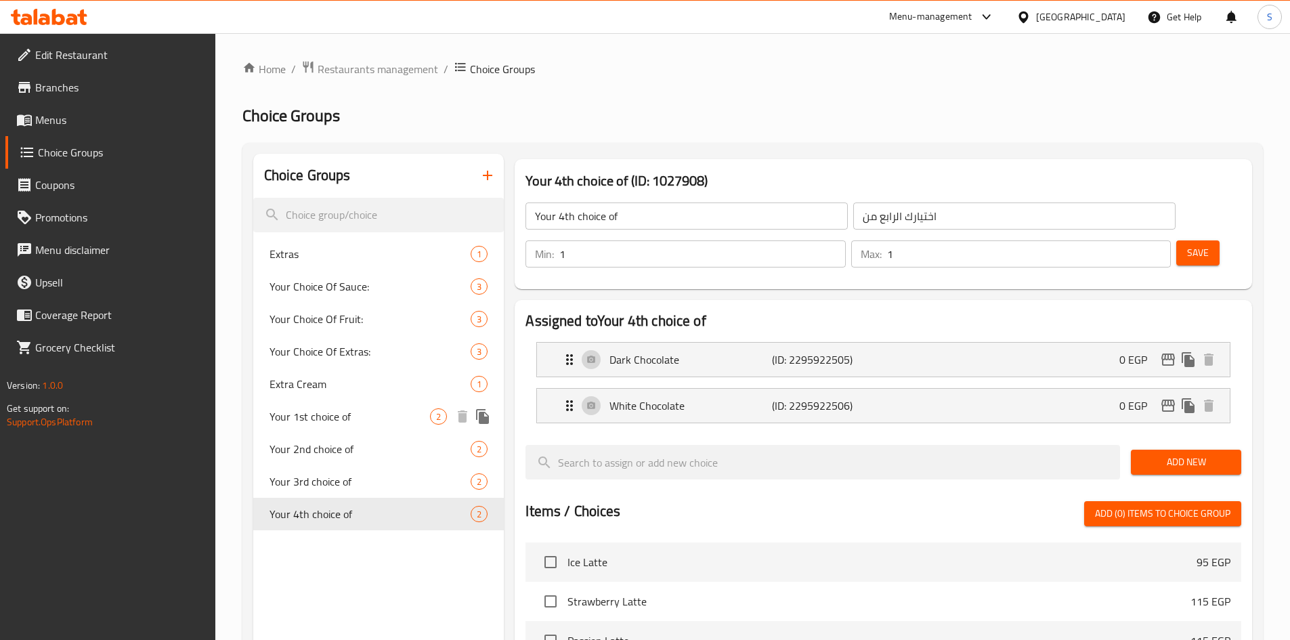
click at [400, 424] on span "Your 1st choice of" at bounding box center [350, 416] width 161 height 16
type input "Your 1st choice of"
type input "اختيارك الاول من"
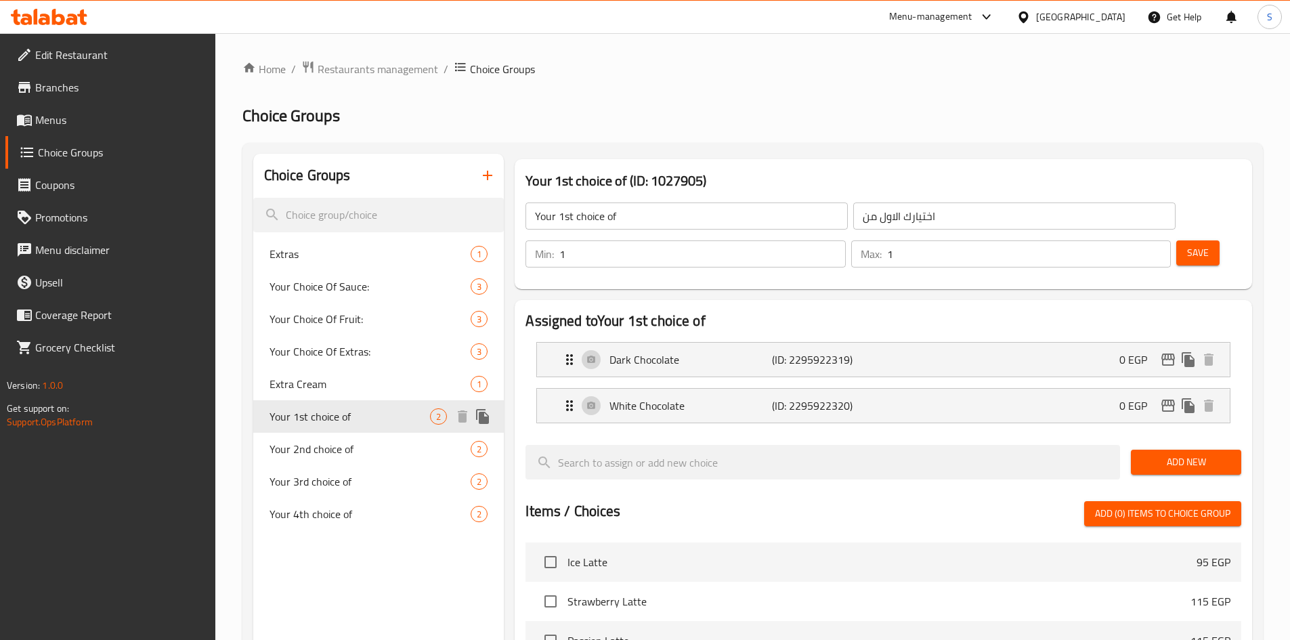
click at [482, 420] on icon "duplicate" at bounding box center [482, 416] width 13 height 15
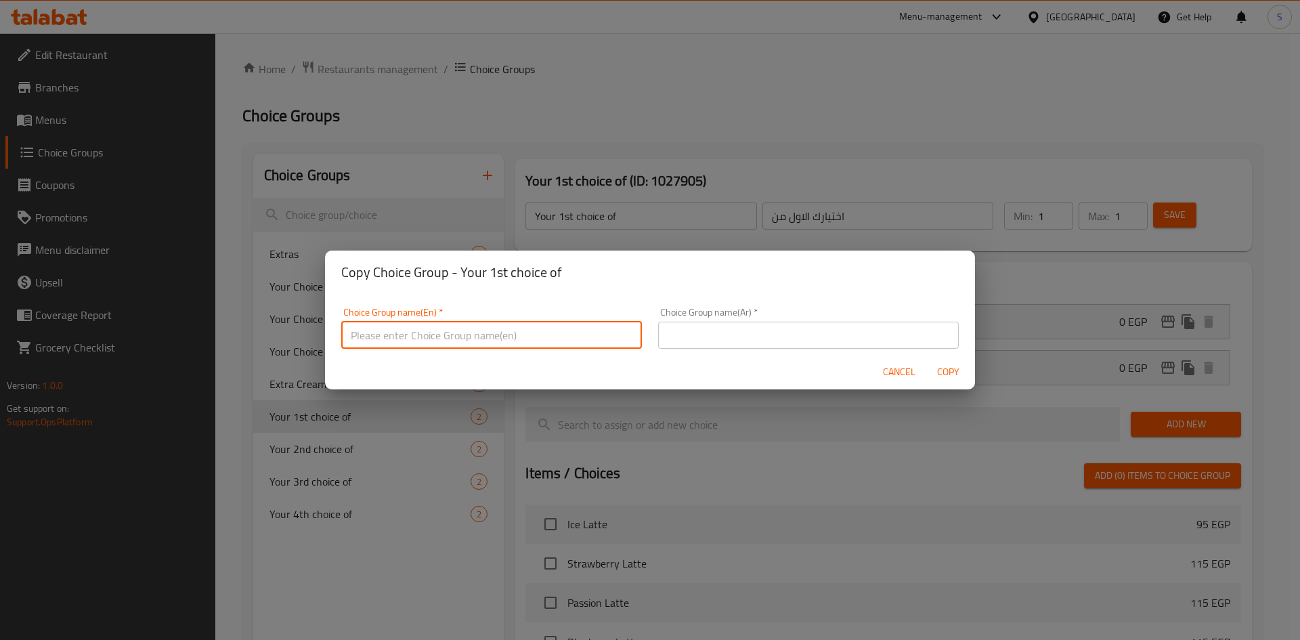
click at [573, 339] on input "text" at bounding box center [491, 335] width 301 height 27
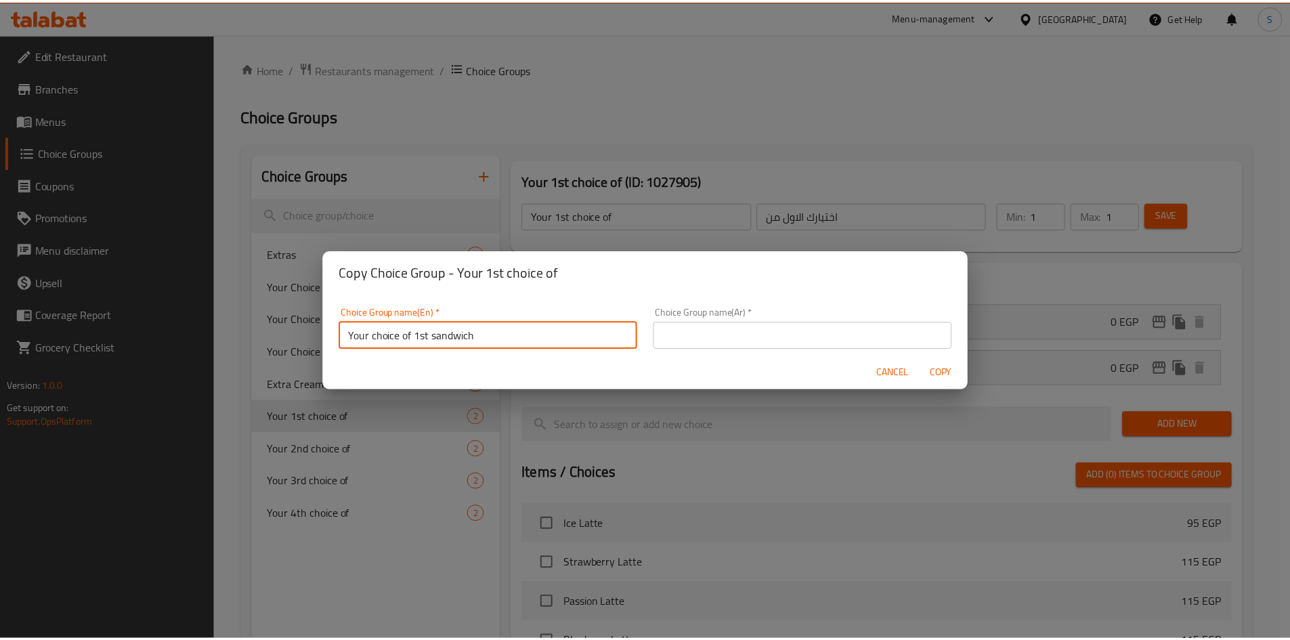
scroll to position [4, 0]
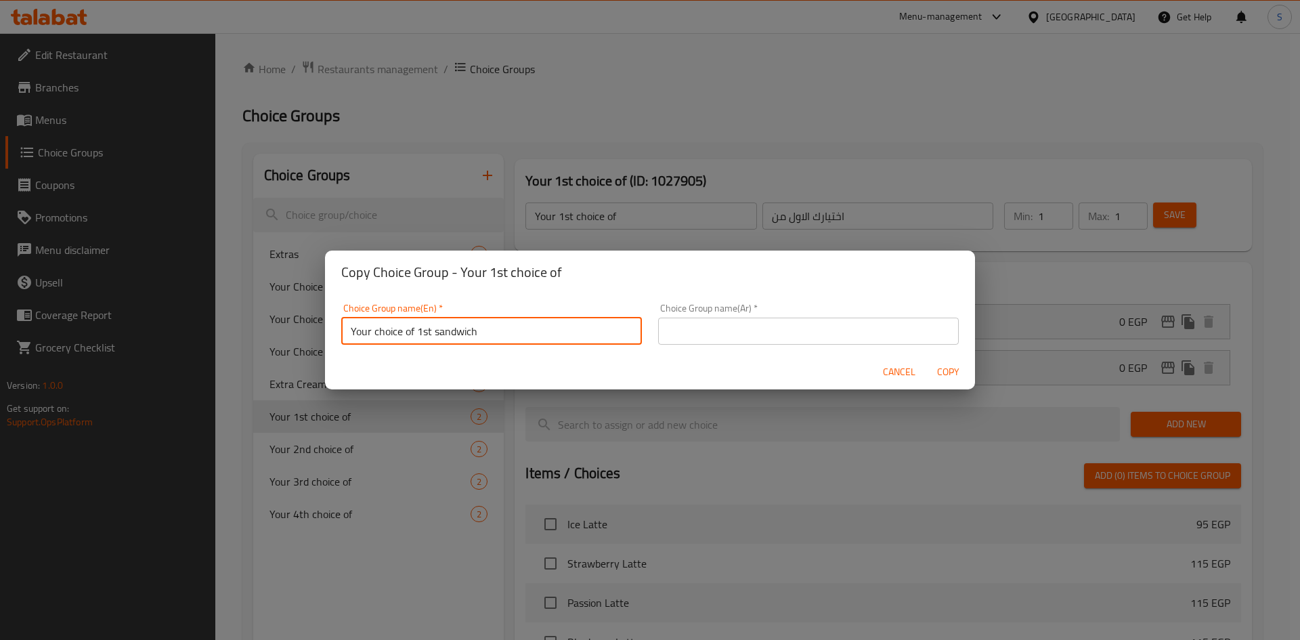
drag, startPoint x: 490, startPoint y: 343, endPoint x: 433, endPoint y: 341, distance: 56.2
click at [433, 341] on input "Your choice of 1st sandwich" at bounding box center [491, 331] width 301 height 27
type input "Your choice of 1st smoothie"
click at [858, 328] on input "text" at bounding box center [808, 331] width 301 height 27
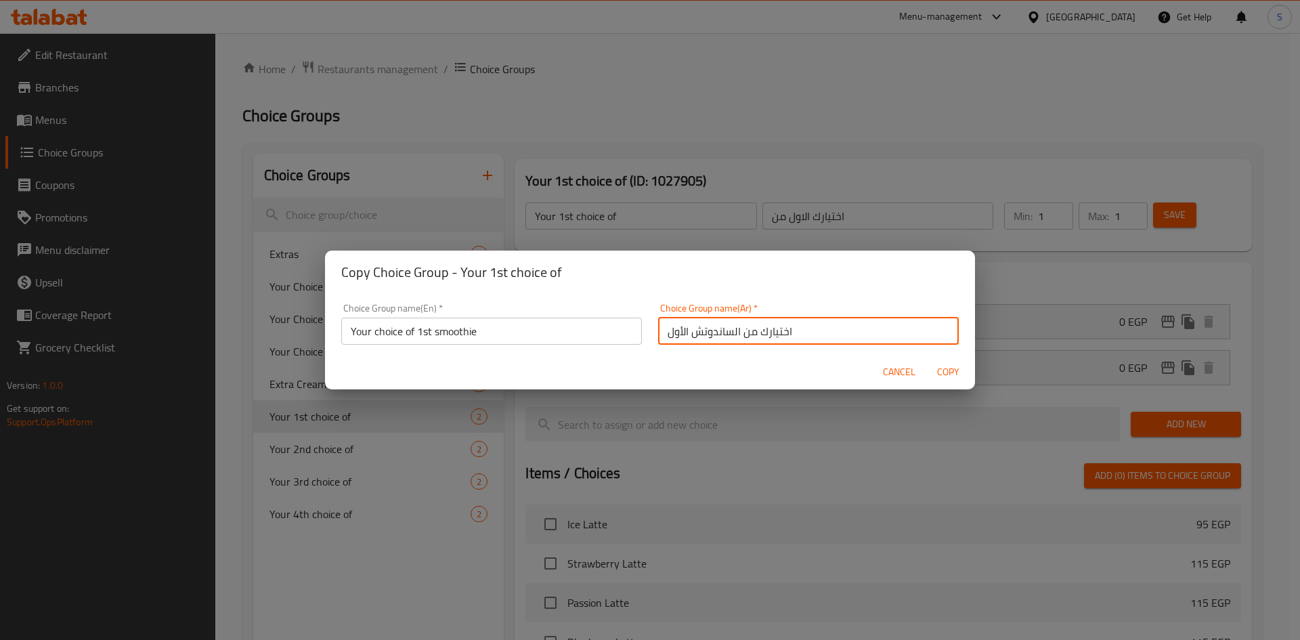
drag, startPoint x: 687, startPoint y: 341, endPoint x: 750, endPoint y: 349, distance: 63.4
click at [750, 349] on div "Choice Group name(Ar)   * اختيارك من الساندوتش الأول Choice Group name(Ar) *" at bounding box center [808, 324] width 317 height 58
click at [723, 331] on input "اختيارك [PERSON_NAME]" at bounding box center [808, 331] width 301 height 27
type input "اختيارك السموزي الأول"
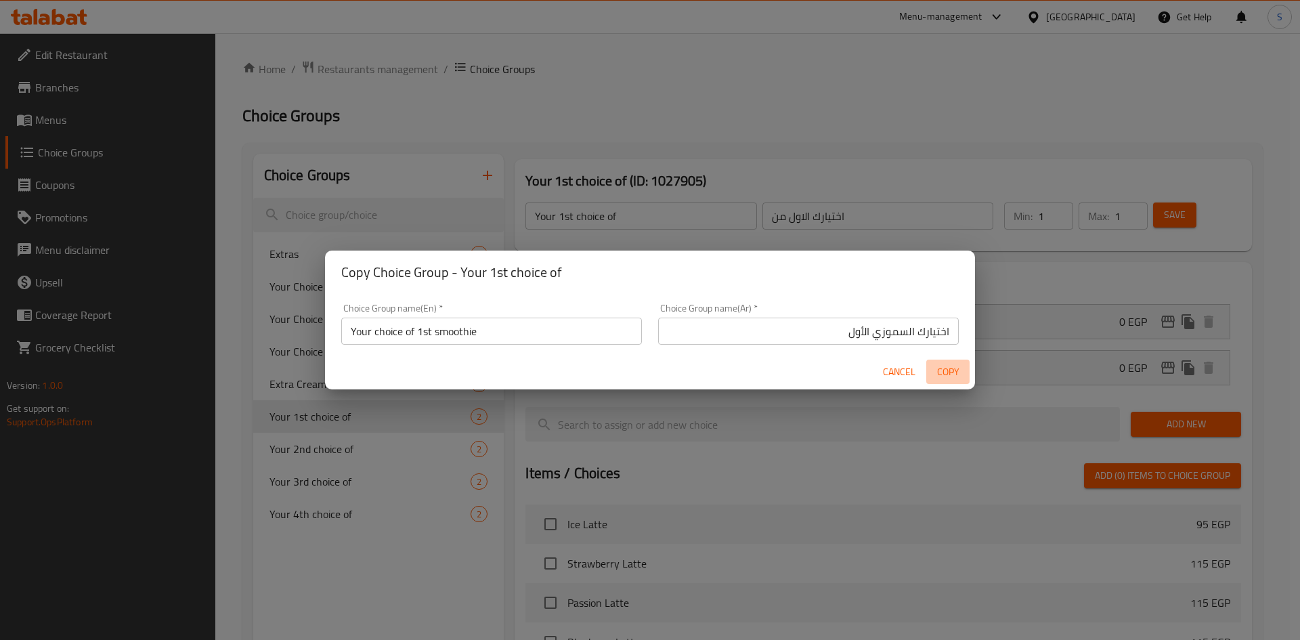
click at [950, 375] on span "Copy" at bounding box center [948, 372] width 33 height 17
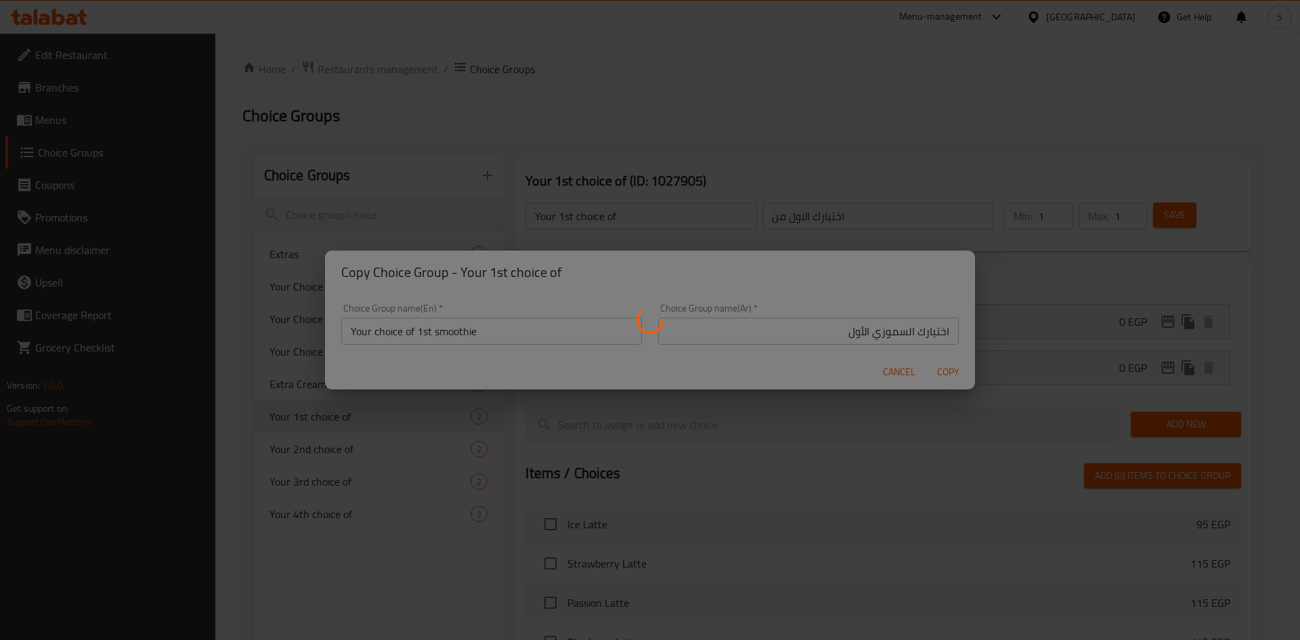
type input "Your choice of 1st smoothie"
type input "اختيارك السموزي الأول"
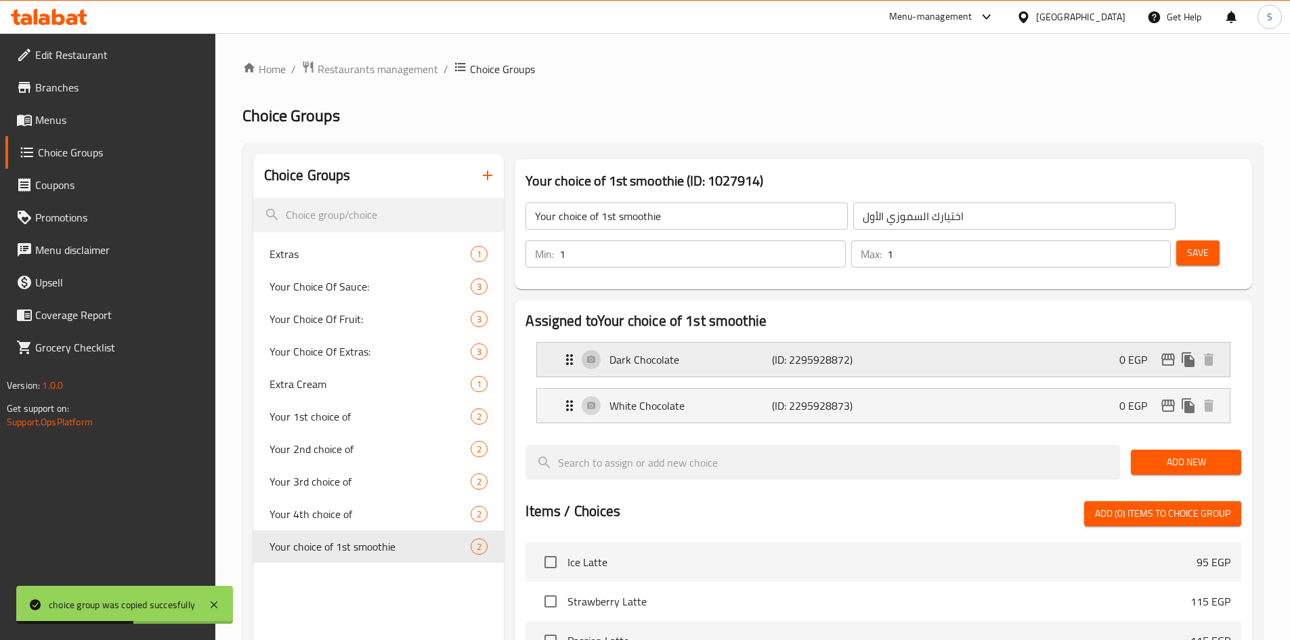
click at [684, 351] on p "Dark Chocolate" at bounding box center [691, 359] width 162 height 16
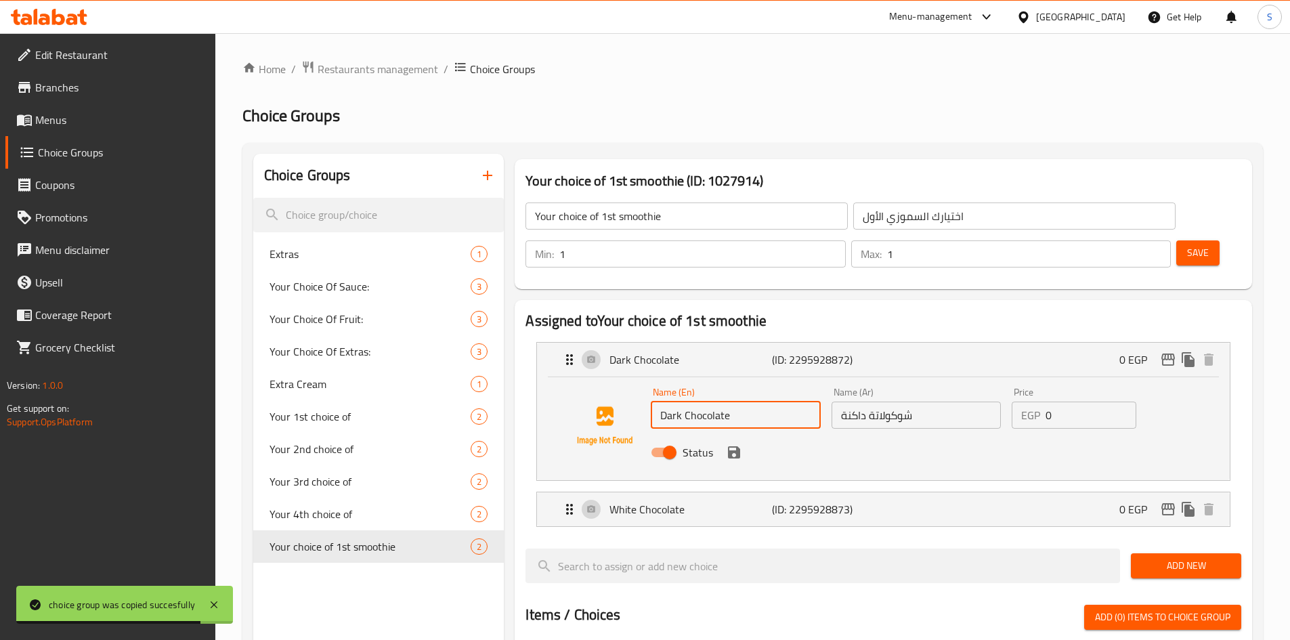
click at [735, 402] on input "Dark Chocolate" at bounding box center [735, 415] width 169 height 27
type input "ص"
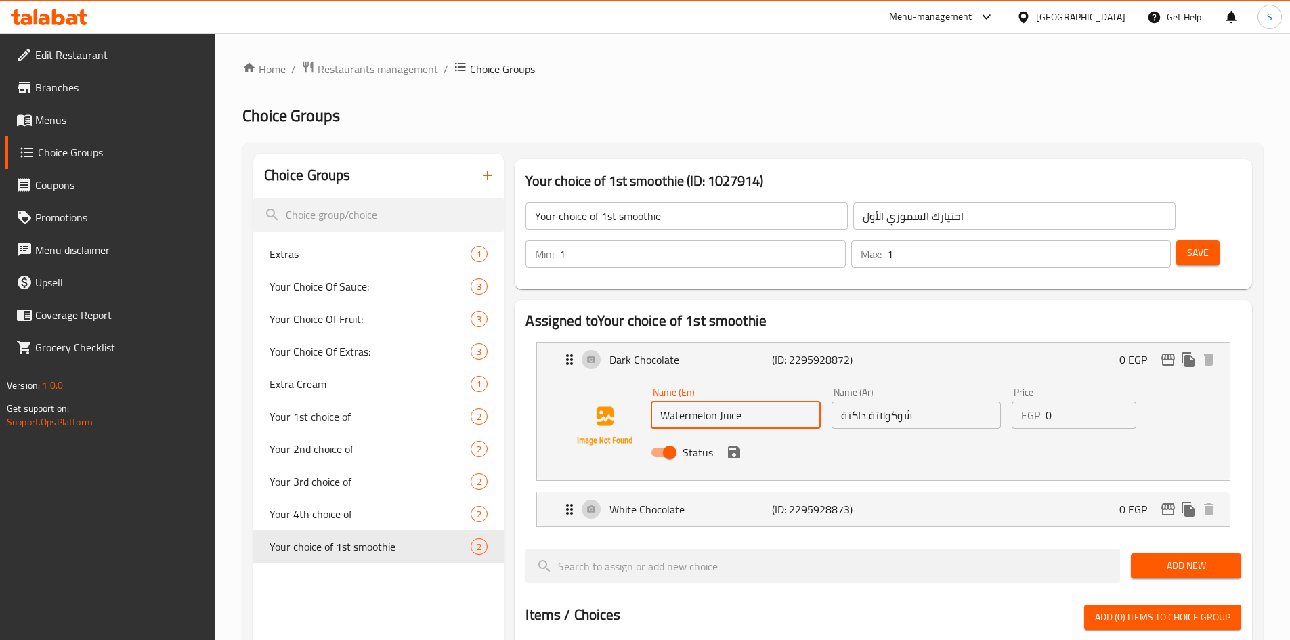
drag, startPoint x: 719, startPoint y: 380, endPoint x: 841, endPoint y: 375, distance: 122.7
click at [841, 382] on div "Name (En) Watermelon Juice Name (En) Name (Ar) شوكولاتة داكنة Name (Ar) Price E…" at bounding box center [915, 426] width 541 height 89
type input "Watermelon"
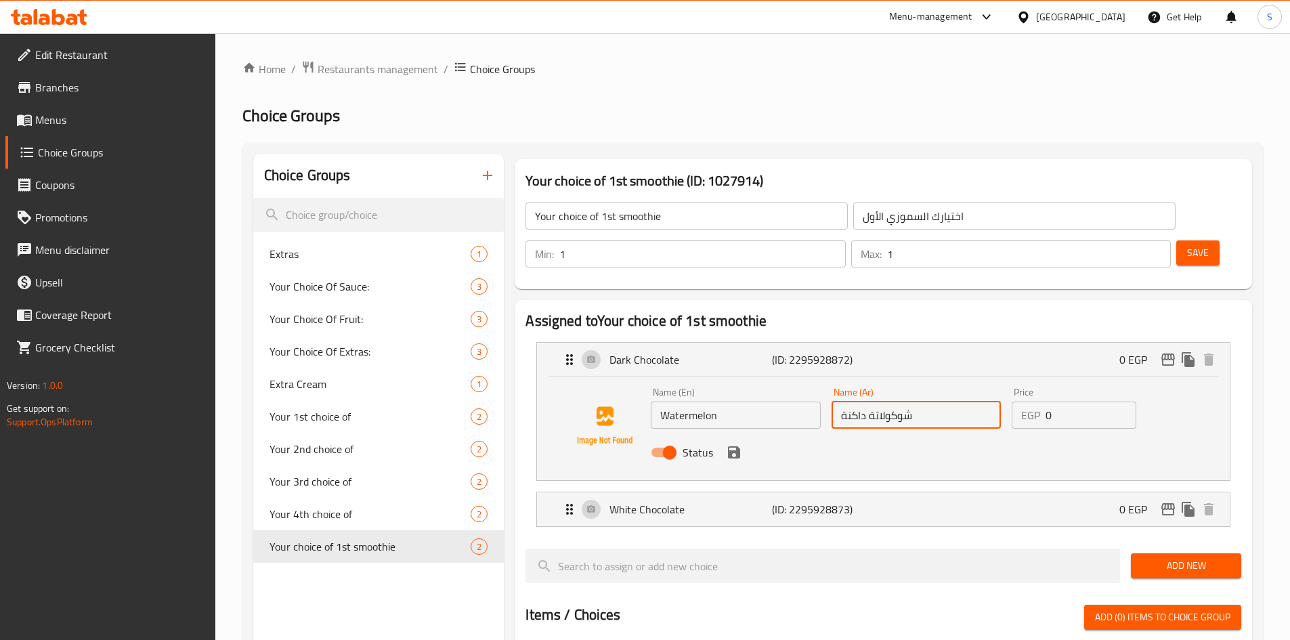
click at [901, 402] on input "شوكولاتة داكنة" at bounding box center [916, 415] width 169 height 27
type input "ي"
click at [738, 446] on icon "save" at bounding box center [734, 452] width 12 height 12
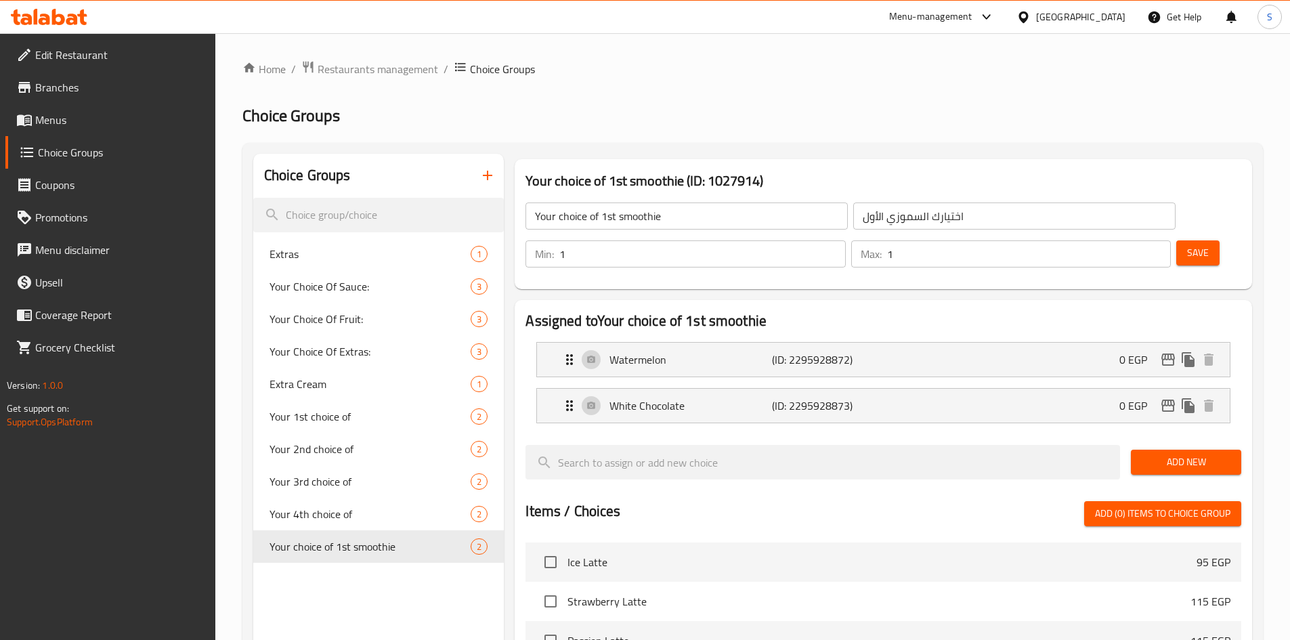
type input "بطيخ"
click at [696, 389] on div "White Chocolate (ID: 2295928873) 0 EGP" at bounding box center [887, 406] width 652 height 34
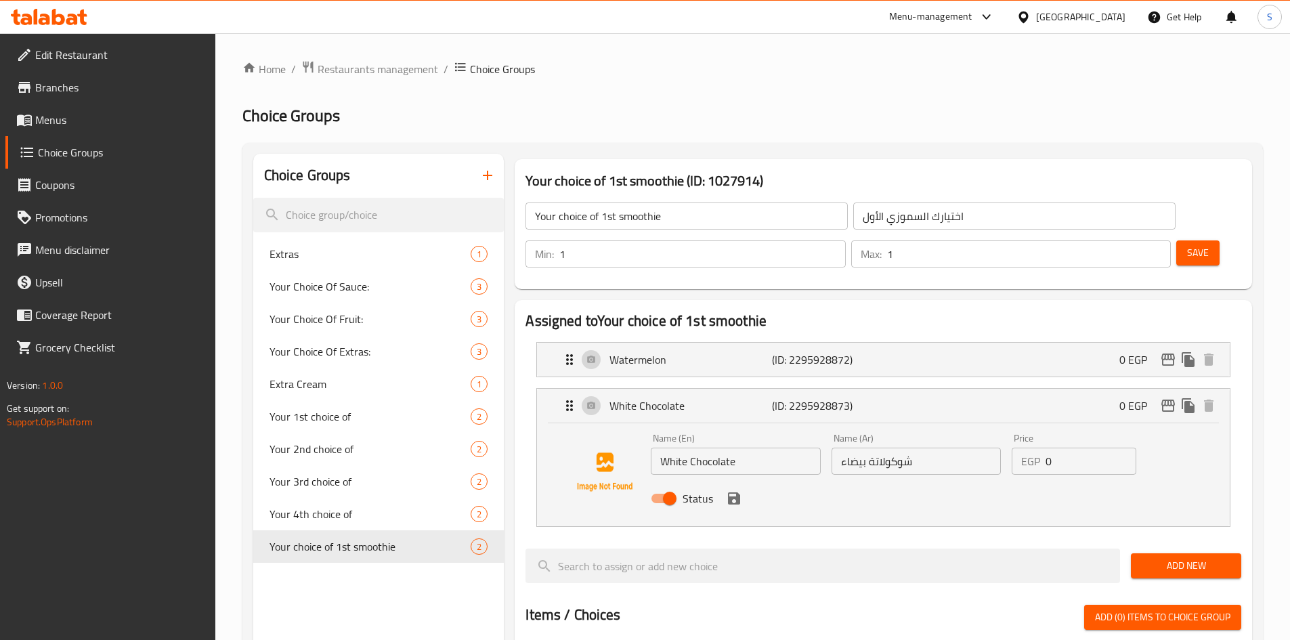
click at [749, 448] on input "White Chocolate" at bounding box center [735, 461] width 169 height 27
click at [707, 448] on input "Lemon Mint Juice" at bounding box center [735, 461] width 169 height 27
drag, startPoint x: 716, startPoint y: 420, endPoint x: 811, endPoint y: 463, distance: 104.2
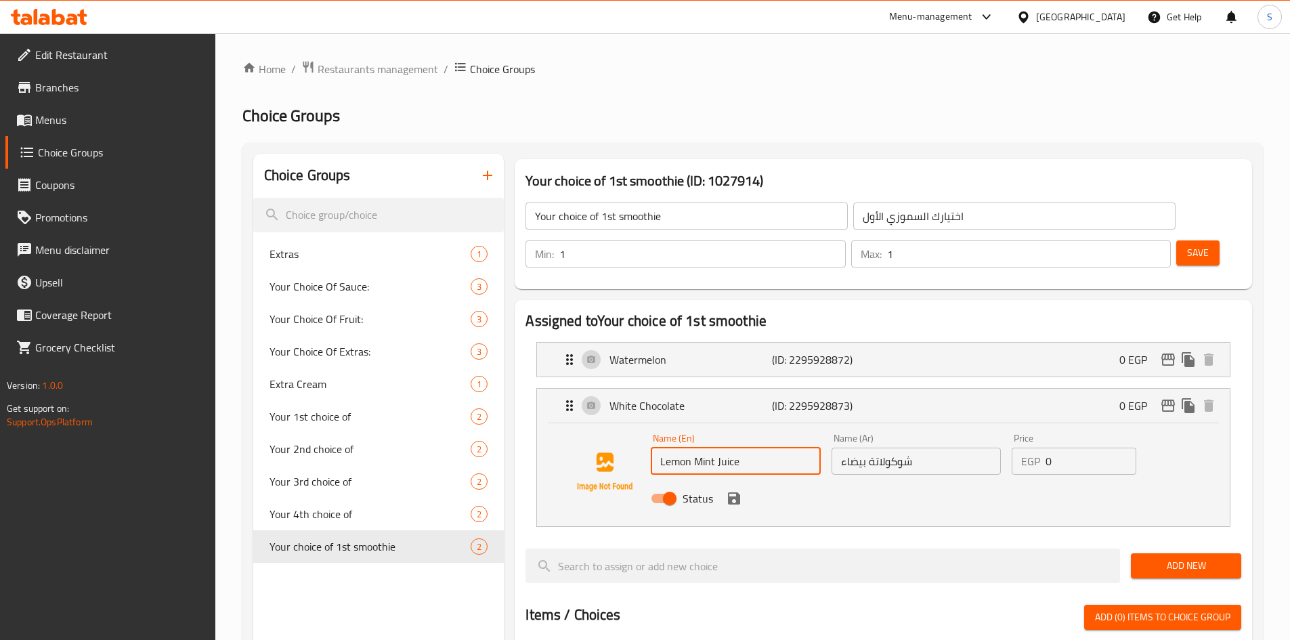
click at [811, 463] on div "Name (En) Lemon Mint Juice Name (En) Name (Ar) شوكولاتة بيضاء Name (Ar) Price E…" at bounding box center [915, 472] width 541 height 89
type input "Lemon Mint"
click at [880, 448] on input "شوكولاتة بيضاء" at bounding box center [916, 461] width 169 height 27
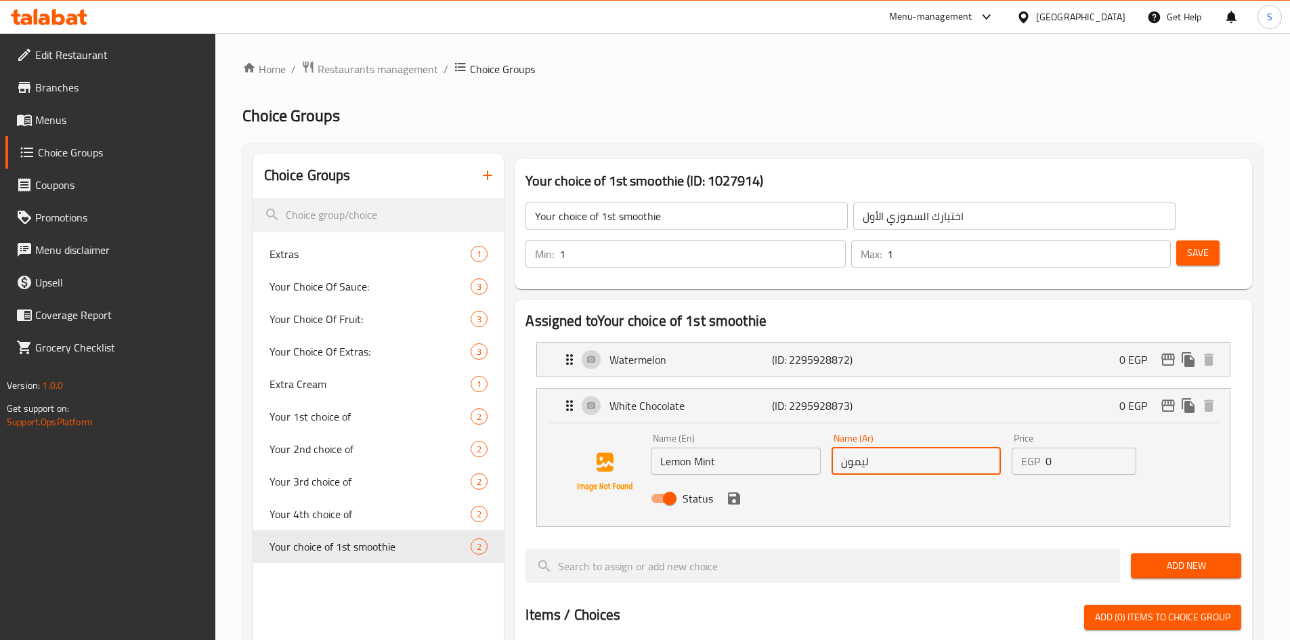
type input "ليمون نعناع"
click at [730, 480] on div "Status" at bounding box center [915, 498] width 541 height 37
click at [740, 490] on icon "save" at bounding box center [734, 498] width 16 height 16
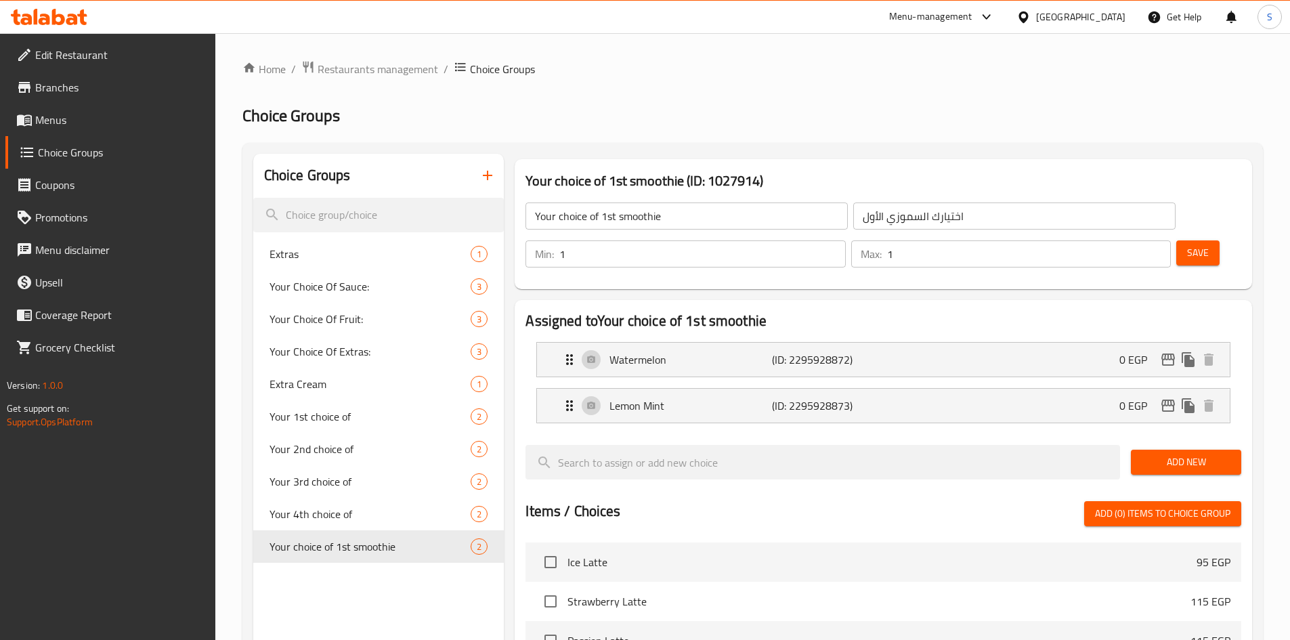
click at [1176, 240] on button "Save" at bounding box center [1197, 252] width 43 height 25
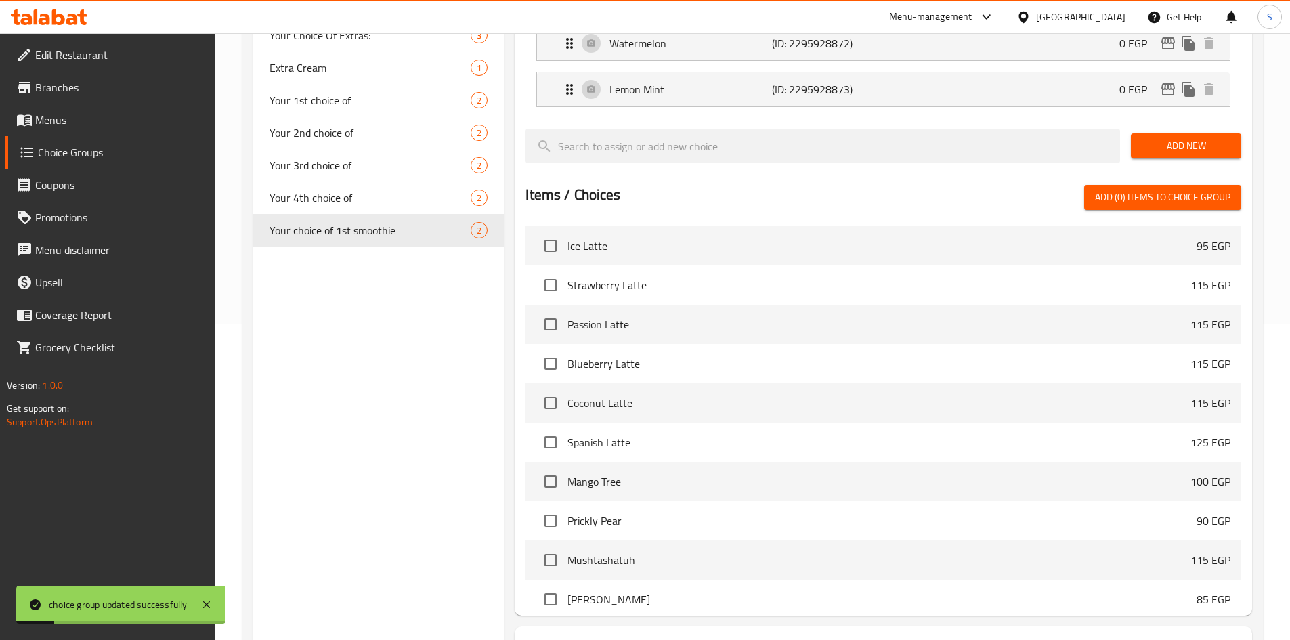
scroll to position [271, 0]
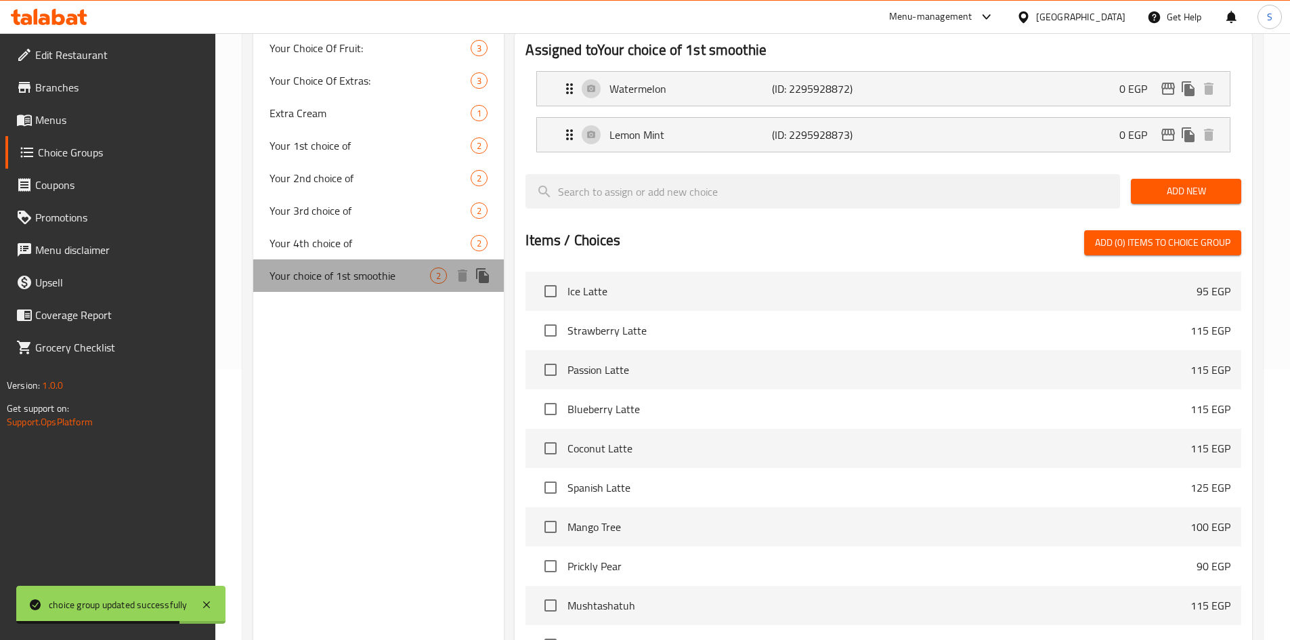
click at [380, 281] on span "Your choice of 1st smoothie" at bounding box center [350, 276] width 161 height 16
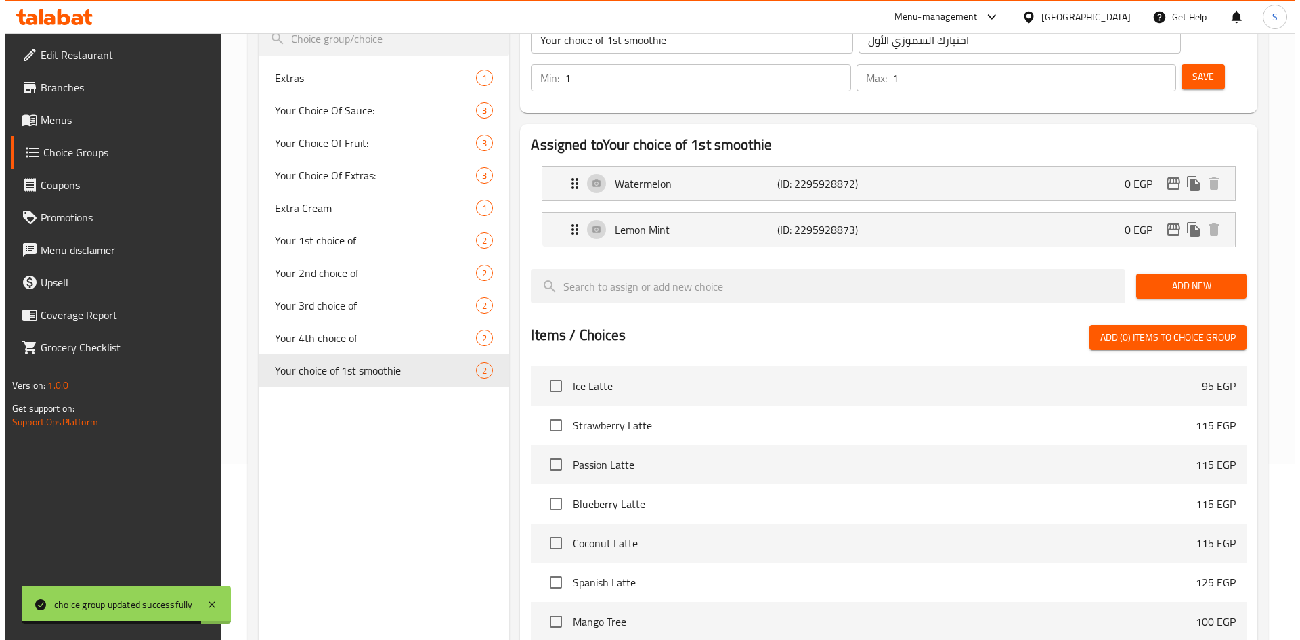
scroll to position [0, 0]
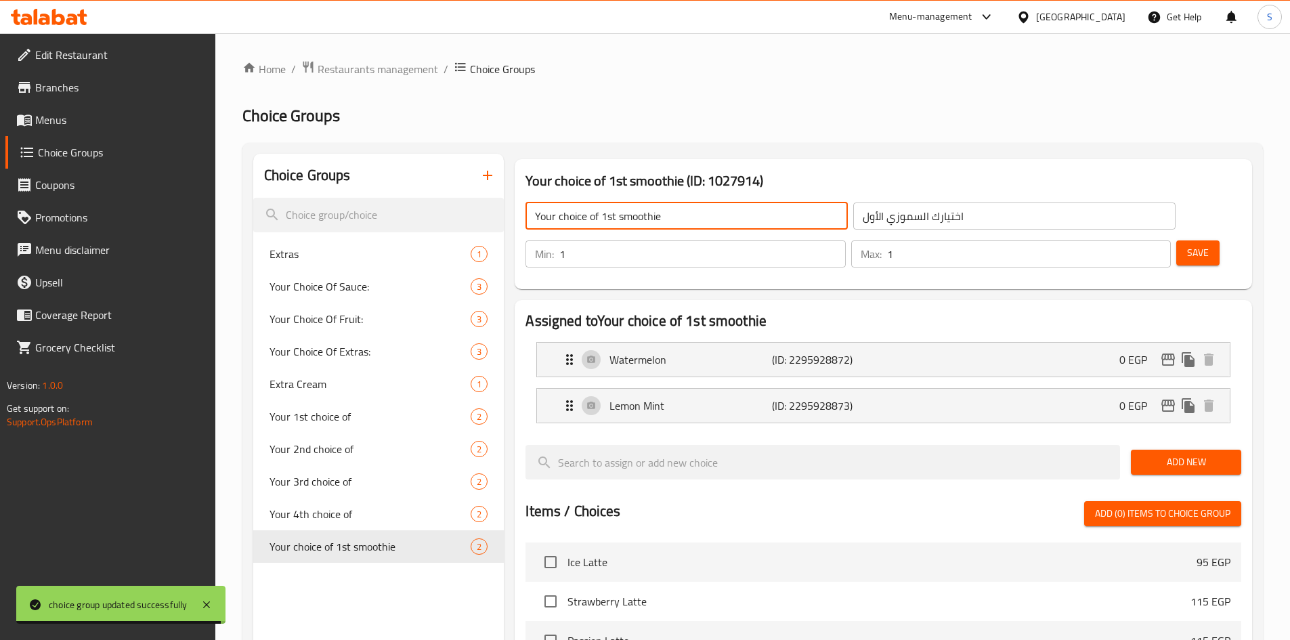
click at [683, 223] on input "Your choice of 1st smoothie" at bounding box center [687, 215] width 322 height 27
click at [683, 222] on input "Your choice of 1st smoothie" at bounding box center [687, 215] width 322 height 27
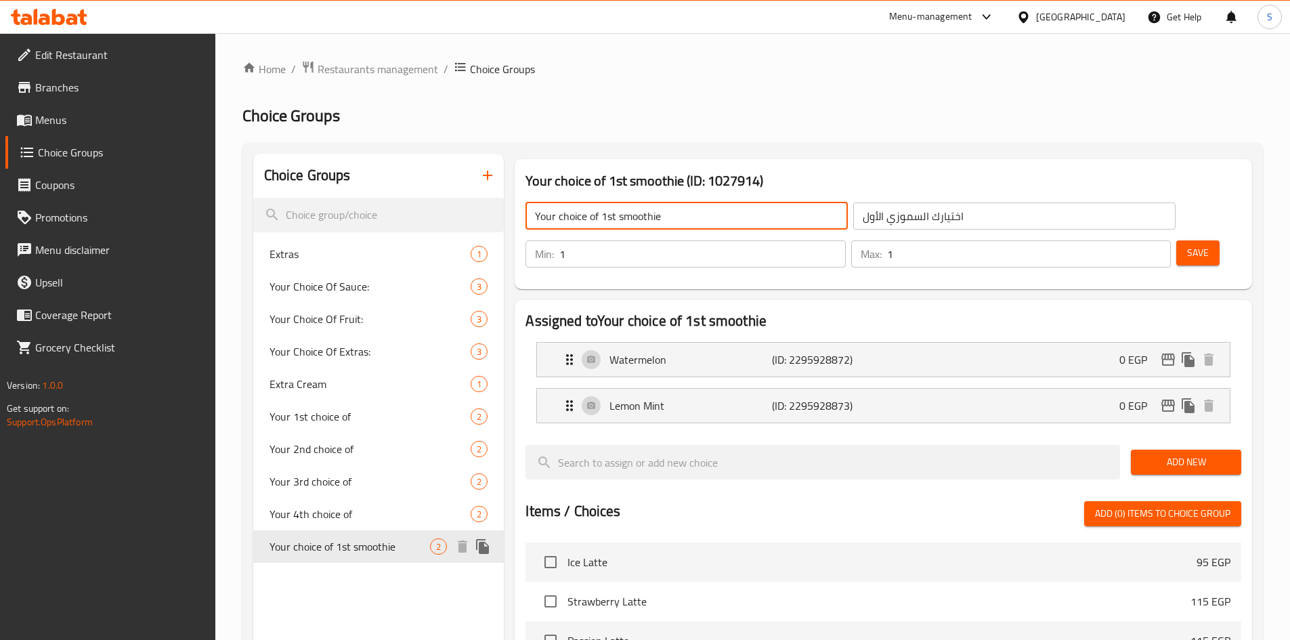
click at [484, 548] on icon "duplicate" at bounding box center [482, 546] width 13 height 15
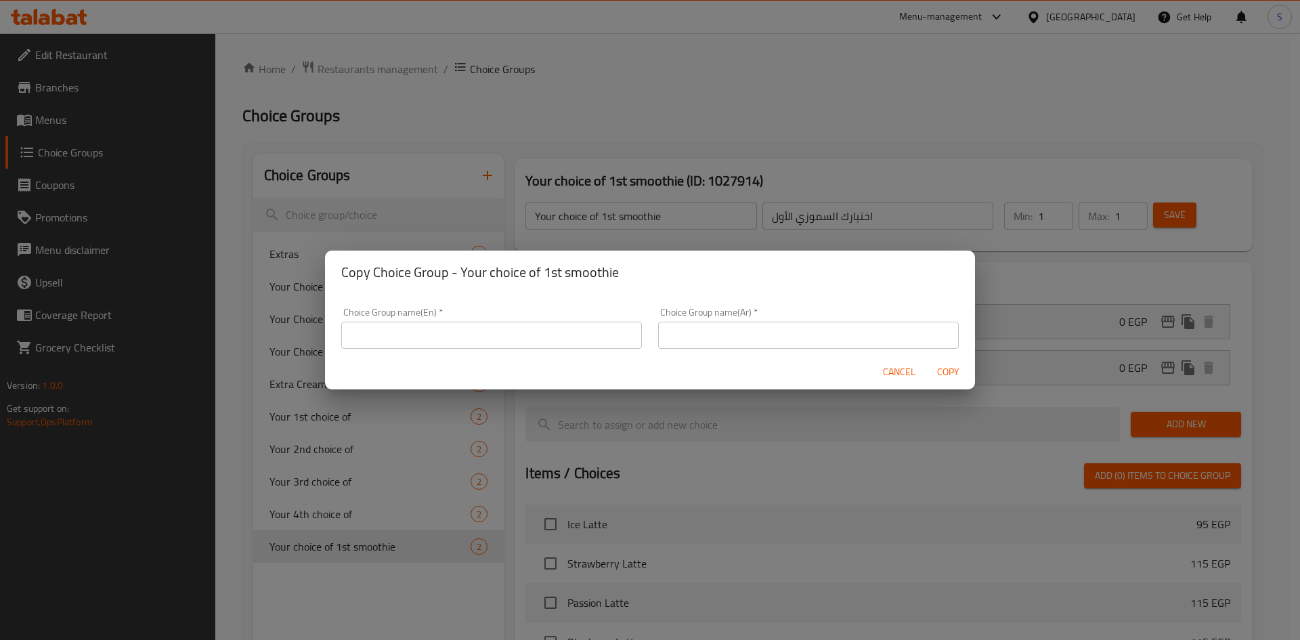
click at [545, 329] on input "text" at bounding box center [491, 335] width 301 height 27
paste input "Your choice of 1st smoothie"
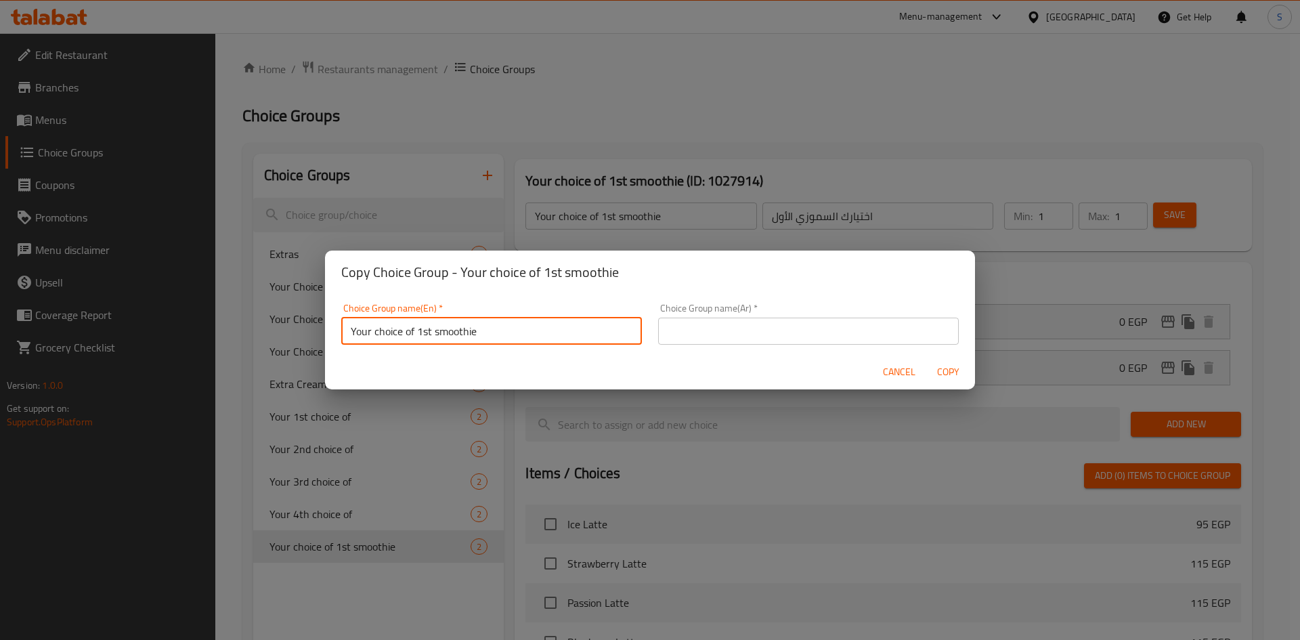
drag, startPoint x: 430, startPoint y: 338, endPoint x: 419, endPoint y: 342, distance: 12.2
click at [419, 342] on input "Your choice of 1st smoothie" at bounding box center [491, 331] width 301 height 27
type input "Your choice of 2nd smoothie"
click at [710, 338] on input "text" at bounding box center [808, 331] width 301 height 27
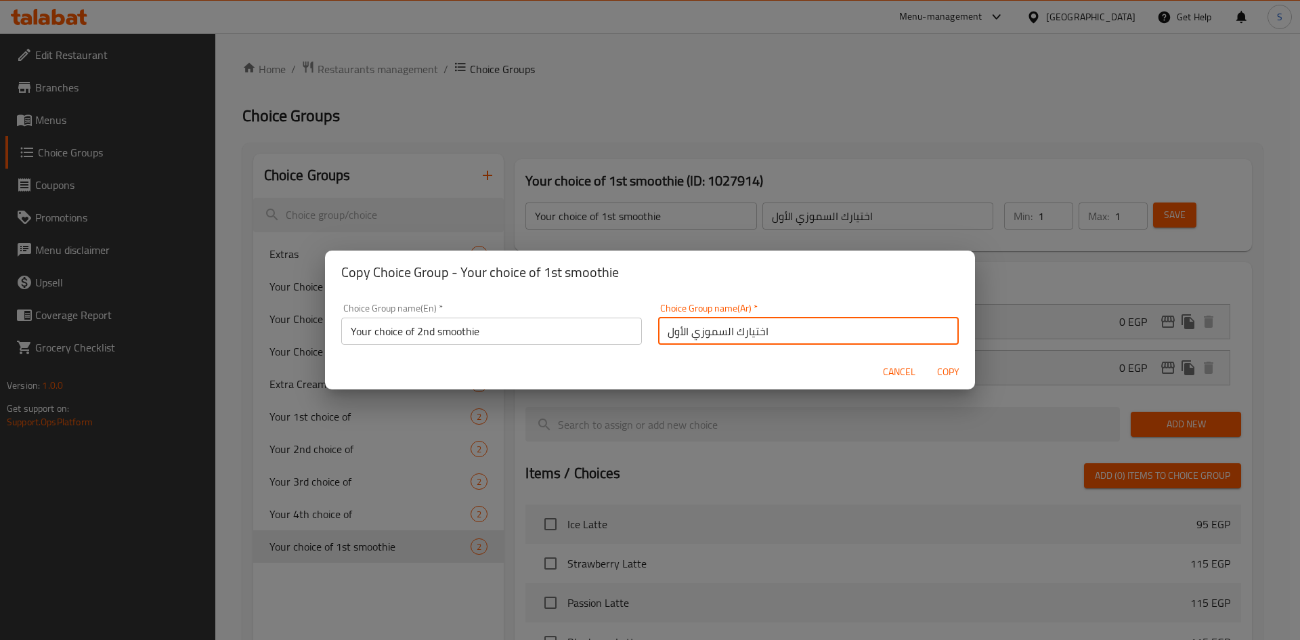
drag, startPoint x: 679, startPoint y: 332, endPoint x: 630, endPoint y: 333, distance: 49.4
click at [630, 333] on div "Choice Group name(En)   * Your choice of 2nd smoothie Choice Group name(En) * C…" at bounding box center [650, 324] width 634 height 58
type input "اختيارك [PERSON_NAME]"
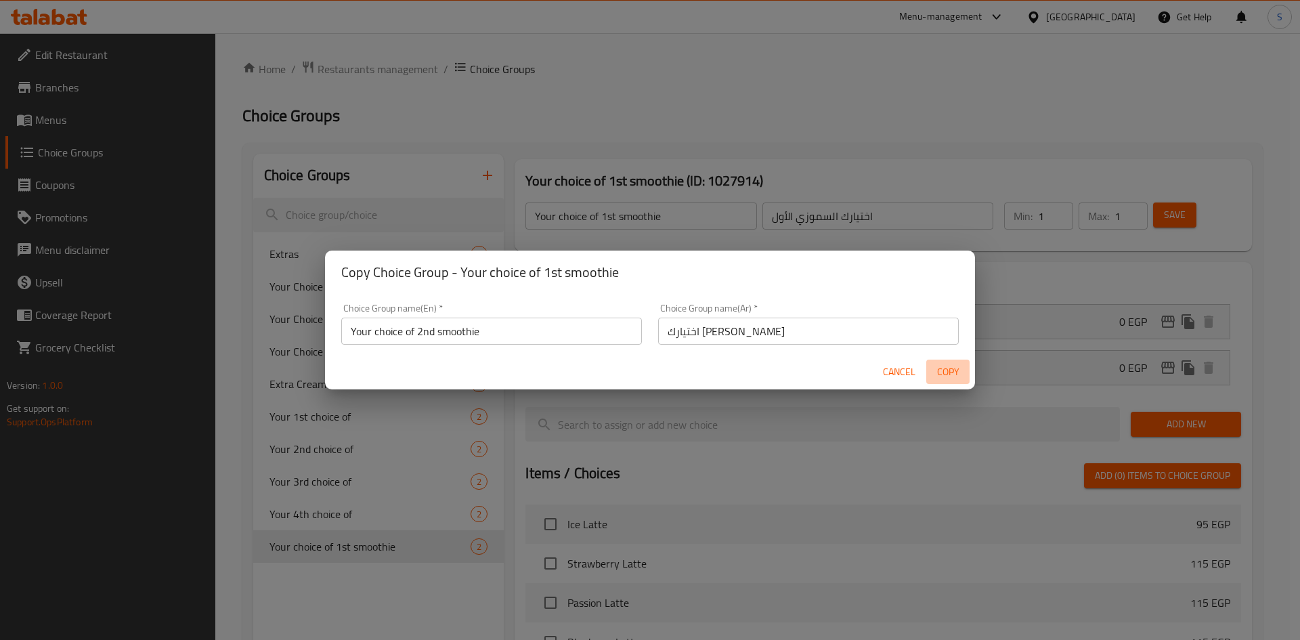
click at [952, 374] on span "Copy" at bounding box center [948, 372] width 33 height 17
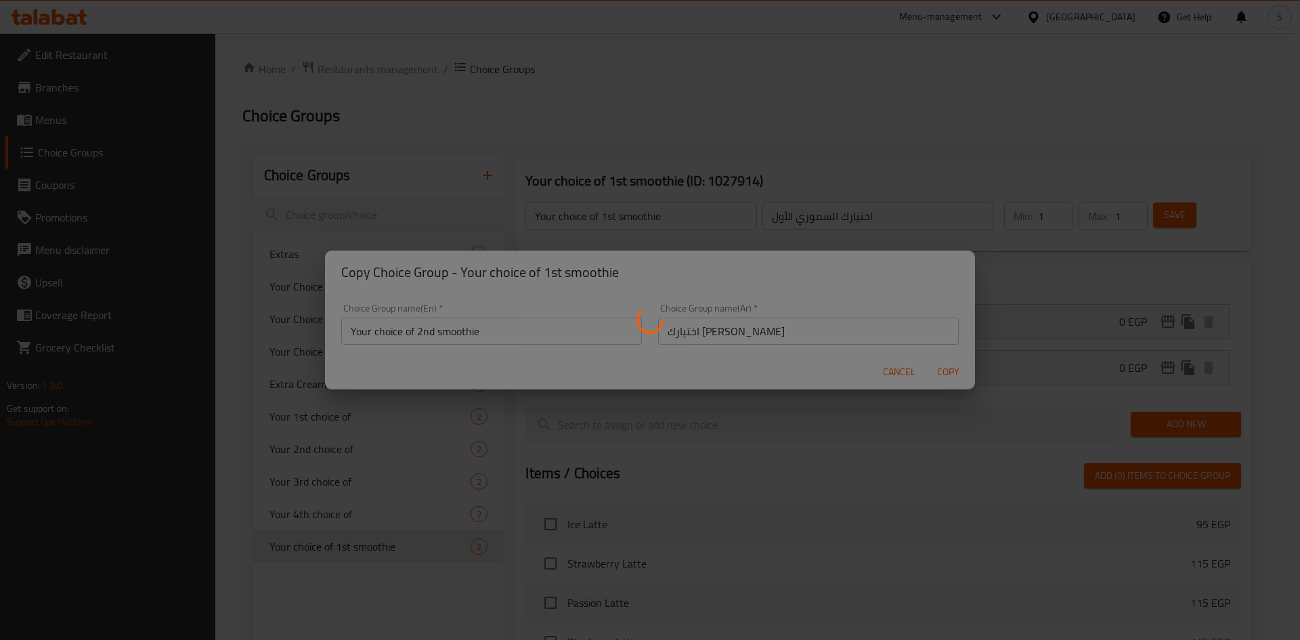
type input "Your choice of 2nd smoothie"
type input "اختيارك [PERSON_NAME]"
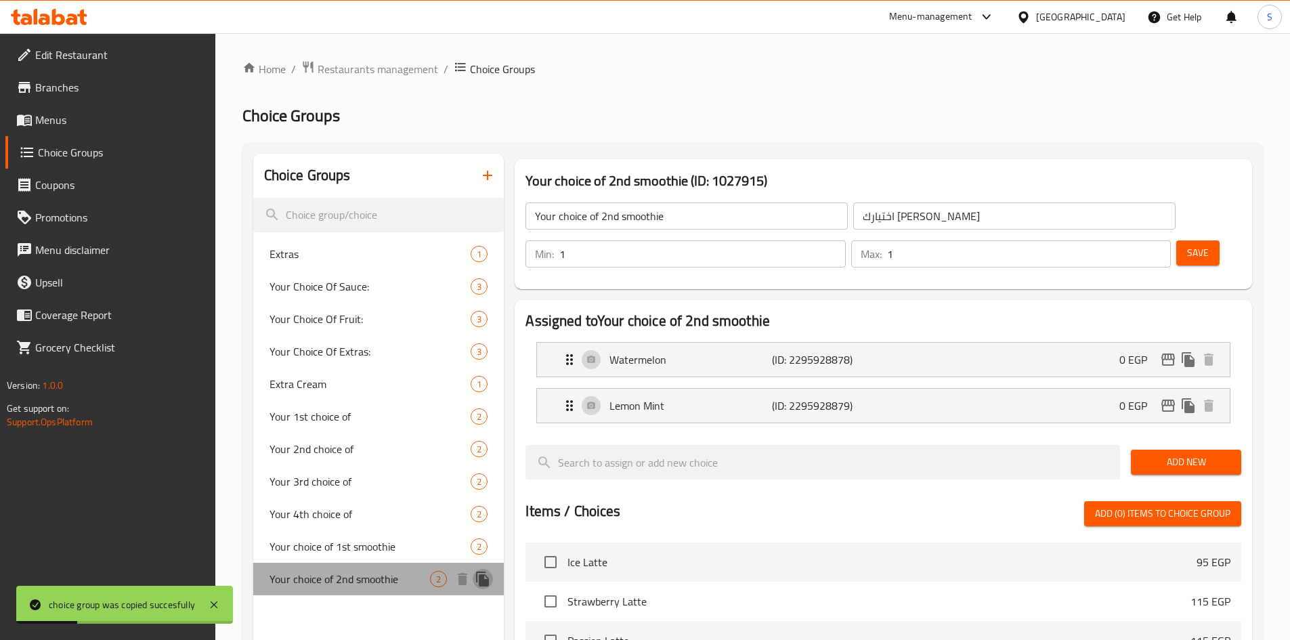
click at [478, 578] on icon "duplicate" at bounding box center [483, 579] width 16 height 16
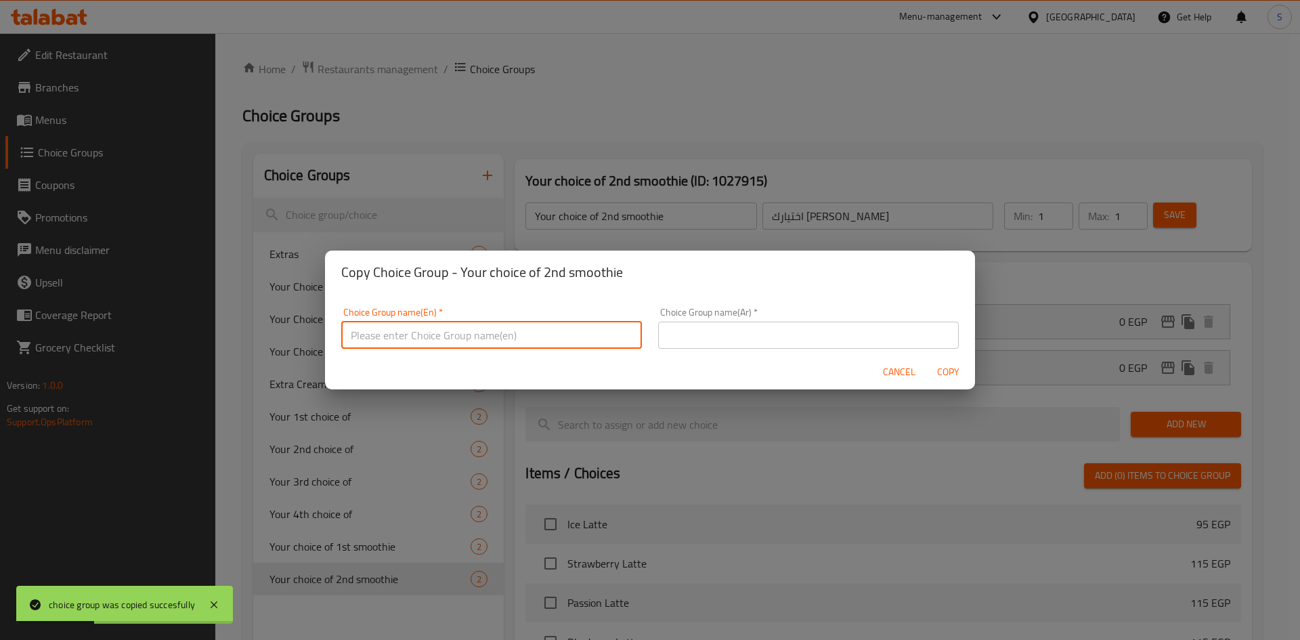
click at [513, 344] on input "text" at bounding box center [491, 335] width 301 height 27
drag, startPoint x: 418, startPoint y: 341, endPoint x: 431, endPoint y: 335, distance: 14.0
click at [431, 335] on input "Your choice of 1st smoothie" at bounding box center [491, 331] width 301 height 27
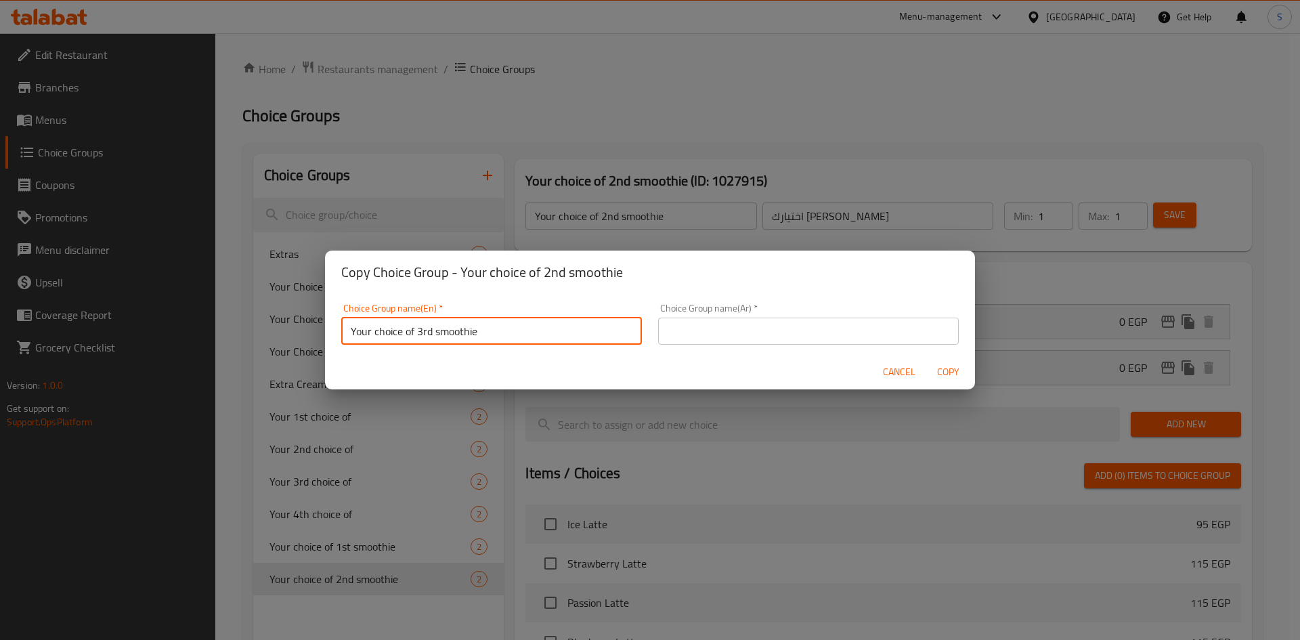
type input "Your choice of 3rd smoothie"
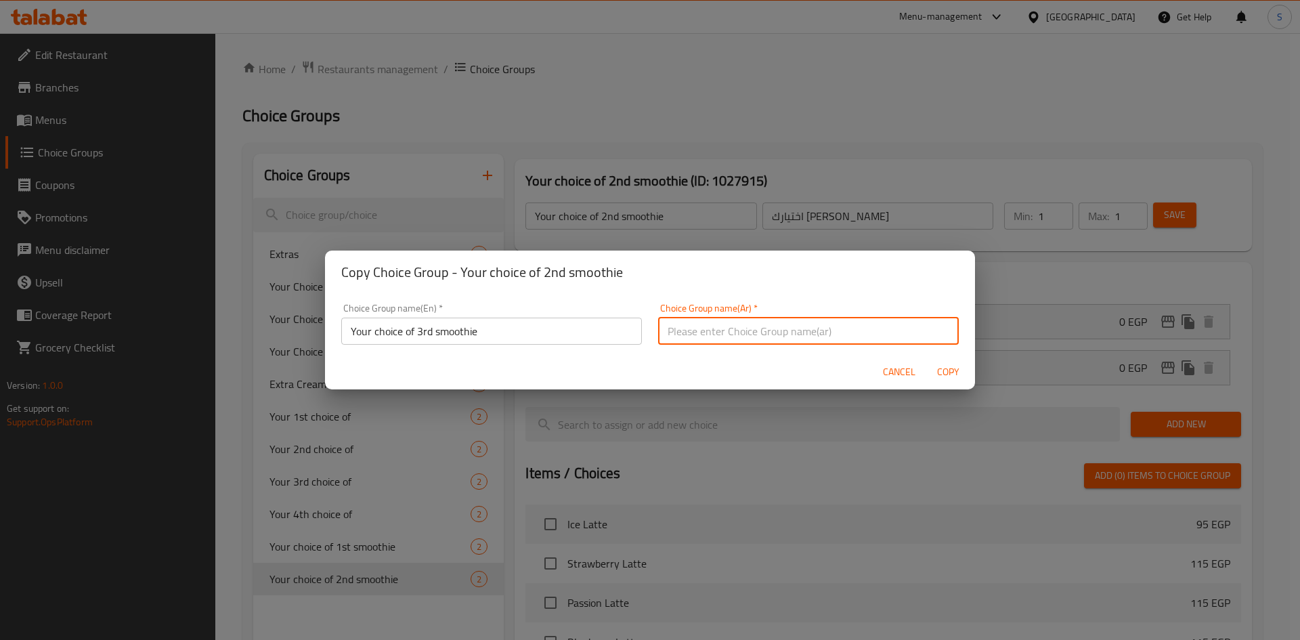
click at [700, 326] on input "text" at bounding box center [808, 331] width 301 height 27
drag, startPoint x: 679, startPoint y: 330, endPoint x: 647, endPoint y: 333, distance: 31.2
click at [650, 333] on div "Choice Group name(Ar)   * اختيارك السموزي الأول Choice Group name(Ar) *" at bounding box center [808, 324] width 317 height 58
type input "اختيارك [PERSON_NAME]"
click at [948, 371] on span "Copy" at bounding box center [948, 372] width 33 height 17
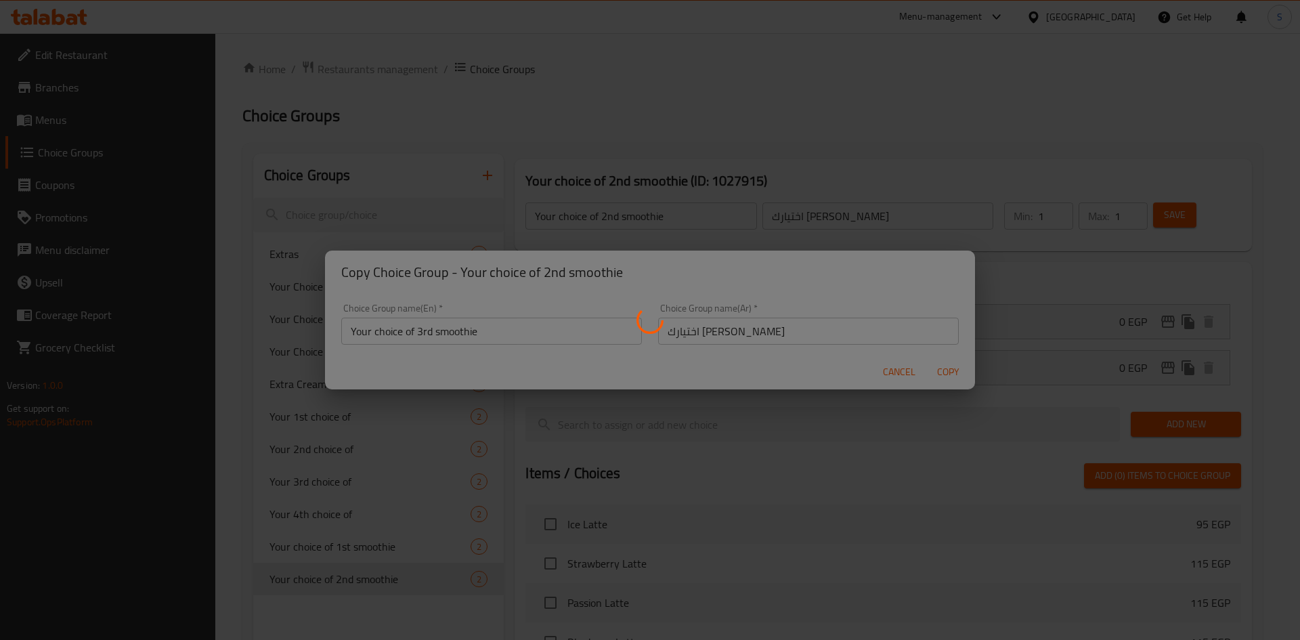
type input "Your choice of 3rd smoothie"
type input "اختيارك [PERSON_NAME]"
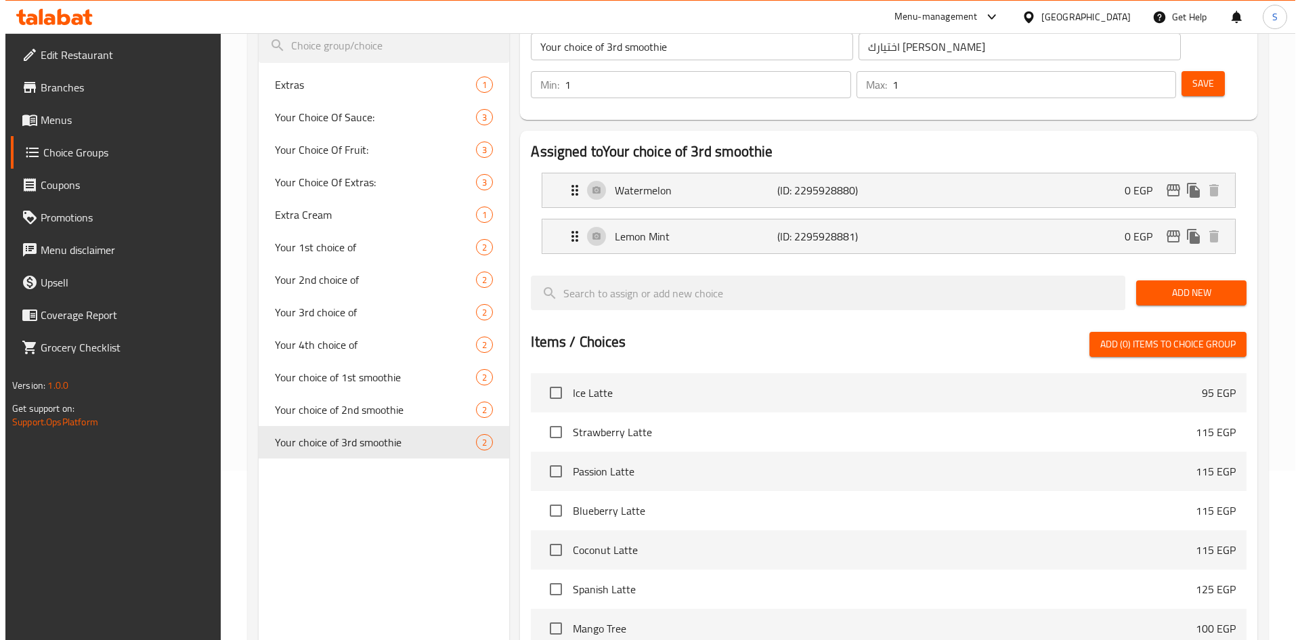
scroll to position [271, 0]
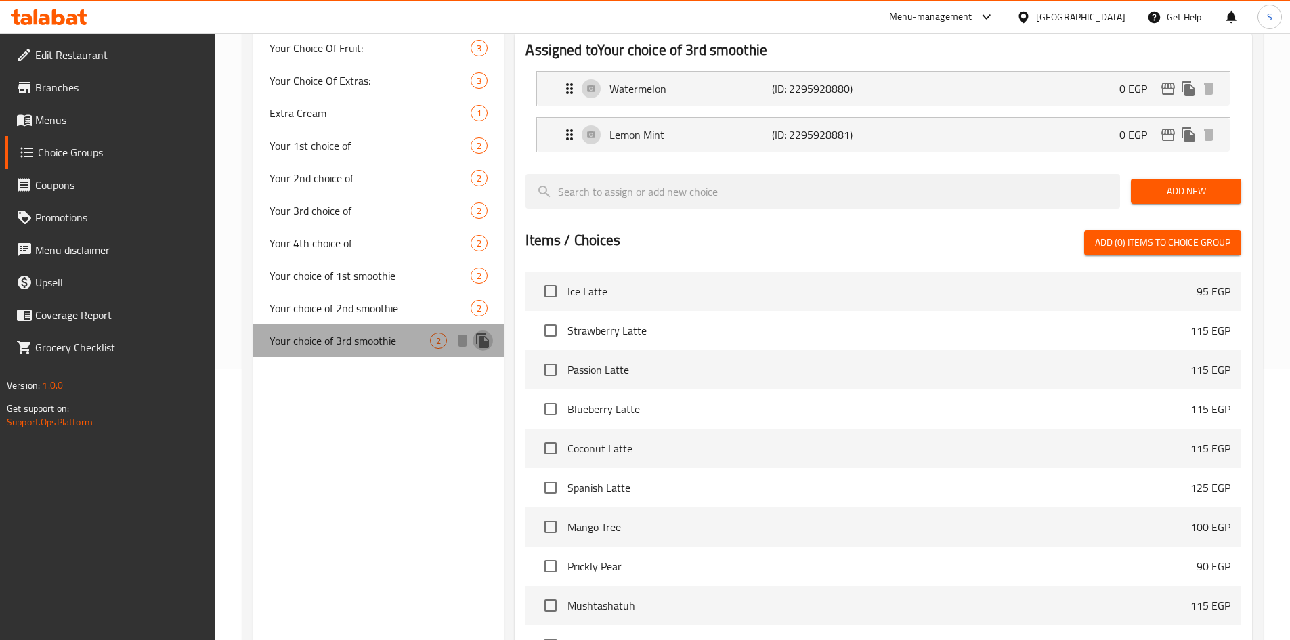
click at [490, 345] on icon "duplicate" at bounding box center [483, 341] width 16 height 16
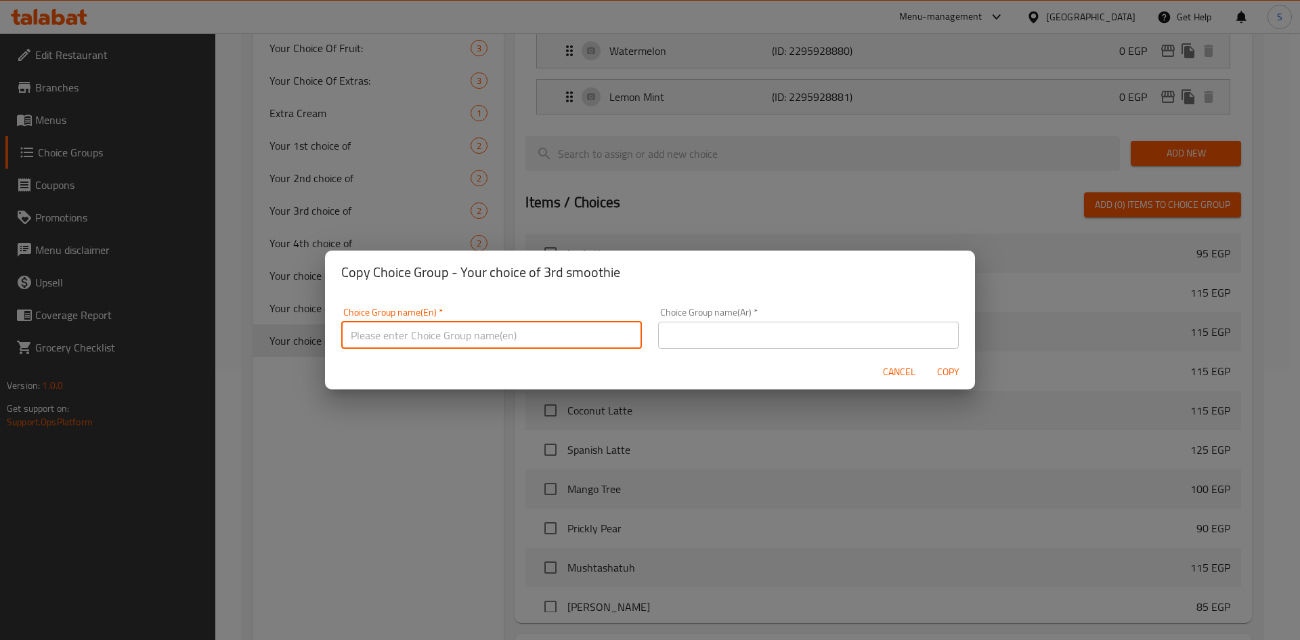
click at [487, 345] on input "text" at bounding box center [491, 335] width 301 height 27
drag, startPoint x: 429, startPoint y: 335, endPoint x: 419, endPoint y: 336, distance: 10.2
click at [419, 336] on input "Your choice of 1st smoothie" at bounding box center [491, 335] width 301 height 27
type input "Your choice of 4th smoothie"
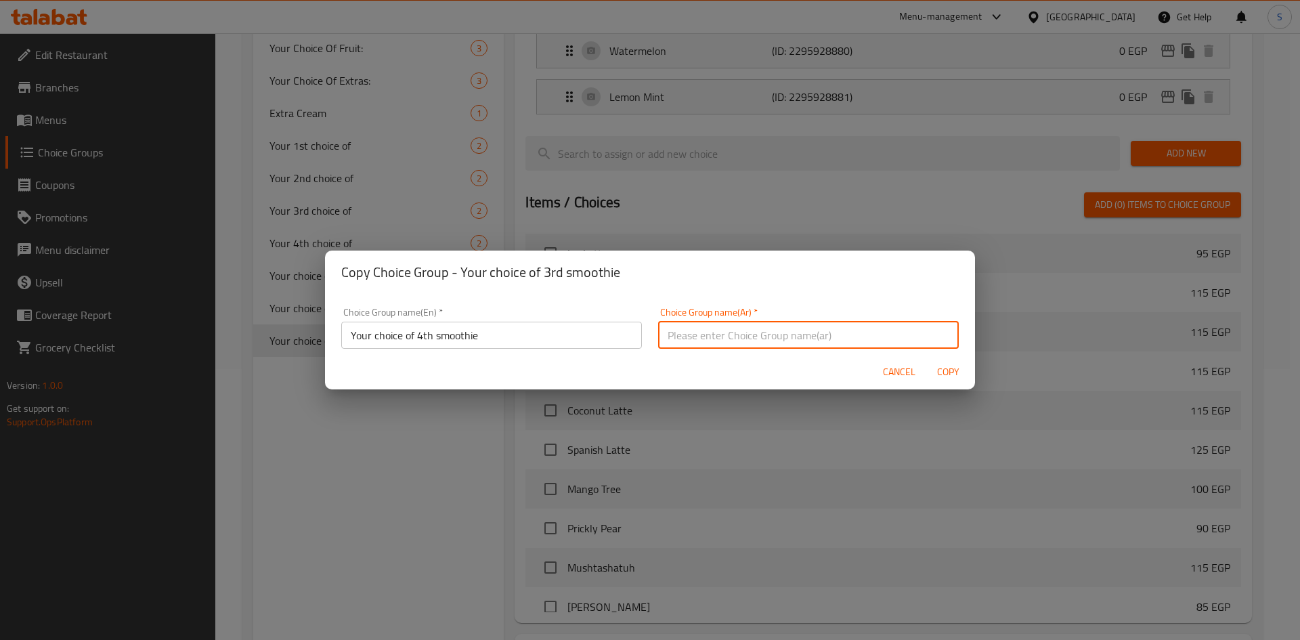
click at [712, 335] on input "text" at bounding box center [808, 335] width 301 height 27
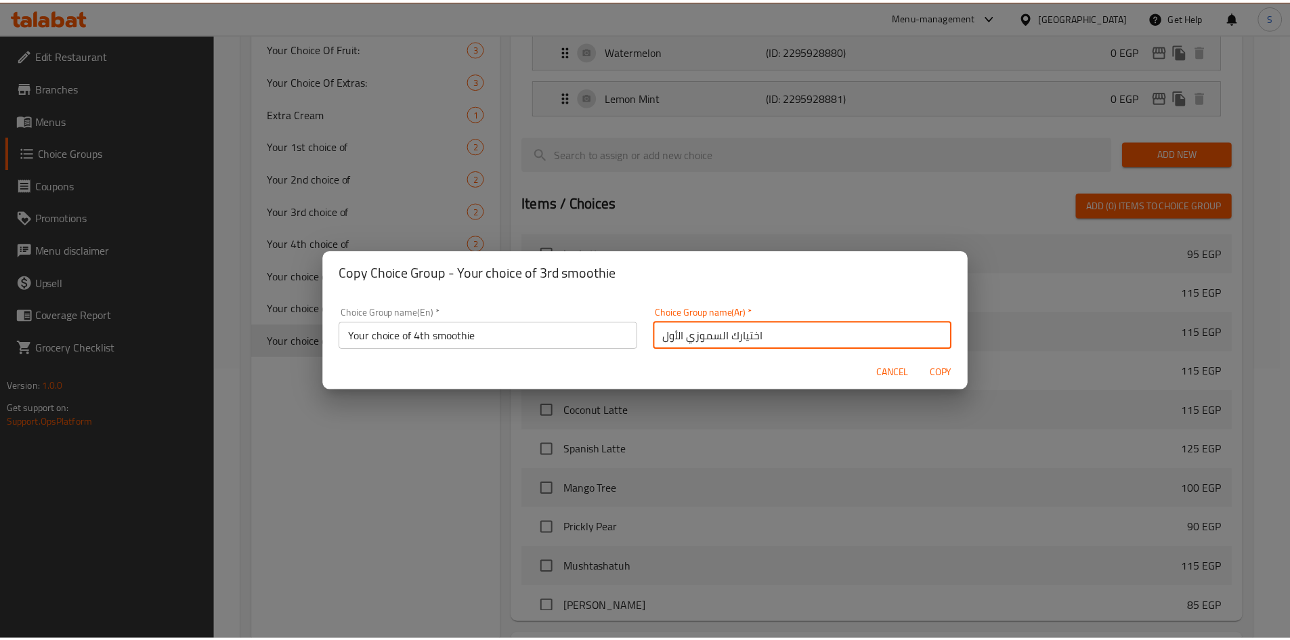
scroll to position [4, 0]
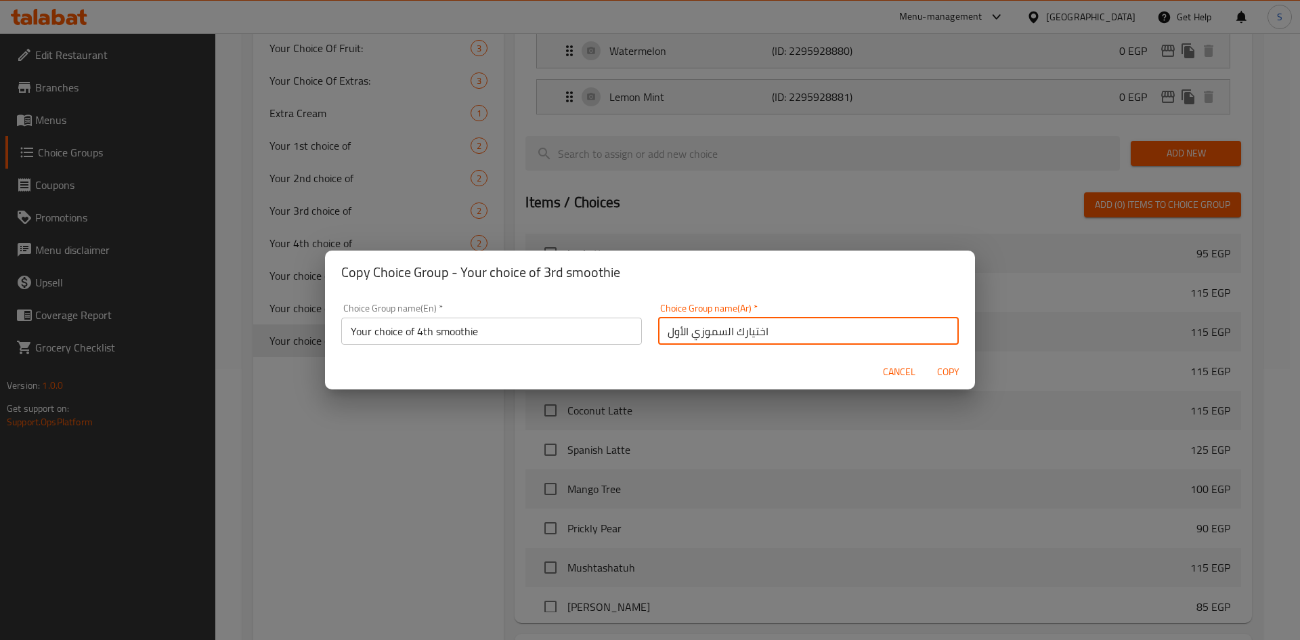
drag, startPoint x: 679, startPoint y: 338, endPoint x: 654, endPoint y: 345, distance: 26.1
click at [654, 345] on div "Choice Group name(Ar)   * اختيارك السموزي الأول Choice Group name(Ar) *" at bounding box center [808, 324] width 317 height 58
type input "اختيارك [PERSON_NAME]"
click at [947, 356] on div "Cancel Copy" at bounding box center [650, 372] width 650 height 36
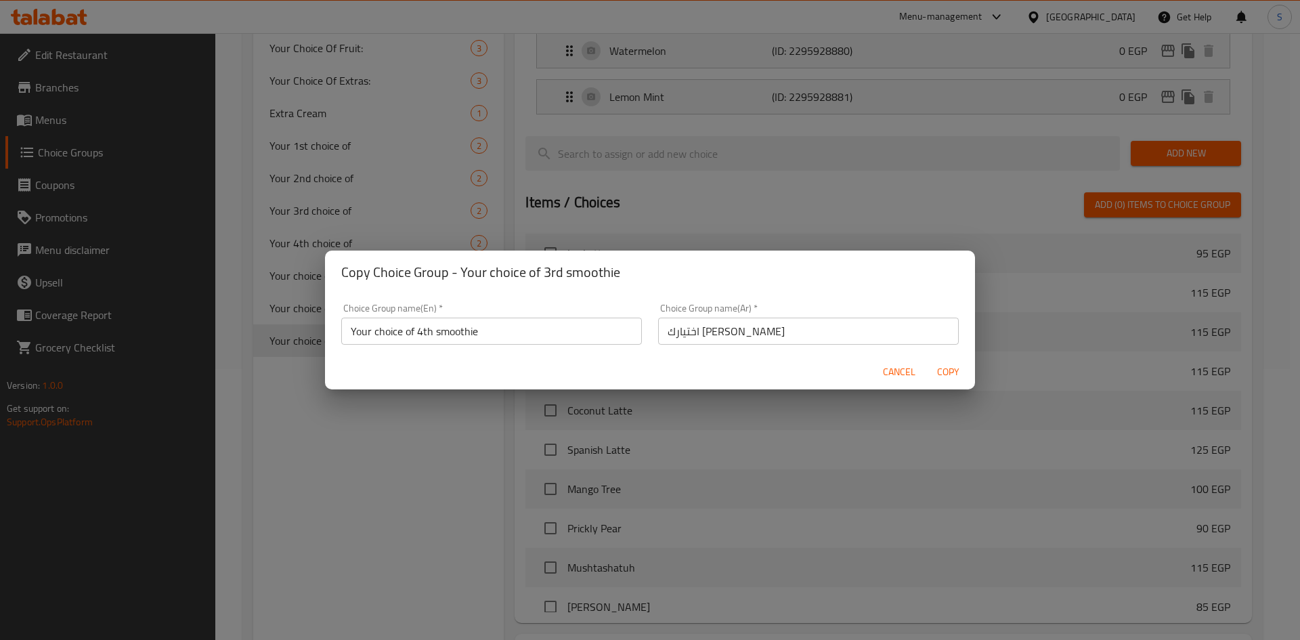
click at [947, 371] on span "Copy" at bounding box center [948, 372] width 33 height 17
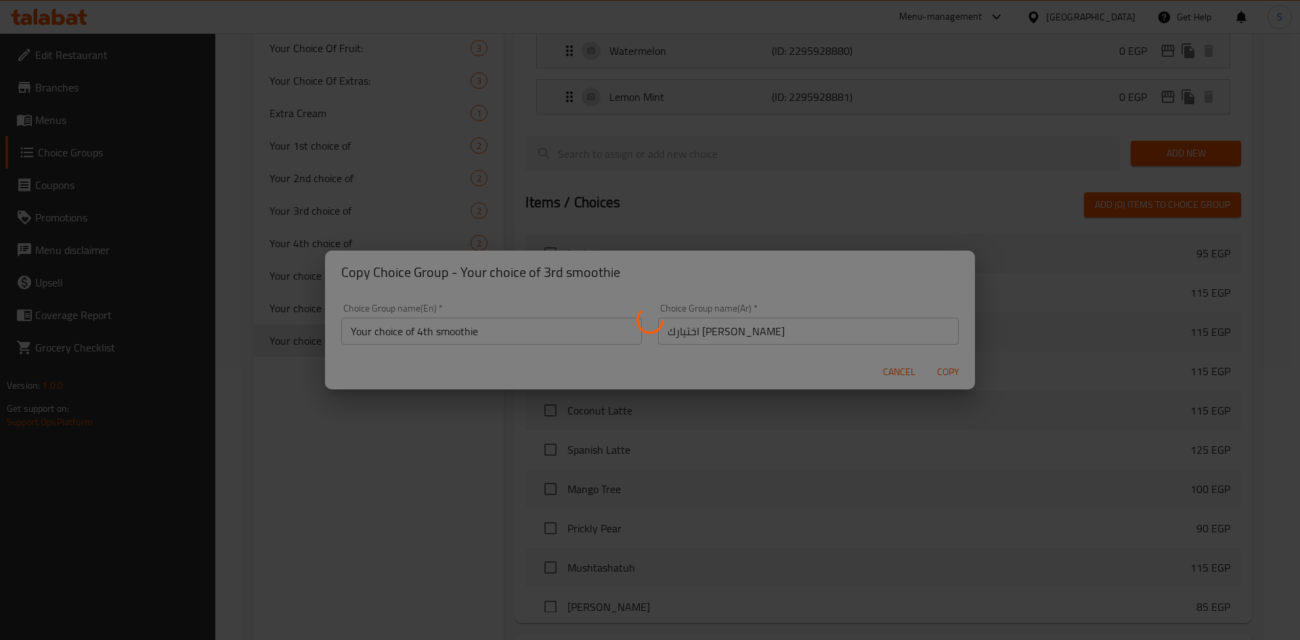
type input "Your choice of 4th smoothie"
type input "اختيارك [PERSON_NAME]"
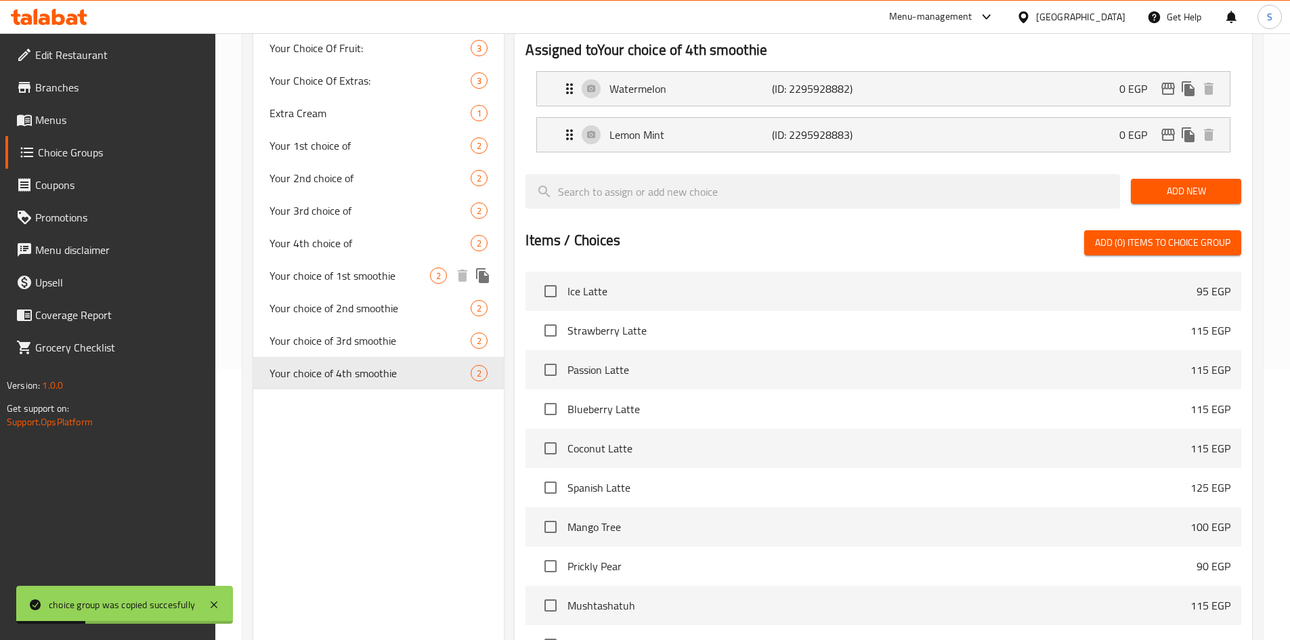
click at [370, 274] on span "Your choice of 1st smoothie" at bounding box center [350, 276] width 161 height 16
type input "Your choice of 1st smoothie"
type input "اختيارك السموزي الأول"
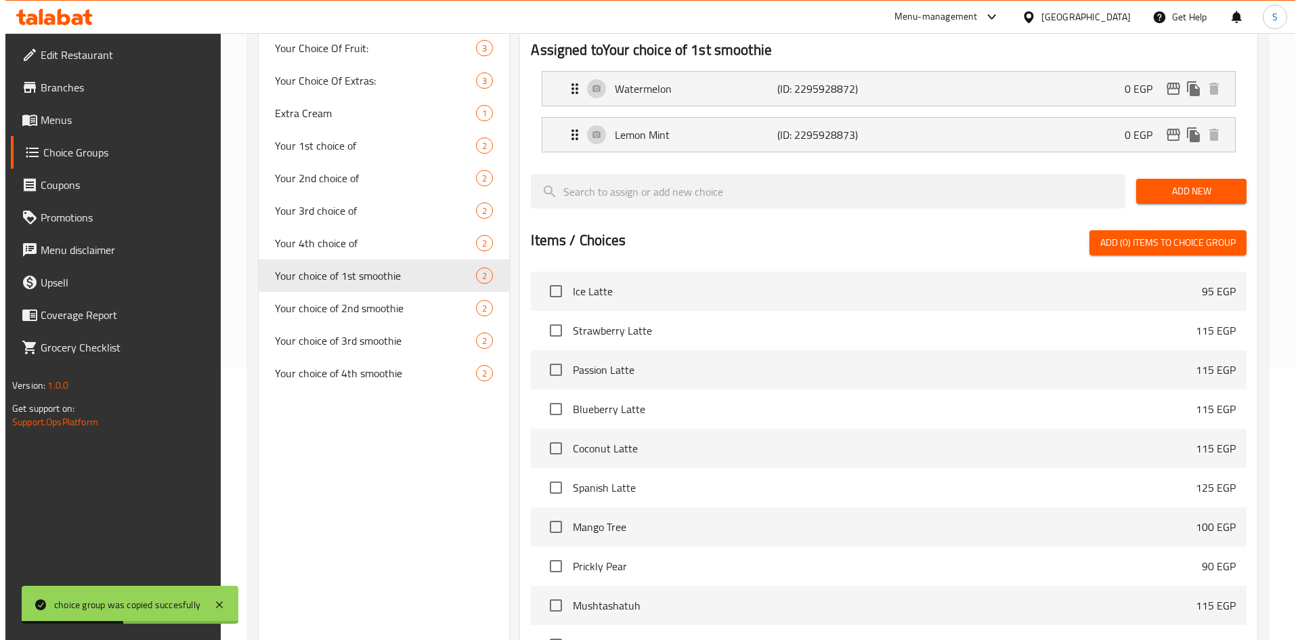
scroll to position [392, 0]
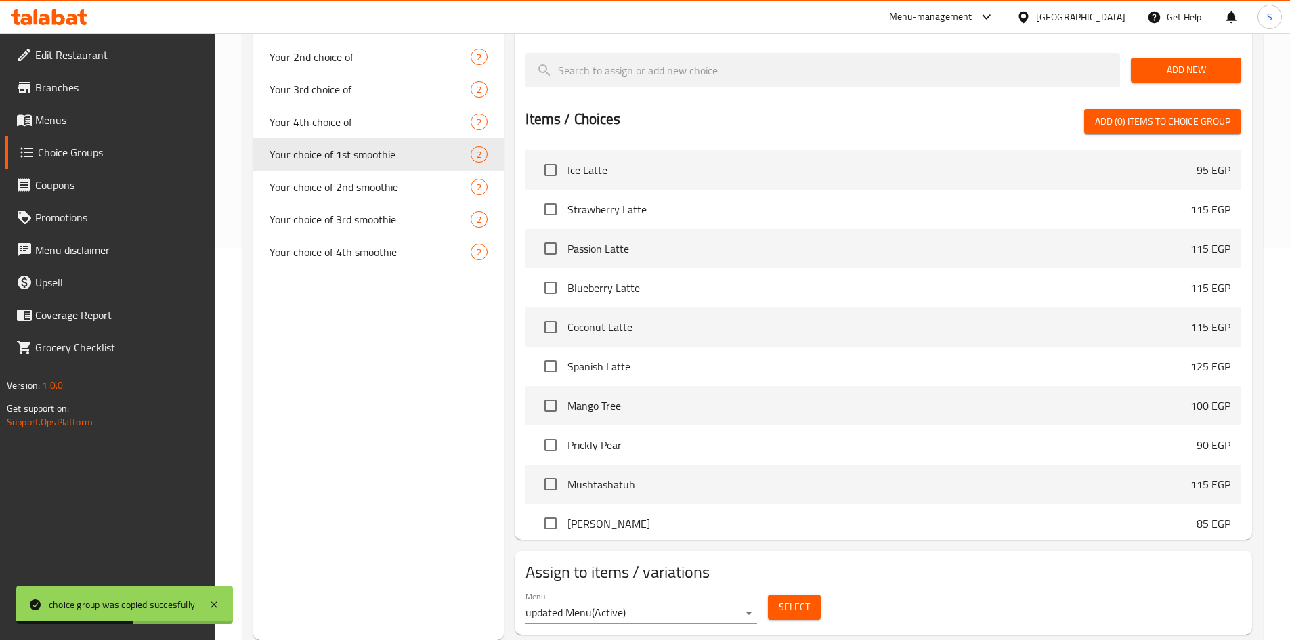
click at [787, 599] on span "Select" at bounding box center [794, 607] width 31 height 17
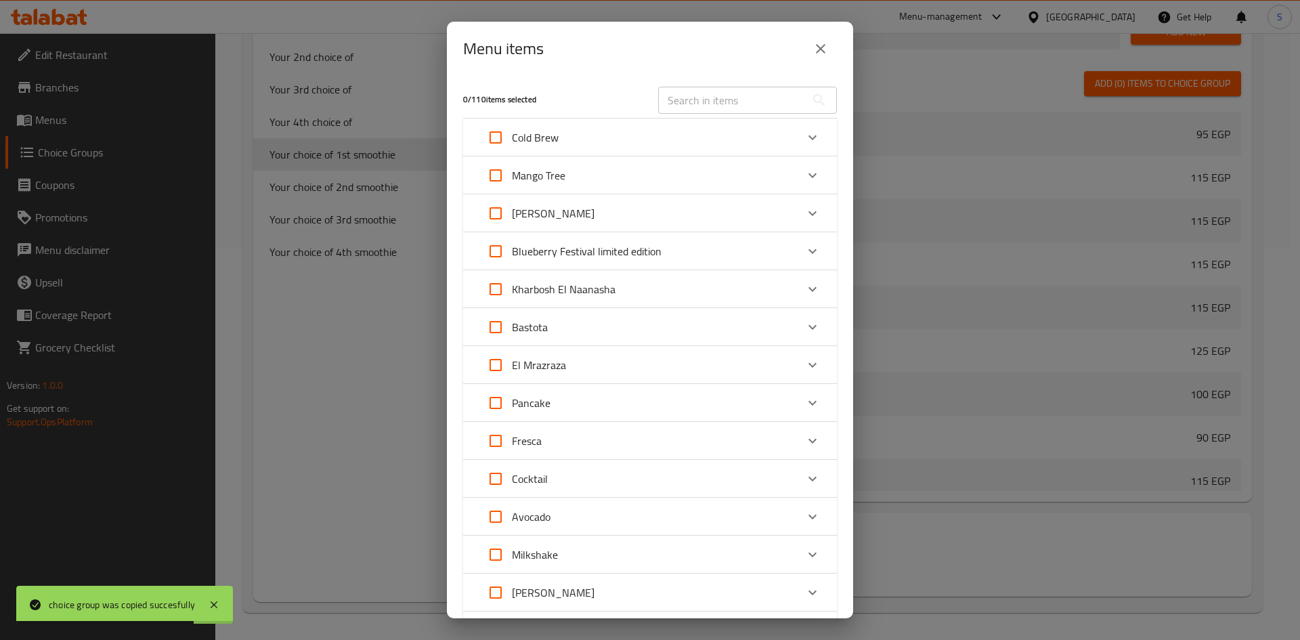
click at [626, 443] on div "Fresca" at bounding box center [637, 441] width 317 height 33
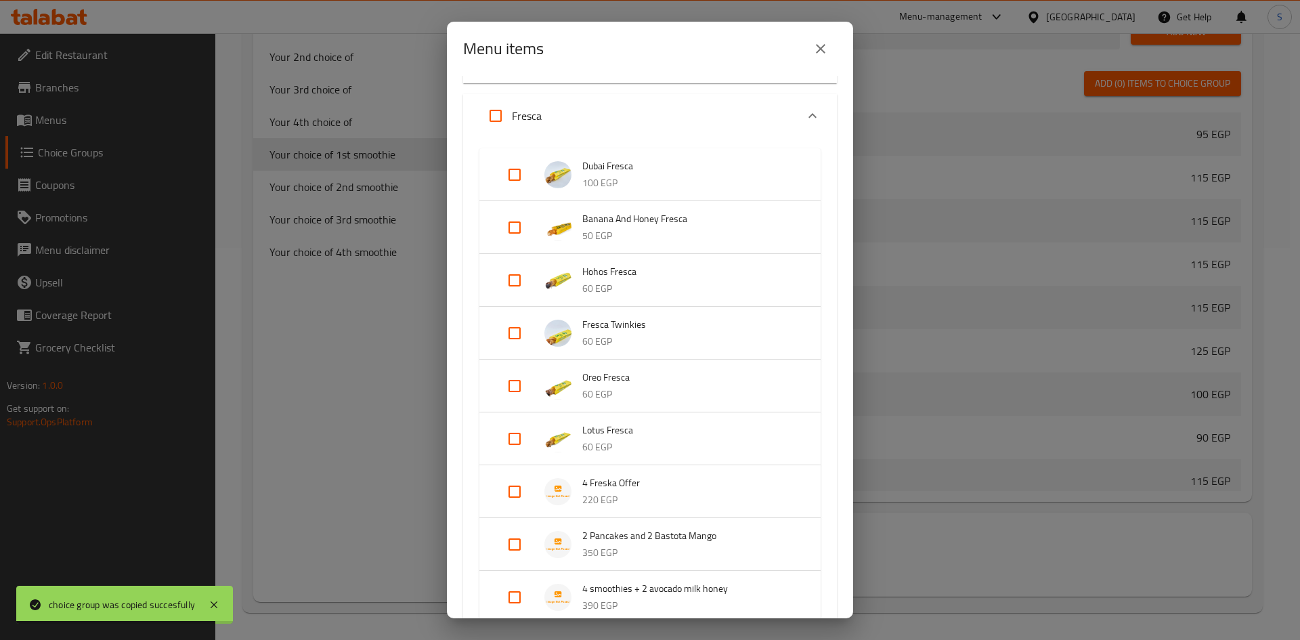
scroll to position [610, 0]
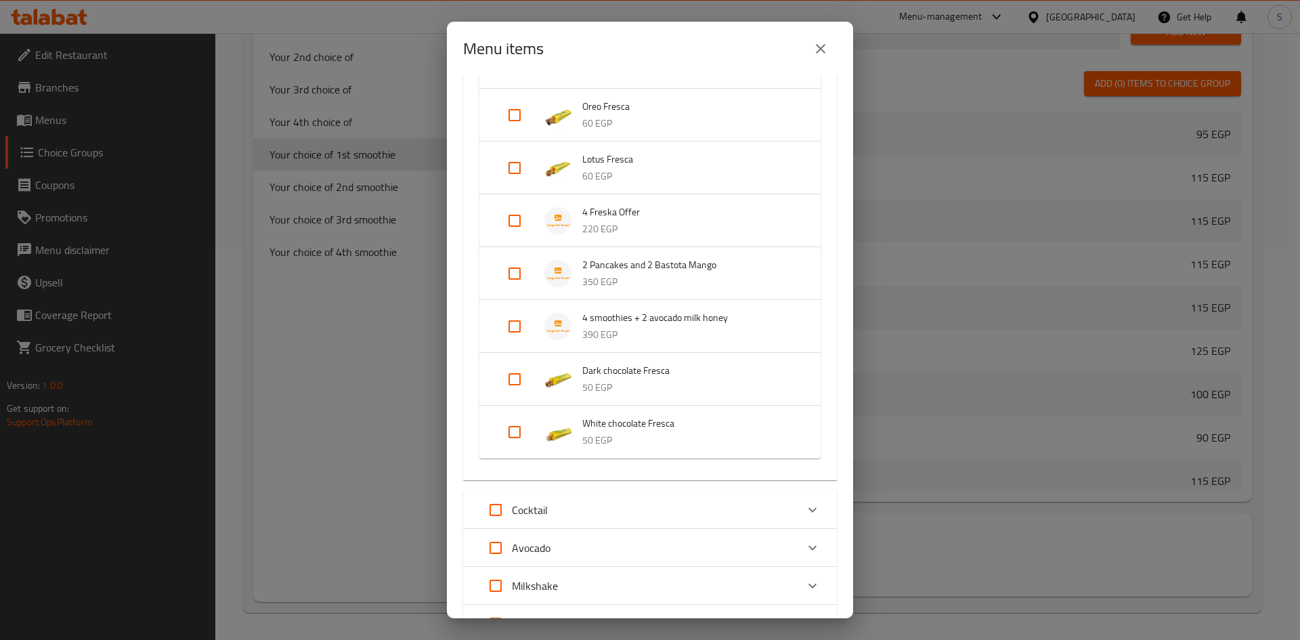
click at [517, 328] on input "Expand" at bounding box center [514, 326] width 33 height 33
checkbox input "true"
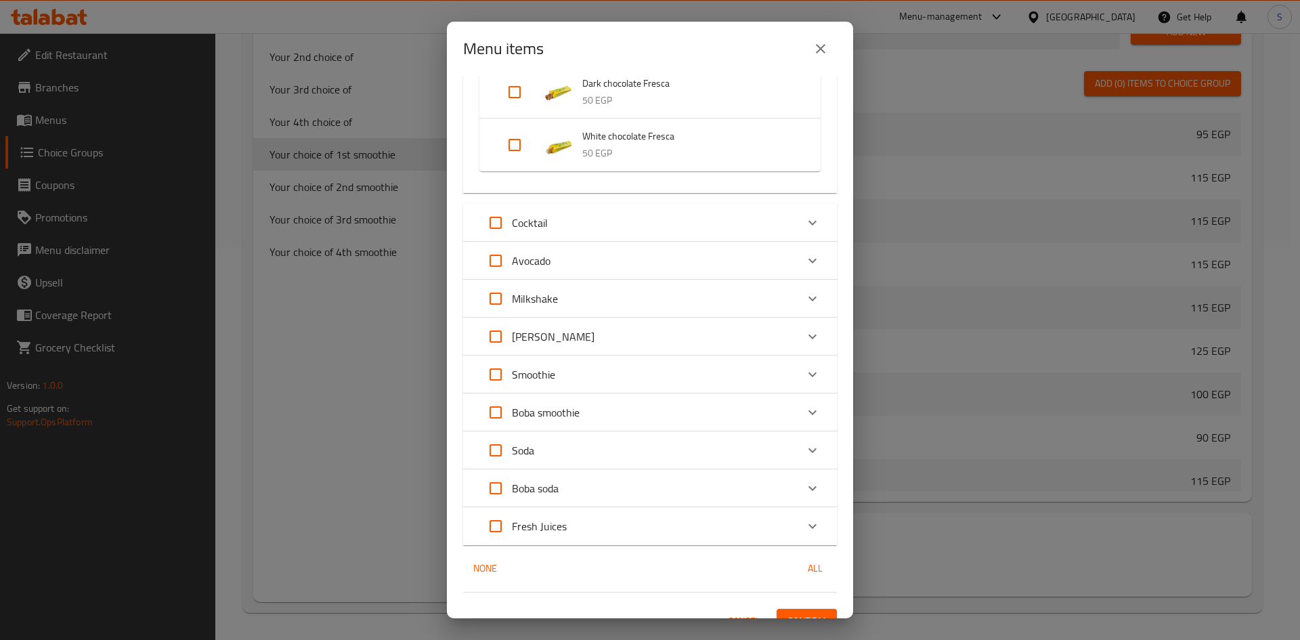
scroll to position [939, 0]
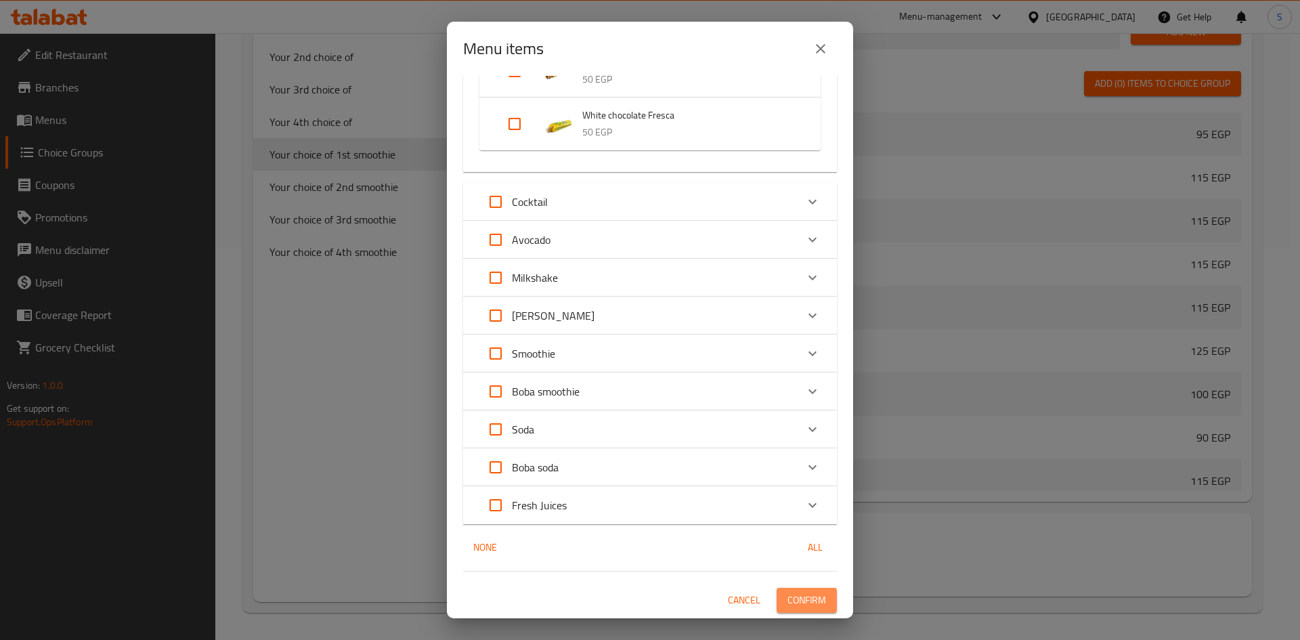
click at [810, 604] on span "Confirm" at bounding box center [807, 600] width 39 height 17
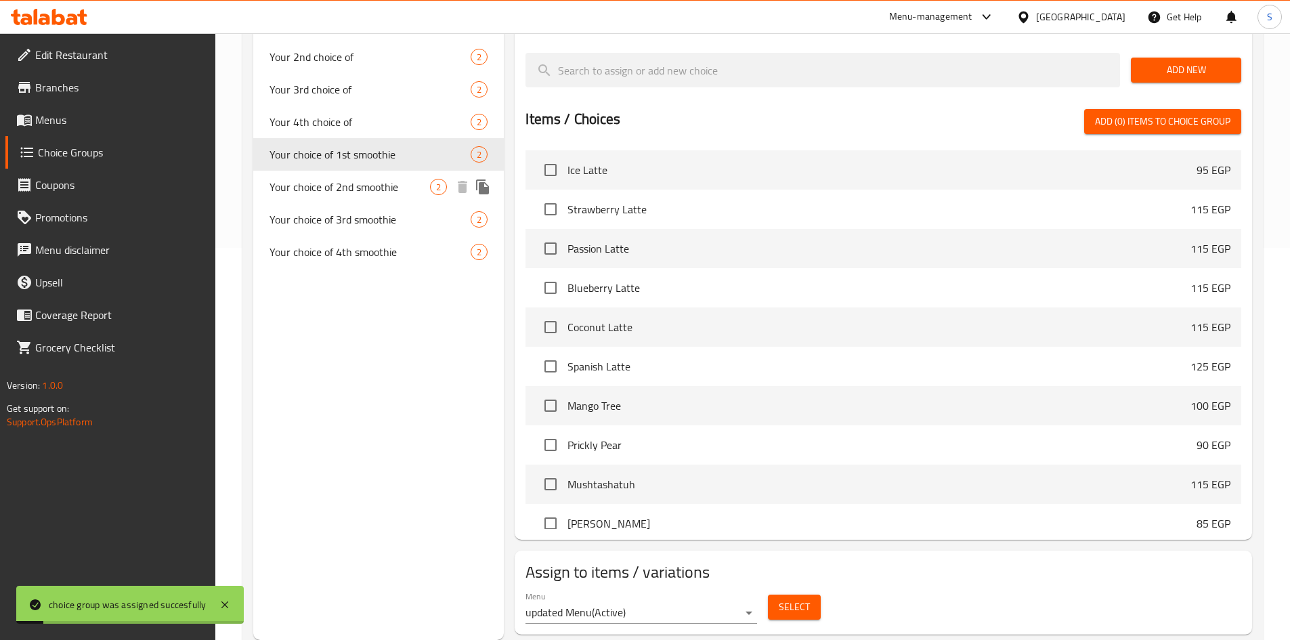
click at [370, 194] on span "Your choice of 2nd smoothie" at bounding box center [350, 187] width 161 height 16
type input "Your choice of 2nd smoothie"
type input "اختيارك [PERSON_NAME]"
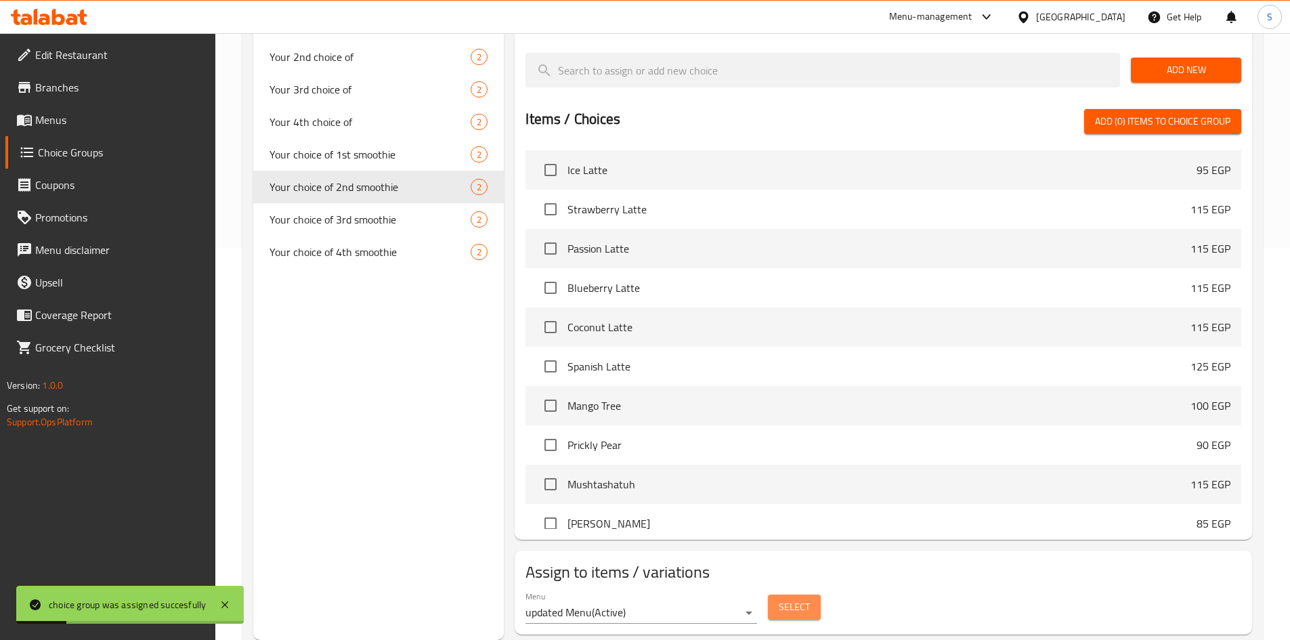
click at [796, 599] on span "Select" at bounding box center [794, 607] width 31 height 17
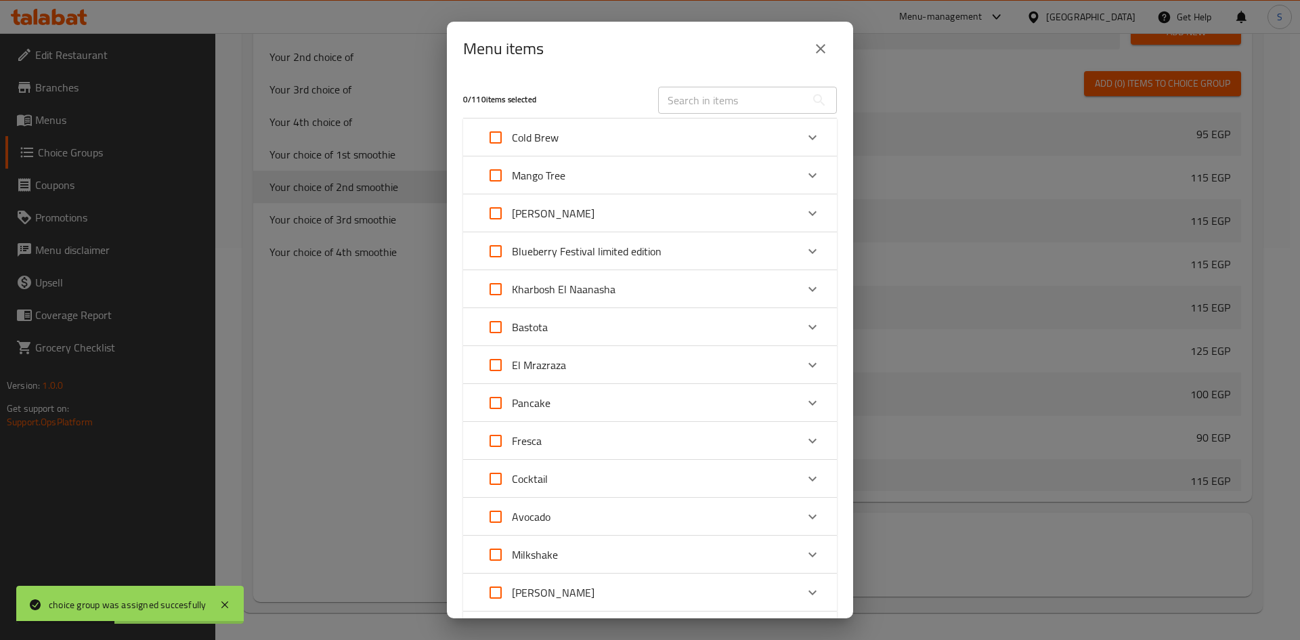
click at [594, 427] on div "Fresca" at bounding box center [637, 441] width 317 height 33
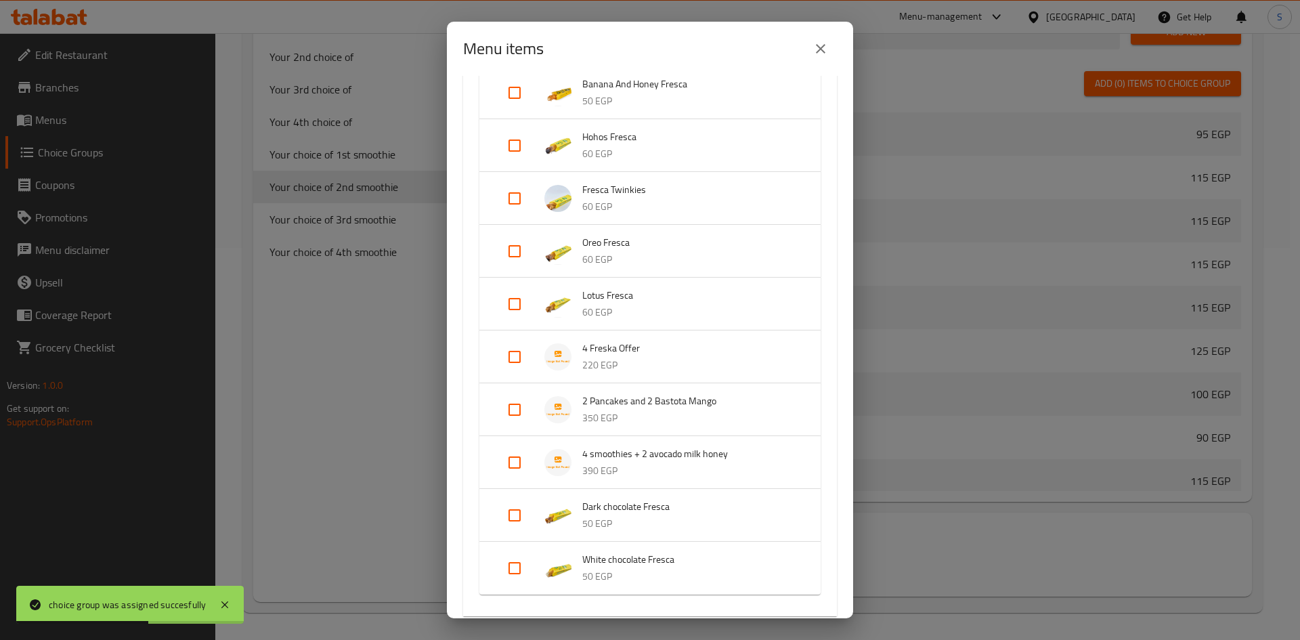
scroll to position [474, 0]
click at [516, 463] on input "Expand" at bounding box center [514, 462] width 33 height 33
checkbox input "true"
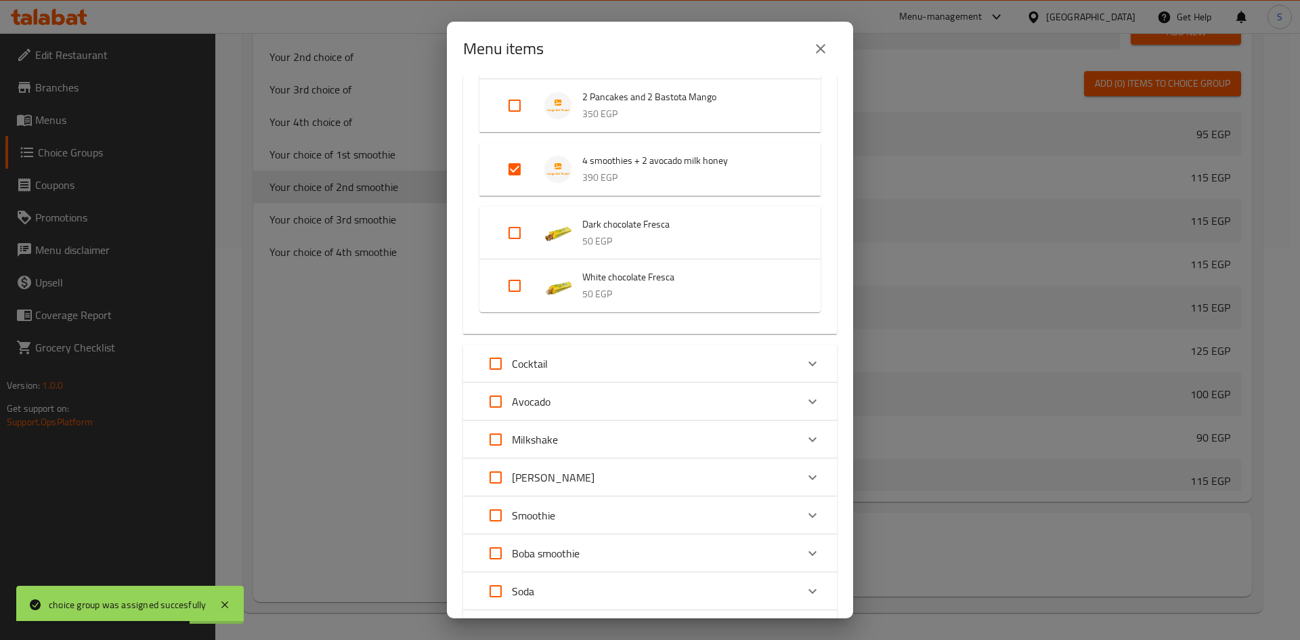
scroll to position [939, 0]
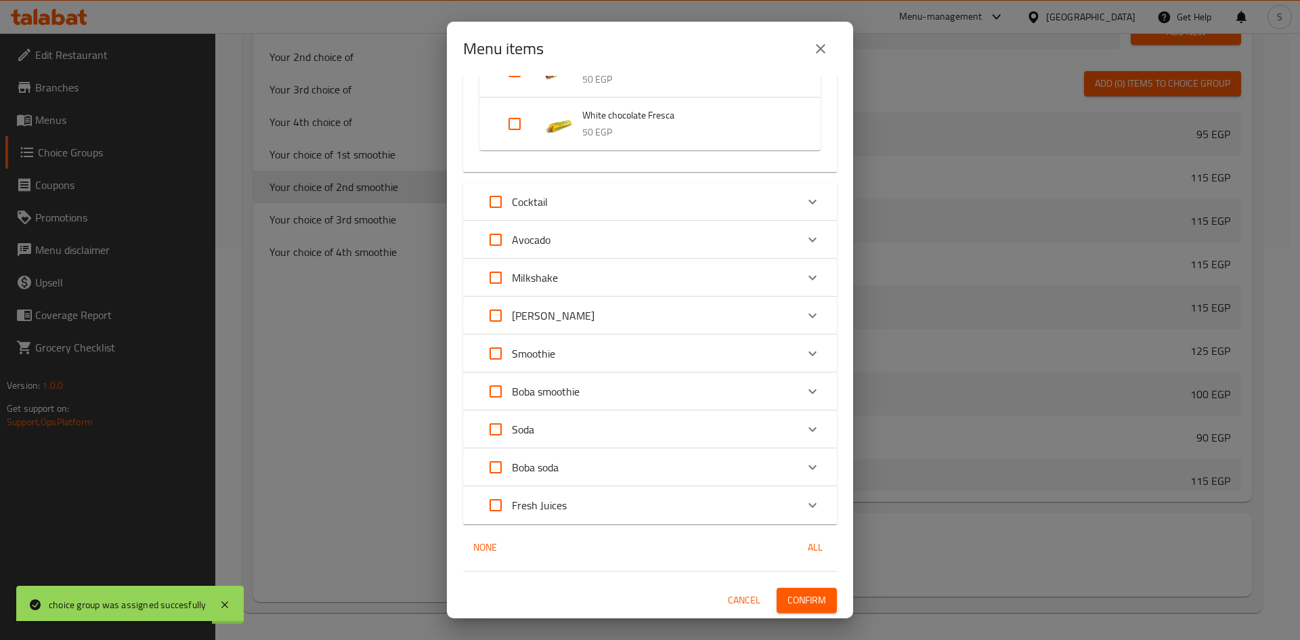
click at [803, 606] on span "Confirm" at bounding box center [807, 600] width 39 height 17
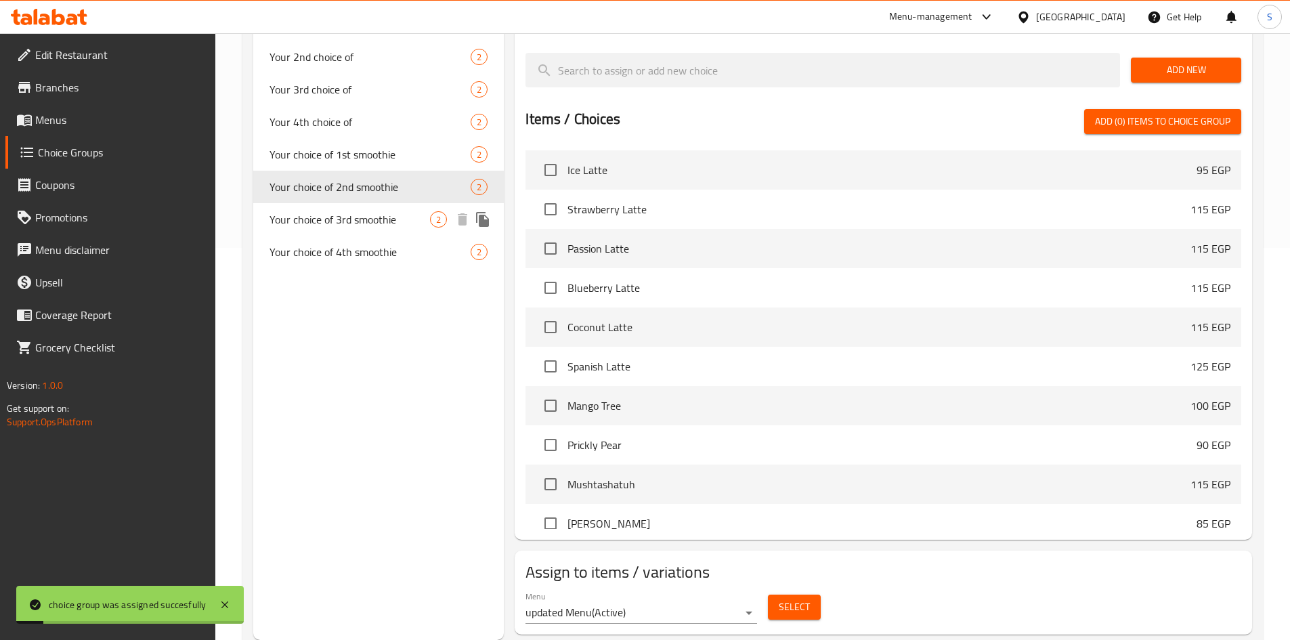
click at [375, 221] on span "Your choice of 3rd smoothie" at bounding box center [350, 219] width 161 height 16
type input "Your choice of 3rd smoothie"
type input "اختيارك [PERSON_NAME]"
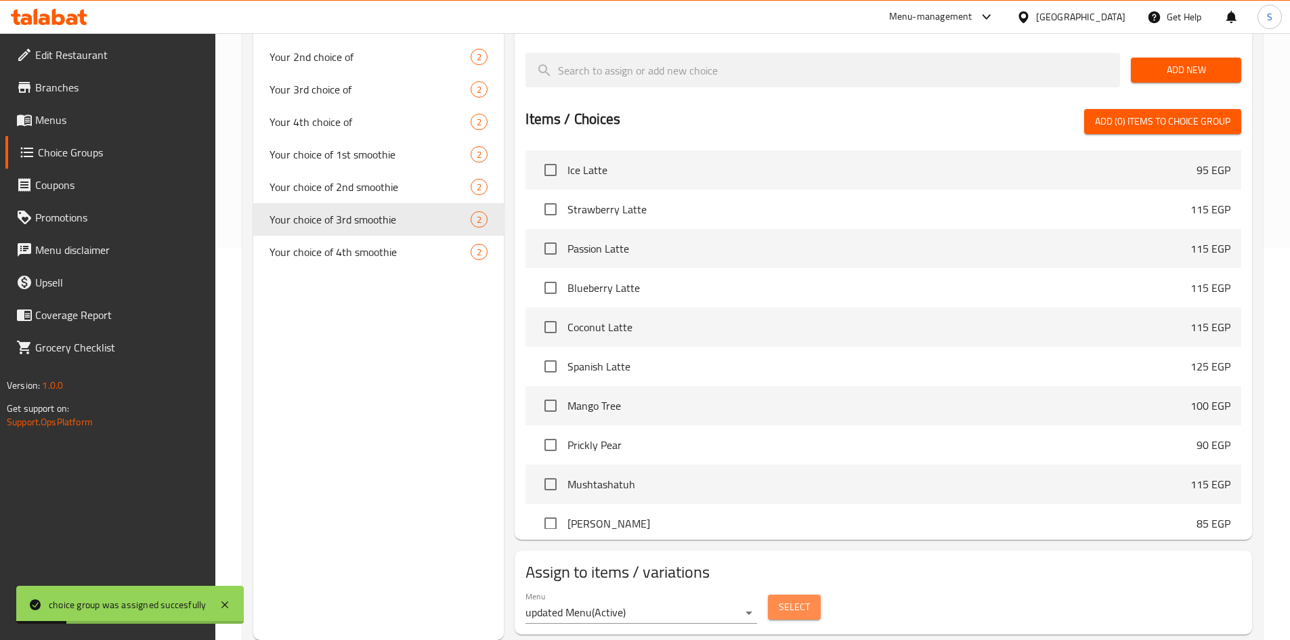
click at [813, 595] on button "Select" at bounding box center [794, 607] width 53 height 25
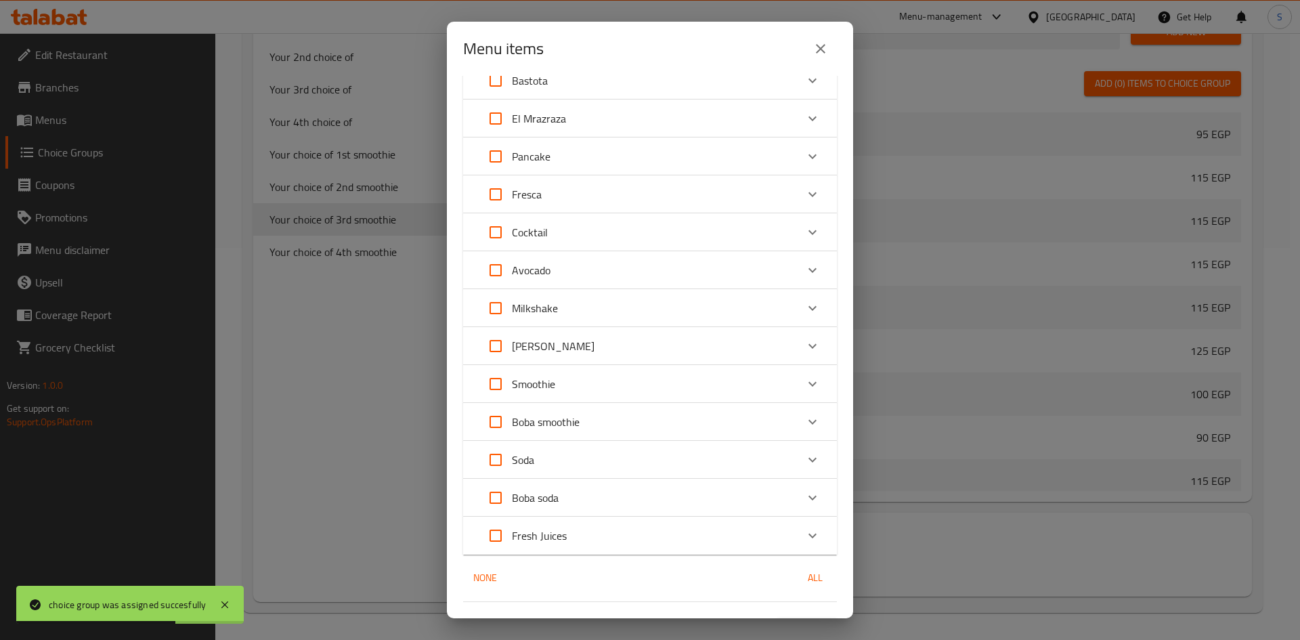
scroll to position [271, 0]
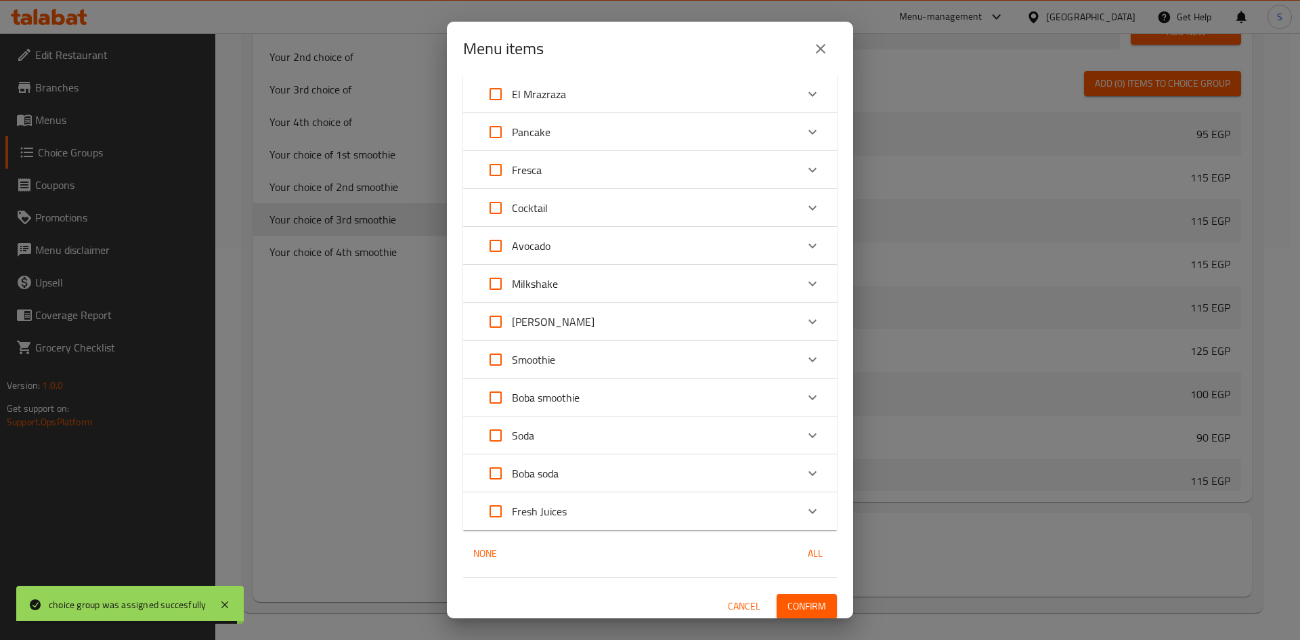
click at [557, 173] on div "Fresca" at bounding box center [637, 170] width 317 height 33
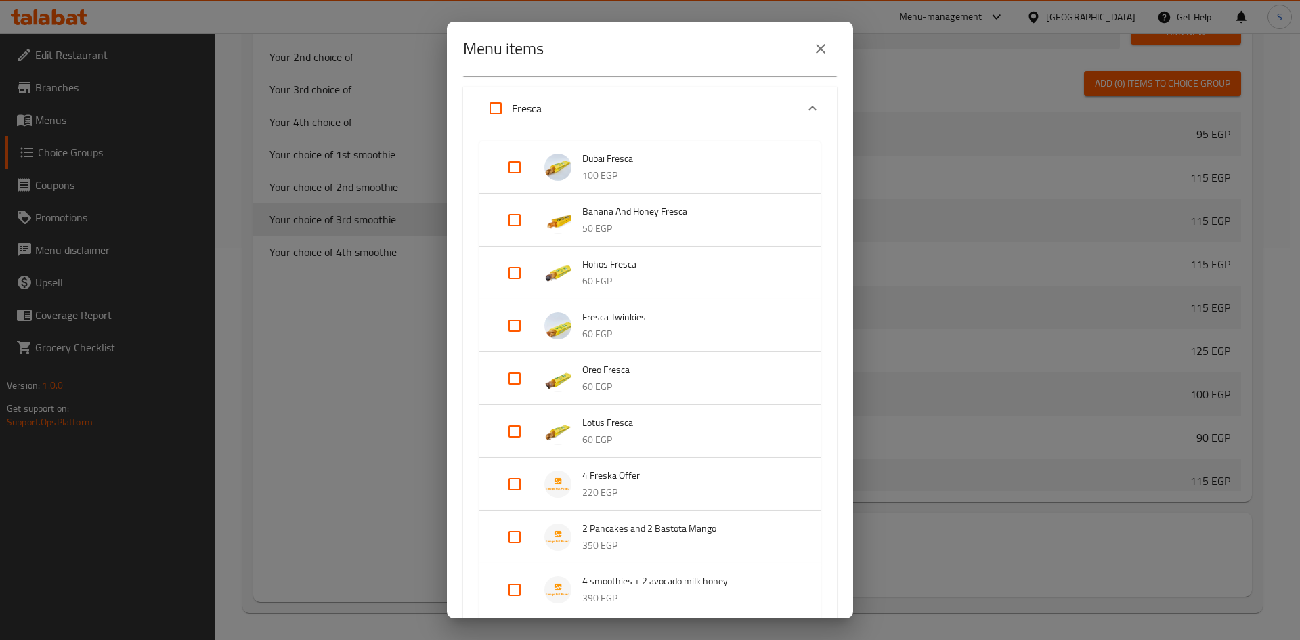
scroll to position [474, 0]
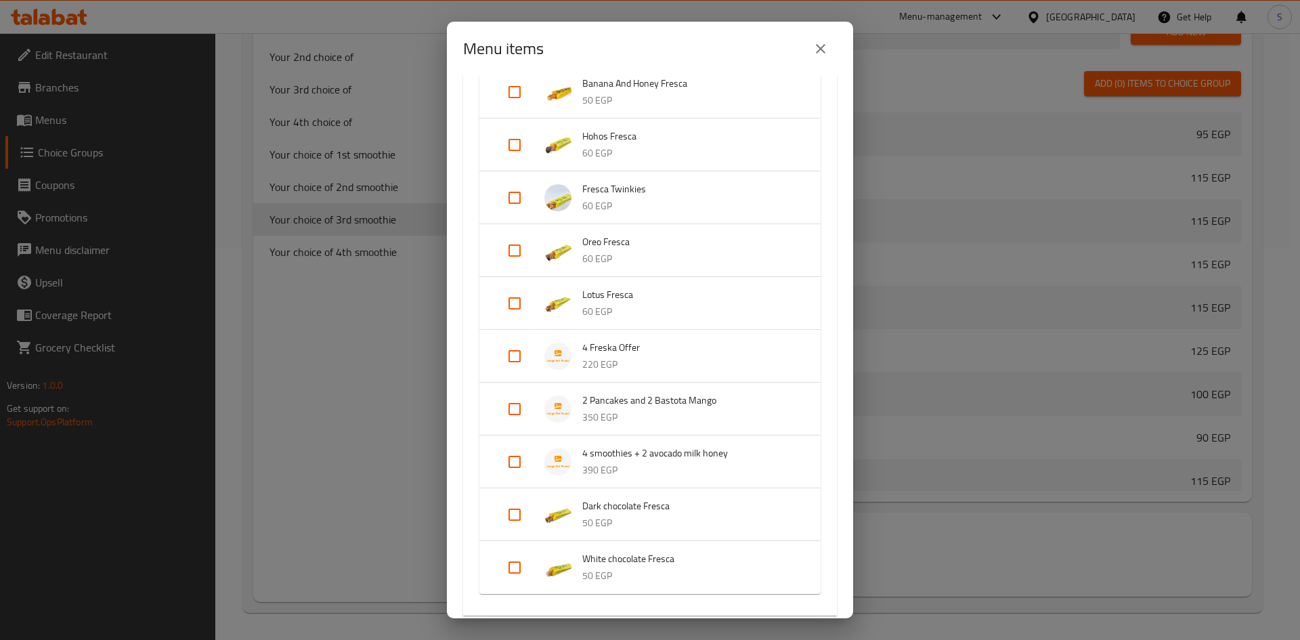
click at [513, 456] on input "Expand" at bounding box center [514, 462] width 33 height 33
checkbox input "true"
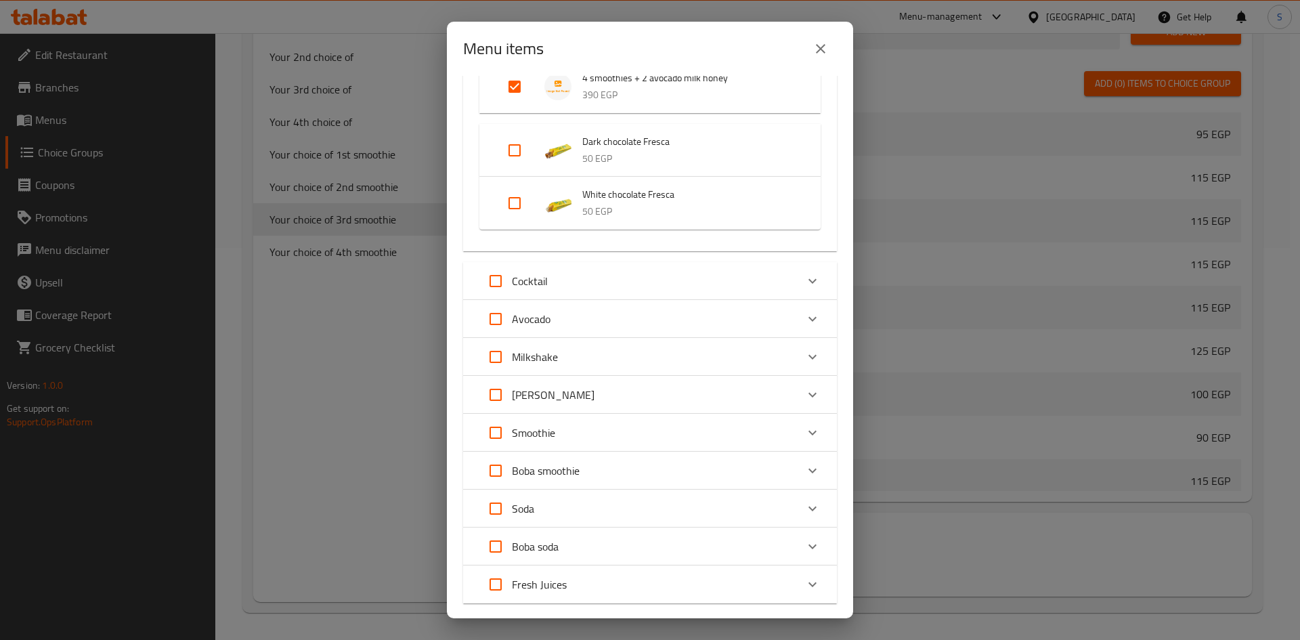
scroll to position [939, 0]
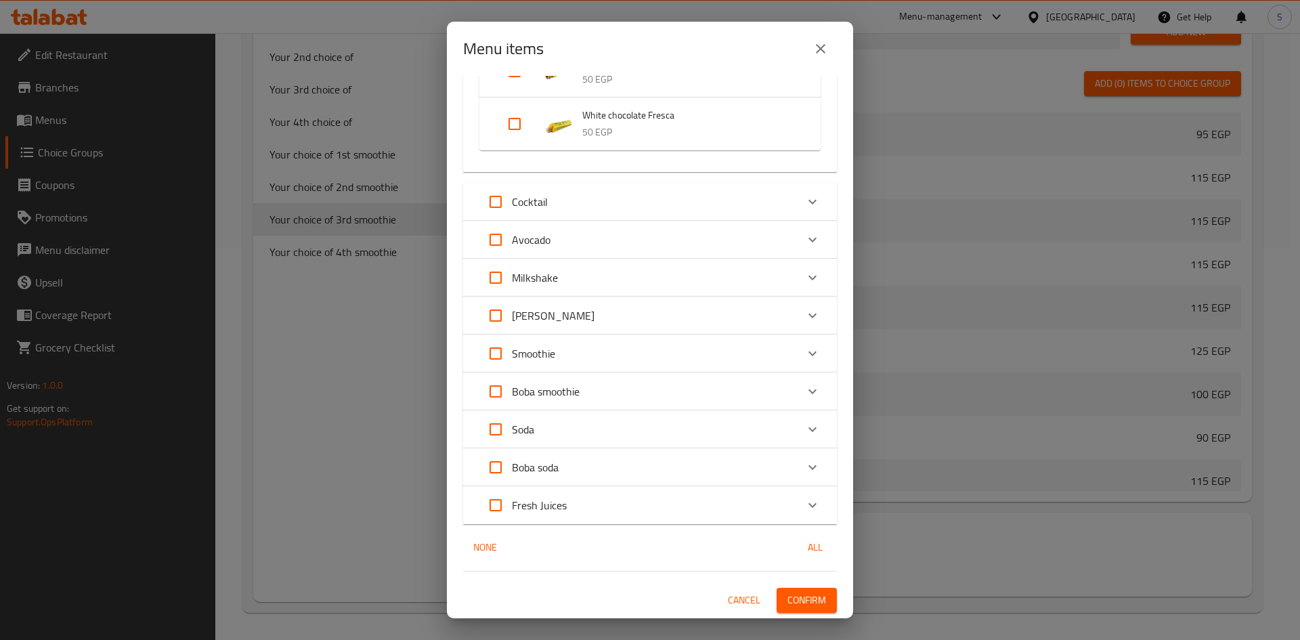
click at [805, 589] on button "Confirm" at bounding box center [807, 600] width 60 height 25
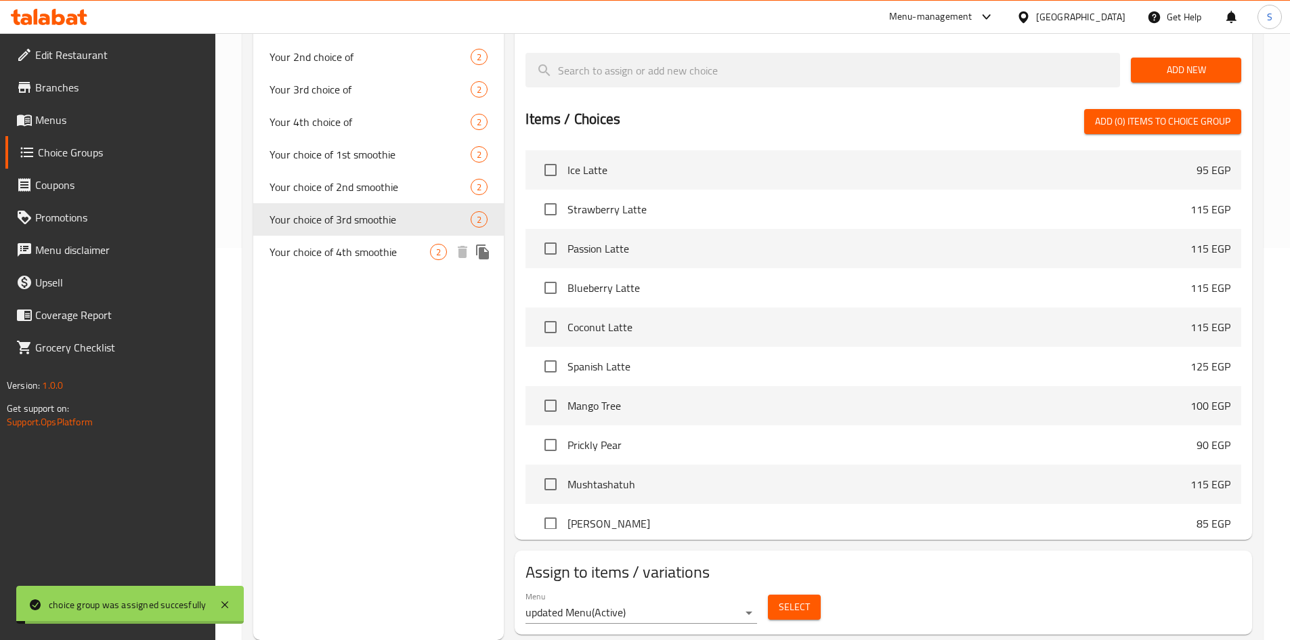
click at [374, 253] on span "Your choice of 4th smoothie" at bounding box center [350, 252] width 161 height 16
type input "Your choice of 4th smoothie"
type input "اختيارك [PERSON_NAME]"
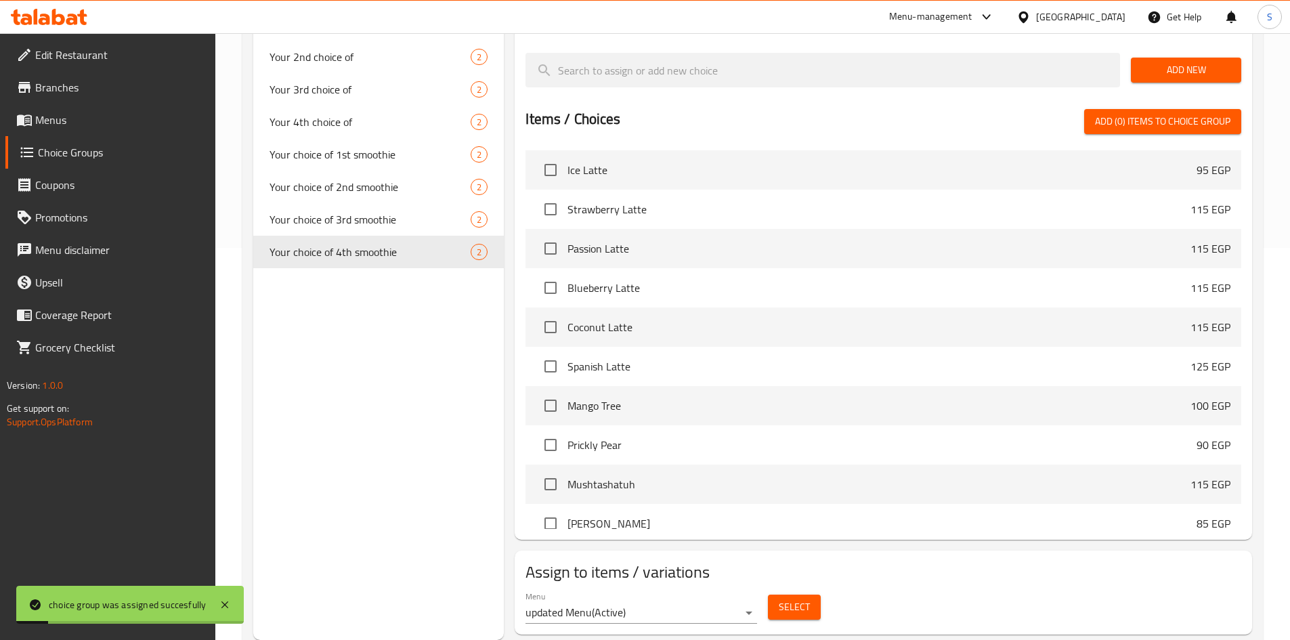
click at [799, 599] on span "Select" at bounding box center [794, 607] width 31 height 17
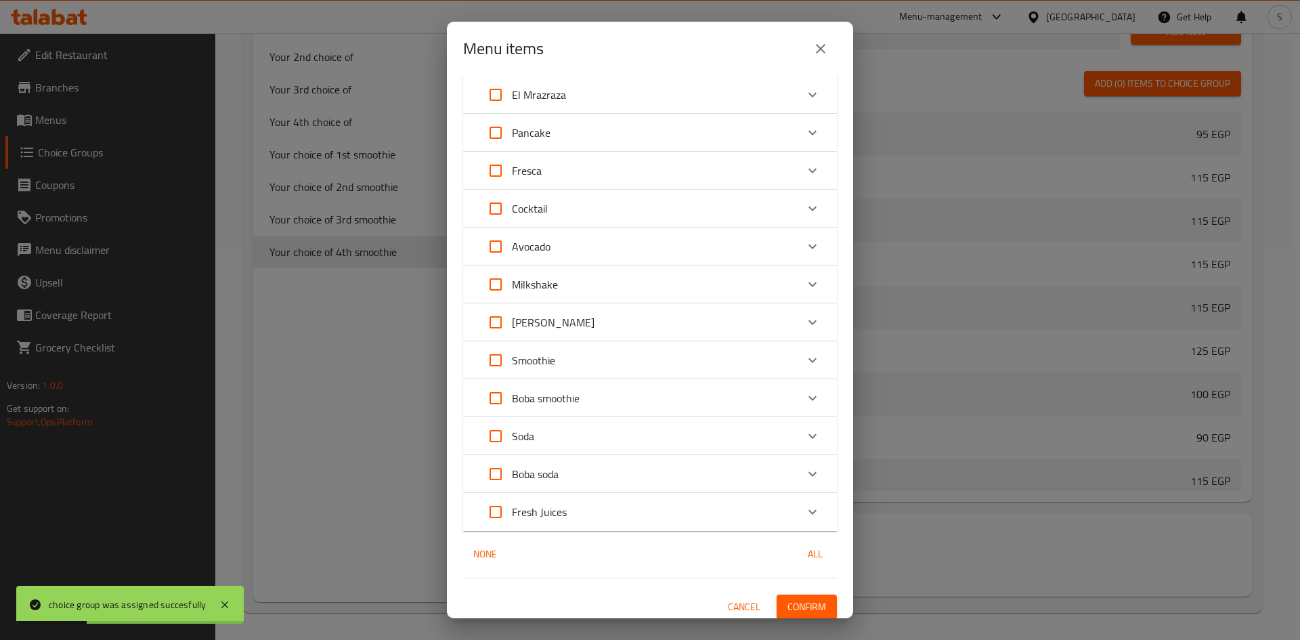
scroll to position [271, 0]
click at [593, 179] on div "Fresca" at bounding box center [637, 170] width 317 height 33
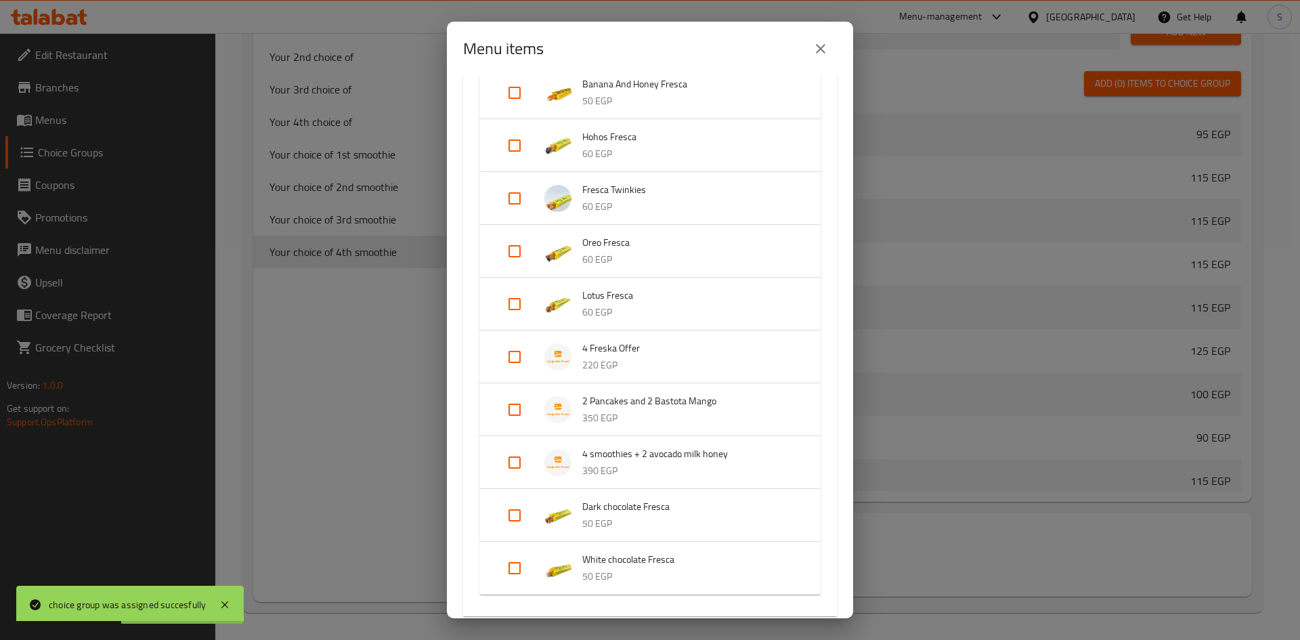
scroll to position [474, 0]
click at [521, 463] on input "Expand" at bounding box center [514, 462] width 33 height 33
checkbox input "true"
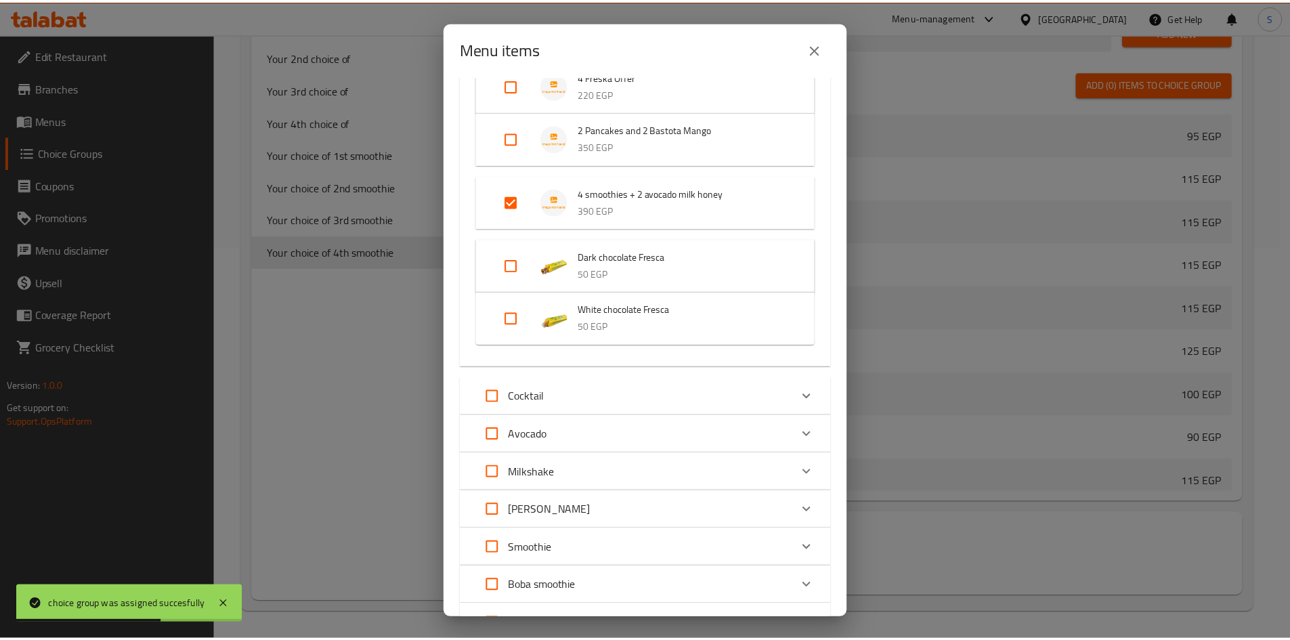
scroll to position [939, 0]
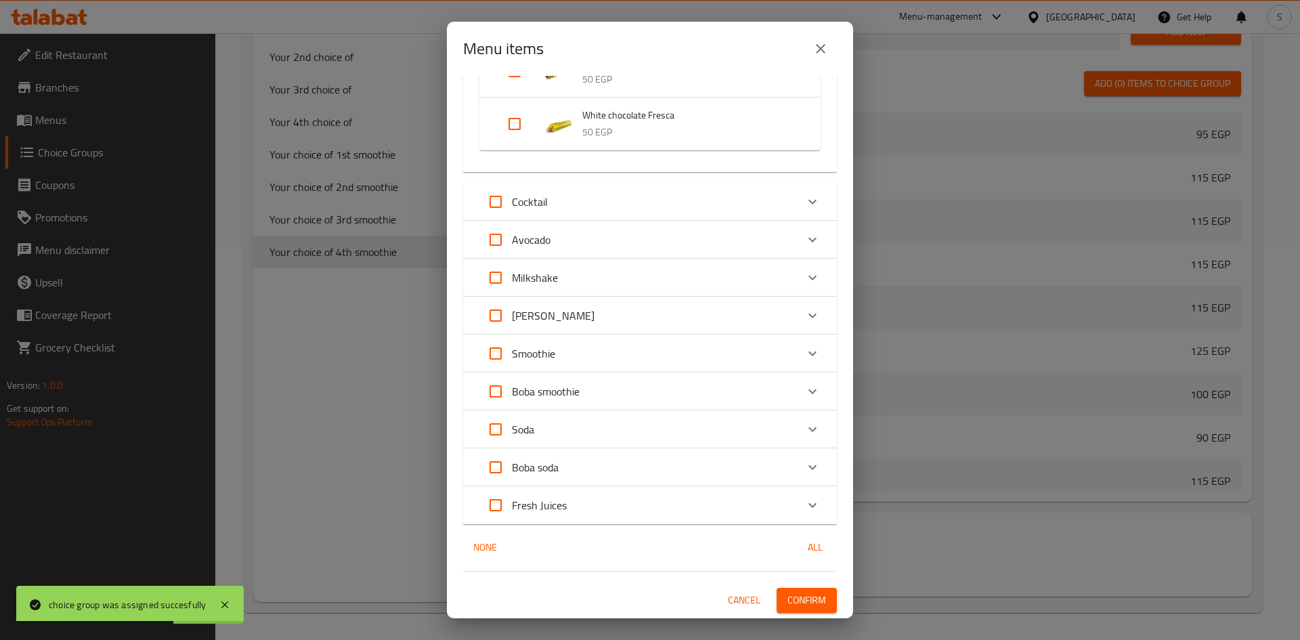
click at [803, 598] on span "Confirm" at bounding box center [807, 600] width 39 height 17
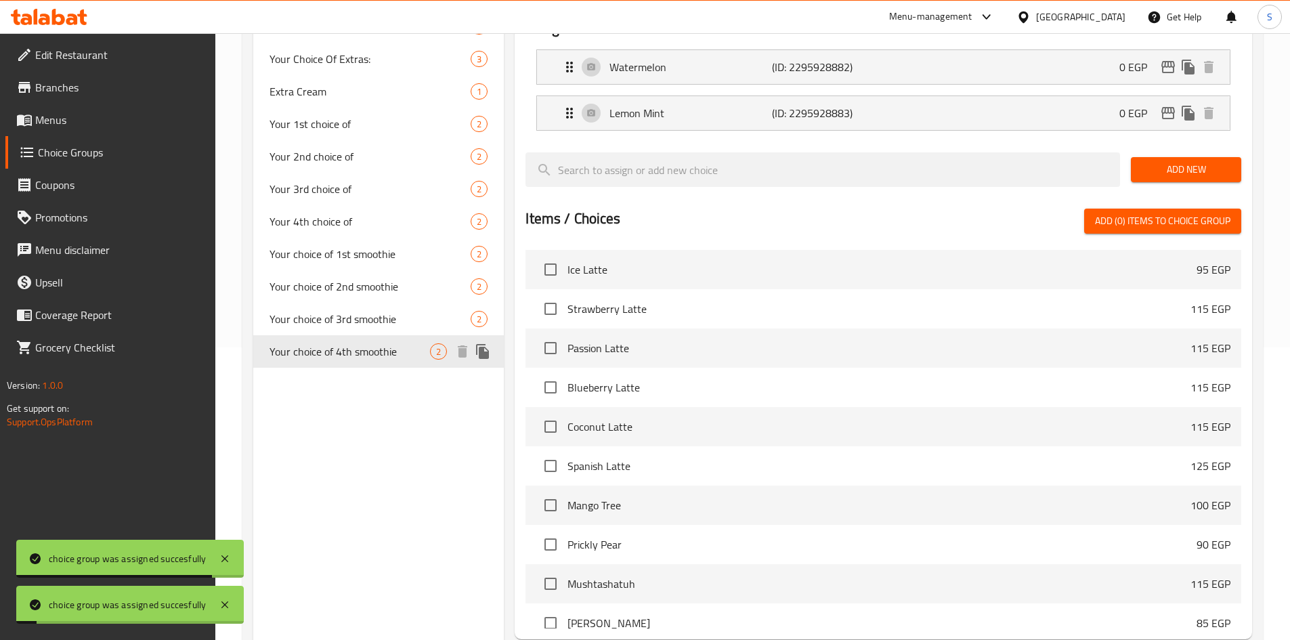
scroll to position [121, 0]
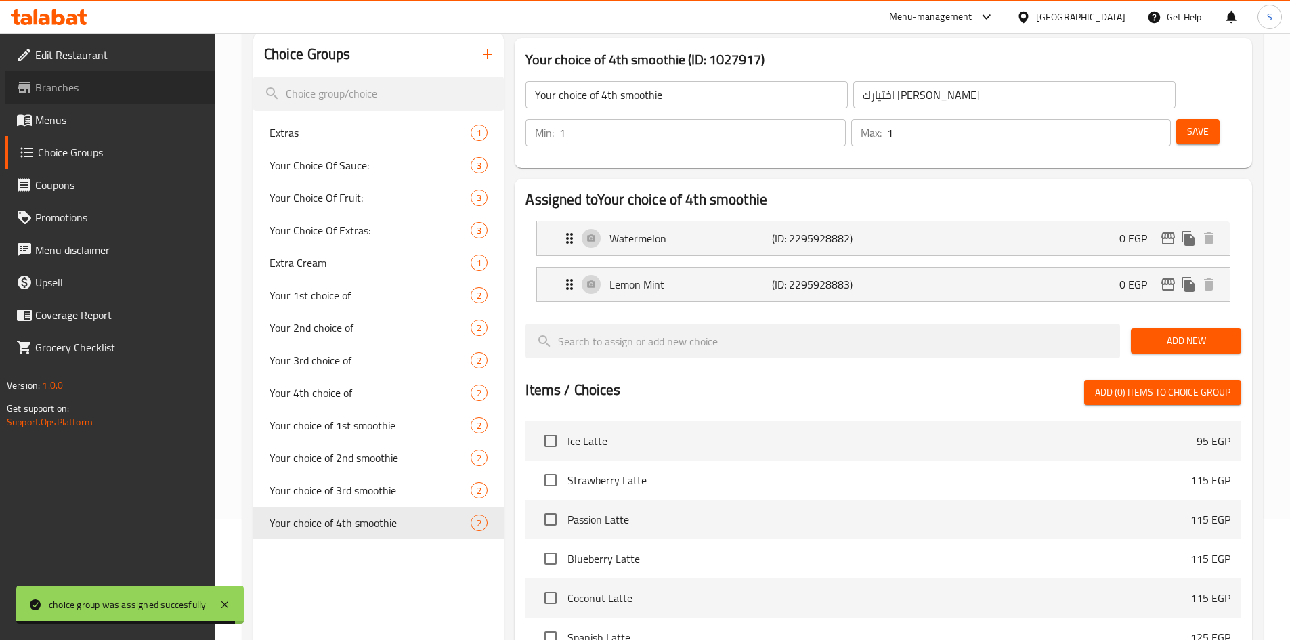
click at [102, 89] on span "Branches" at bounding box center [119, 87] width 169 height 16
